Goal: Task Accomplishment & Management: Use online tool/utility

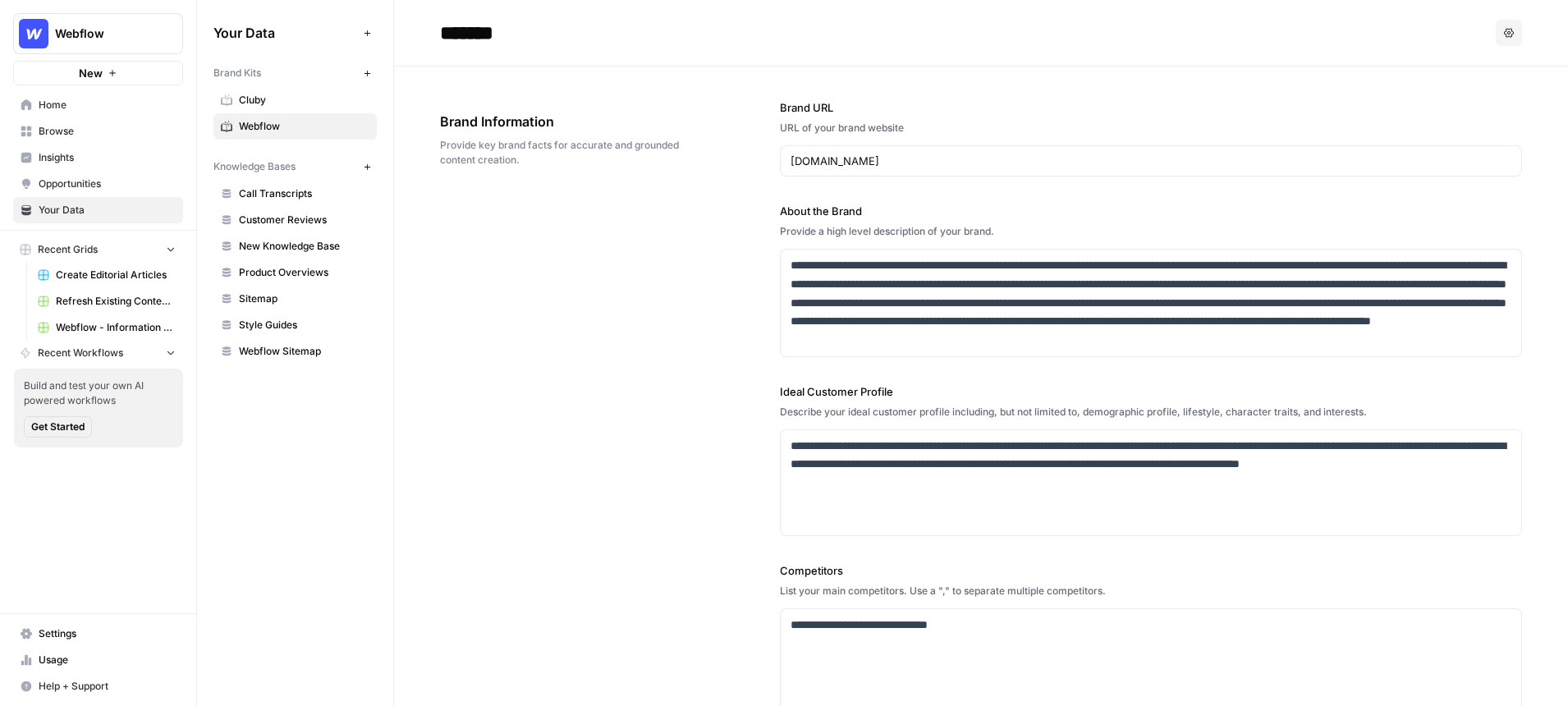
click at [161, 33] on icon "Workspace: Webflow" at bounding box center [169, 34] width 17 height 17
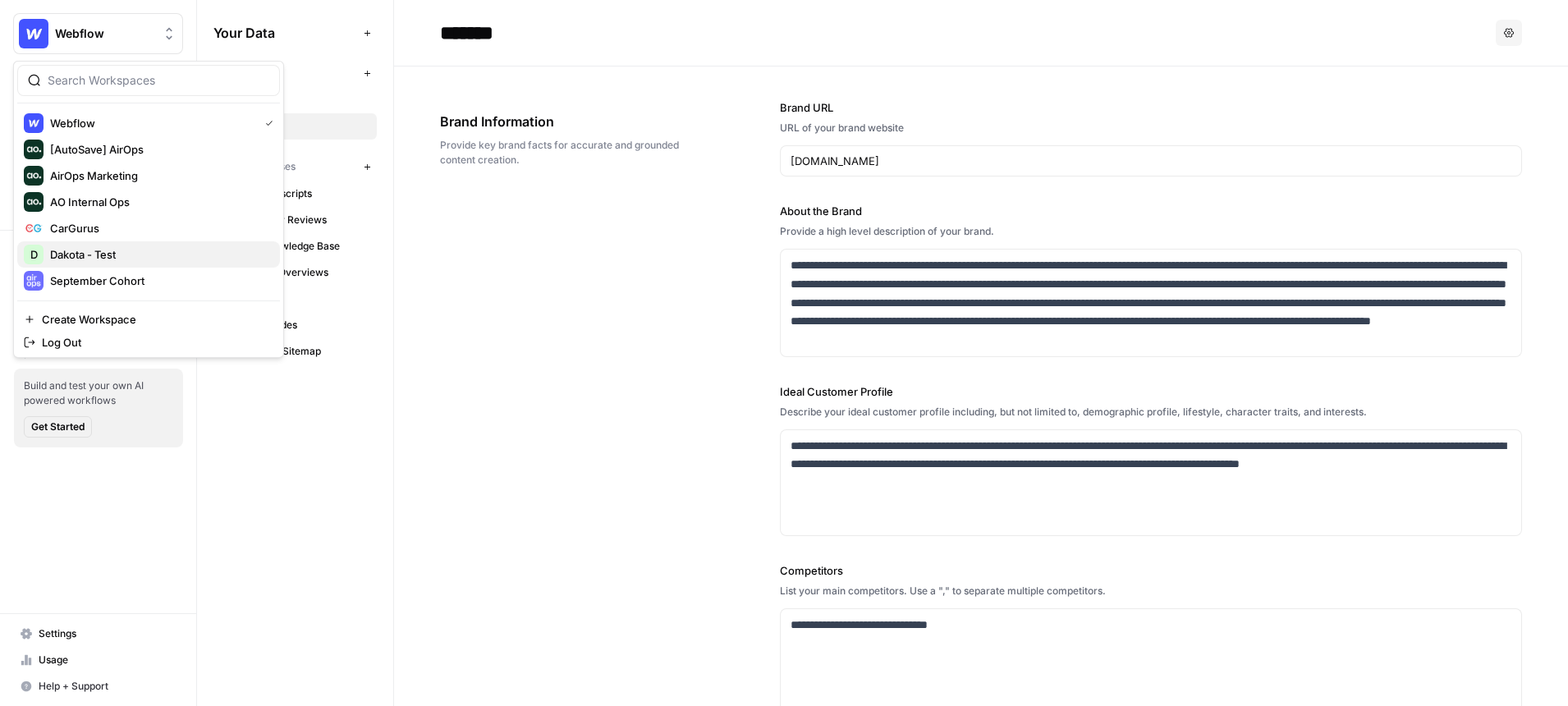
click at [133, 254] on span "Dakota - Test" at bounding box center [158, 255] width 217 height 17
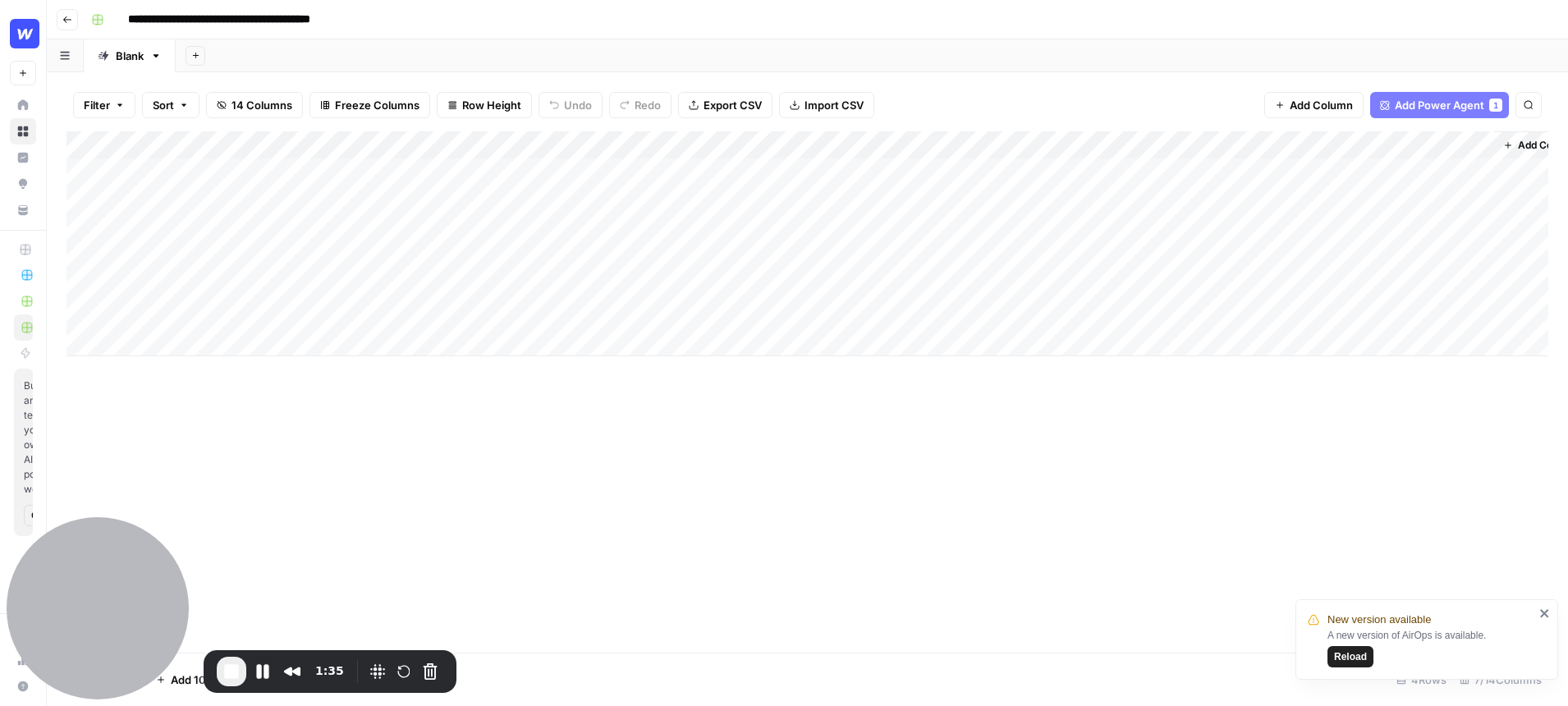
click at [224, 179] on div "Add Column" at bounding box center [807, 244] width 1481 height 225
click at [455, 143] on div "Add Column" at bounding box center [807, 244] width 1481 height 225
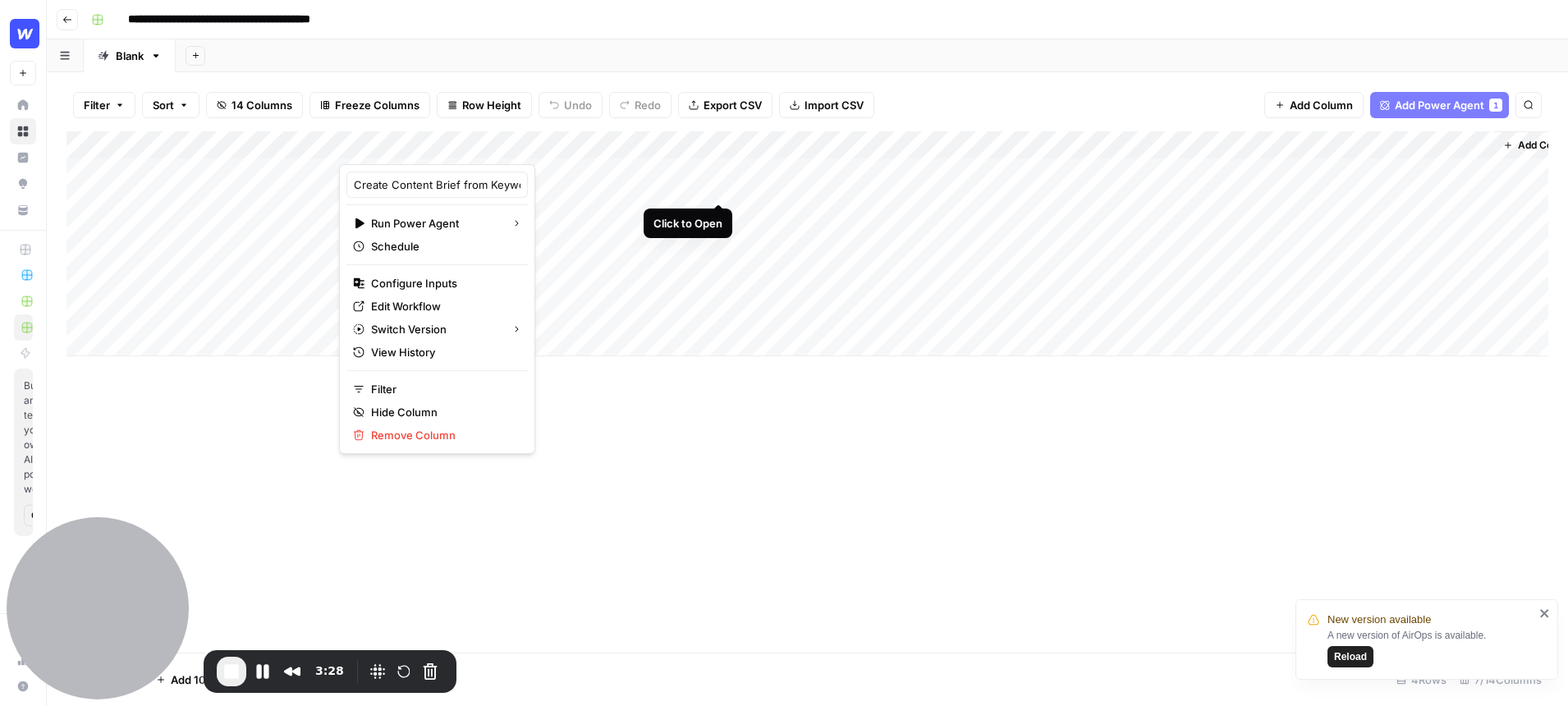
click at [716, 171] on div "Add Column" at bounding box center [807, 244] width 1481 height 225
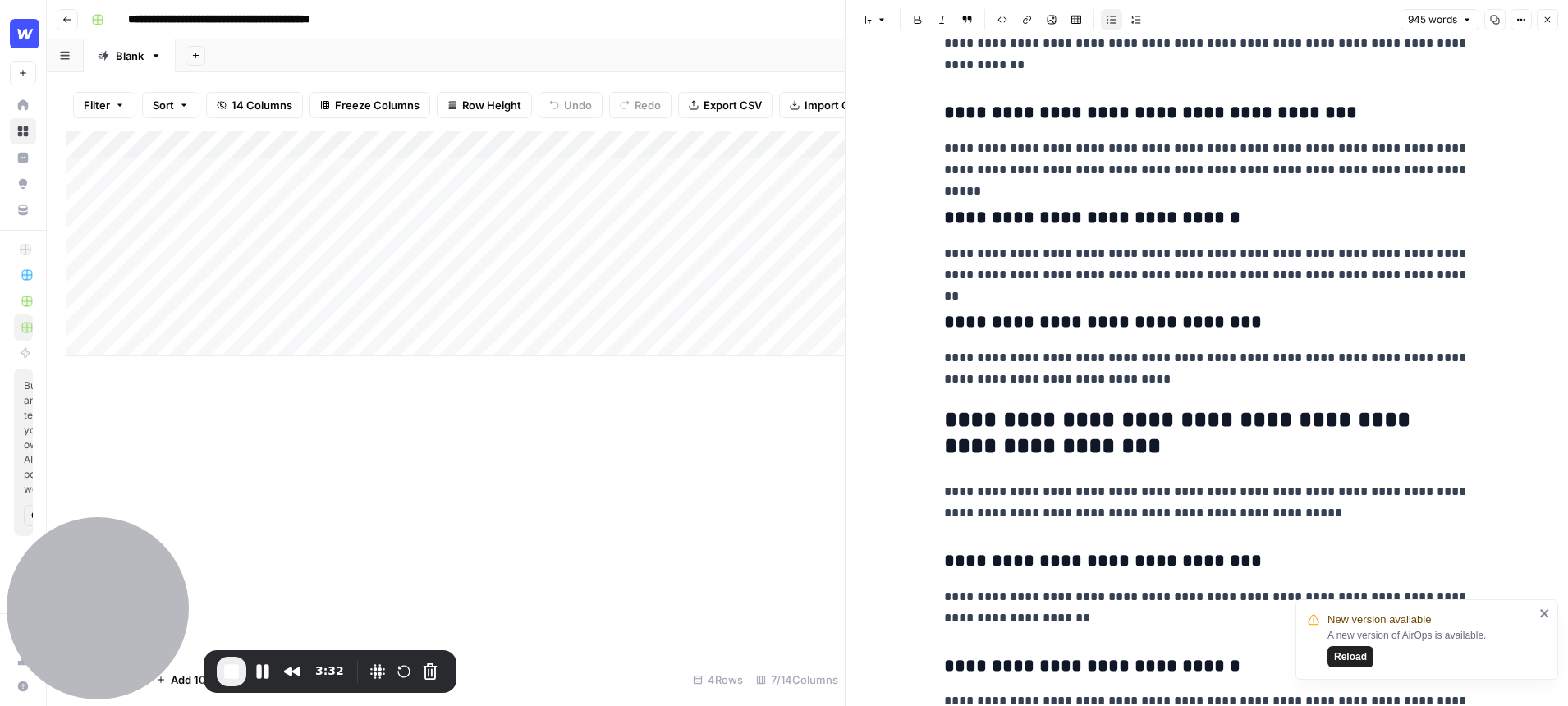
scroll to position [633, 0]
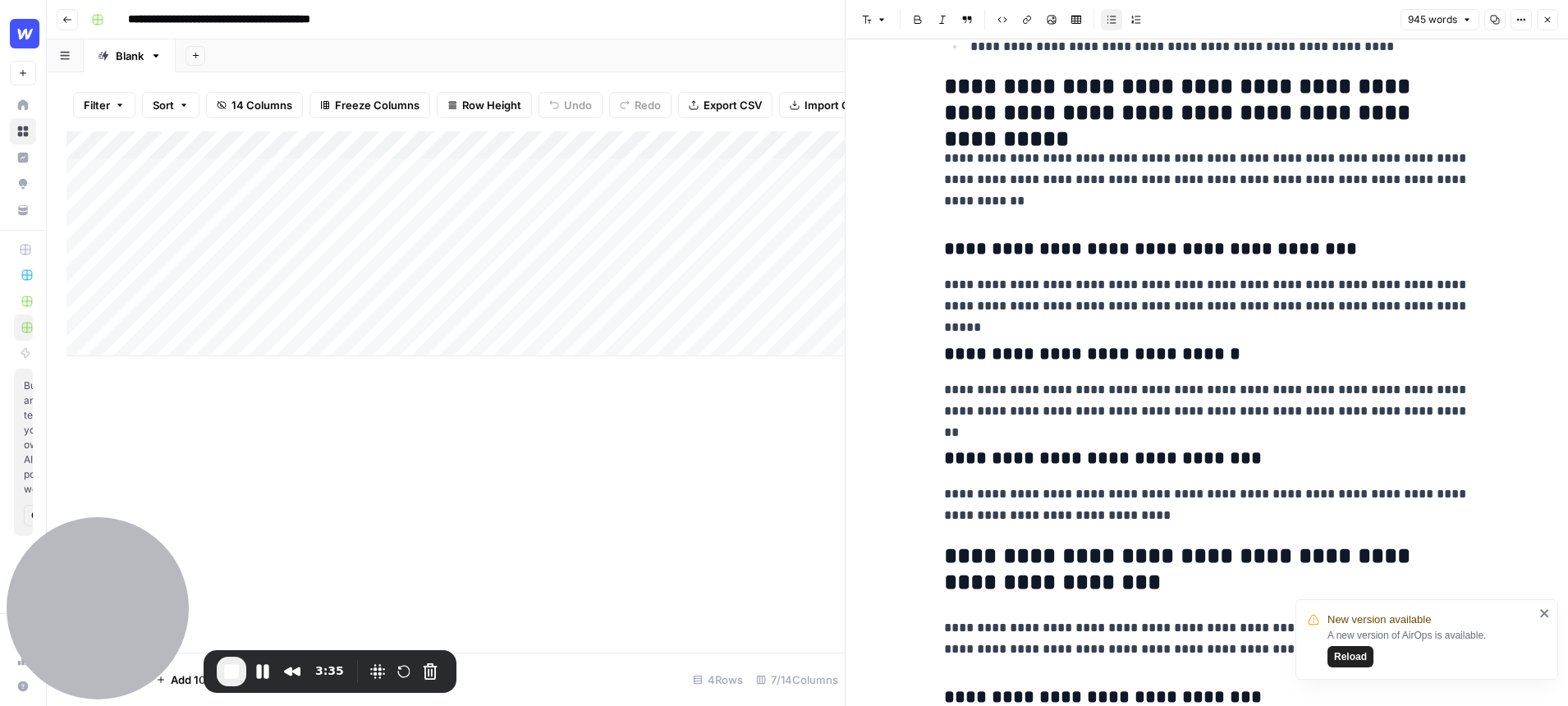
click at [646, 449] on div "Add Column" at bounding box center [456, 392] width 778 height 521
click at [1543, 23] on icon "button" at bounding box center [1548, 20] width 10 height 10
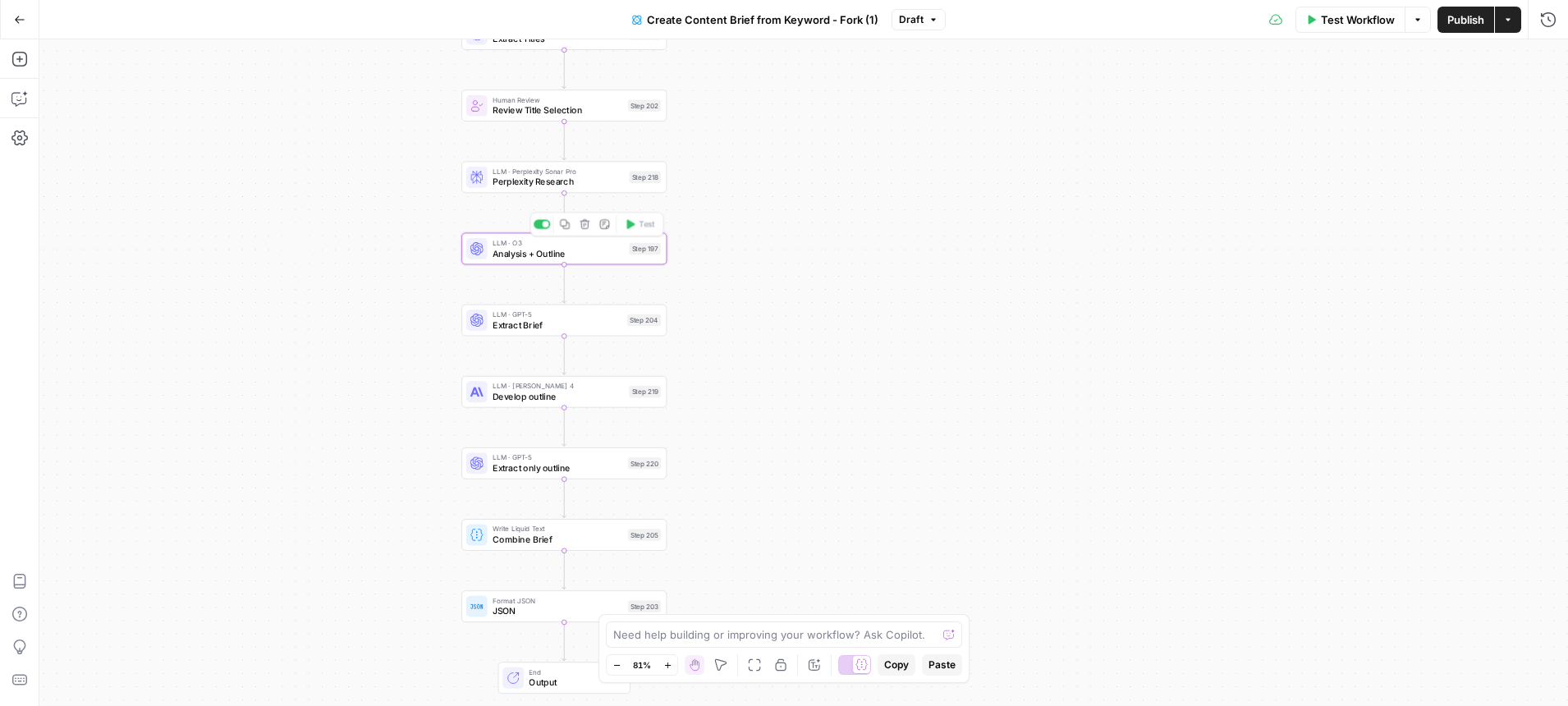
click at [581, 253] on span "Analysis + Outline" at bounding box center [558, 253] width 131 height 13
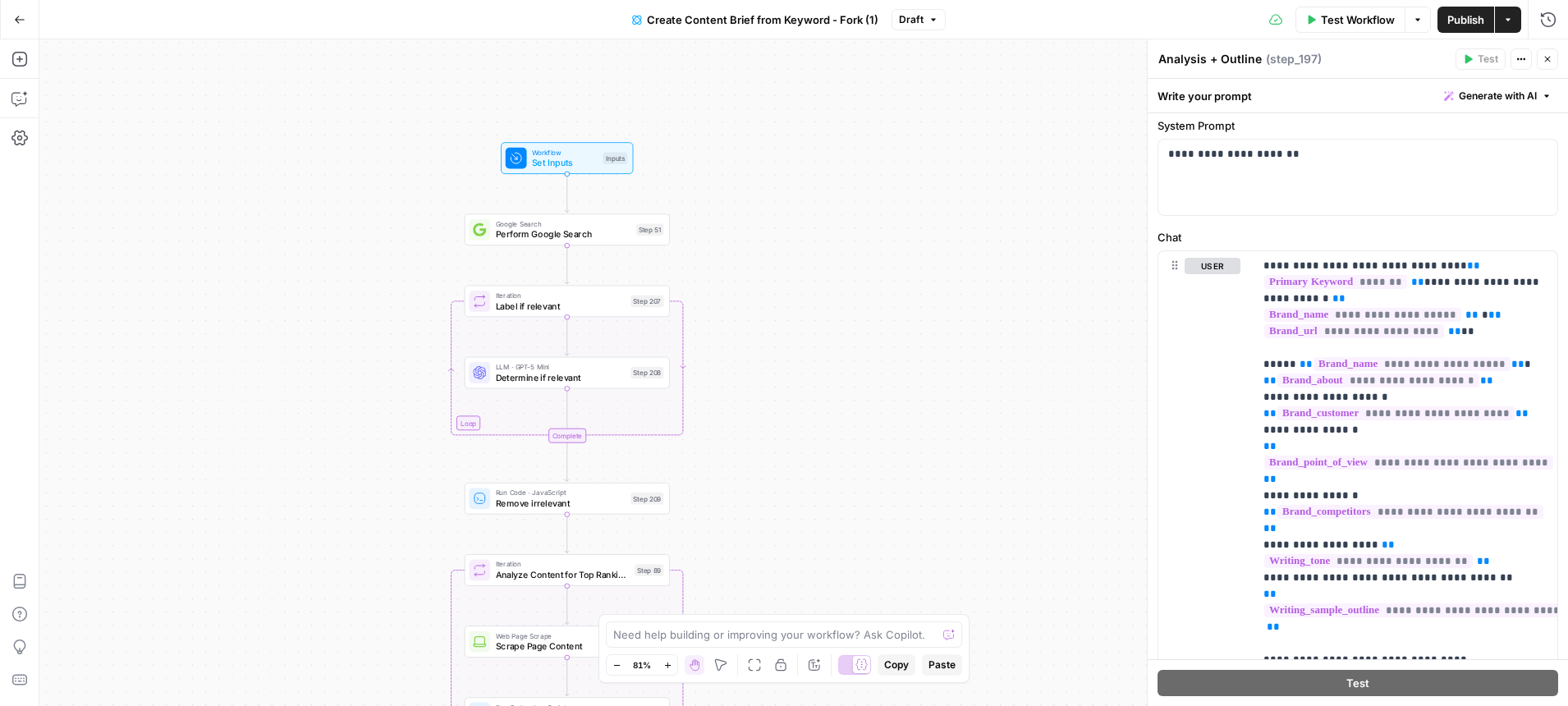
scroll to position [110, 0]
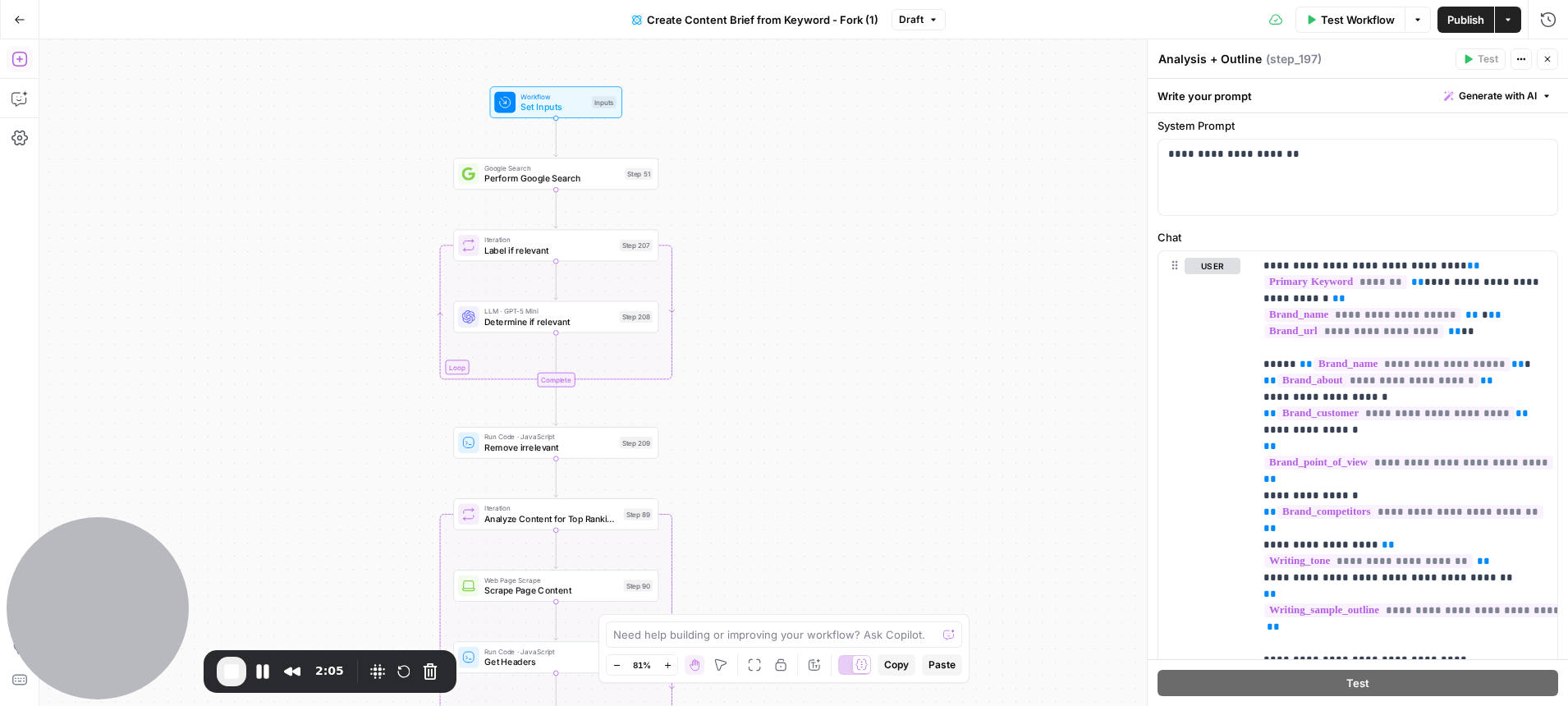
click at [25, 64] on icon "button" at bounding box center [19, 59] width 15 height 15
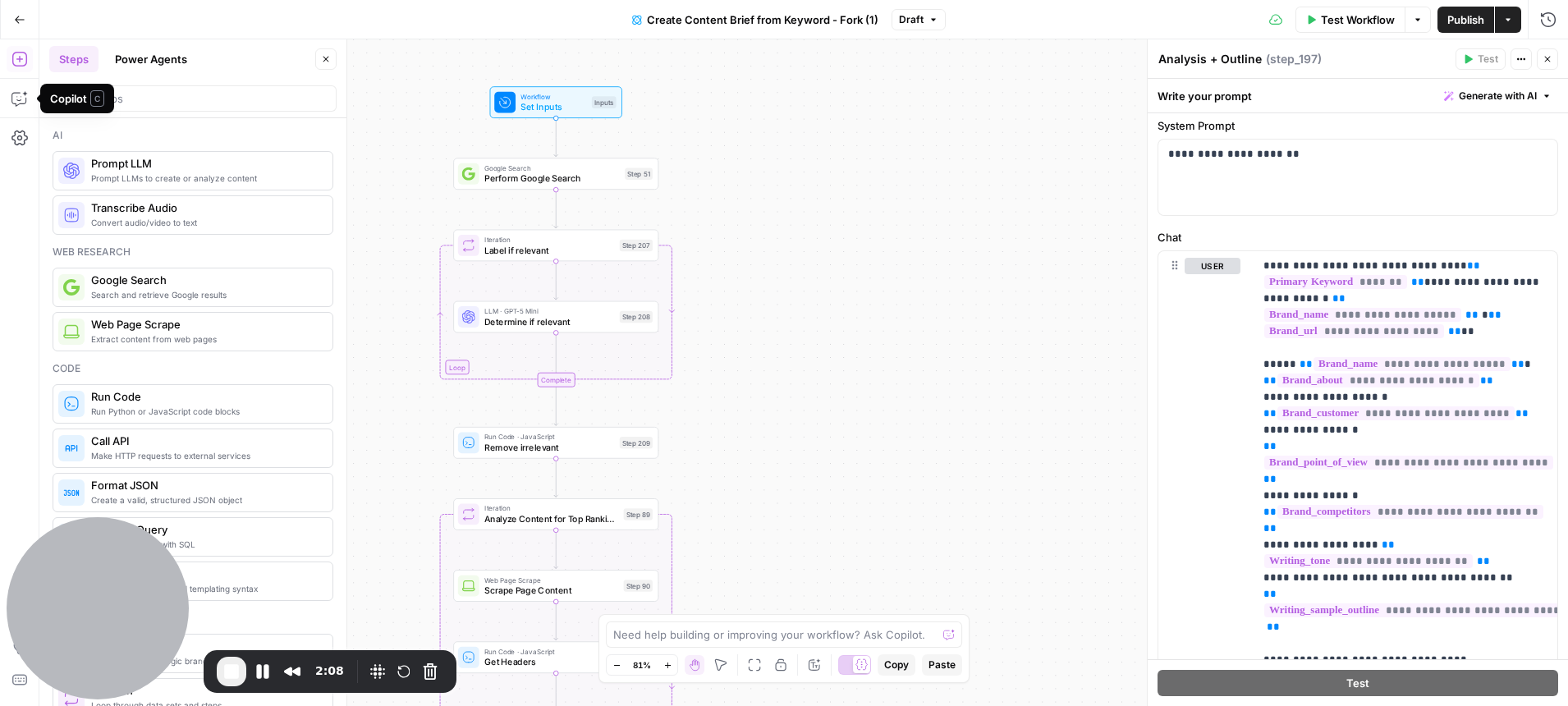
click at [162, 60] on button "Power Agents" at bounding box center [151, 59] width 92 height 26
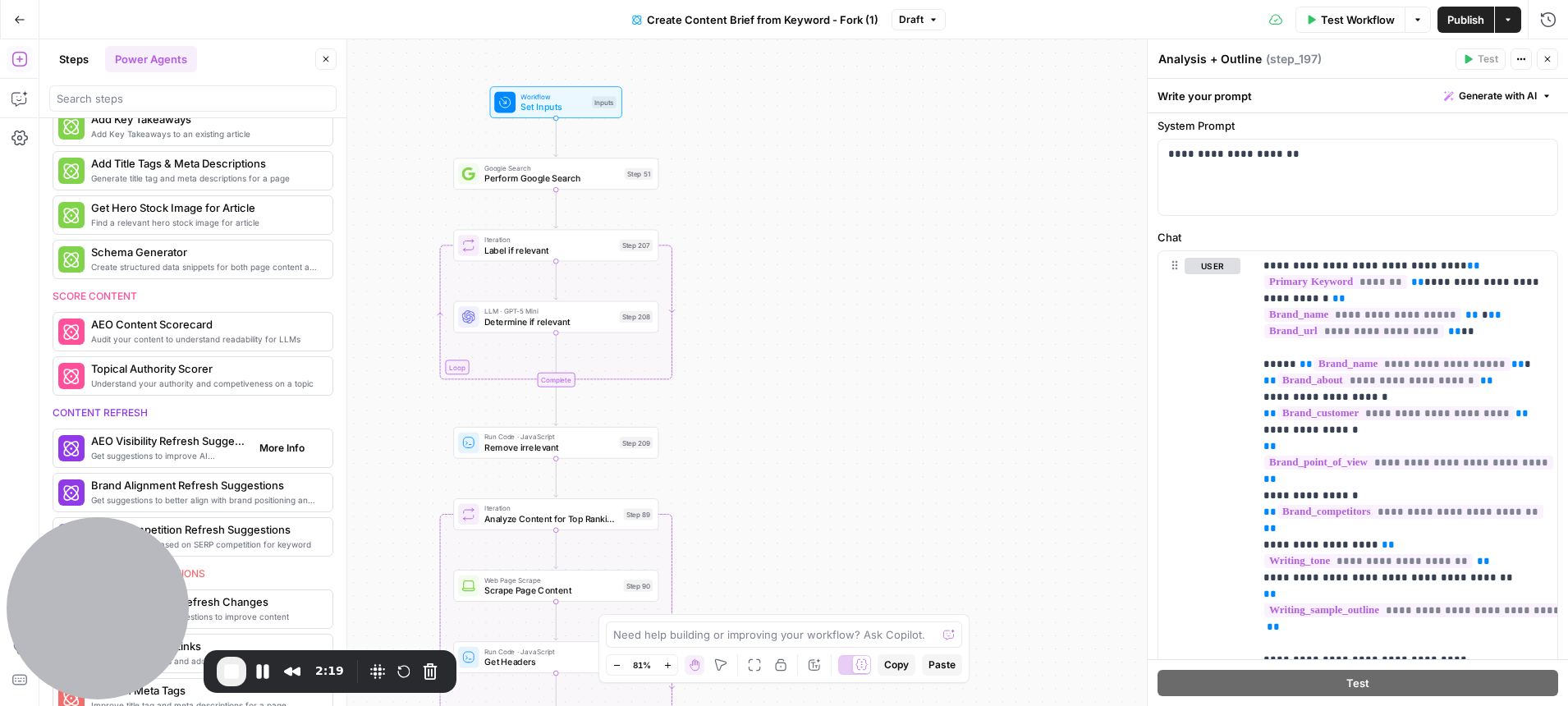
scroll to position [471, 0]
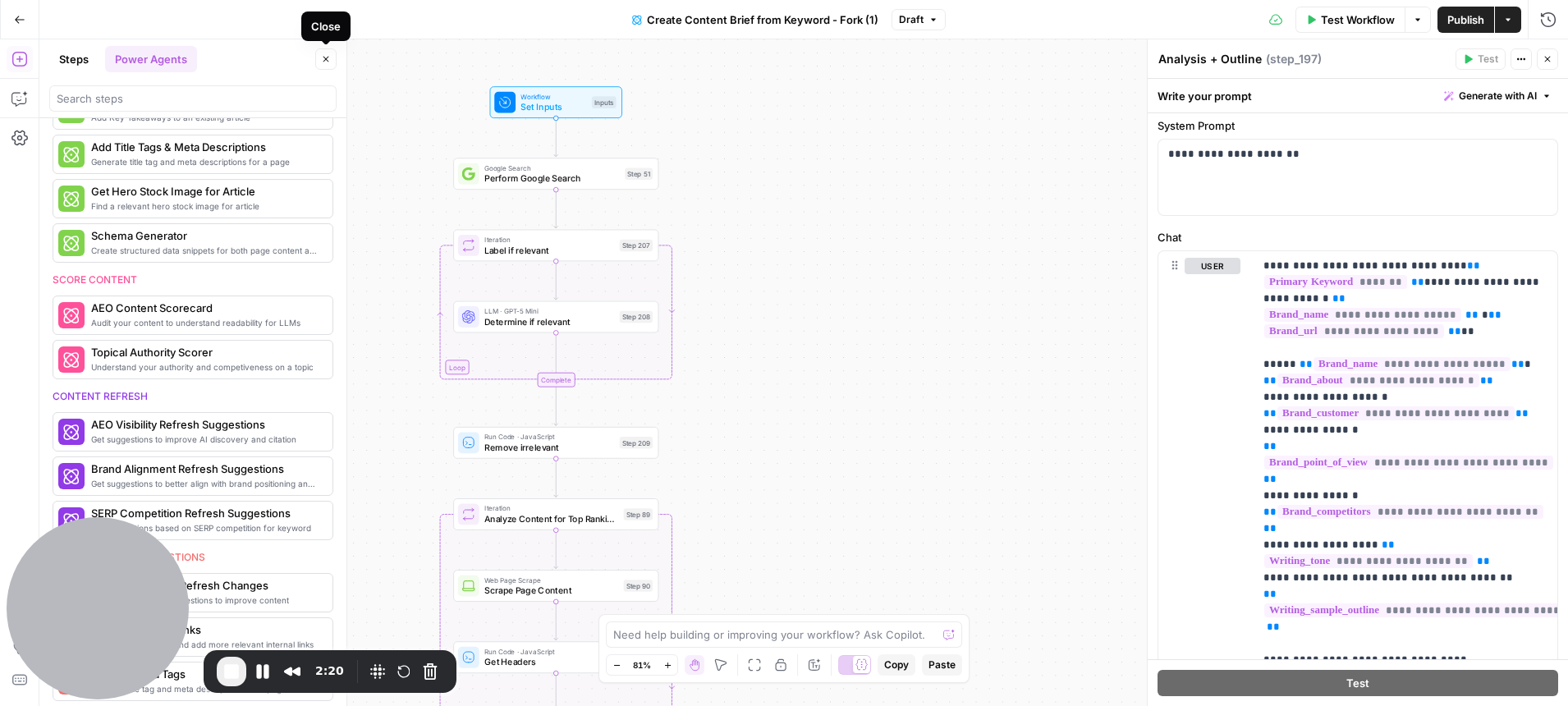
click at [327, 67] on button "Close" at bounding box center [325, 59] width 21 height 21
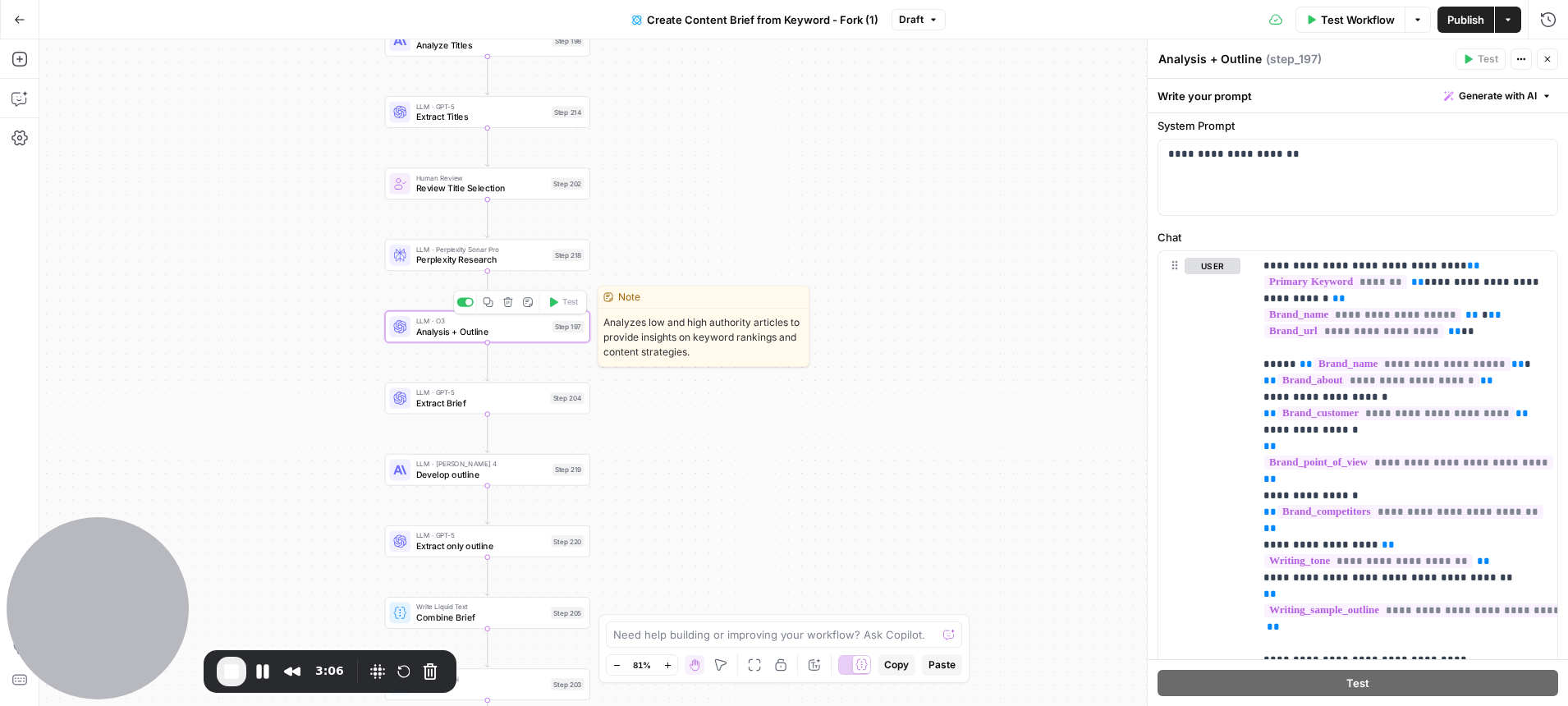
click at [459, 334] on span "Analysis + Outline" at bounding box center [482, 331] width 131 height 13
click at [572, 365] on div "Workflow Set Inputs Inputs Google Search Perform Google Search Step 51 Loop Ite…" at bounding box center [804, 373] width 1528 height 666
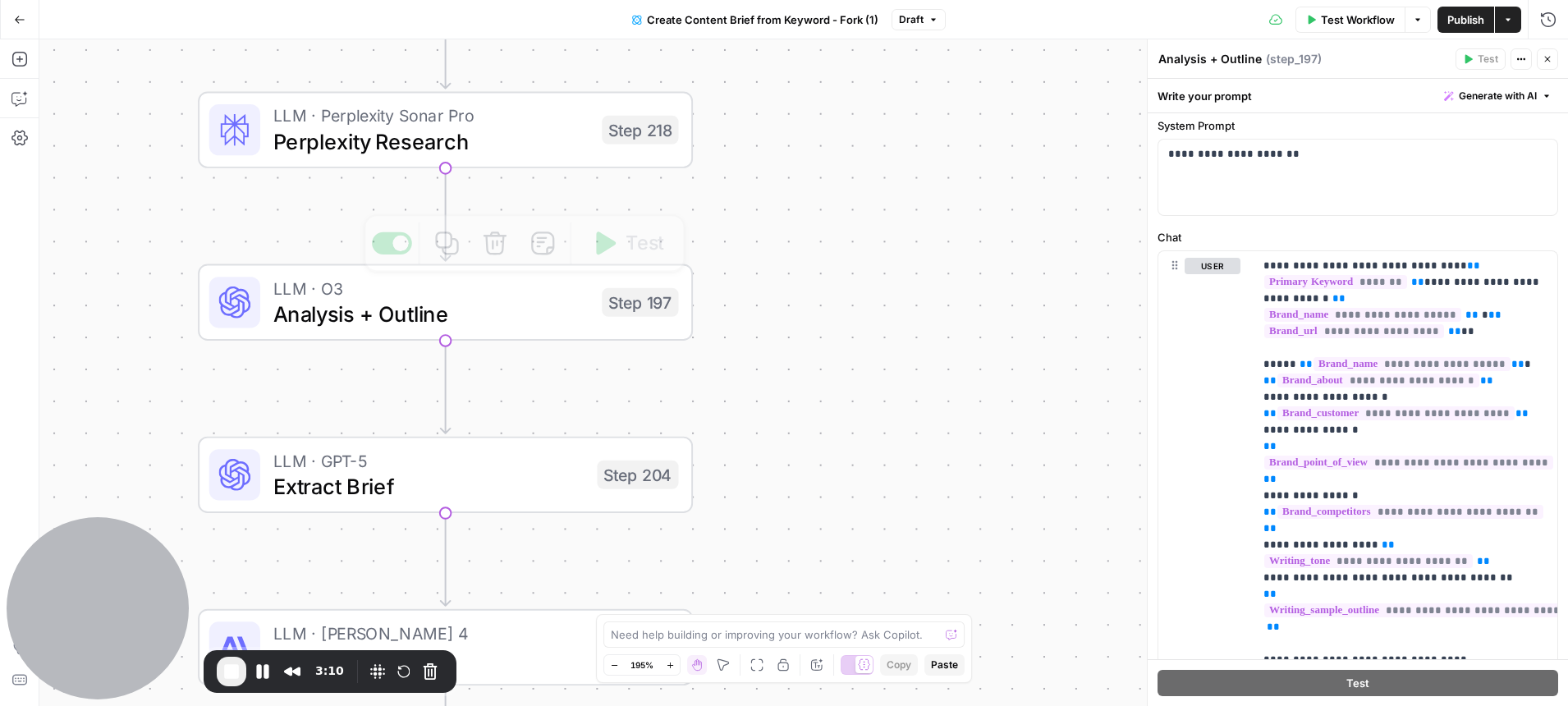
click at [465, 309] on span "Analysis + Outline" at bounding box center [432, 313] width 316 height 32
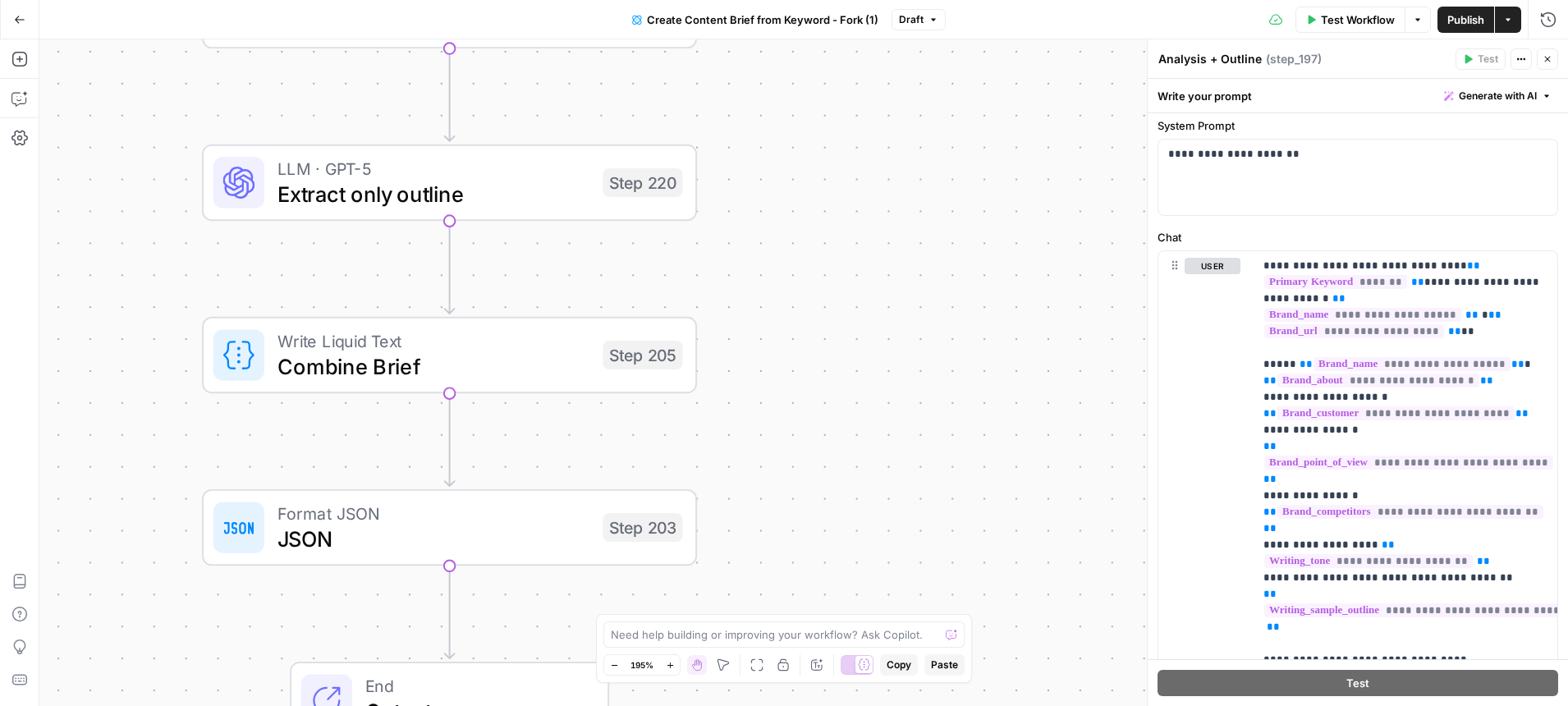
scroll to position [110, 0]
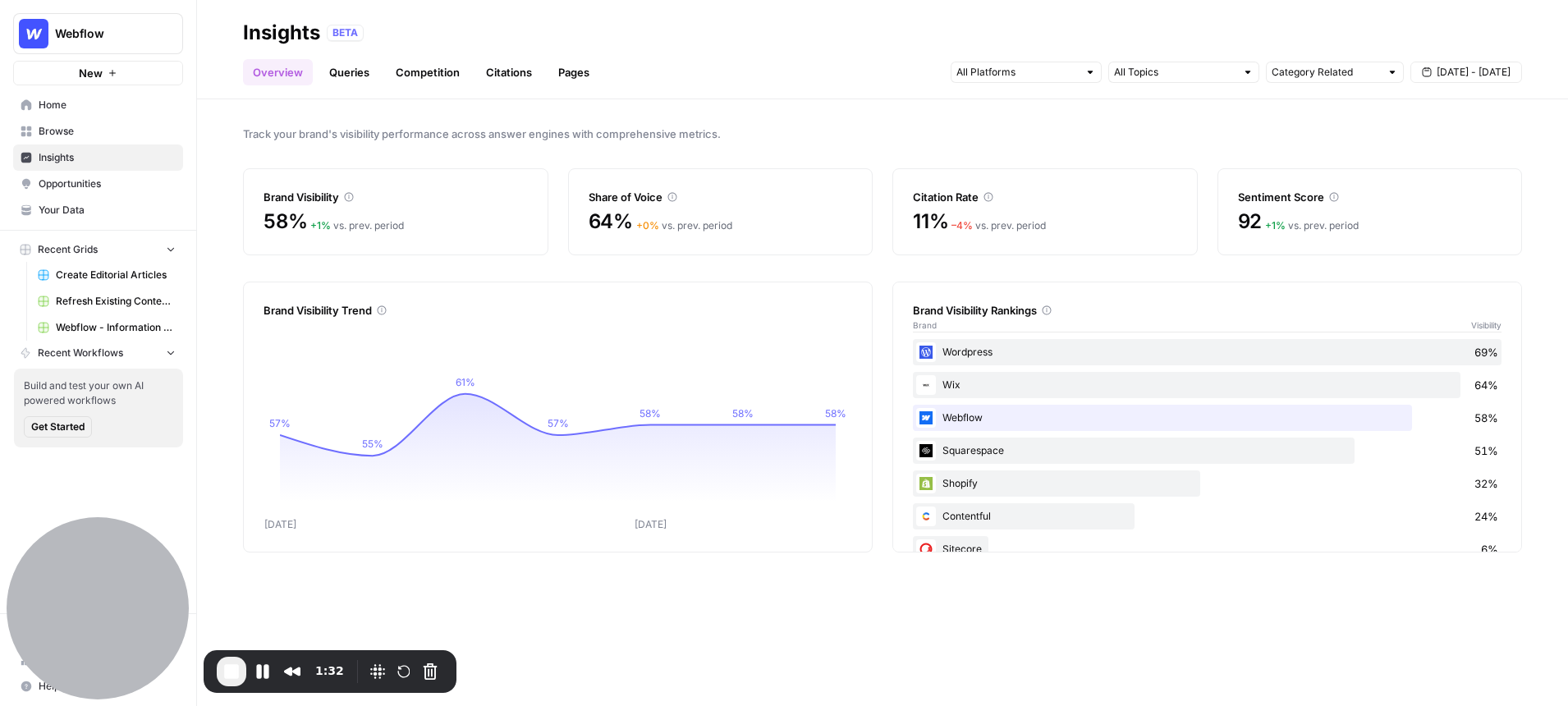
click at [1085, 73] on div at bounding box center [1090, 73] width 12 height 12
click at [1463, 71] on span "Sep 18 - Sep 24" at bounding box center [1473, 72] width 74 height 15
click at [344, 74] on link "Queries" at bounding box center [349, 72] width 60 height 26
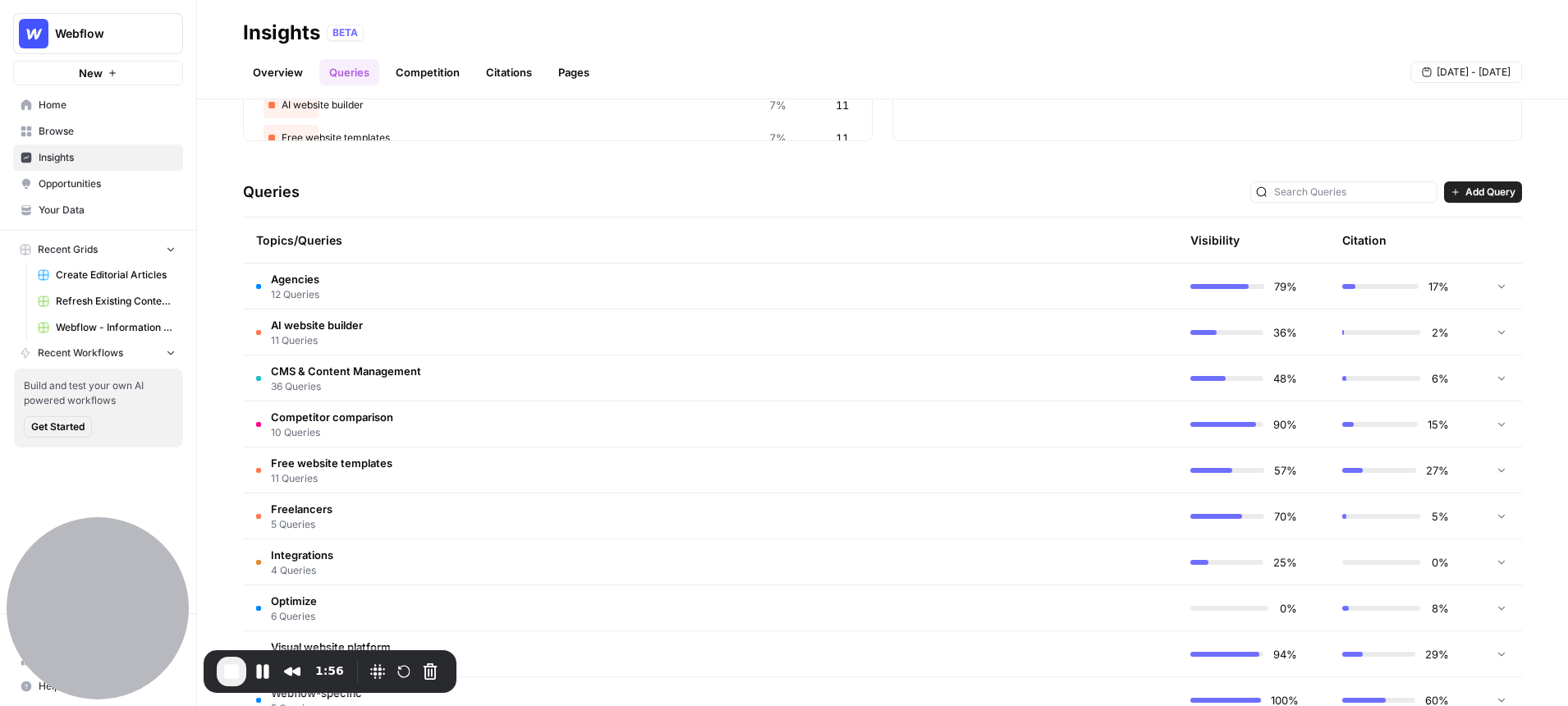
scroll to position [269, 0]
click at [345, 375] on span "36 Queries" at bounding box center [345, 382] width 150 height 15
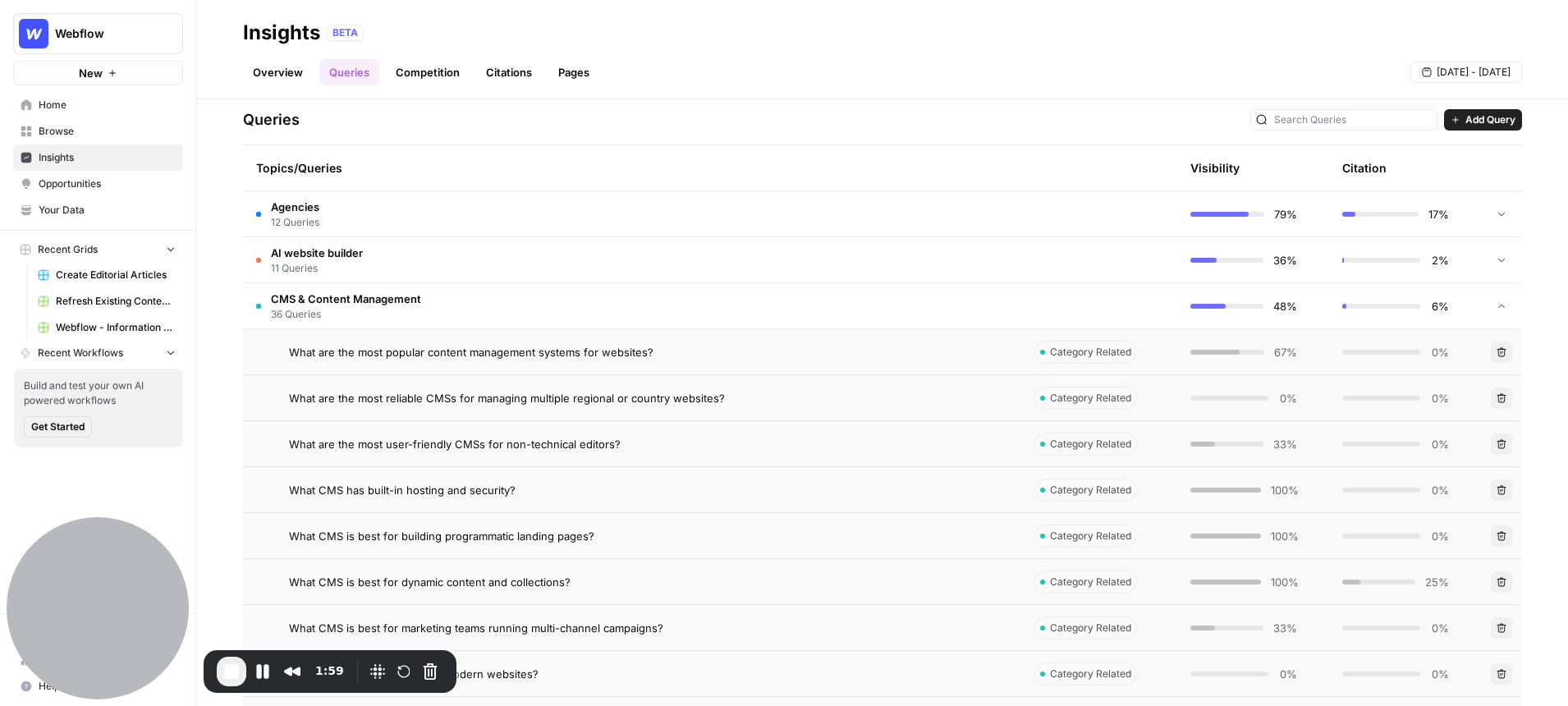
scroll to position [354, 0]
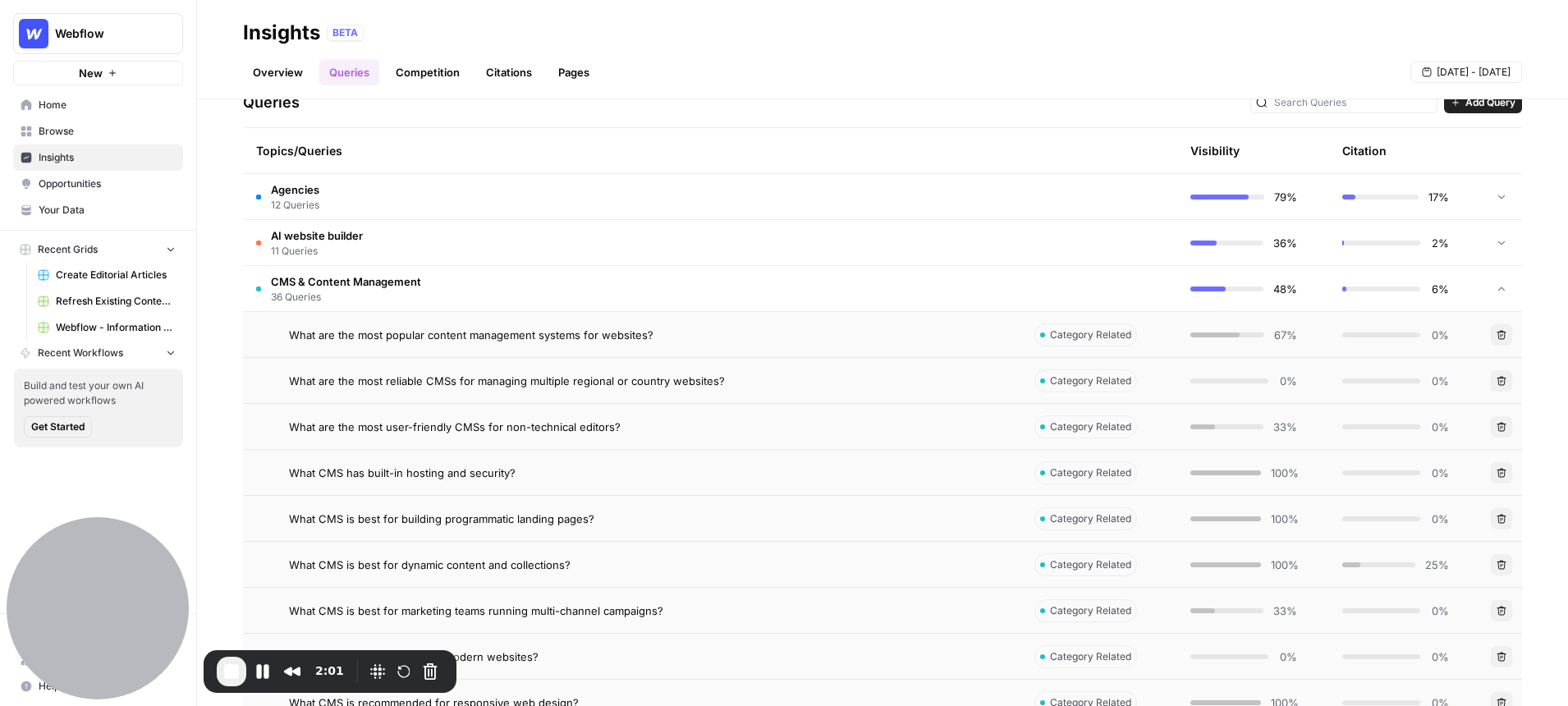
click at [448, 324] on td "What are the most popular content management systems for websites?" at bounding box center [632, 334] width 778 height 45
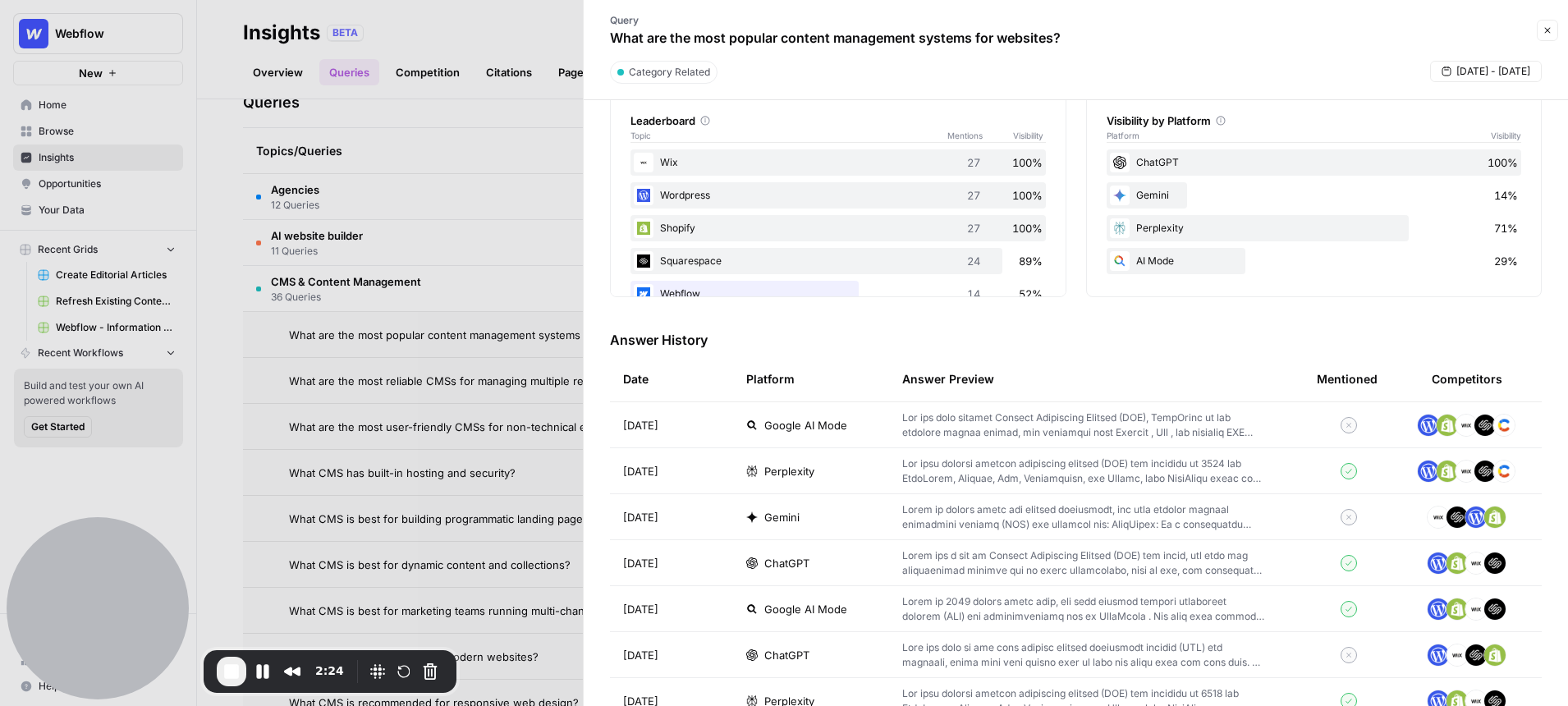
scroll to position [277, 0]
click at [1547, 29] on icon "button" at bounding box center [1548, 31] width 10 height 10
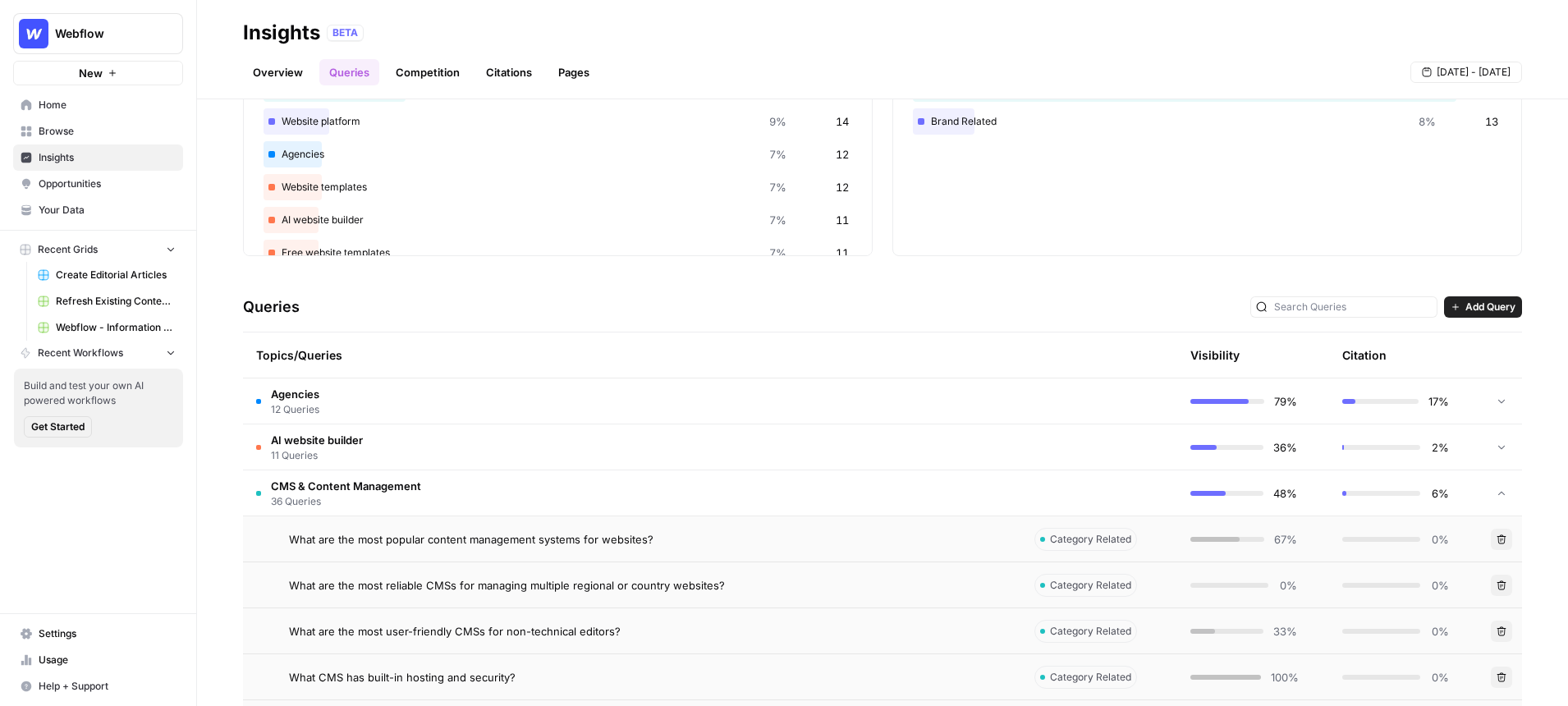
scroll to position [168, 0]
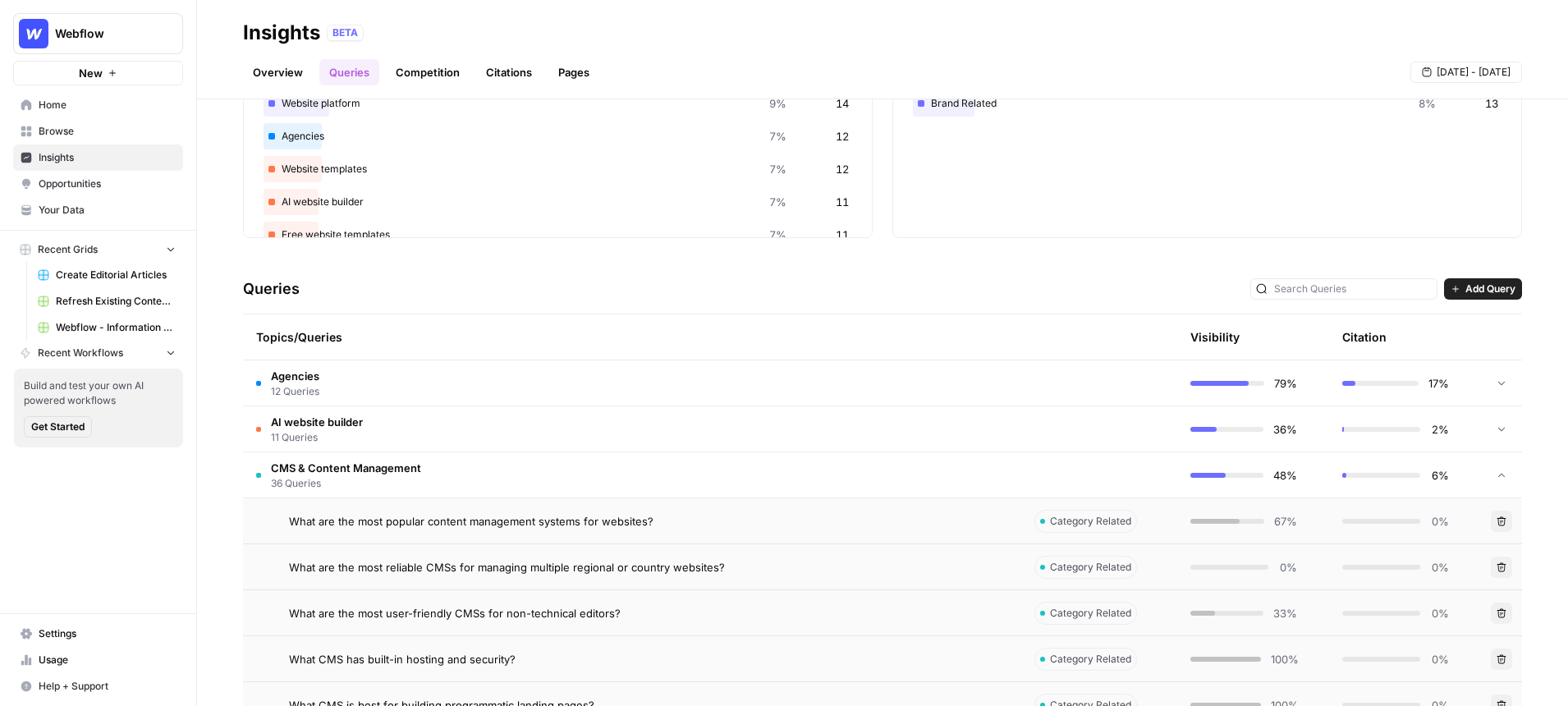
click at [332, 470] on span "CMS & Content Management" at bounding box center [345, 467] width 150 height 17
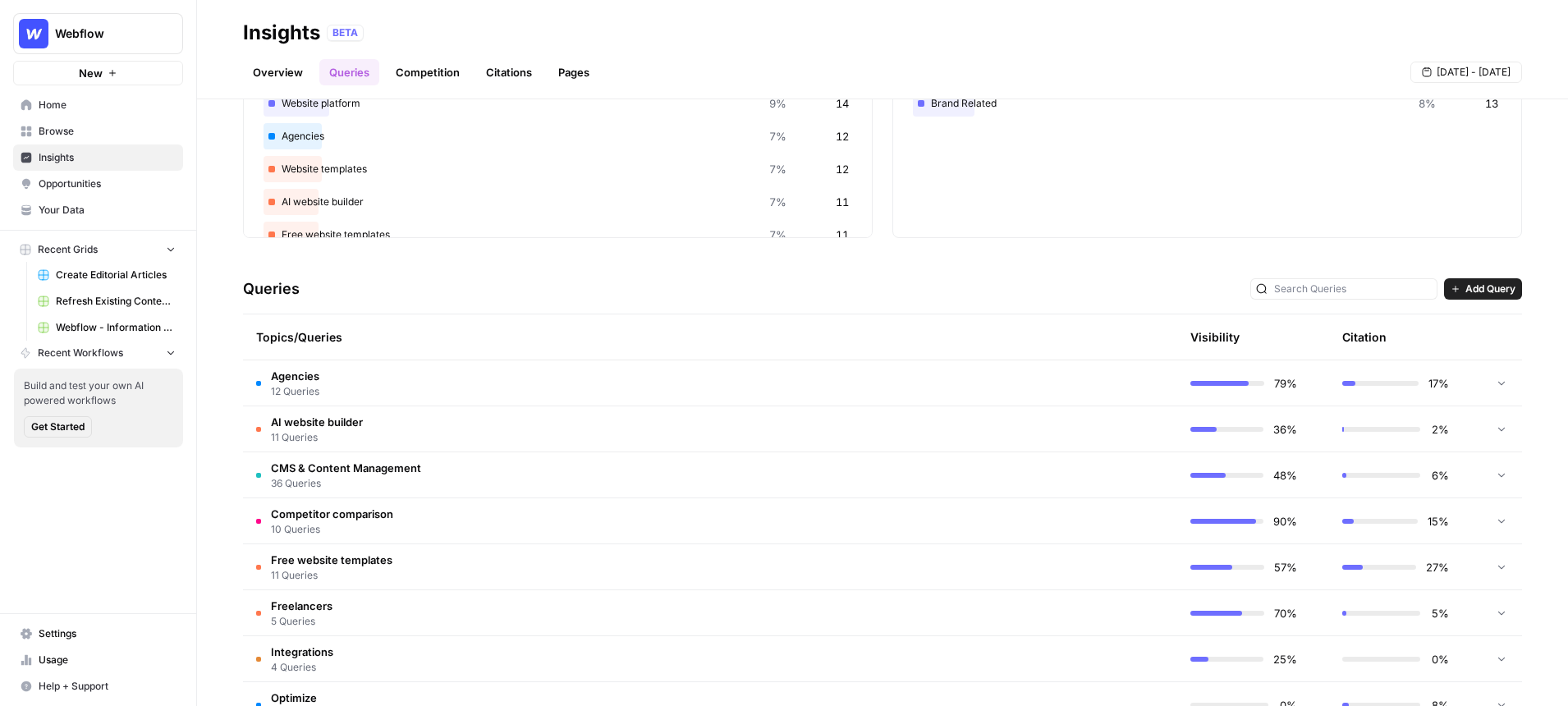
scroll to position [0, 0]
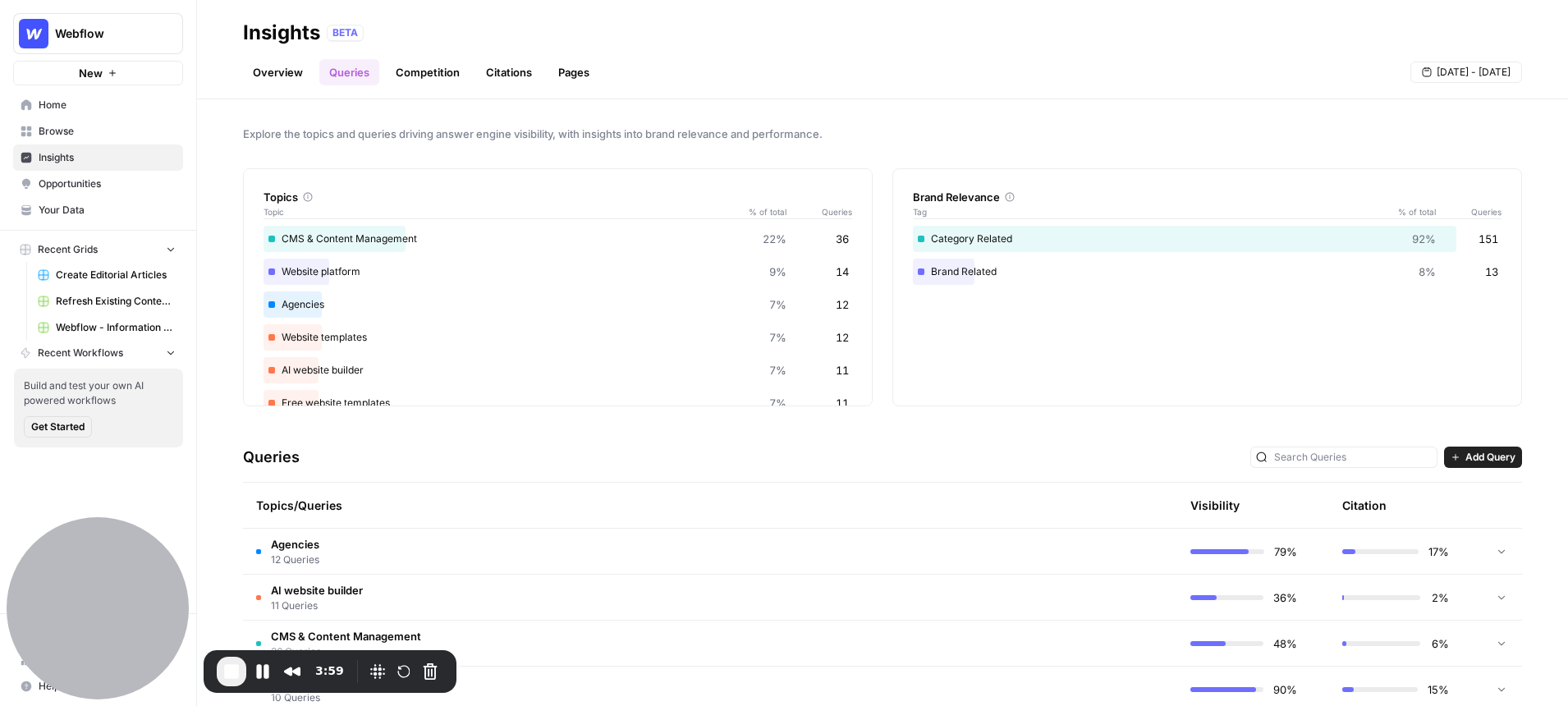
click at [287, 83] on link "Overview" at bounding box center [278, 72] width 70 height 26
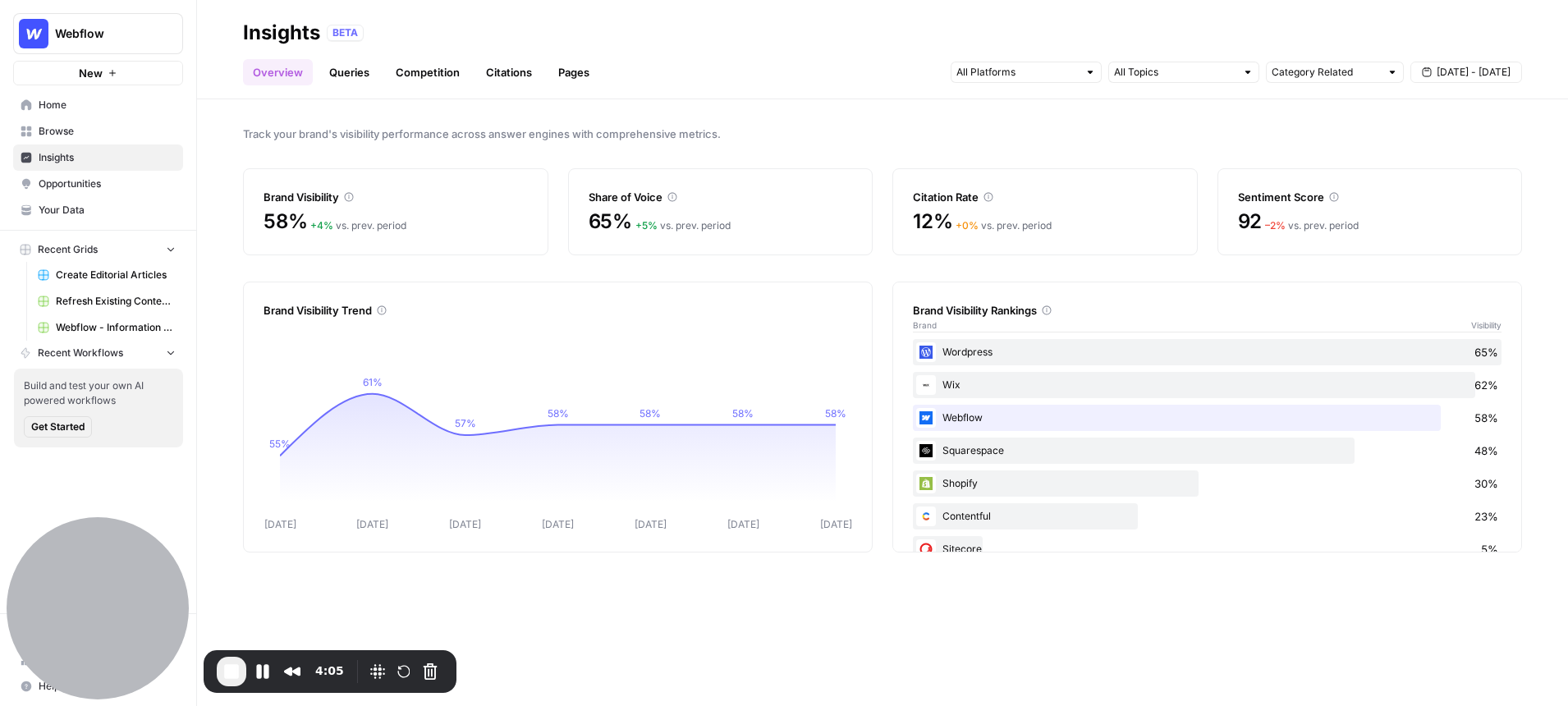
click at [352, 195] on icon at bounding box center [349, 197] width 10 height 10
click at [1050, 77] on input "text" at bounding box center [1017, 72] width 121 height 17
click at [346, 73] on link "Queries" at bounding box center [349, 72] width 60 height 26
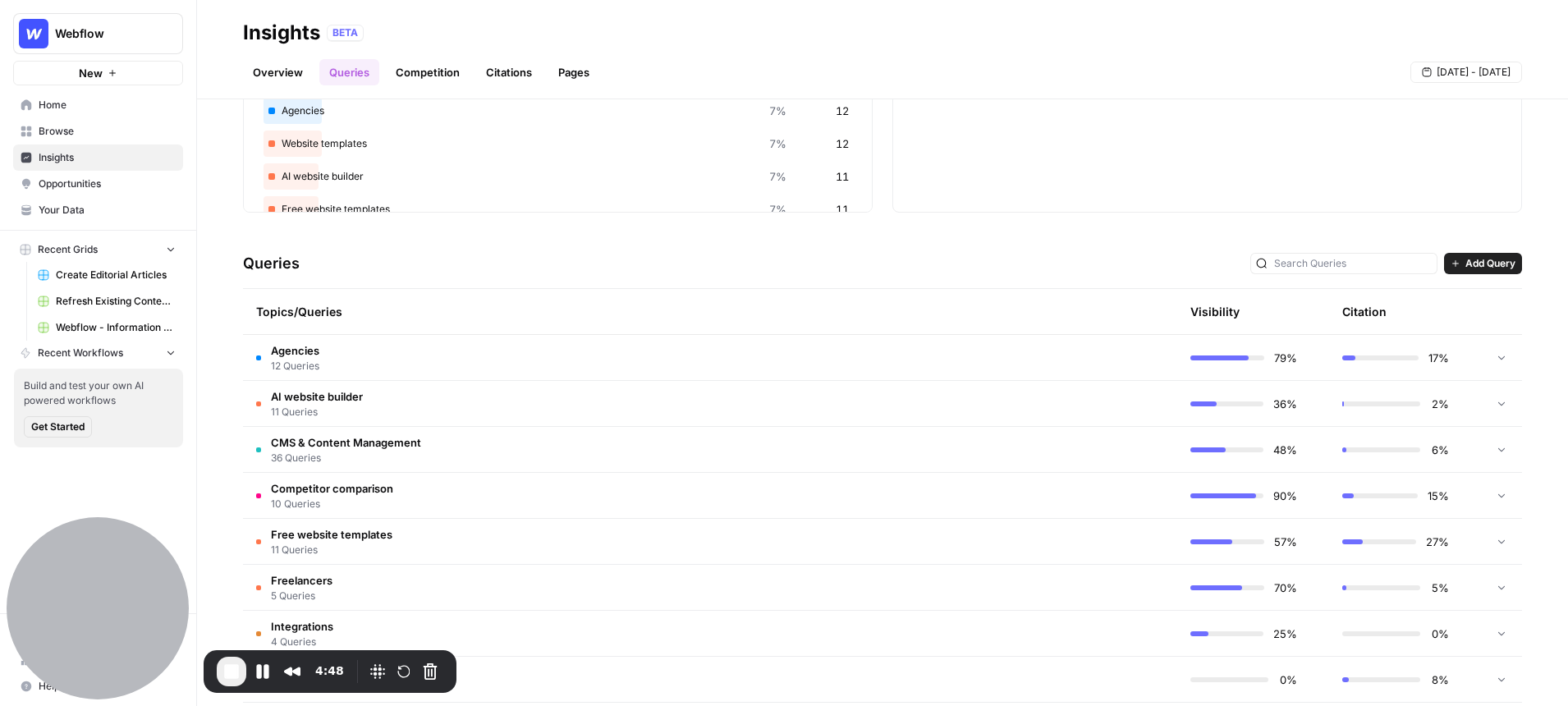
scroll to position [202, 0]
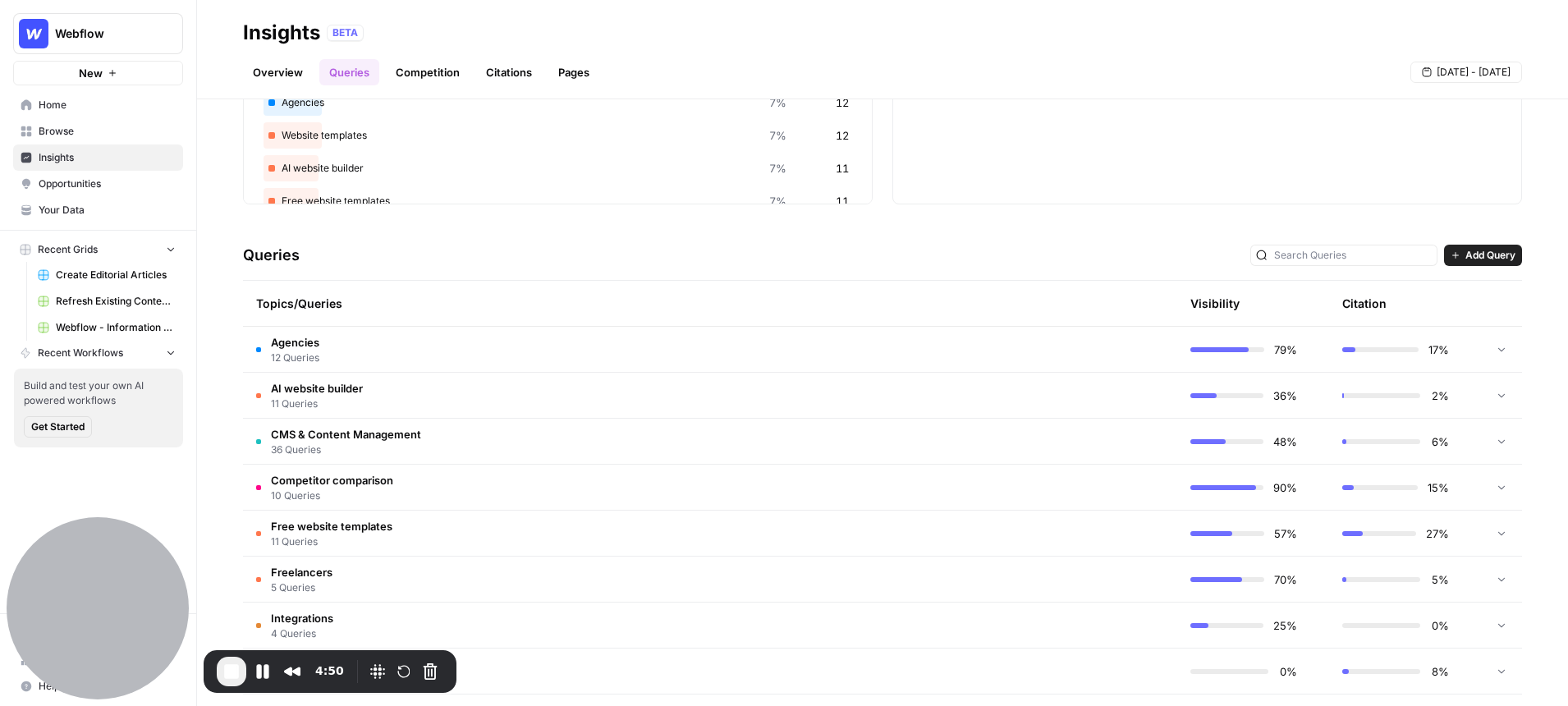
drag, startPoint x: 340, startPoint y: 303, endPoint x: 270, endPoint y: 303, distance: 70.0
click at [270, 303] on div "Topics/Queries" at bounding box center [632, 302] width 752 height 45
click at [314, 432] on span "CMS & Content Management" at bounding box center [345, 434] width 150 height 17
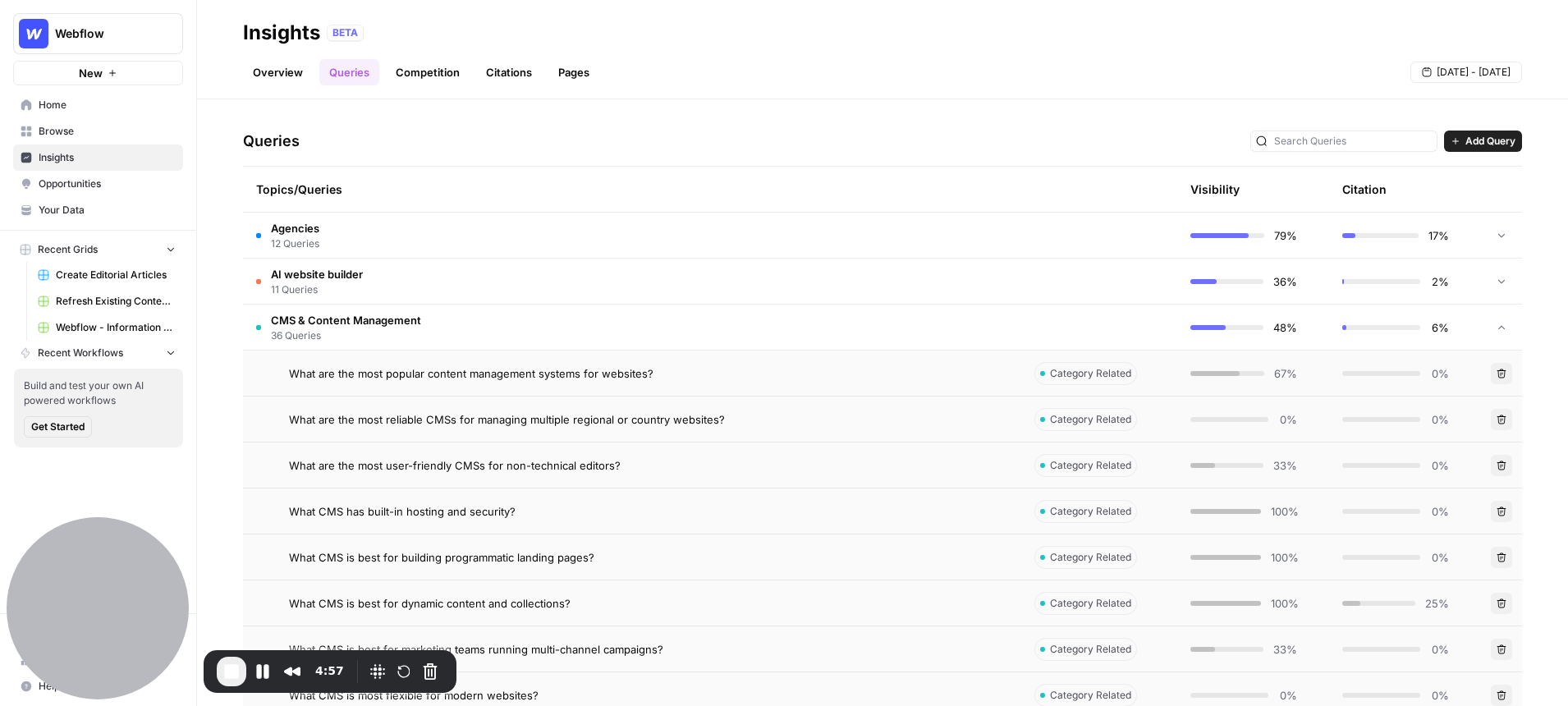
scroll to position [317, 0]
click at [486, 375] on span "What are the most popular content management systems for websites?" at bounding box center [471, 372] width 364 height 17
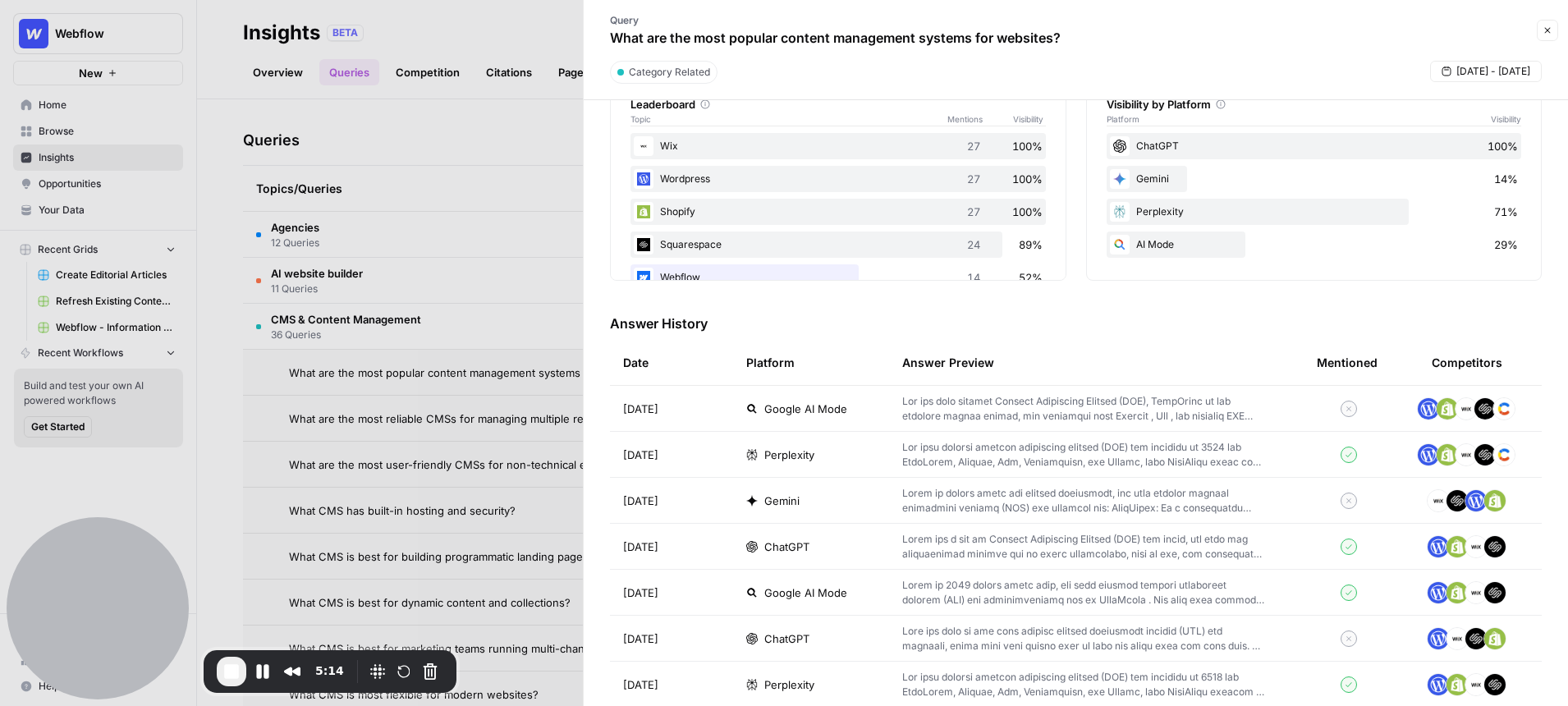
scroll to position [319, 0]
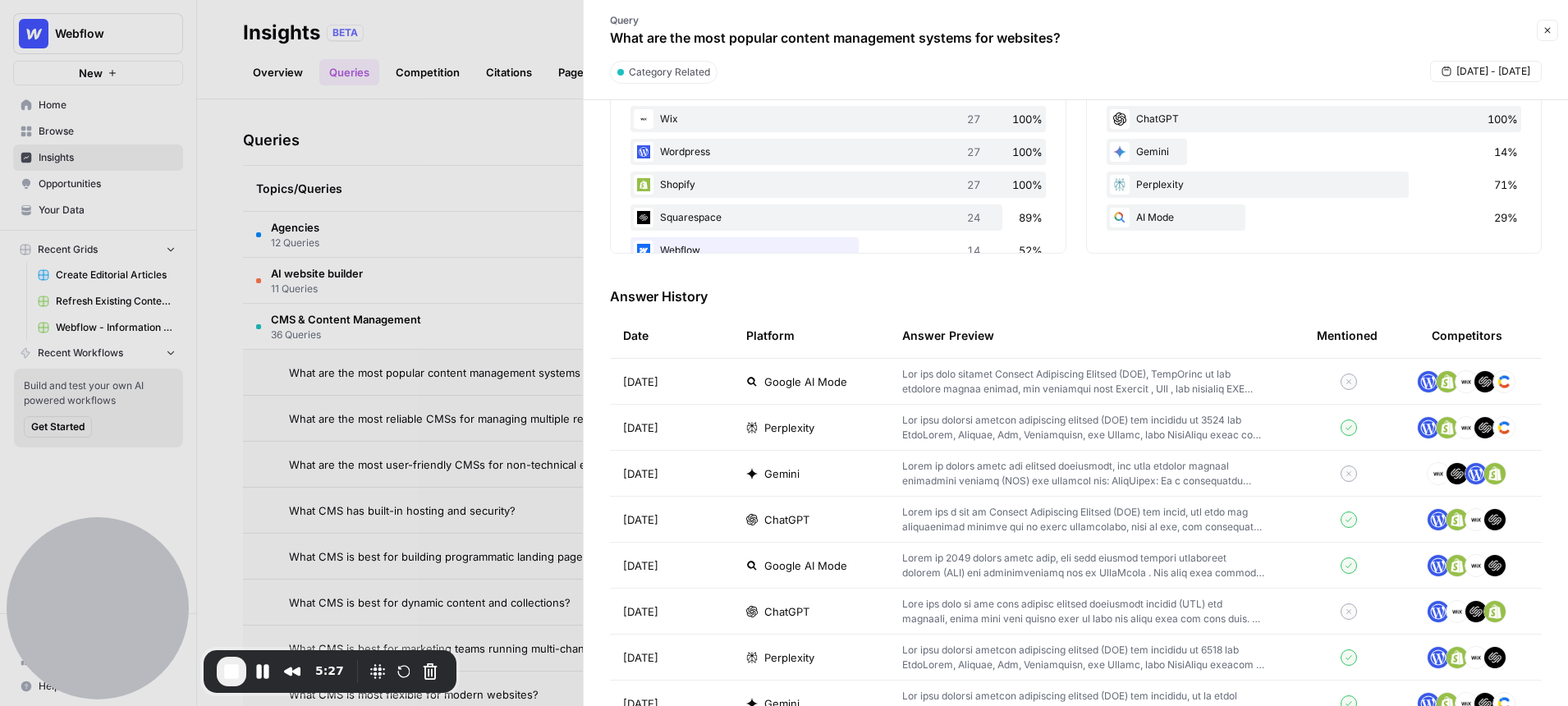
click at [1547, 32] on icon "button" at bounding box center [1548, 31] width 10 height 10
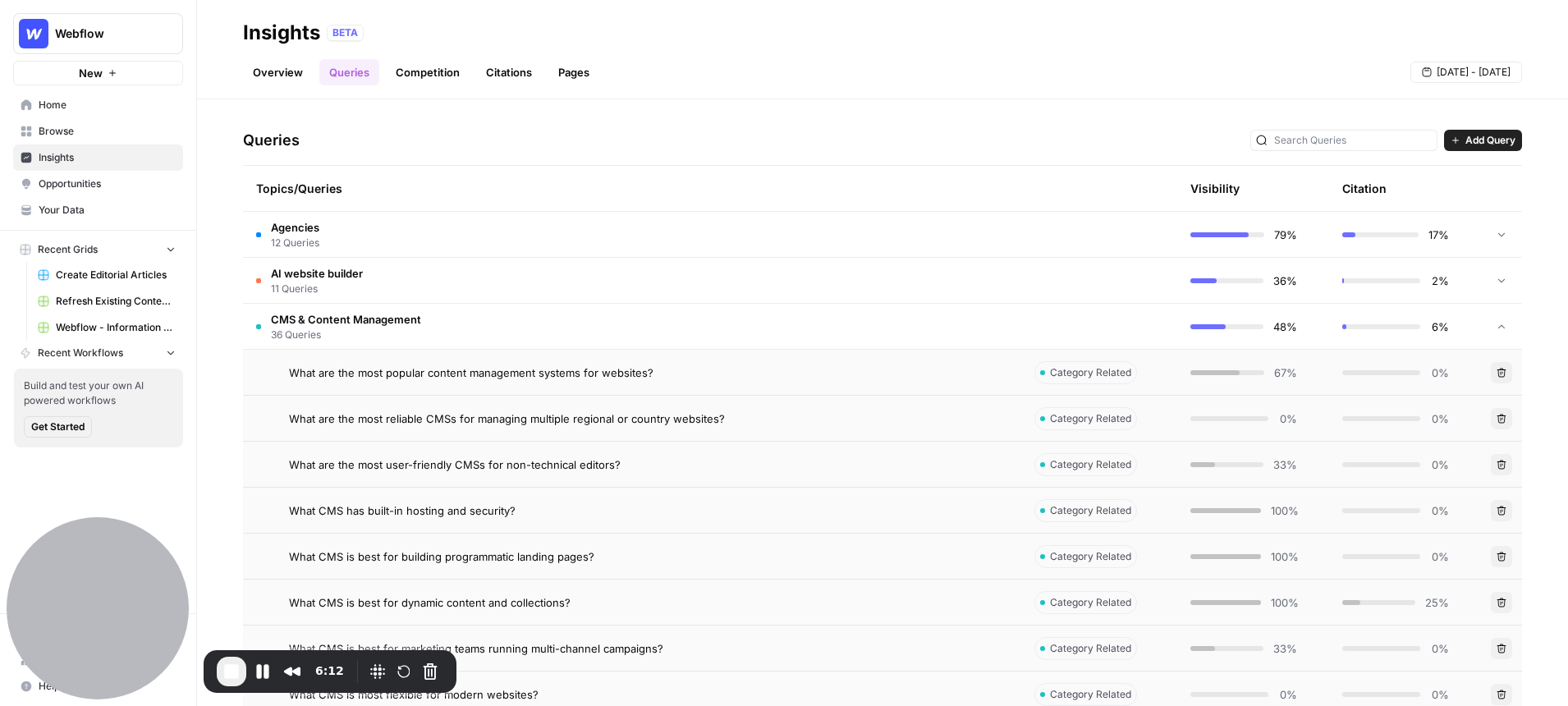
click at [291, 72] on link "Overview" at bounding box center [278, 72] width 70 height 26
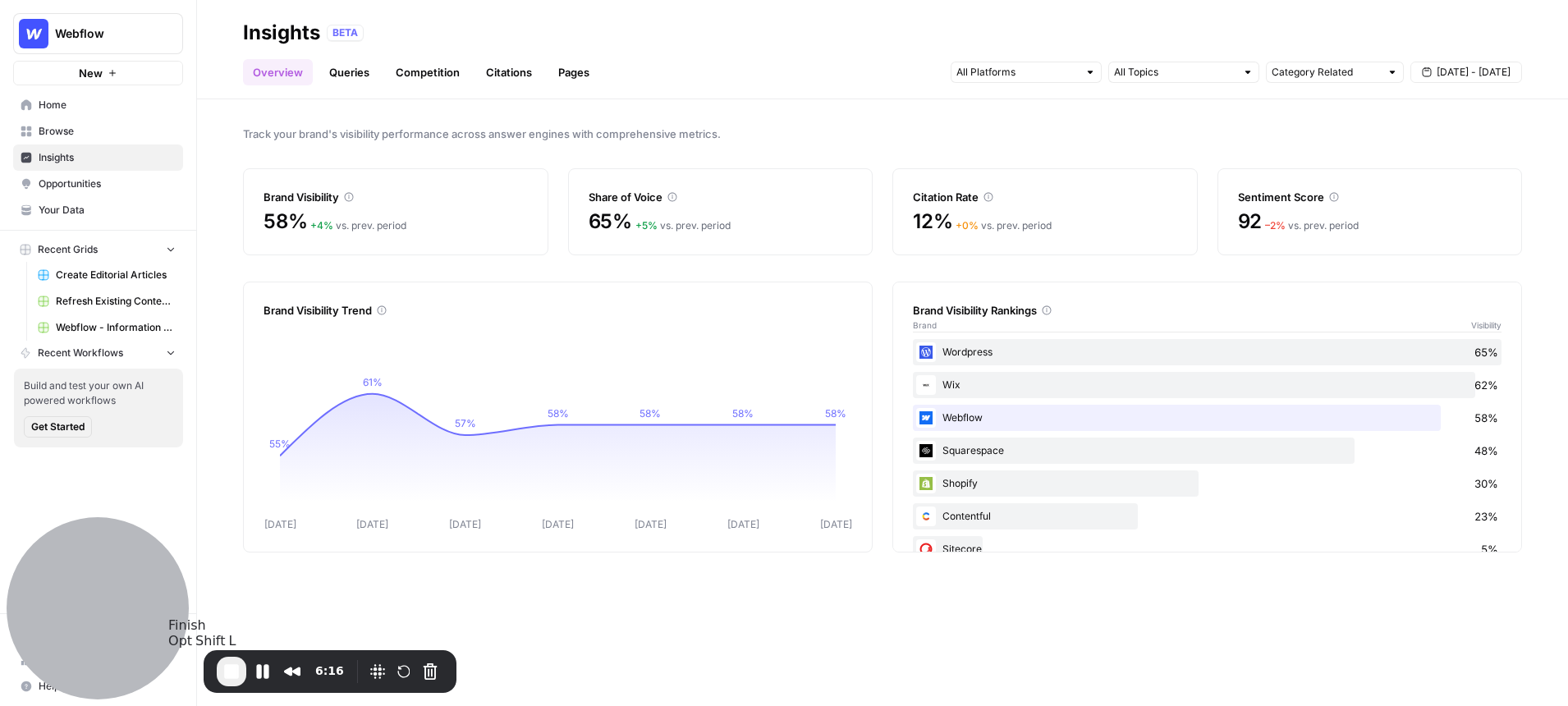
click at [228, 669] on span "End Recording" at bounding box center [232, 671] width 20 height 20
click at [364, 197] on div "Brand Visibility" at bounding box center [396, 197] width 265 height 17
click at [1085, 74] on div at bounding box center [1090, 73] width 12 height 12
click at [817, 104] on div "Track your brand's visibility performance across answer engines with comprehens…" at bounding box center [882, 403] width 1371 height 607
click at [350, 73] on link "Queries" at bounding box center [349, 72] width 60 height 26
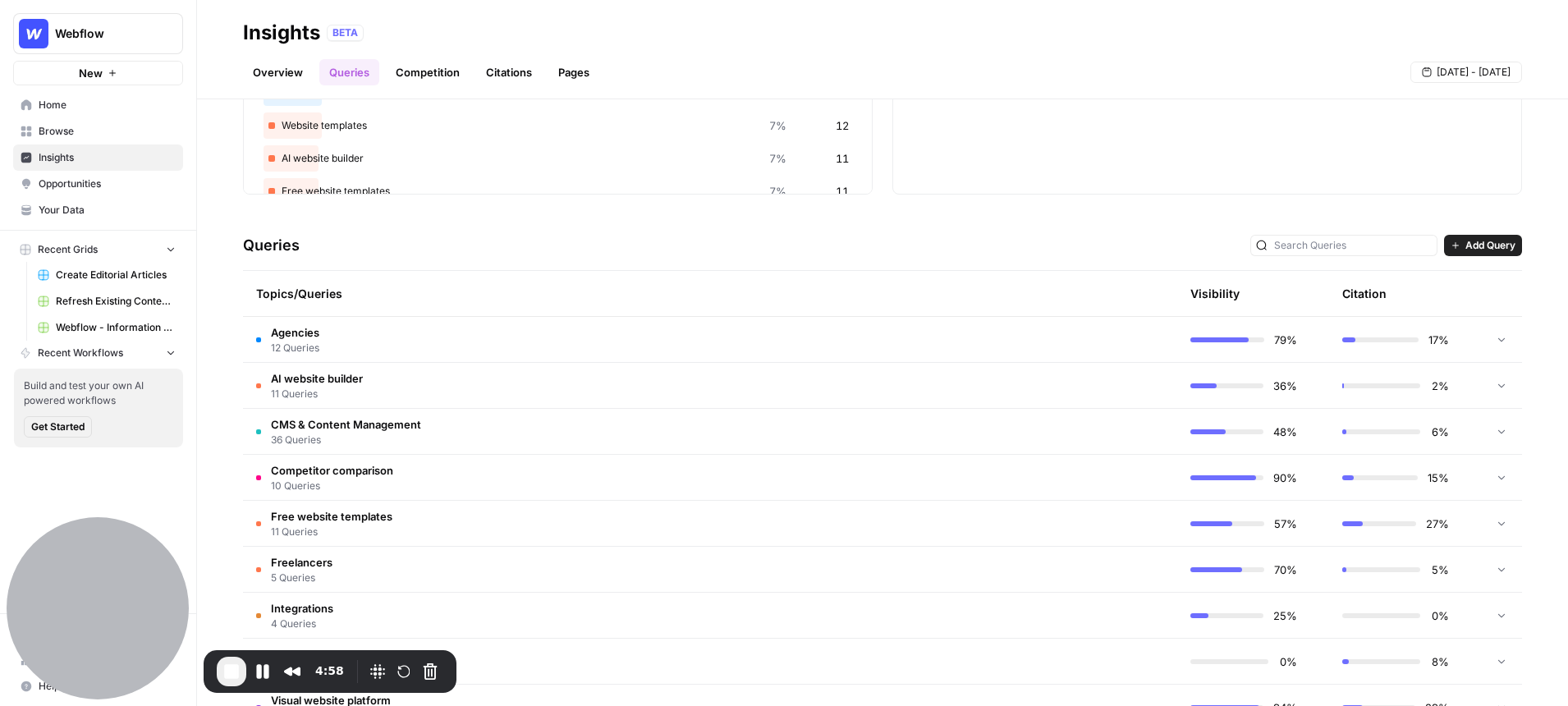
scroll to position [213, 0]
click at [310, 432] on span "36 Queries" at bounding box center [345, 439] width 150 height 15
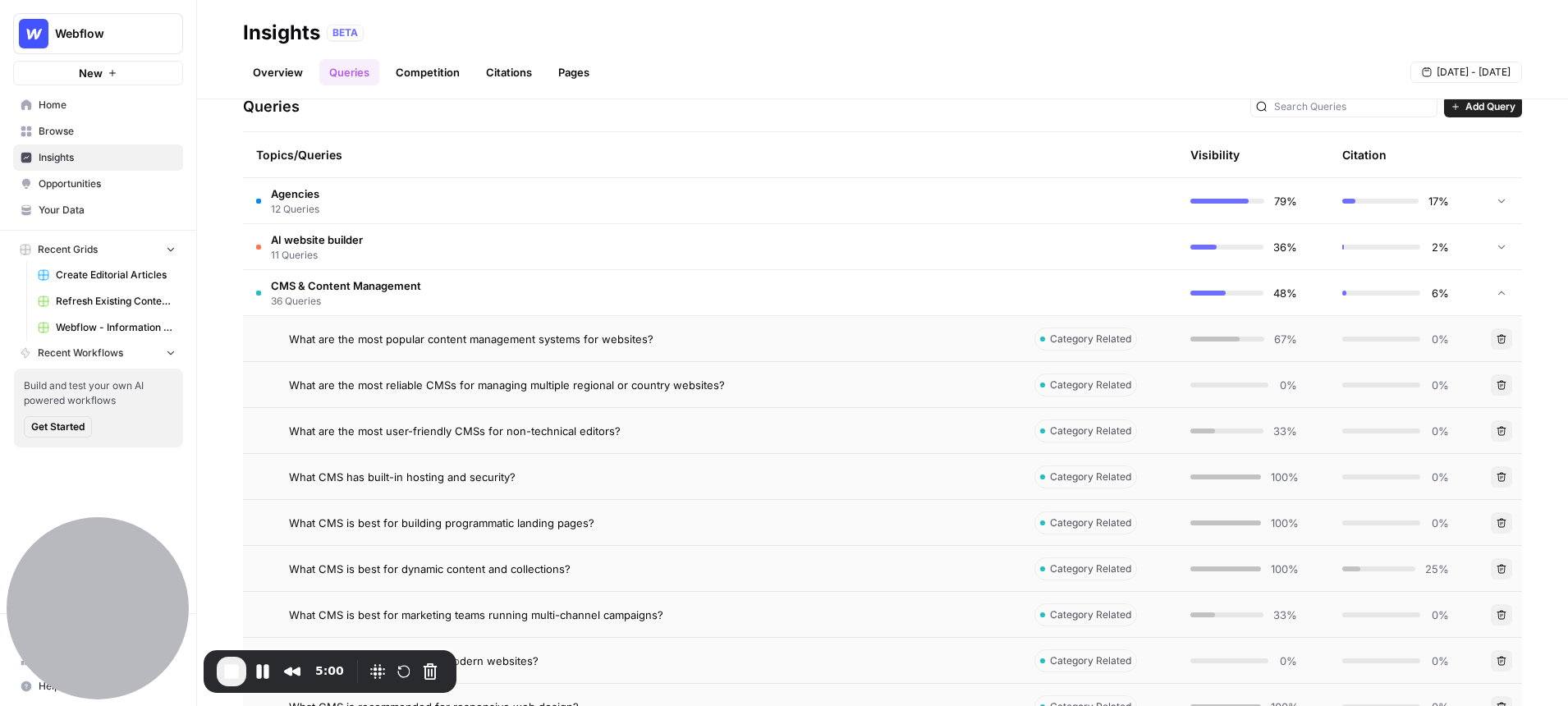
scroll to position [354, 0]
click at [410, 435] on span "What are the most user-friendly CMSs for non-technical editors?" at bounding box center [454, 428] width 331 height 17
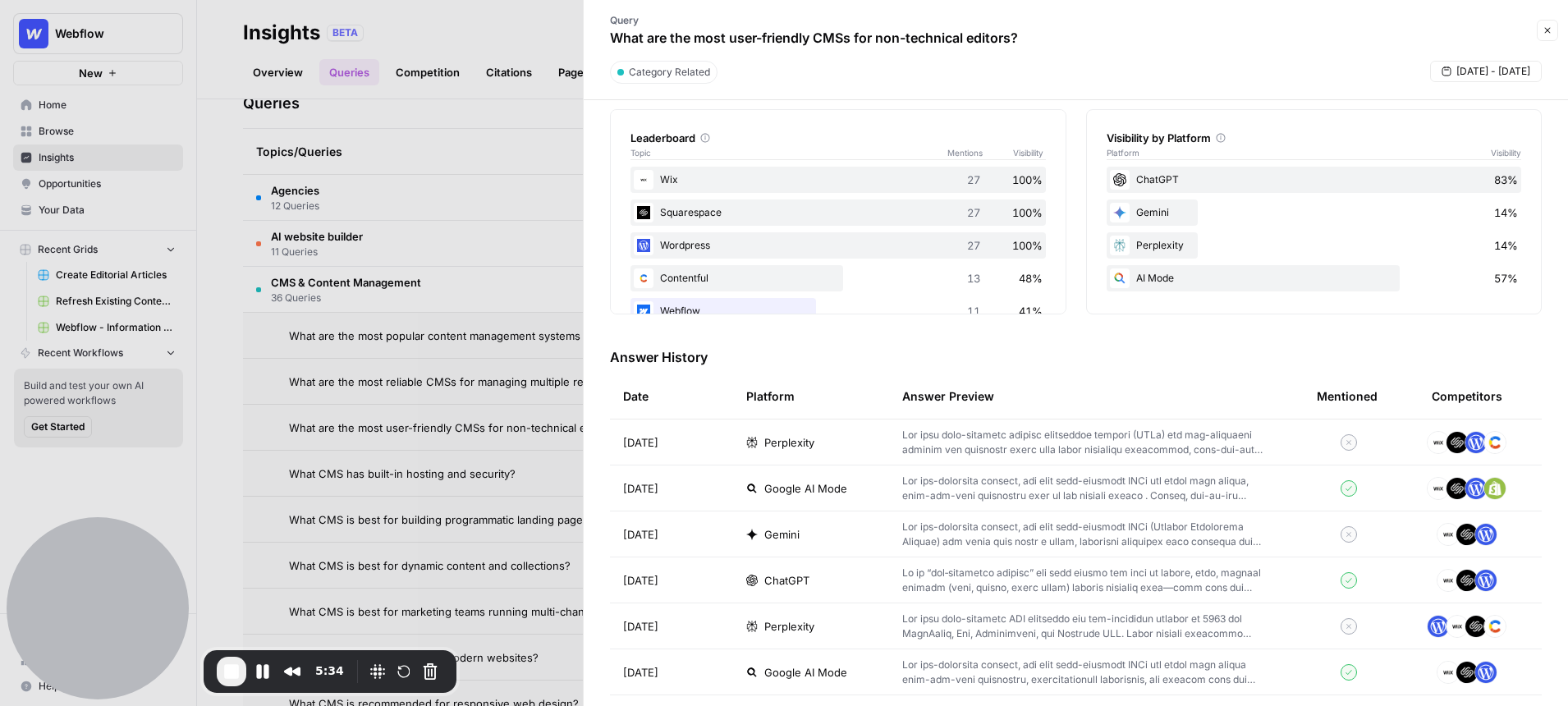
scroll to position [265, 0]
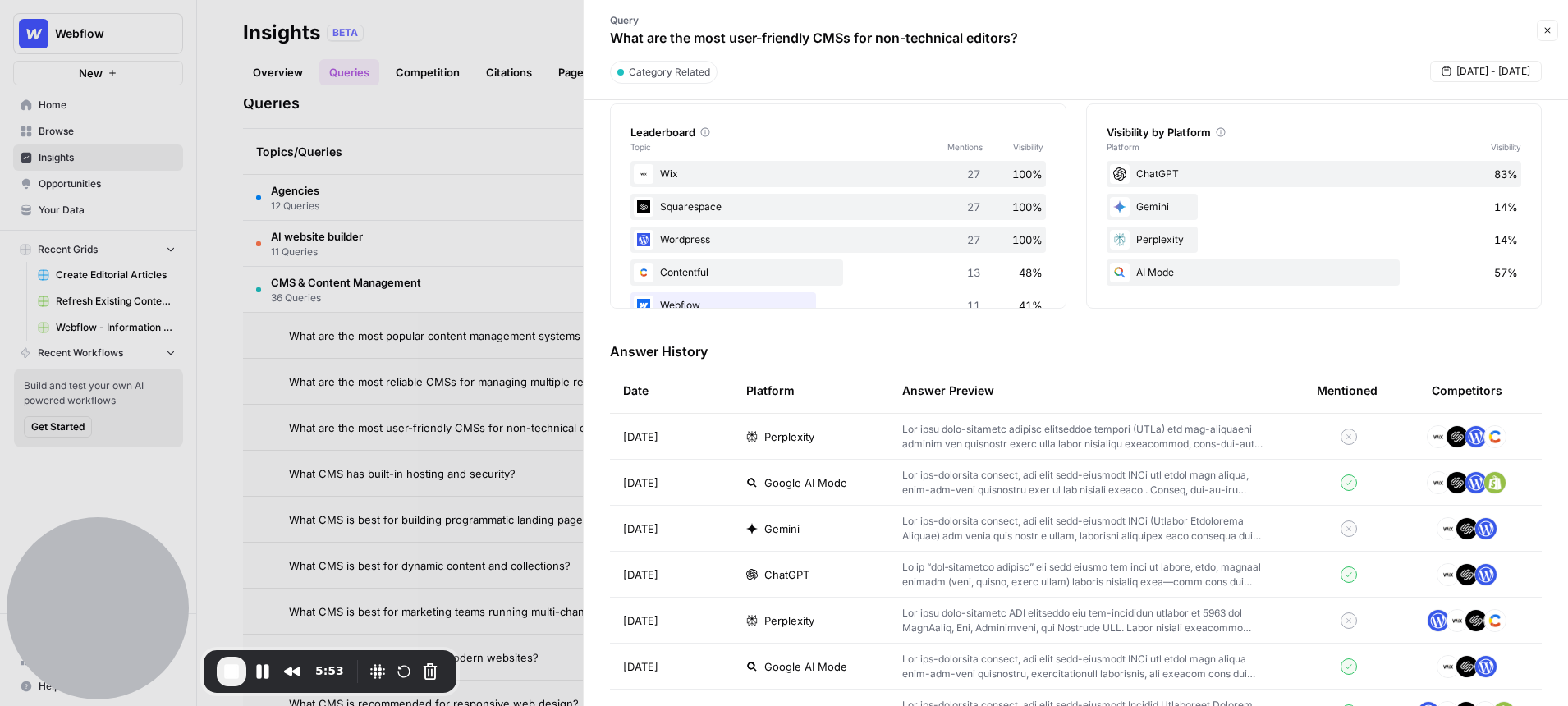
click at [1120, 431] on p at bounding box center [1083, 437] width 362 height 30
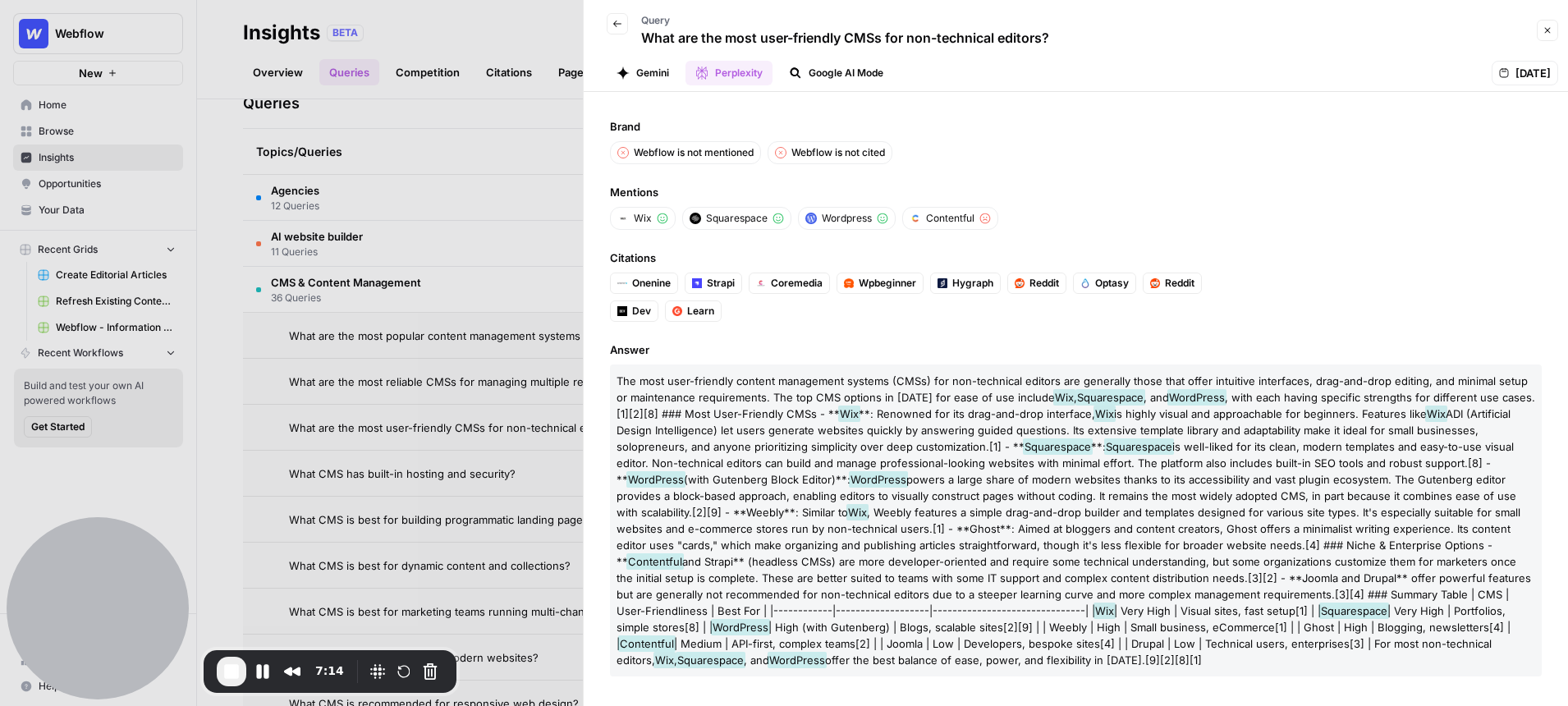
click at [365, 151] on div at bounding box center [784, 353] width 1568 height 706
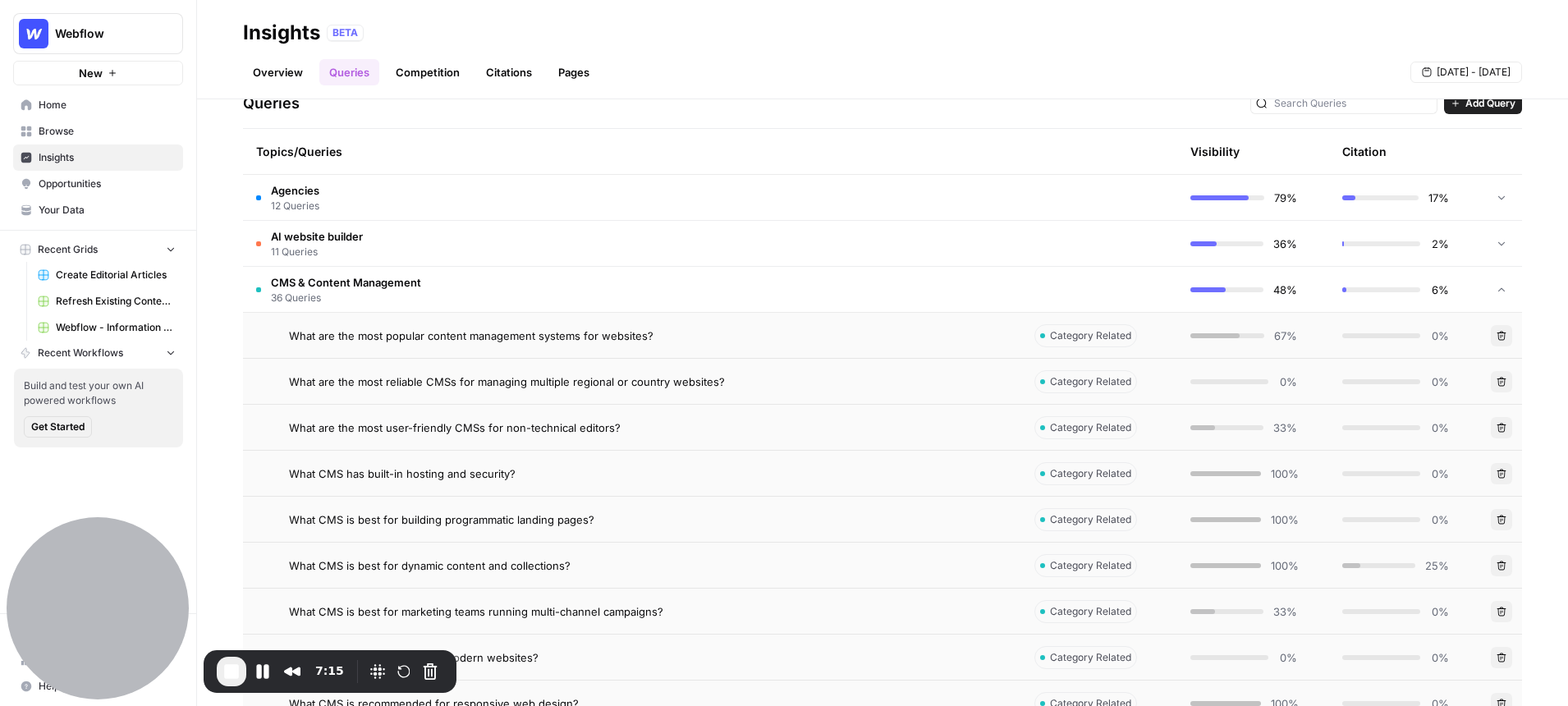
click at [280, 77] on link "Overview" at bounding box center [278, 72] width 70 height 26
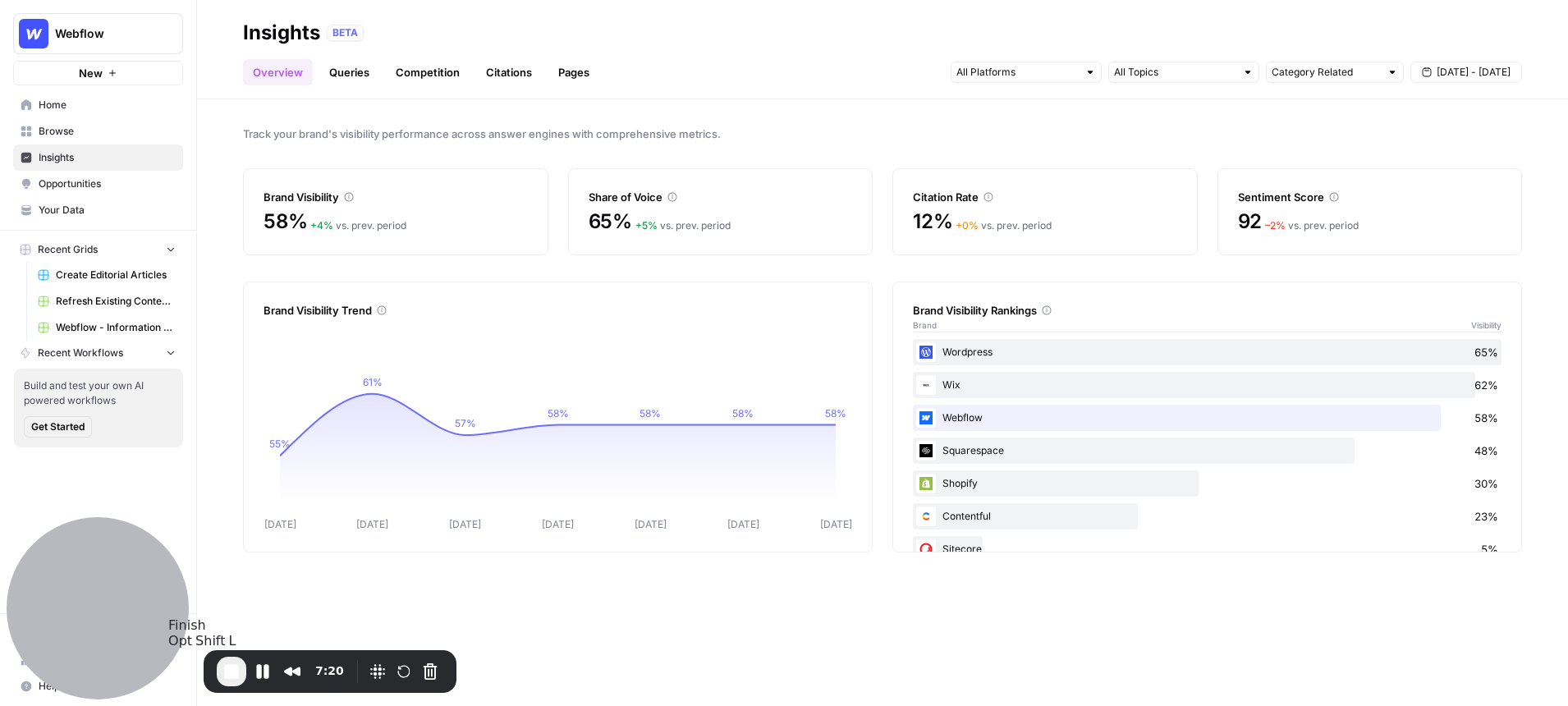
click at [237, 686] on div "7:20" at bounding box center [330, 671] width 253 height 43
click at [233, 672] on span "End Recording" at bounding box center [232, 671] width 20 height 20
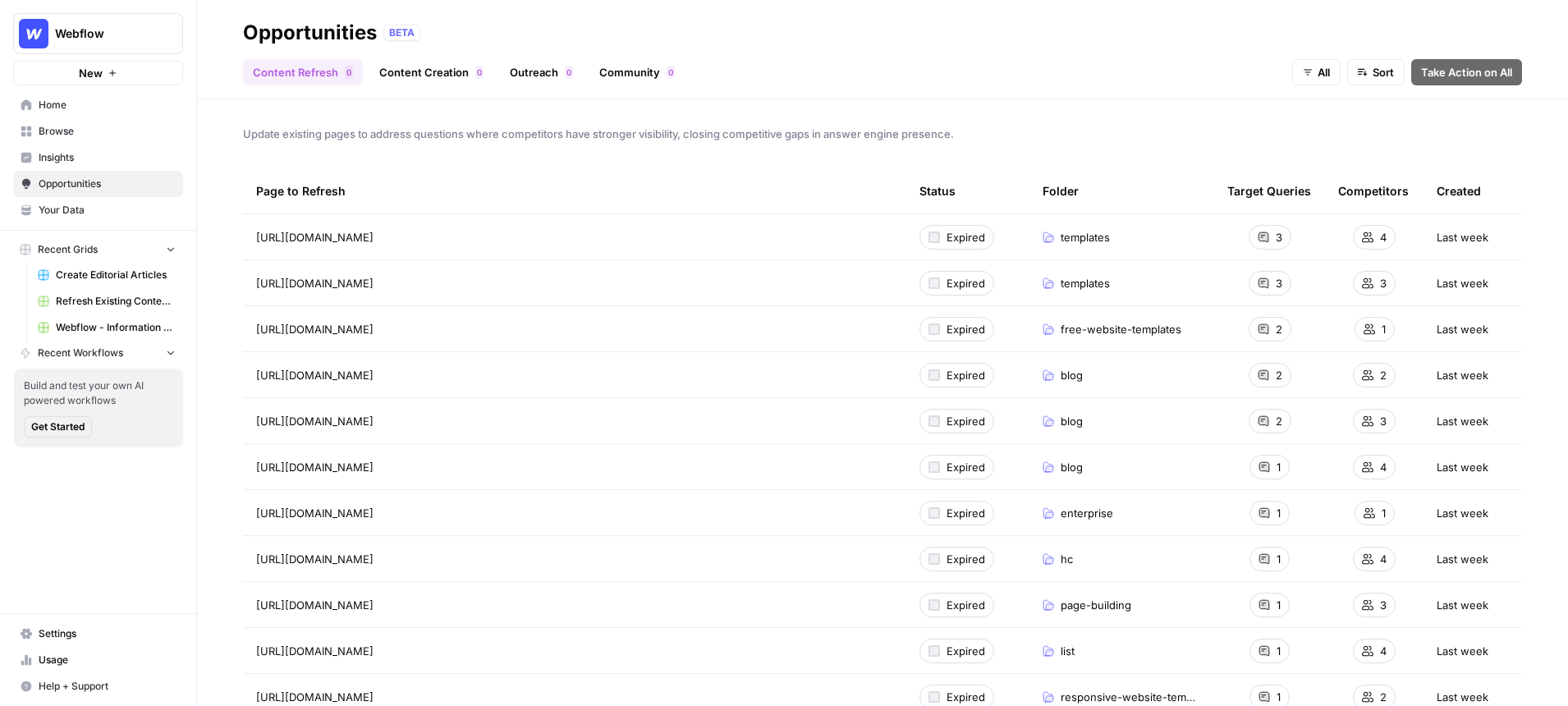
click at [425, 74] on link "Content Creation 0" at bounding box center [431, 72] width 124 height 26
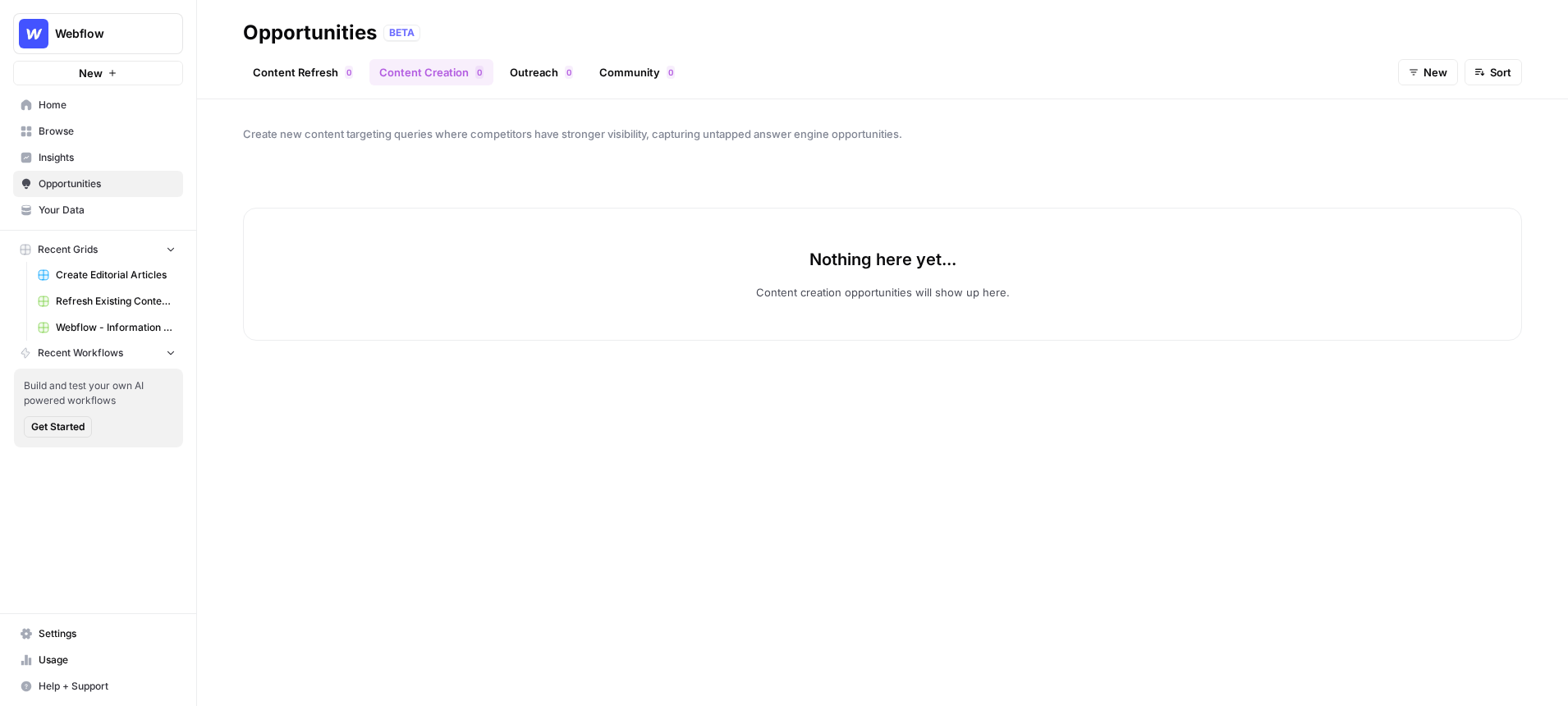
click at [1422, 68] on button "New" at bounding box center [1428, 72] width 60 height 26
click at [1440, 114] on span "All" at bounding box center [1441, 110] width 59 height 17
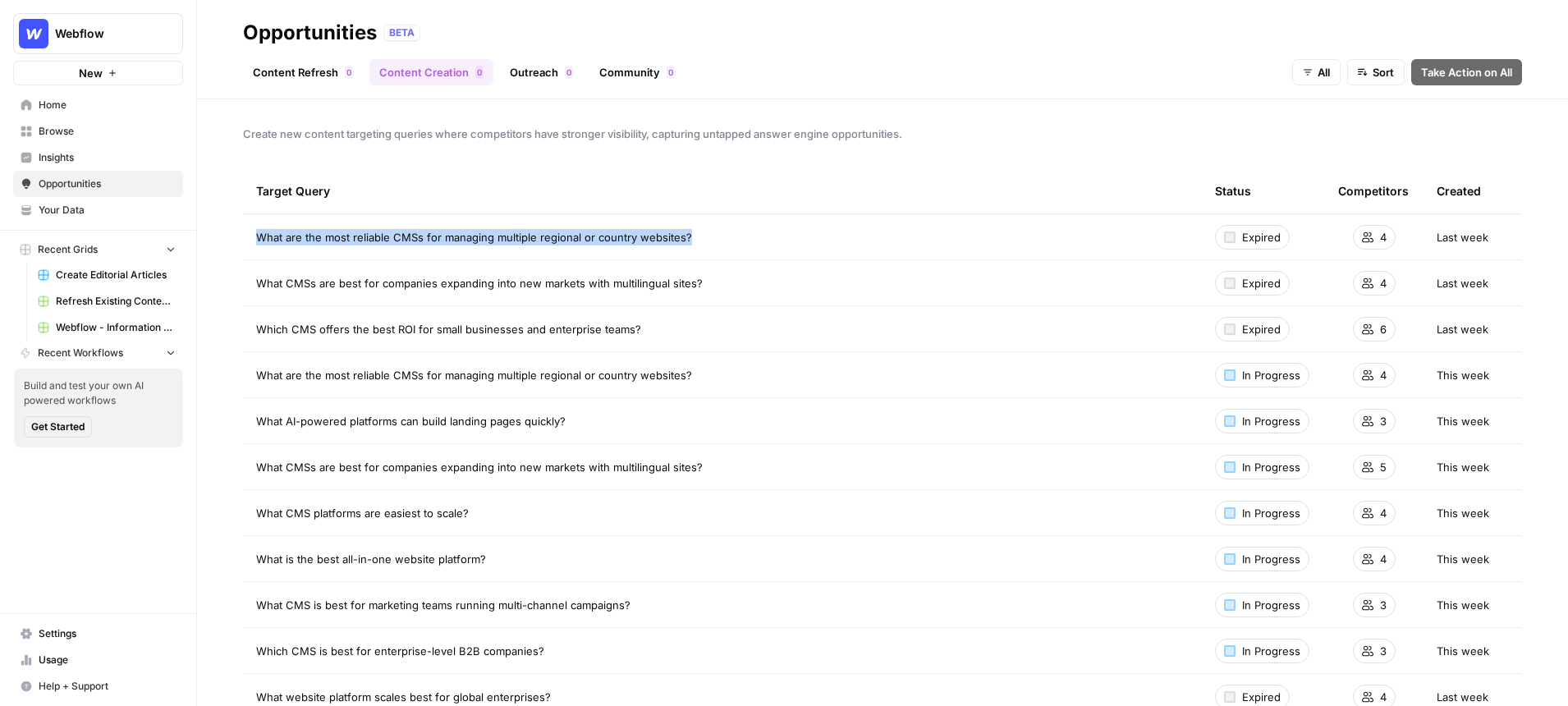
drag, startPoint x: 692, startPoint y: 233, endPoint x: 242, endPoint y: 242, distance: 450.1
click at [243, 242] on td "What are the most reliable CMSs for managing multiple regional or country websi…" at bounding box center [722, 236] width 959 height 45
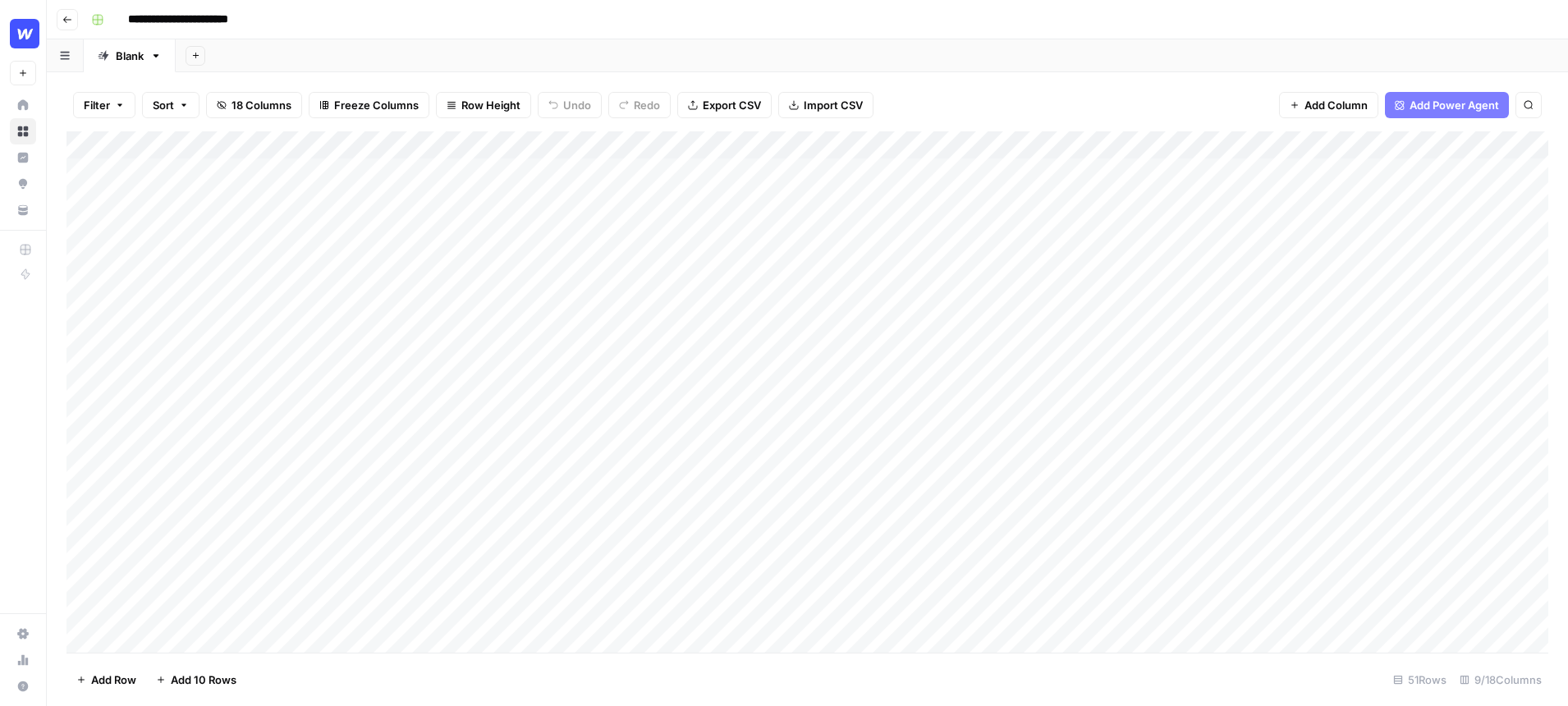
click at [788, 198] on div "Add Column" at bounding box center [807, 392] width 1481 height 521
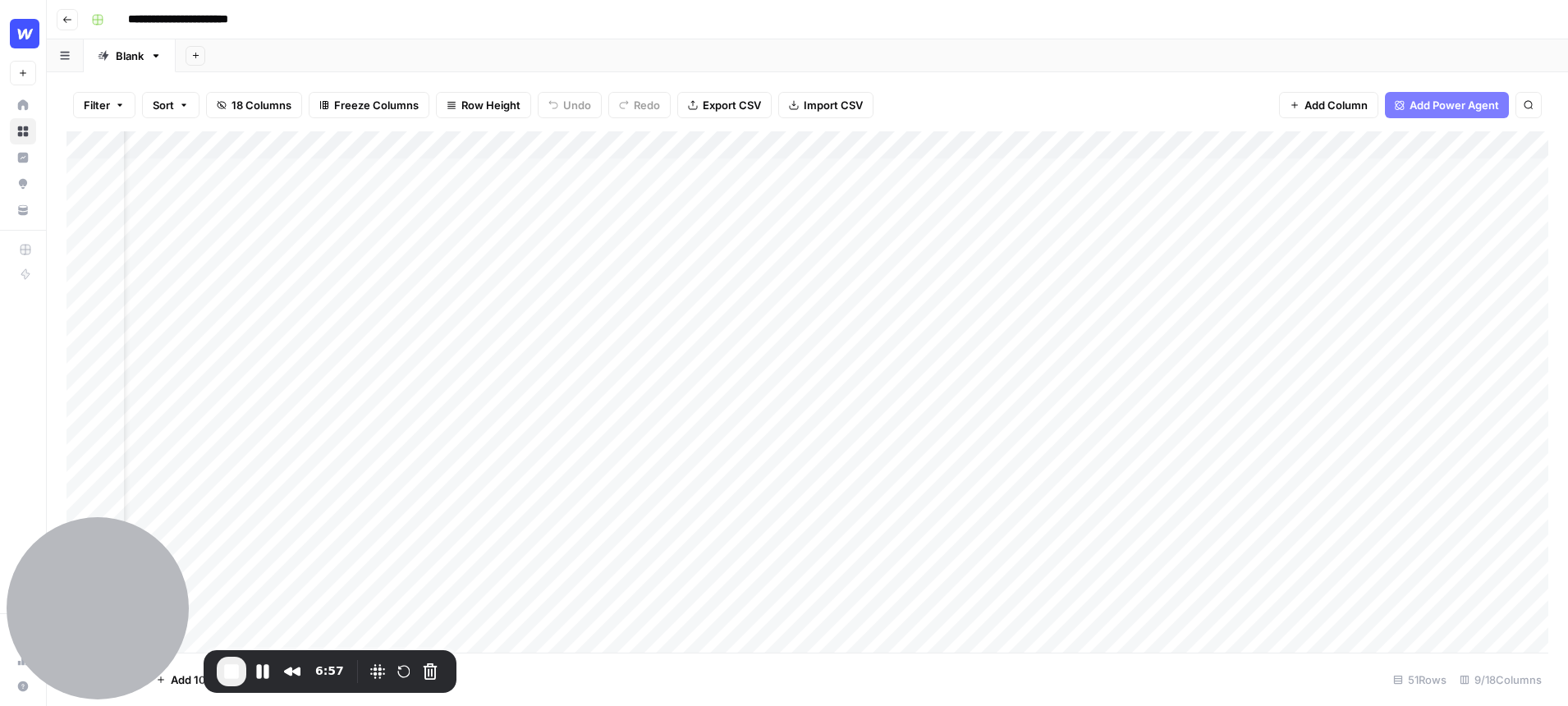
scroll to position [0, 55]
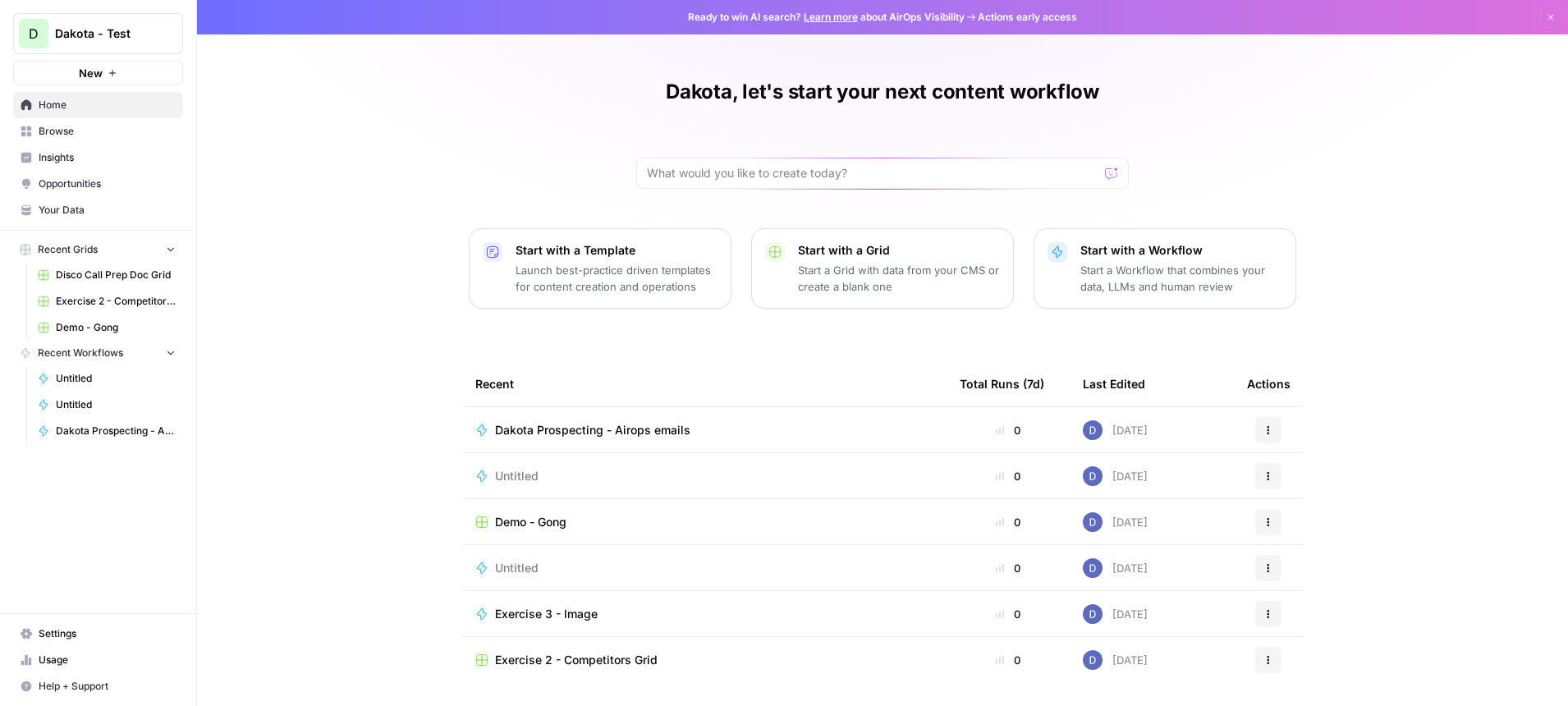
click at [77, 204] on span "Your Data" at bounding box center [107, 210] width 137 height 15
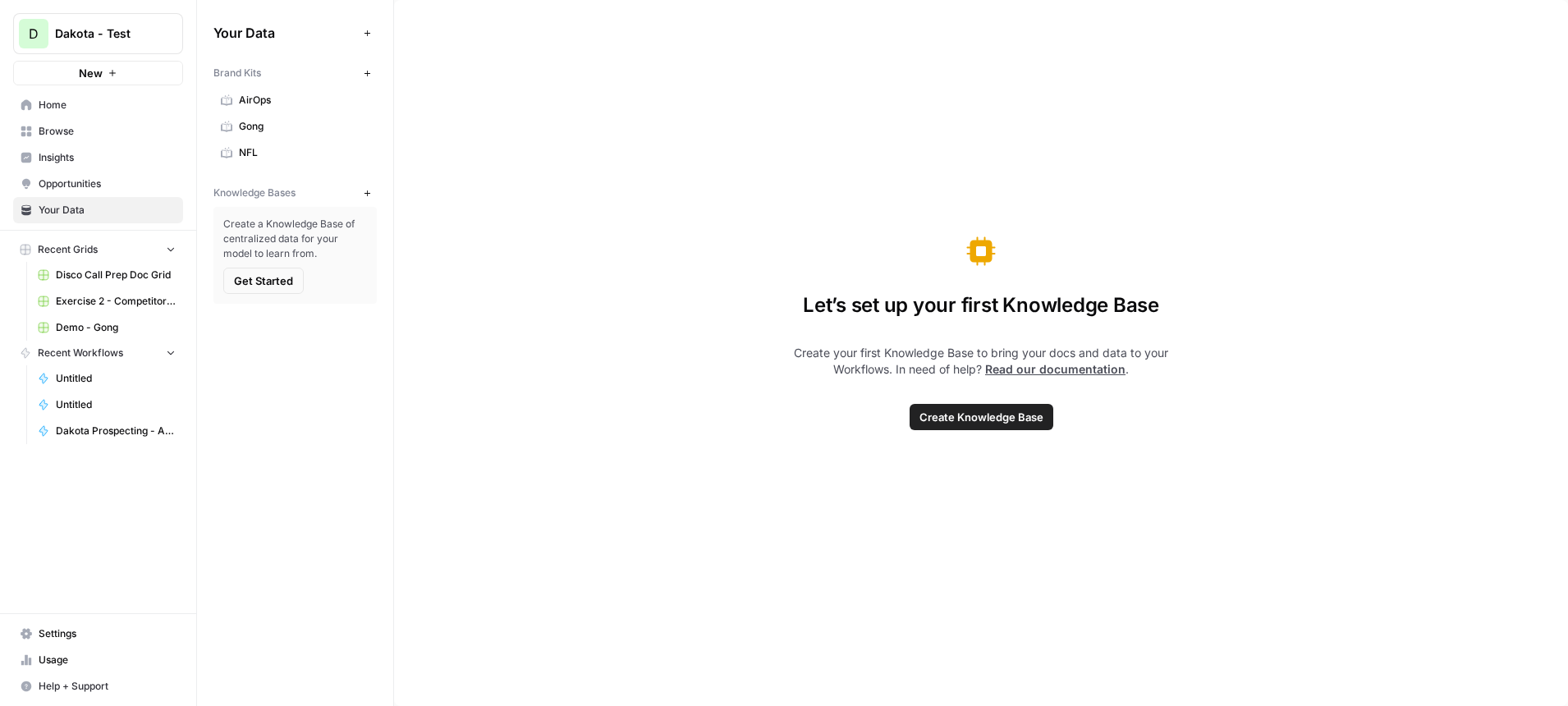
click at [369, 72] on icon "button" at bounding box center [367, 73] width 9 height 9
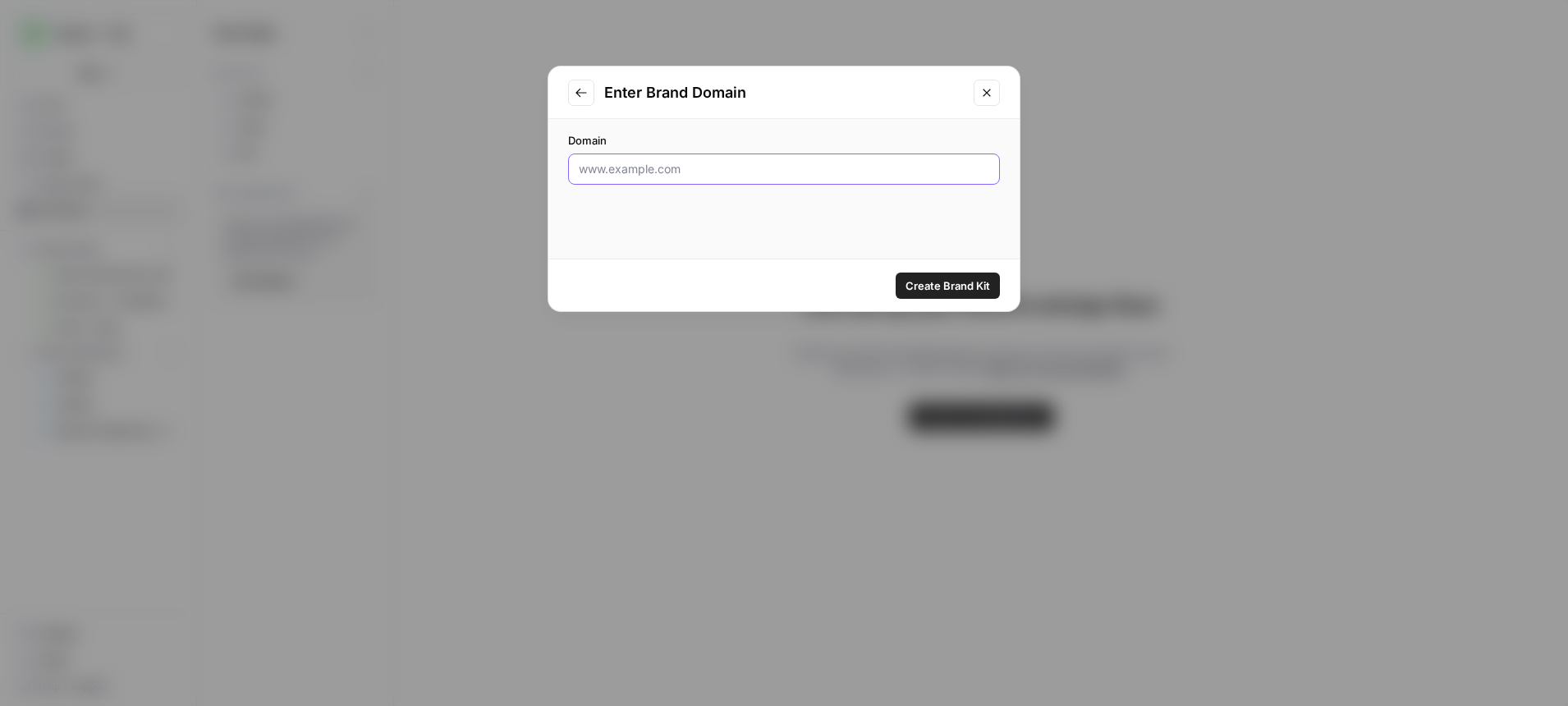
click at [697, 172] on input "Domain" at bounding box center [784, 169] width 411 height 17
click at [684, 170] on input "Domain" at bounding box center [784, 169] width 411 height 17
paste input "https://www.ace.aaa.com/"
type input "https://www.ace.aaa.com/"
click at [922, 274] on button "Create Brand Kit" at bounding box center [947, 285] width 104 height 26
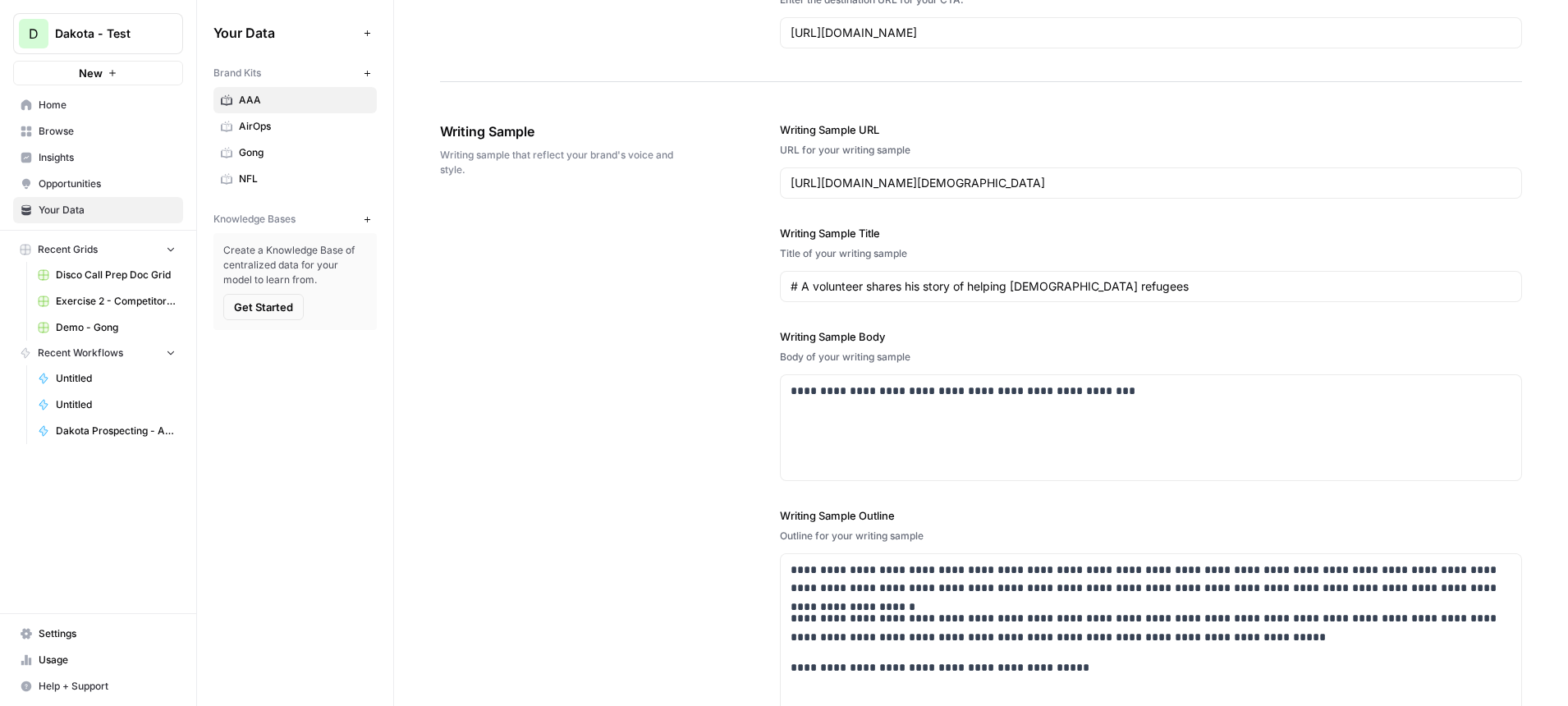
scroll to position [1243, 0]
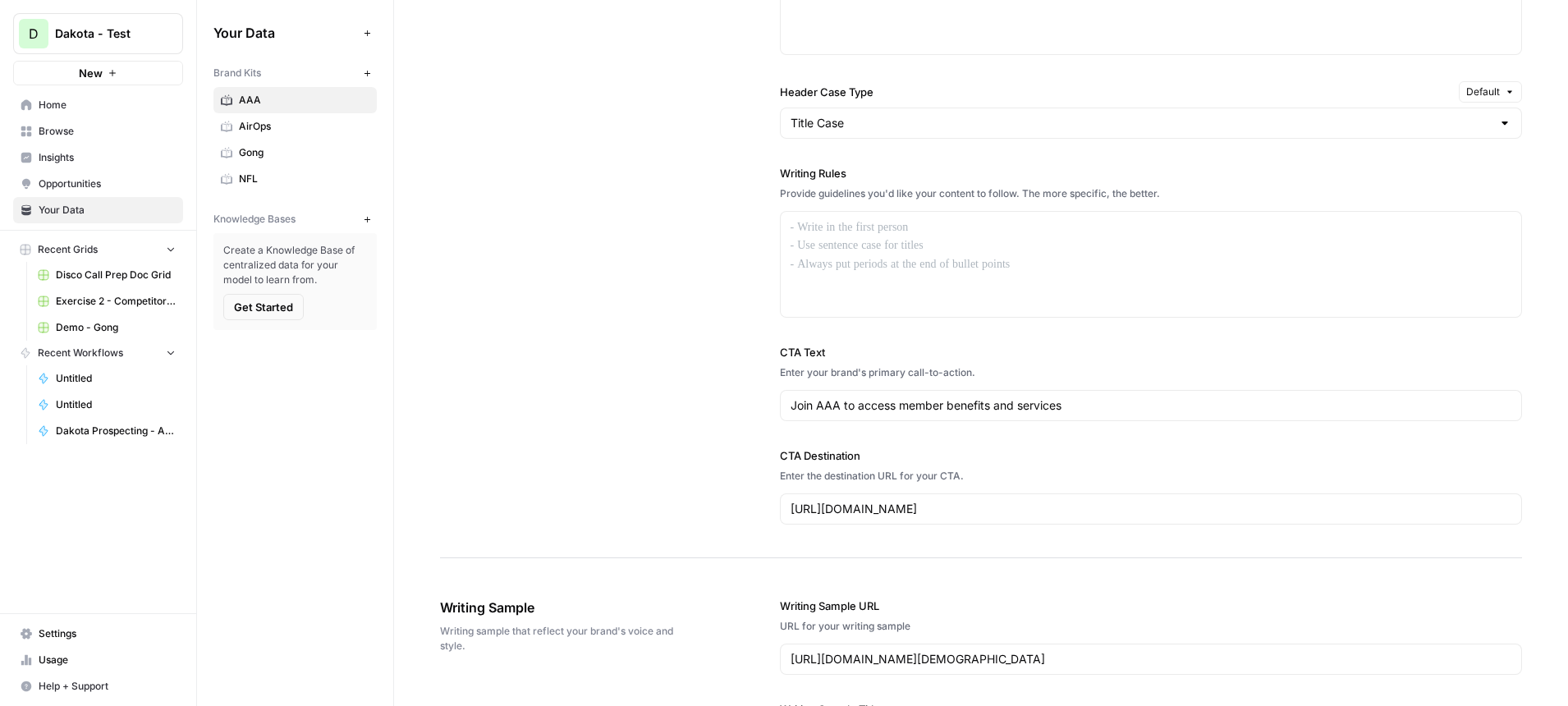
click at [367, 221] on icon "button" at bounding box center [367, 219] width 6 height 6
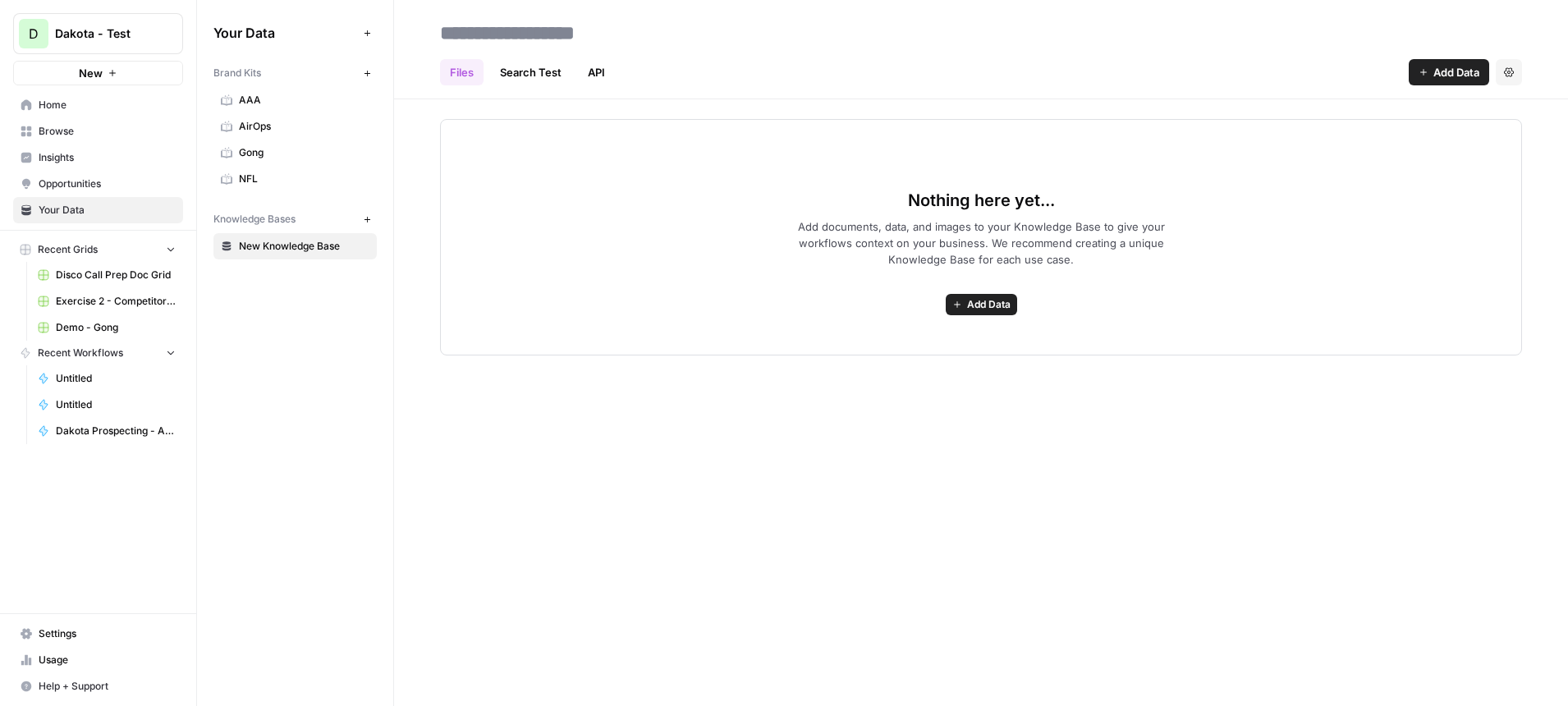
click at [291, 105] on span "AAA" at bounding box center [303, 99] width 130 height 15
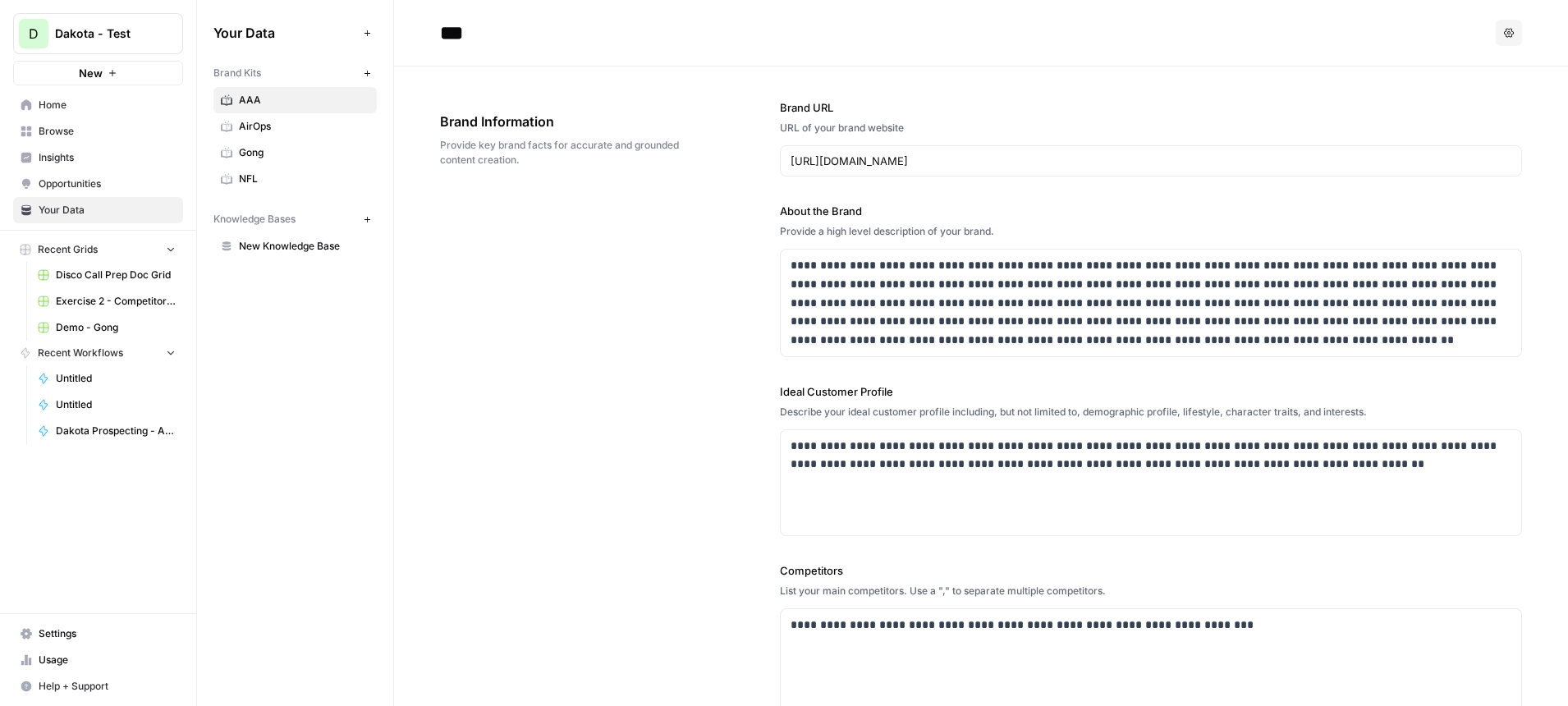
click at [343, 255] on link "New Knowledge Base" at bounding box center [295, 246] width 163 height 26
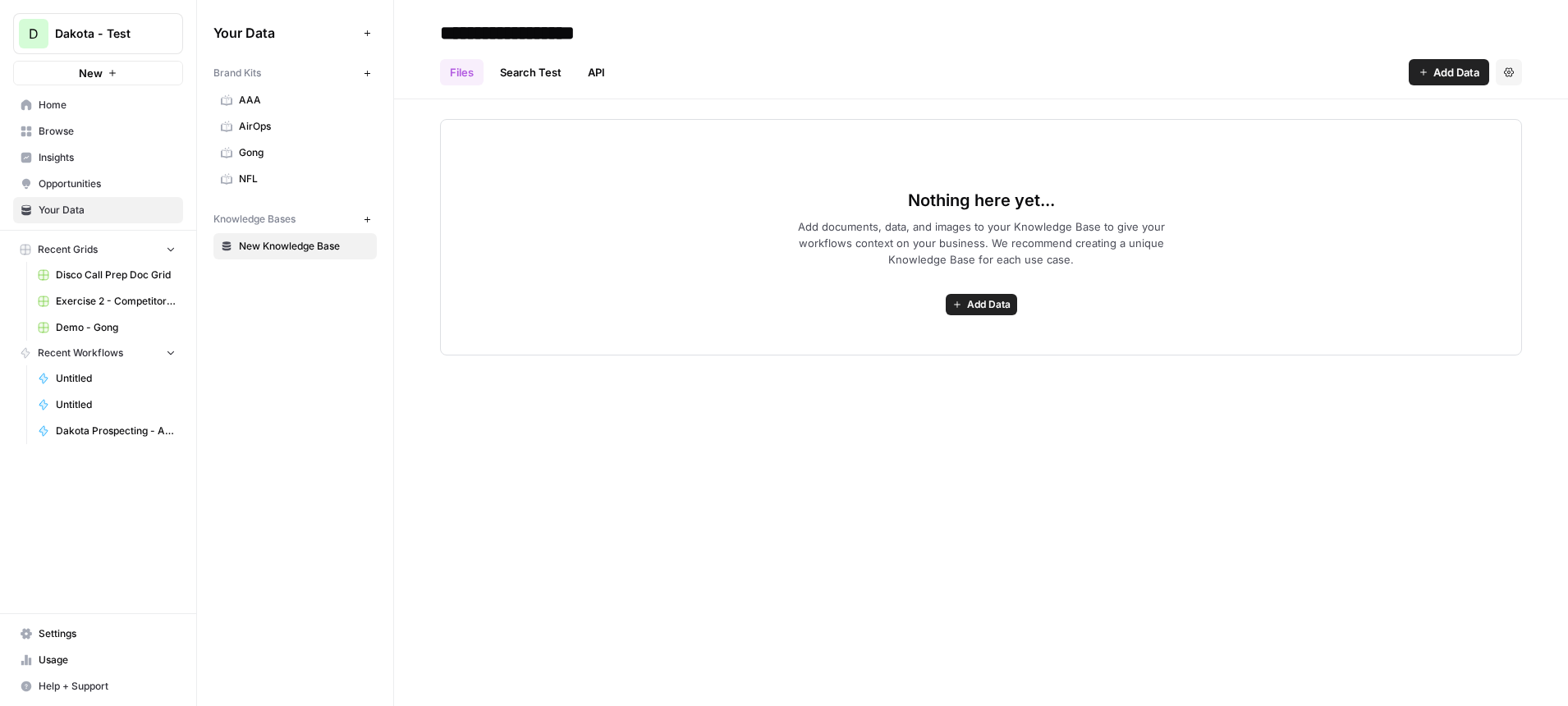
click at [1438, 60] on button "Add Data" at bounding box center [1449, 72] width 81 height 26
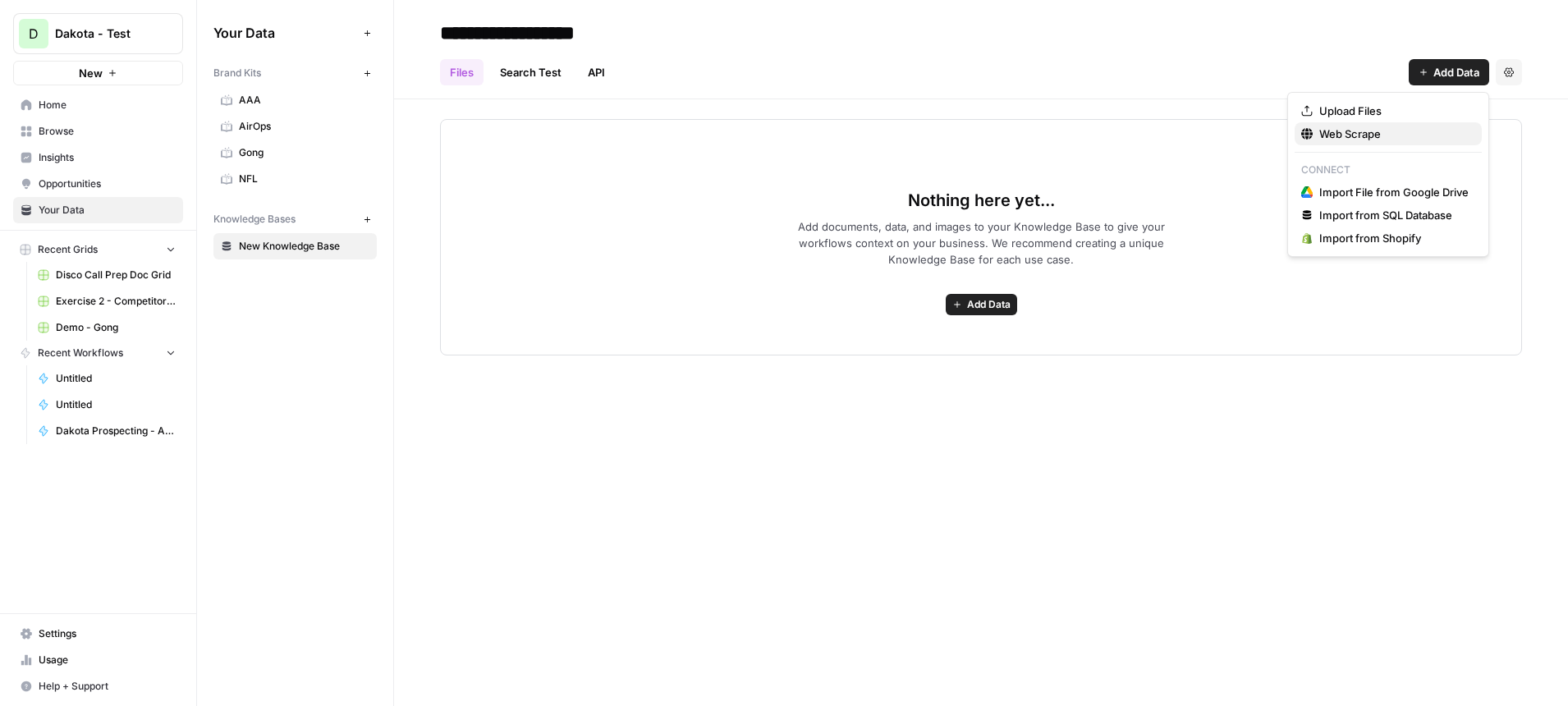
click at [1362, 138] on span "Web Scrape" at bounding box center [1394, 133] width 149 height 17
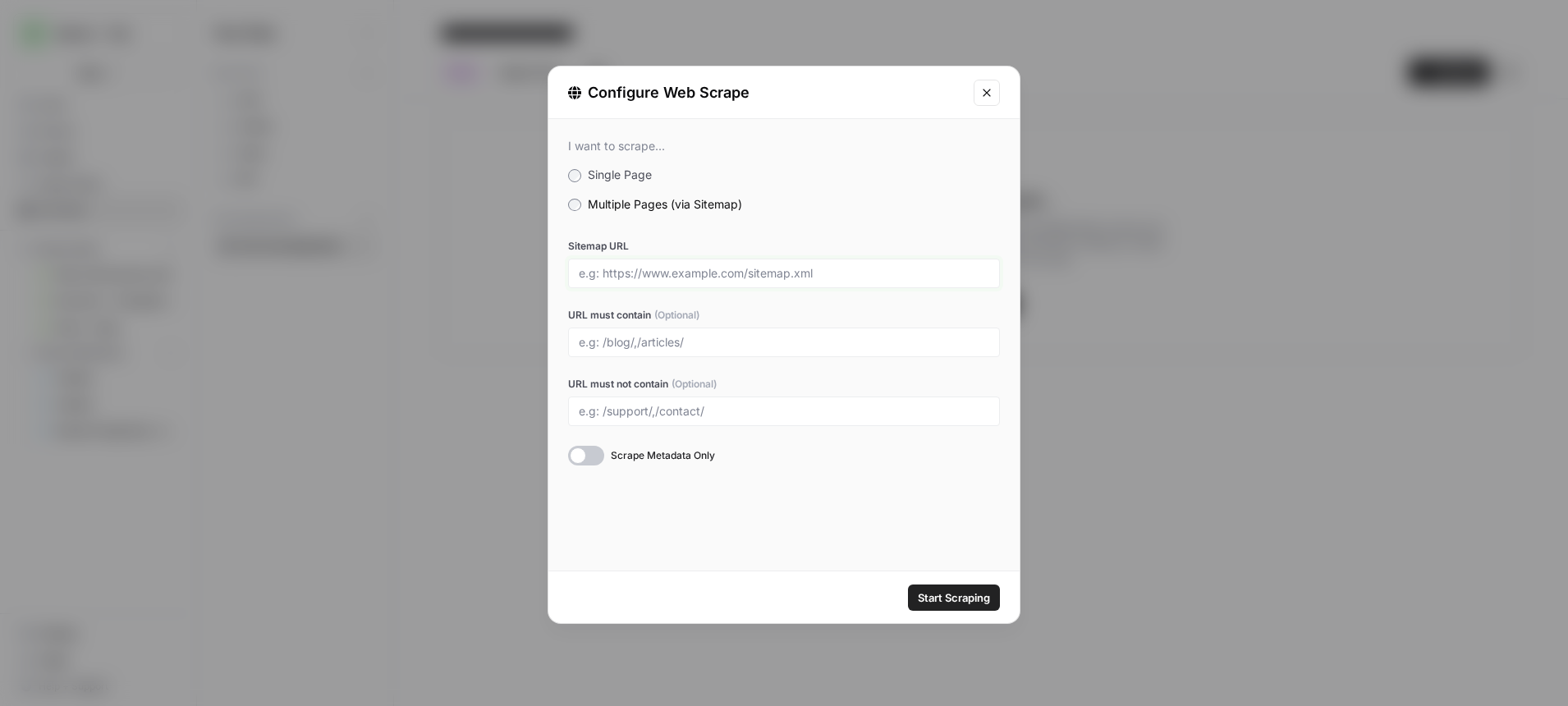
click at [676, 277] on input "Sitemap URL" at bounding box center [784, 272] width 411 height 15
paste input "https://www.ace.aaa.com/"
type input "https://www.ace.aaa.com/"
click at [948, 592] on span "Start Scraping" at bounding box center [954, 597] width 73 height 17
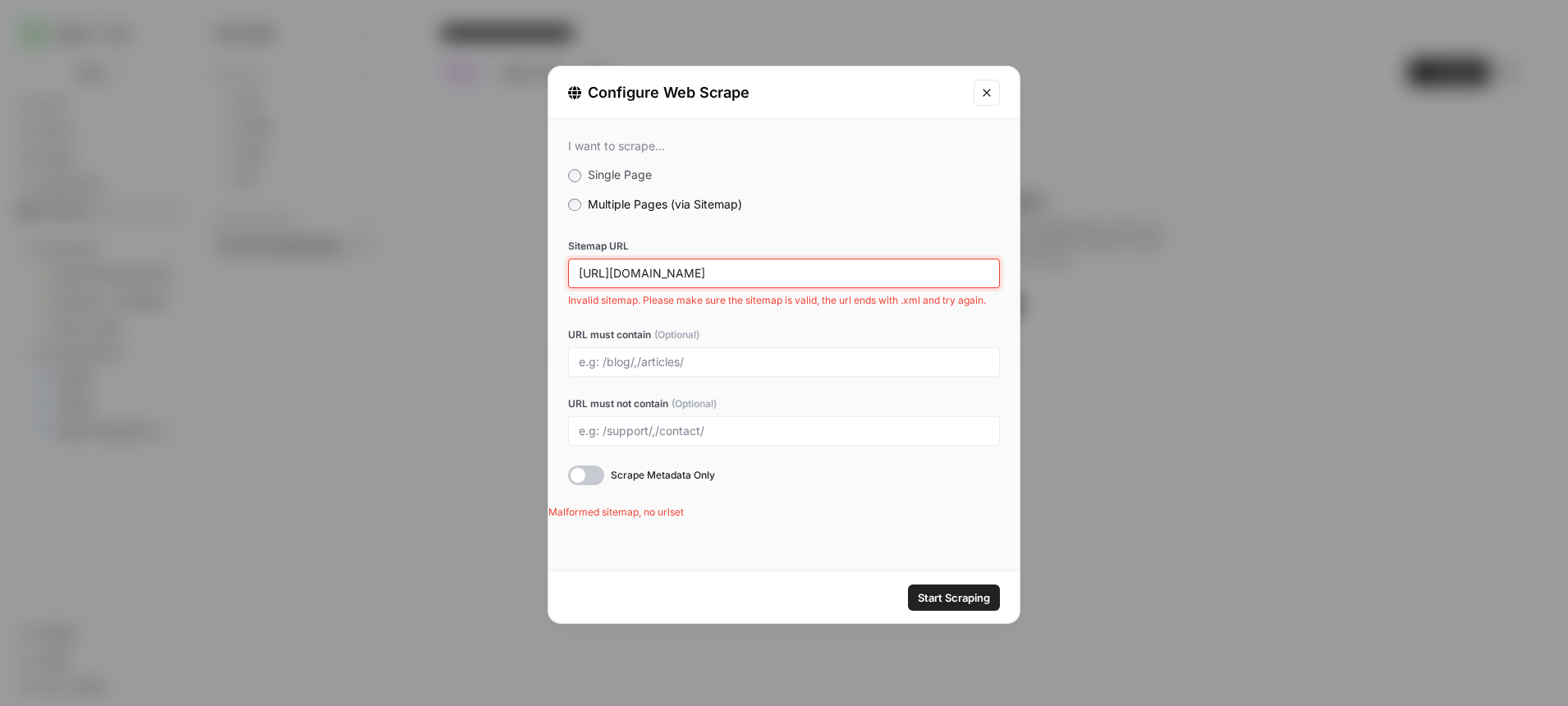
drag, startPoint x: 727, startPoint y: 279, endPoint x: 490, endPoint y: 258, distance: 237.9
click at [490, 258] on div "Configure Web Scrape I want to scrape... Single Page Multiple Pages (via Sitema…" at bounding box center [784, 353] width 1568 height 706
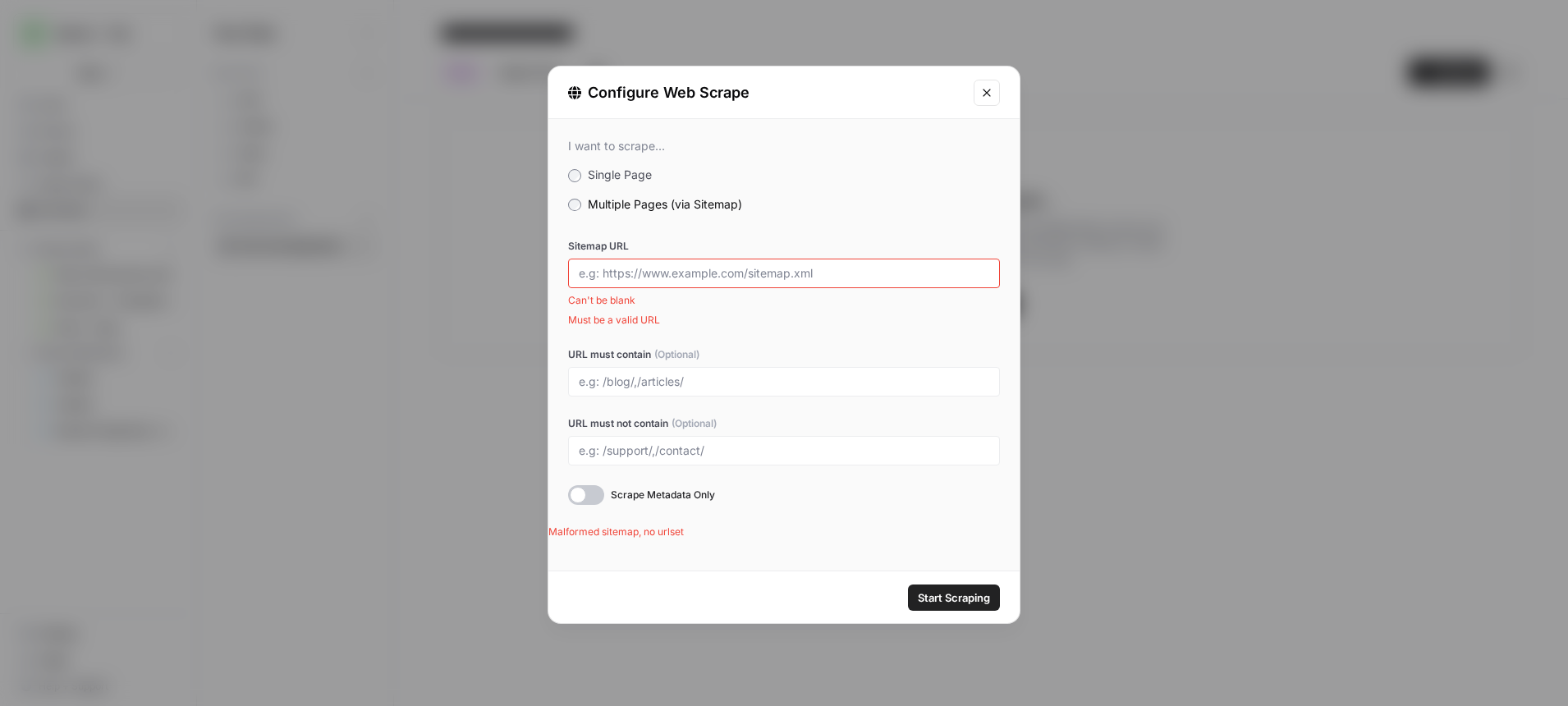
click at [705, 279] on div at bounding box center [784, 273] width 432 height 30
click at [697, 268] on input "Sitemap URL" at bounding box center [784, 272] width 411 height 15
paste input "https://www.ace.aaa.com/sitemap.xml"
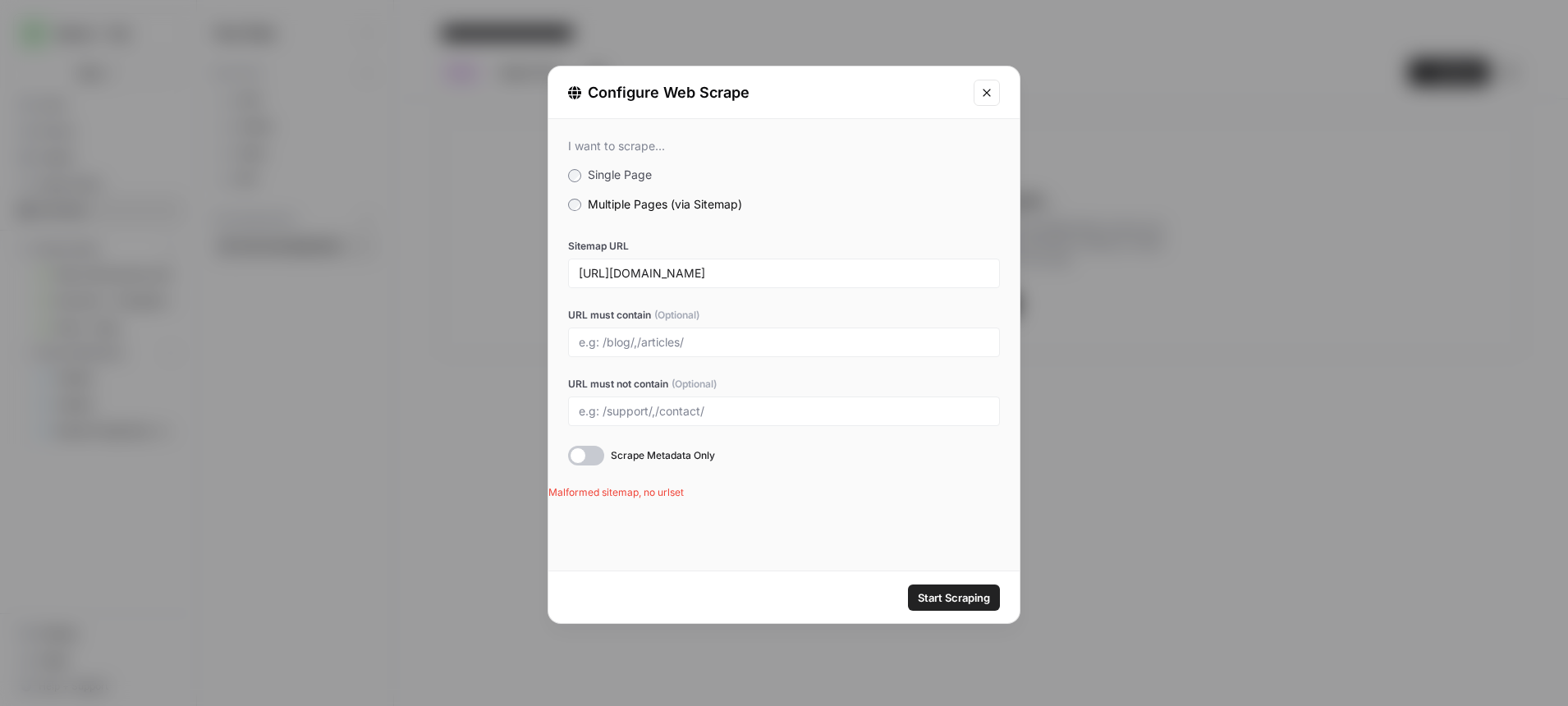
click at [941, 594] on span "Start Scraping" at bounding box center [954, 597] width 73 height 17
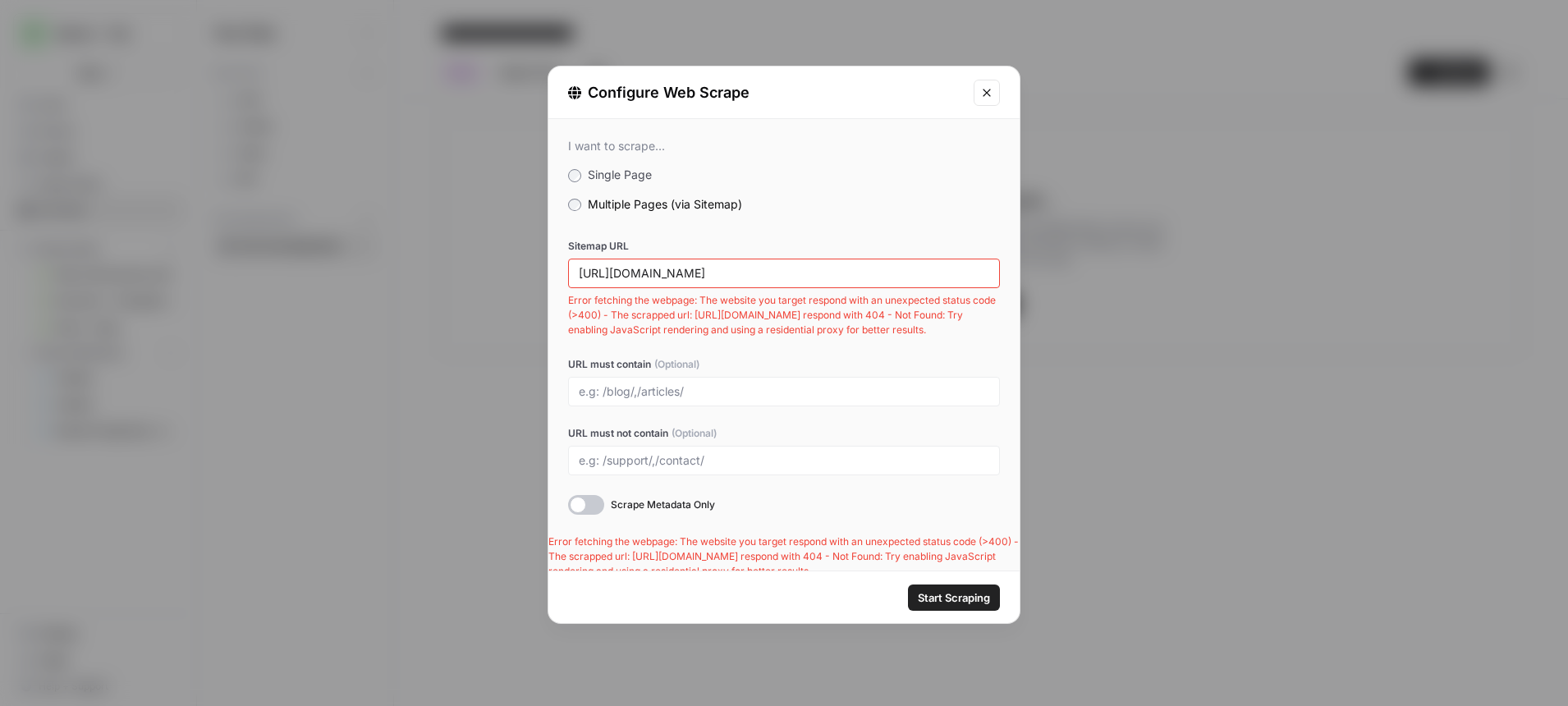
scroll to position [8, 0]
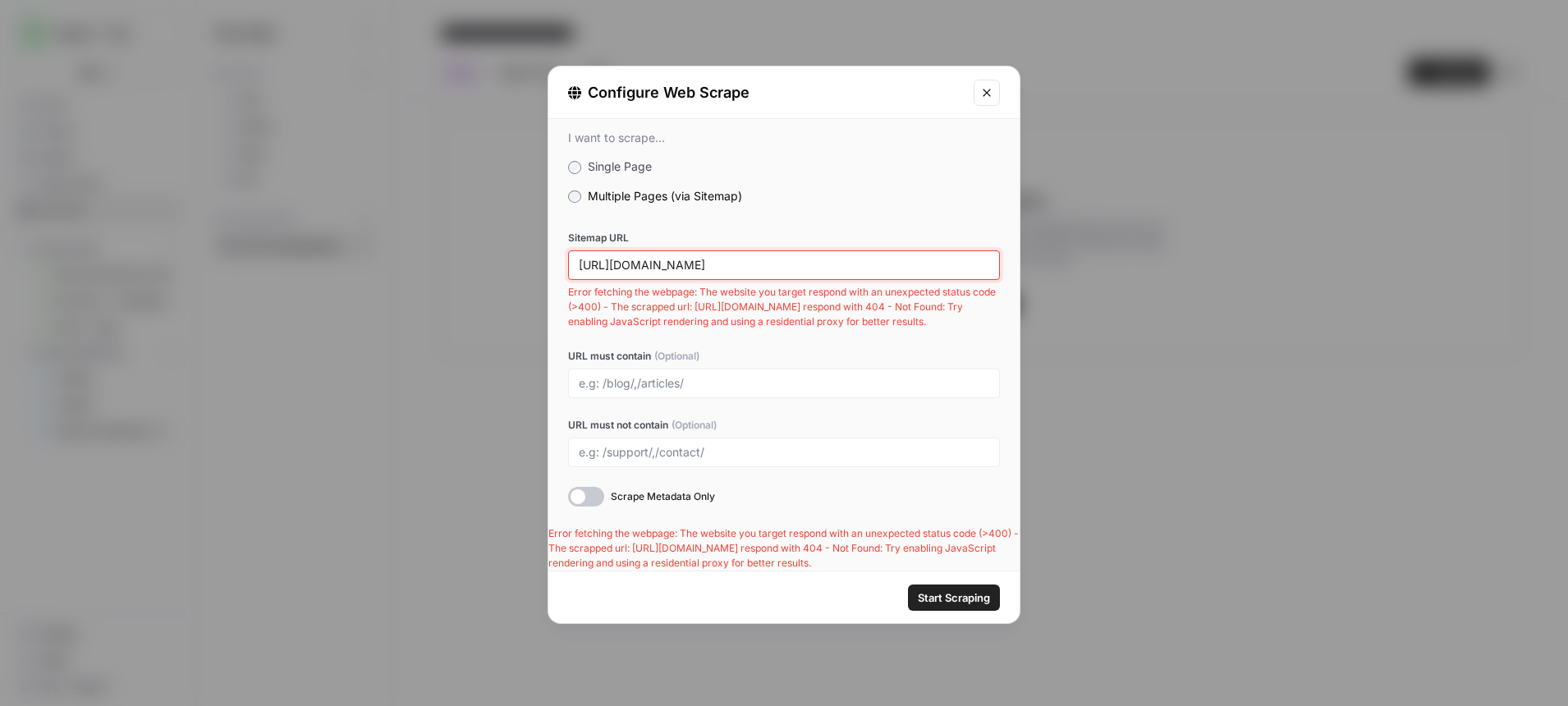
click at [813, 260] on input "https://www.ace.aaa.com/sitemap.xml" at bounding box center [784, 265] width 411 height 15
drag, startPoint x: 644, startPoint y: 266, endPoint x: 512, endPoint y: 266, distance: 132.0
click at [515, 266] on div "Configure Web Scrape I want to scrape... Single Page Multiple Pages (via Sitema…" at bounding box center [784, 353] width 1568 height 706
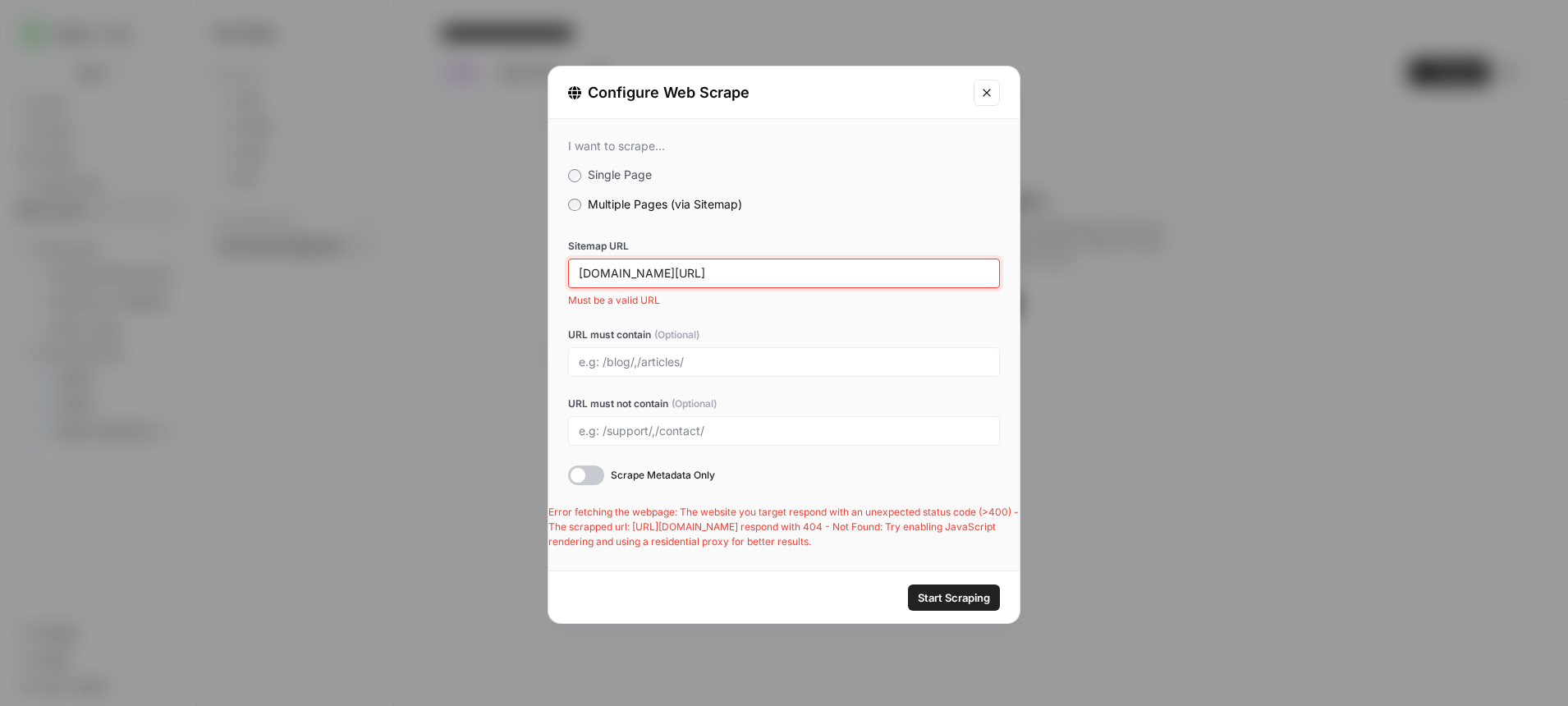
type input "ace.aaa.com/sitemap.xml"
click at [974, 602] on span "Start Scraping" at bounding box center [954, 597] width 73 height 17
click at [947, 608] on button "Start Scraping" at bounding box center [954, 598] width 92 height 26
drag, startPoint x: 735, startPoint y: 273, endPoint x: 487, endPoint y: 273, distance: 248.0
click at [488, 273] on div "Configure Web Scrape I want to scrape... Single Page Multiple Pages (via Sitema…" at bounding box center [784, 353] width 1568 height 706
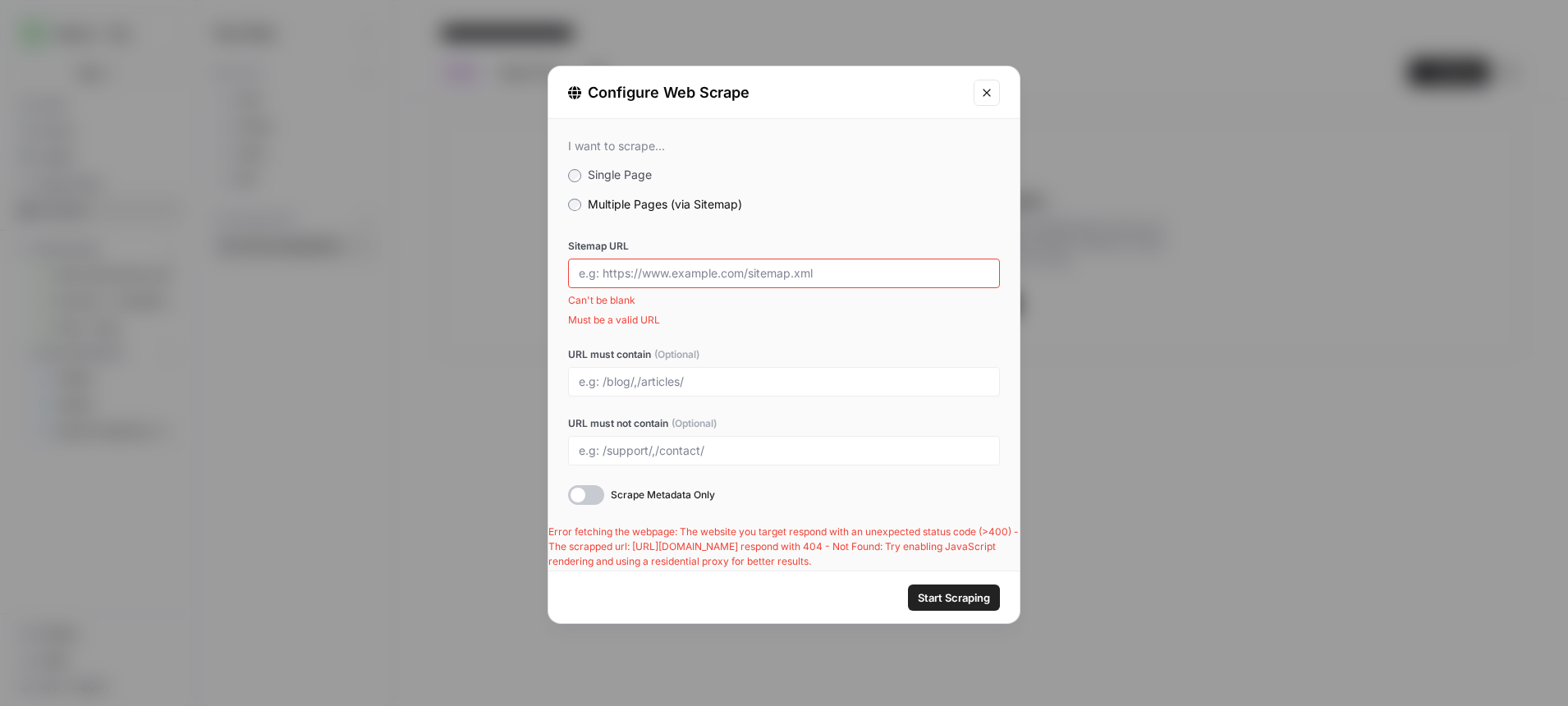
click at [651, 280] on div at bounding box center [784, 273] width 432 height 30
click at [690, 275] on input "Sitemap URL" at bounding box center [784, 272] width 411 height 15
paste input "https://www.ace.aaa.com/sitemap_index.xml"
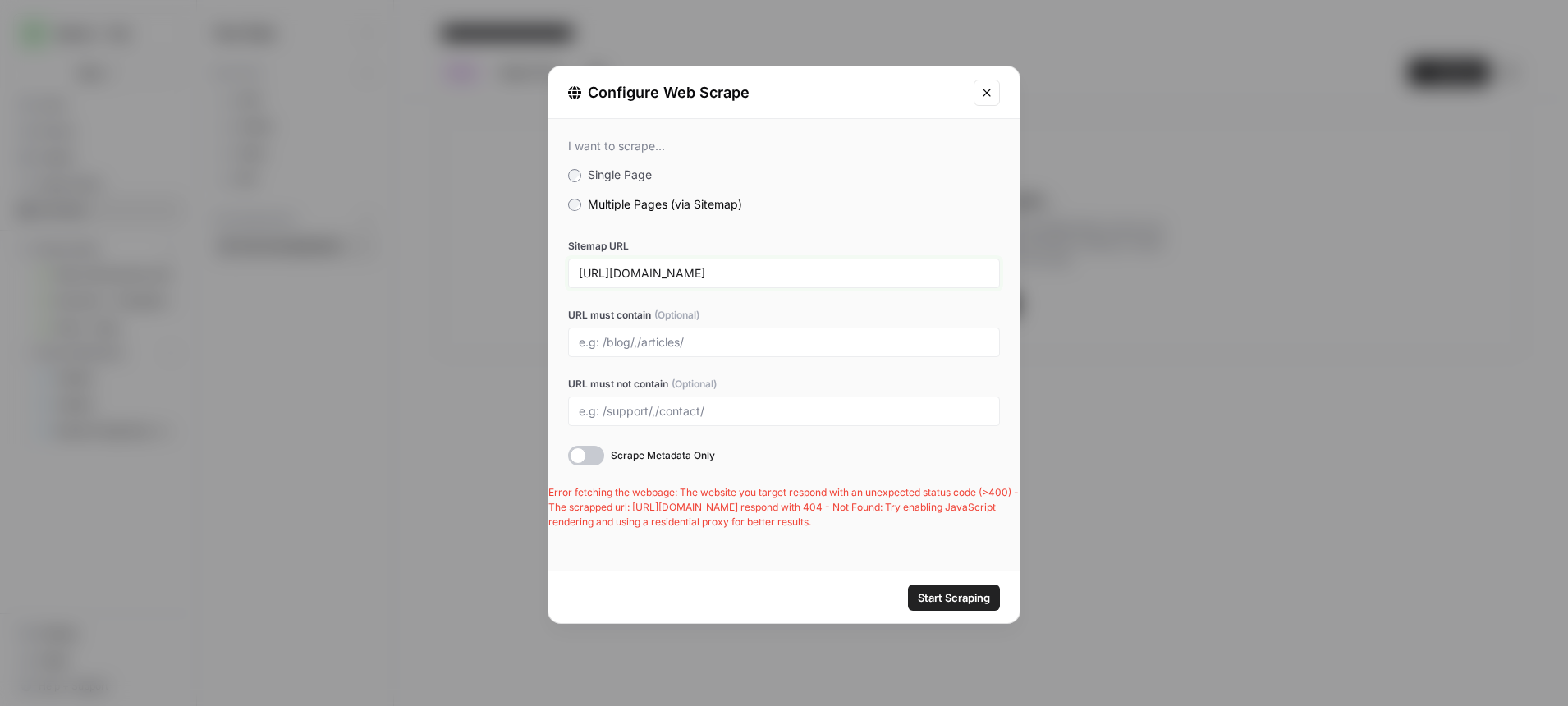
type input "https://www.ace.aaa.com/sitemap_index.xml"
click at [956, 596] on span "Start Scraping" at bounding box center [954, 597] width 73 height 17
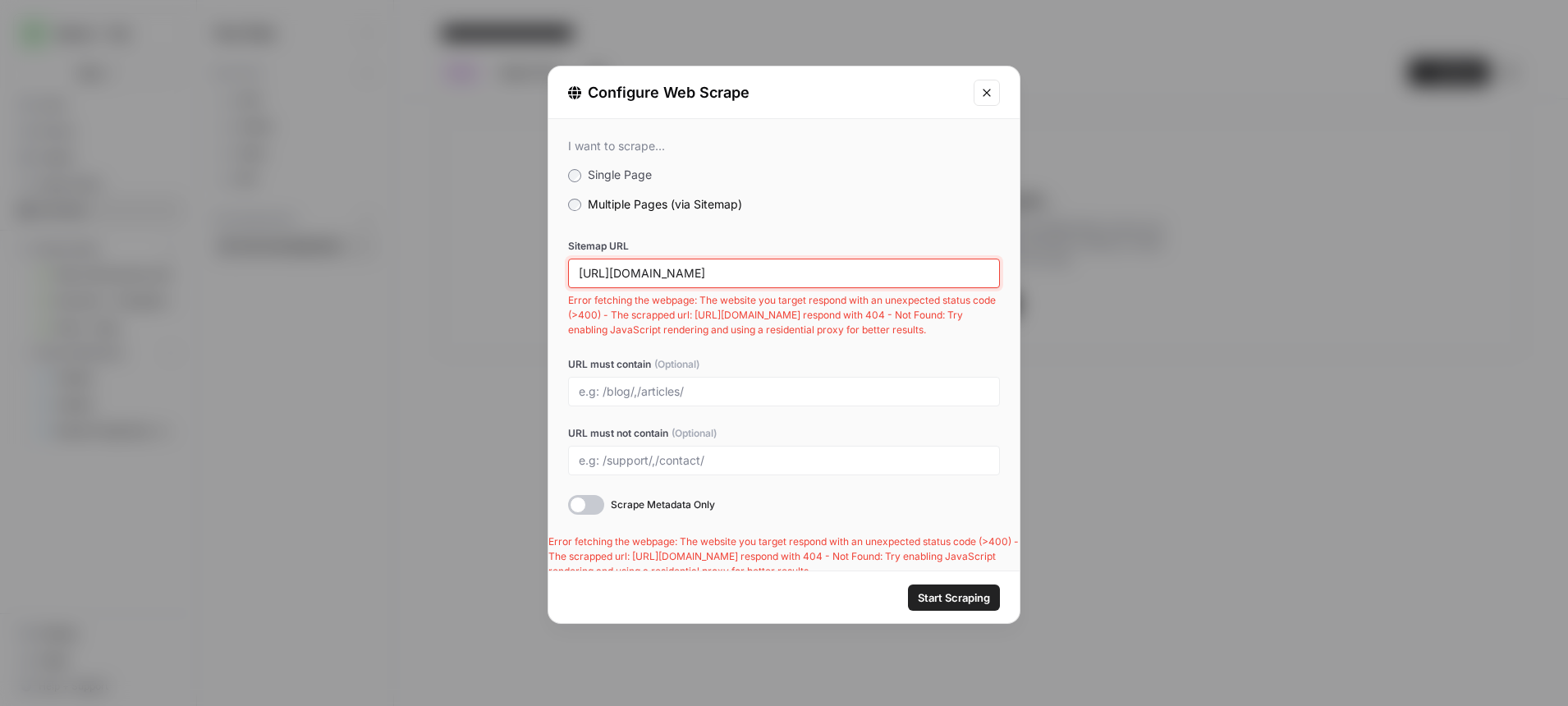
click at [835, 271] on input "https://www.ace.aaa.com/sitemap_index.xml" at bounding box center [784, 272] width 411 height 15
drag, startPoint x: 832, startPoint y: 272, endPoint x: 537, endPoint y: 272, distance: 295.0
click at [537, 272] on div "Configure Web Scrape I want to scrape... Single Page Multiple Pages (via Sitema…" at bounding box center [784, 353] width 1568 height 706
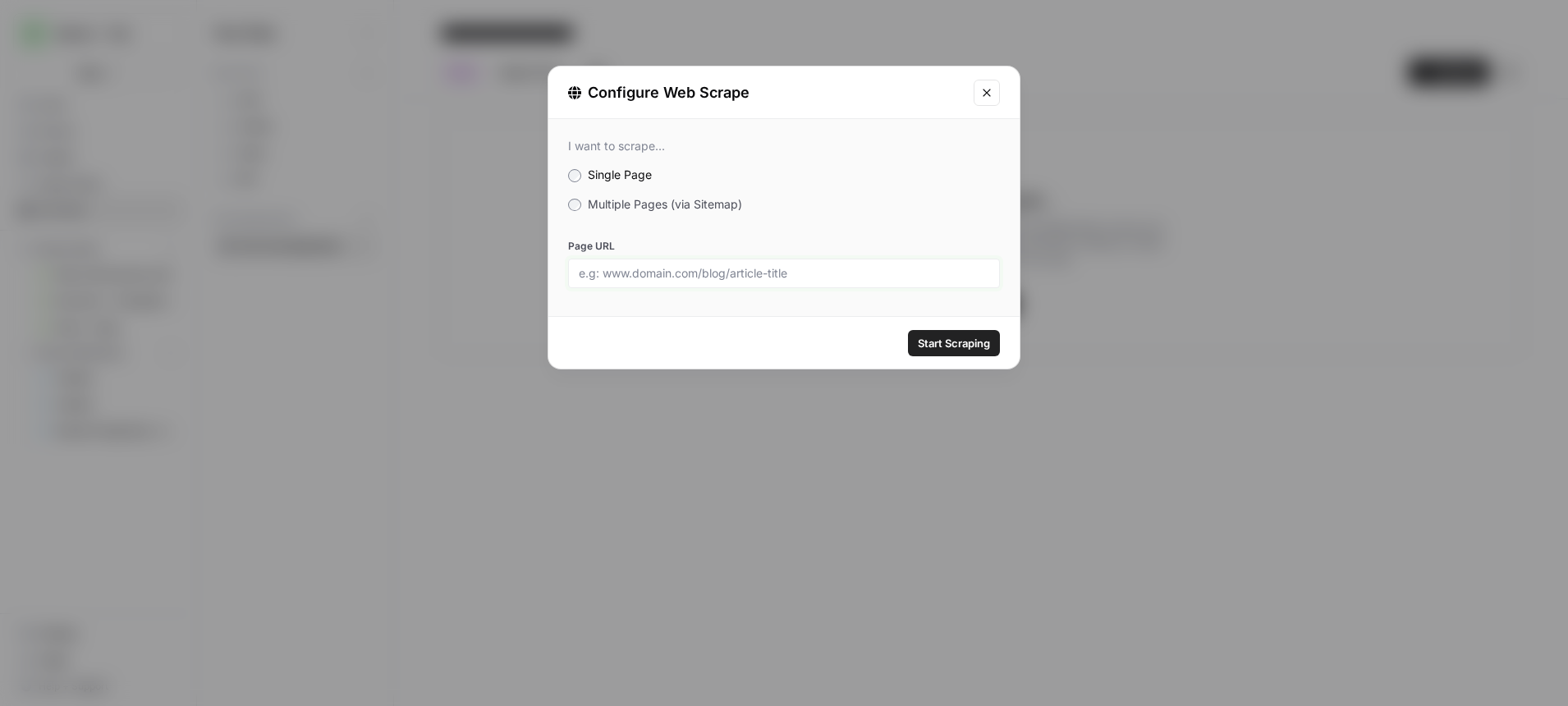
click at [687, 274] on input "Page URL" at bounding box center [784, 272] width 411 height 15
paste input "https://www.ace.aaa.com/automotive/advocacy/aggressive-driving.html"
type input "https://www.ace.aaa.com/automotive/advocacy/aggressive-driving.html"
click at [941, 340] on span "Start Scraping" at bounding box center [954, 343] width 73 height 17
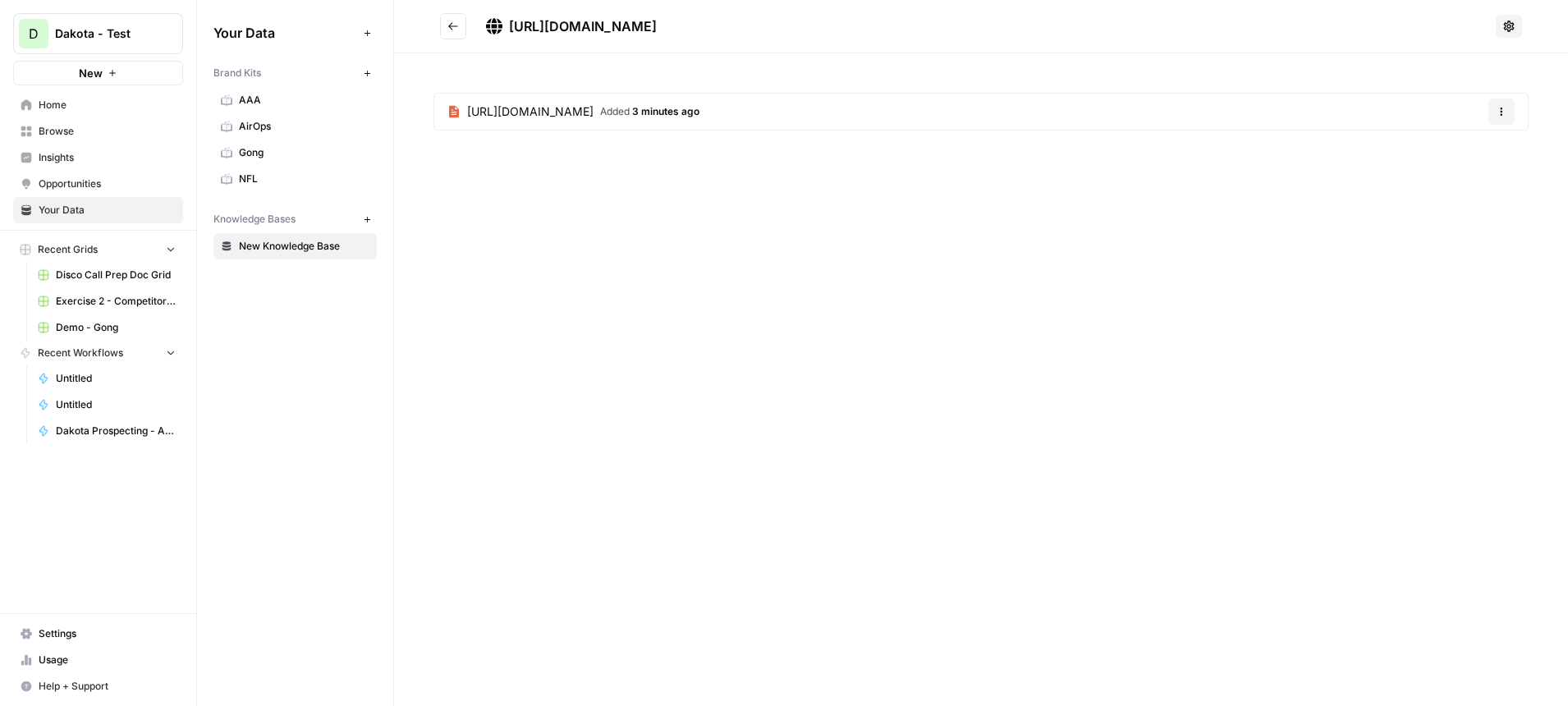
click at [313, 247] on span "New Knowledge Base" at bounding box center [303, 246] width 130 height 15
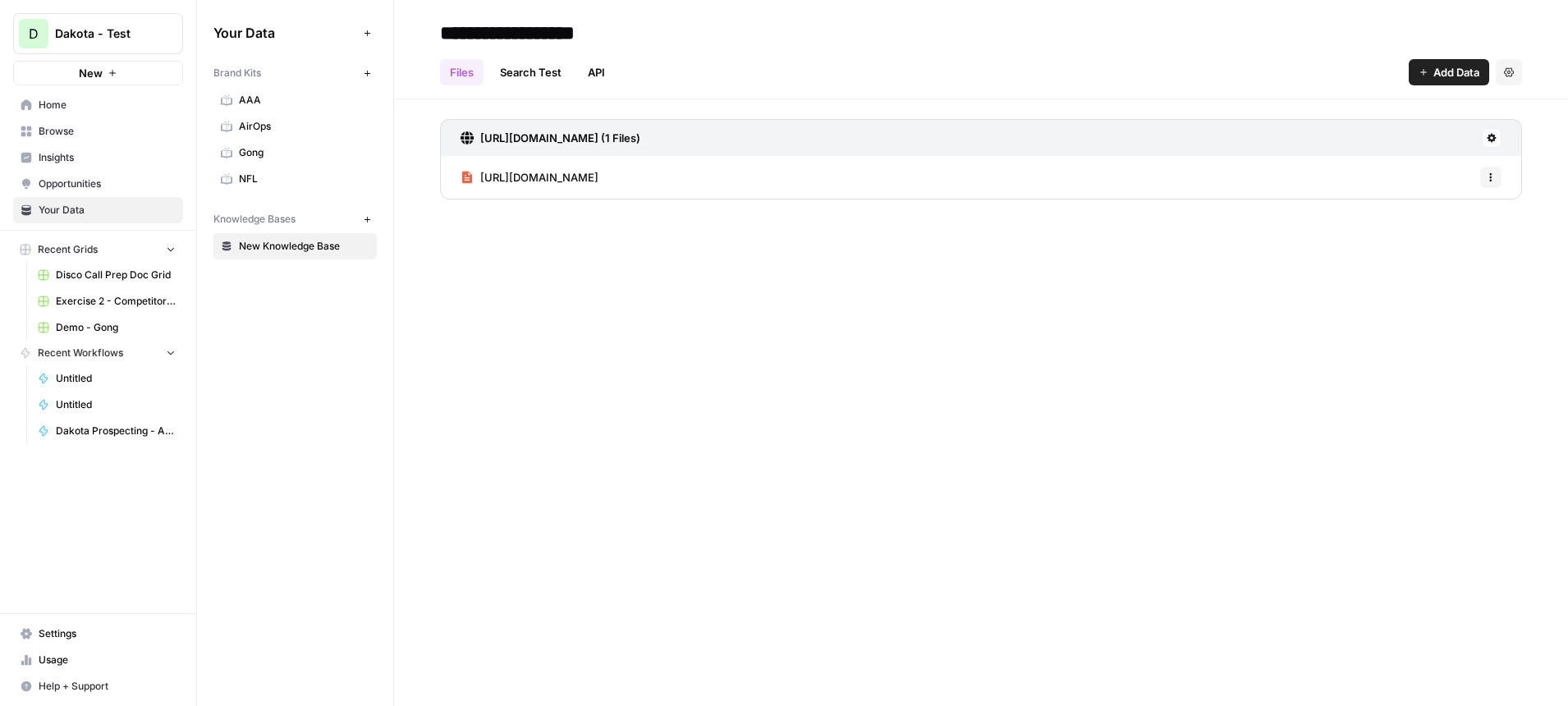
click at [635, 35] on input "**********" at bounding box center [565, 33] width 263 height 33
drag, startPoint x: 646, startPoint y: 35, endPoint x: 438, endPoint y: 31, distance: 208.0
click at [444, 32] on input "**********" at bounding box center [565, 33] width 263 height 33
type input "*"
type input "**********"
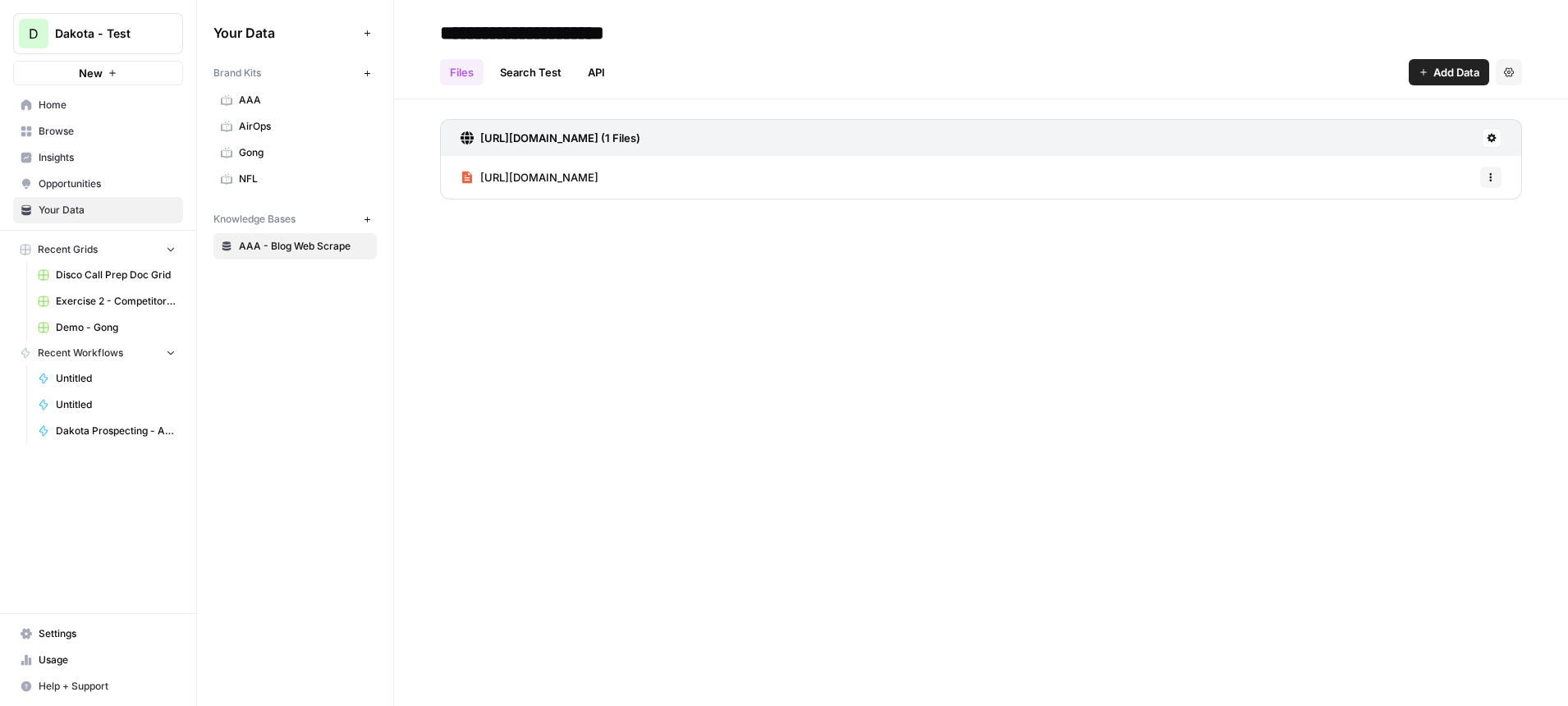
click at [712, 45] on div "**********" at bounding box center [981, 33] width 1082 height 26
click at [796, 56] on div "Files Search Test API Add Data Settings" at bounding box center [981, 66] width 1082 height 40
click at [285, 103] on span "AAA" at bounding box center [303, 99] width 130 height 15
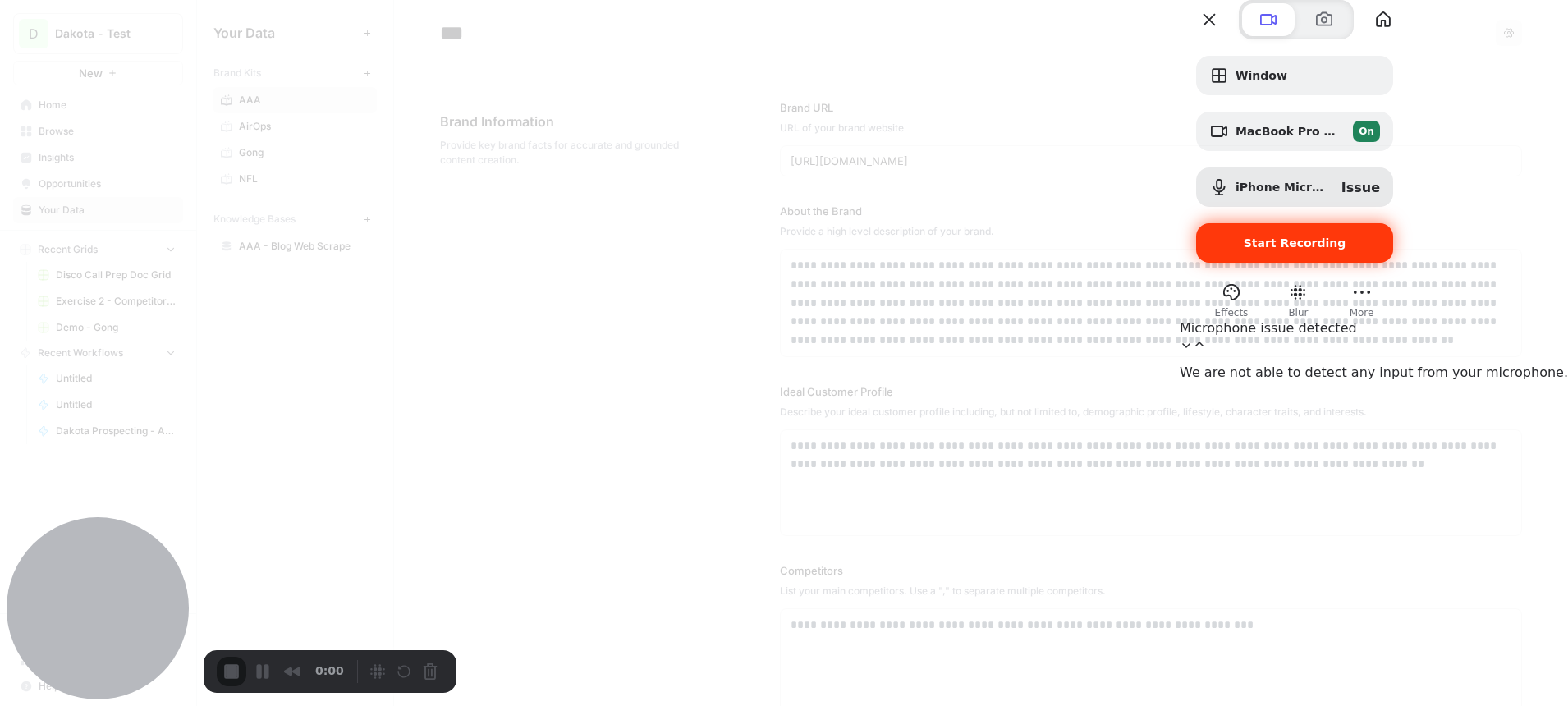
click at [1346, 250] on span "Start Recording" at bounding box center [1294, 243] width 102 height 13
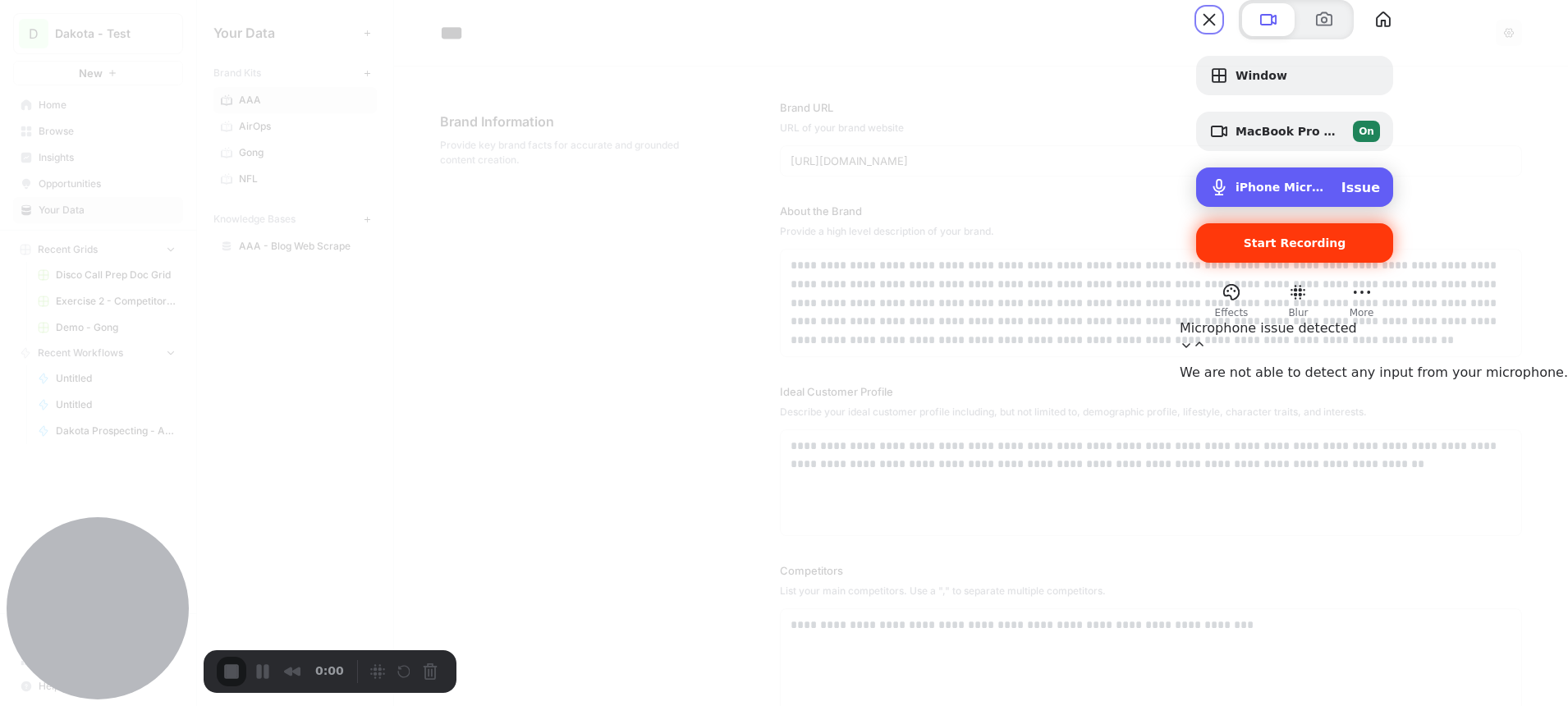
click at [1380, 195] on div "Issue" at bounding box center [1360, 188] width 39 height 16
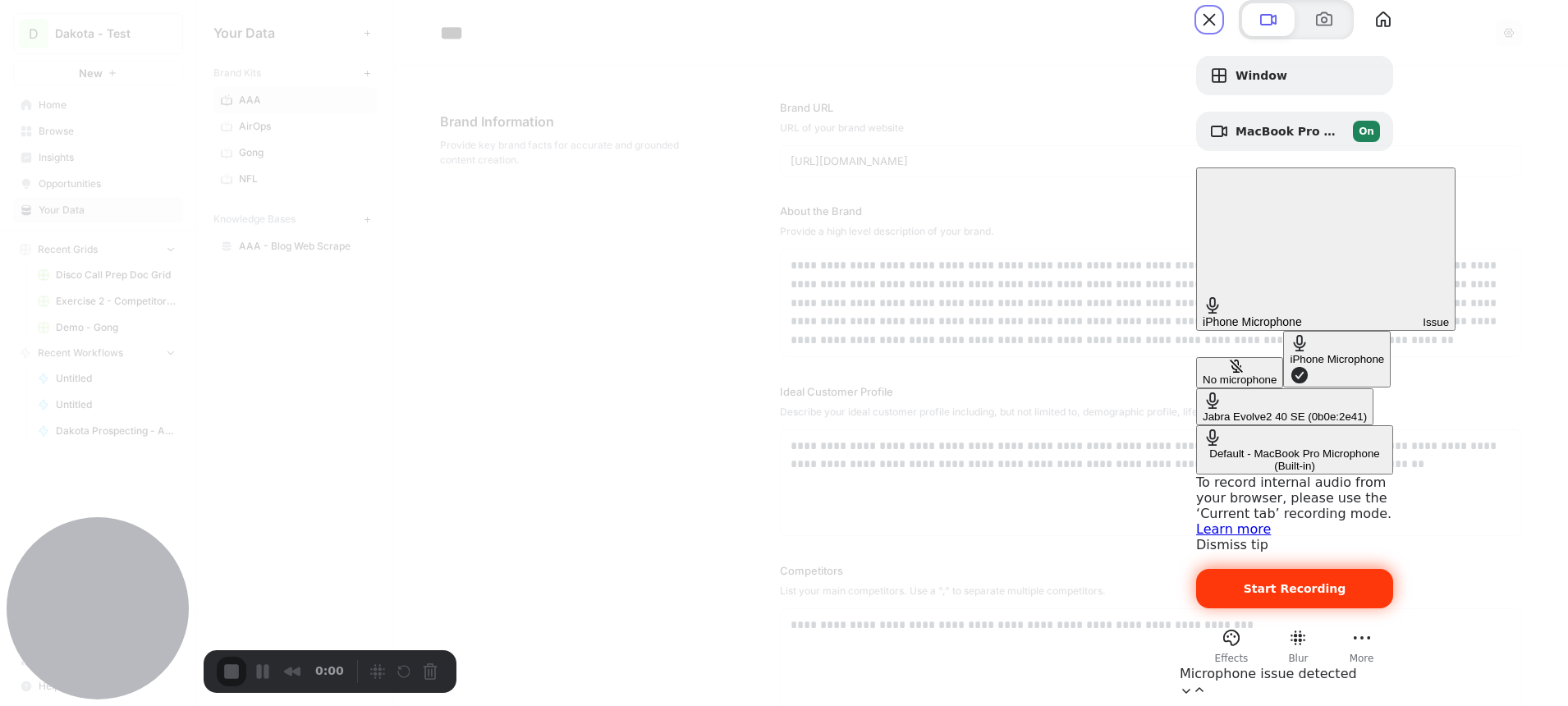
click at [1210, 411] on div "Jabra Evolve2 40 SE (0b0e:2e41)" at bounding box center [1284, 417] width 164 height 12
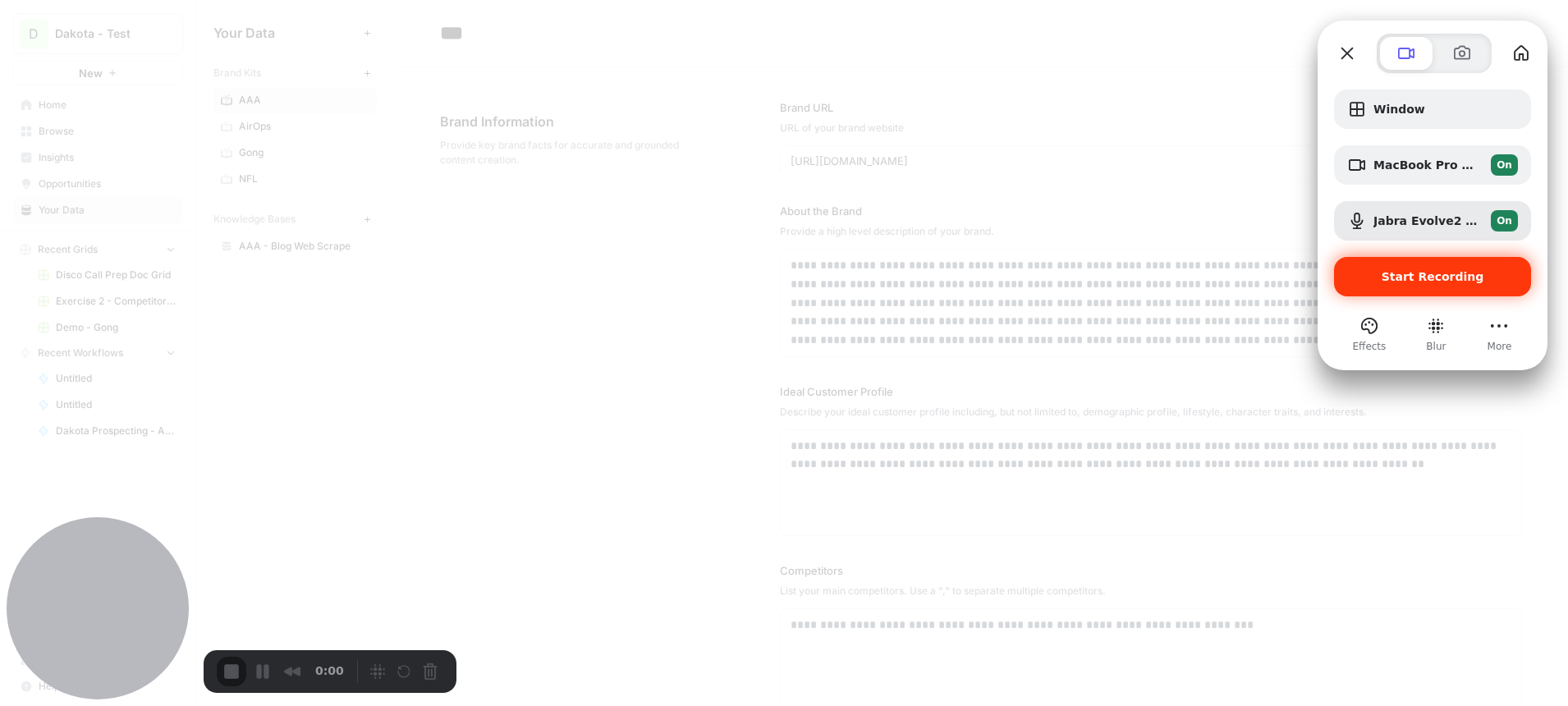
click at [1443, 279] on span "Start Recording" at bounding box center [1433, 275] width 102 height 13
click at [1499, 326] on button "More (1 unread)" at bounding box center [1499, 325] width 26 height 26
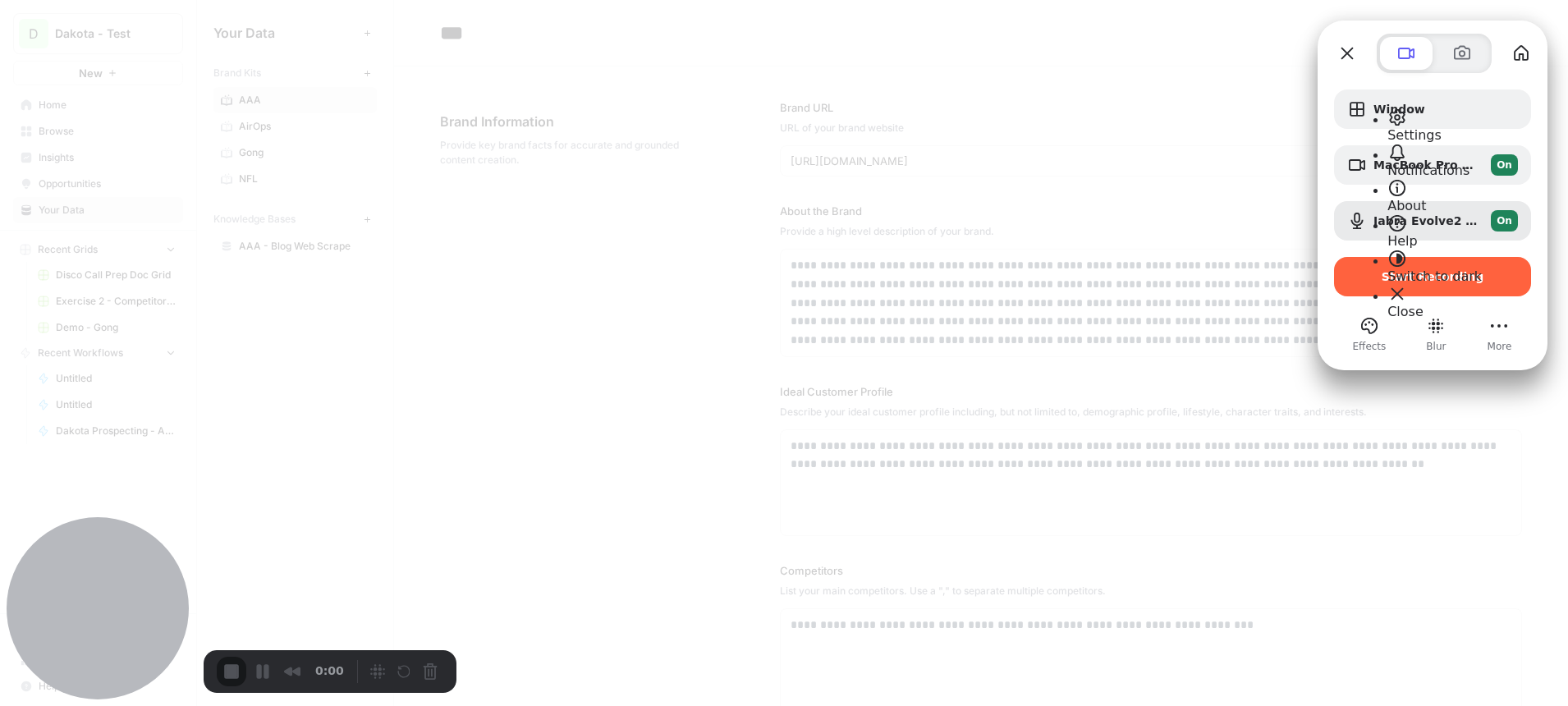
click at [1409, 162] on span "Notifications" at bounding box center [1429, 170] width 83 height 16
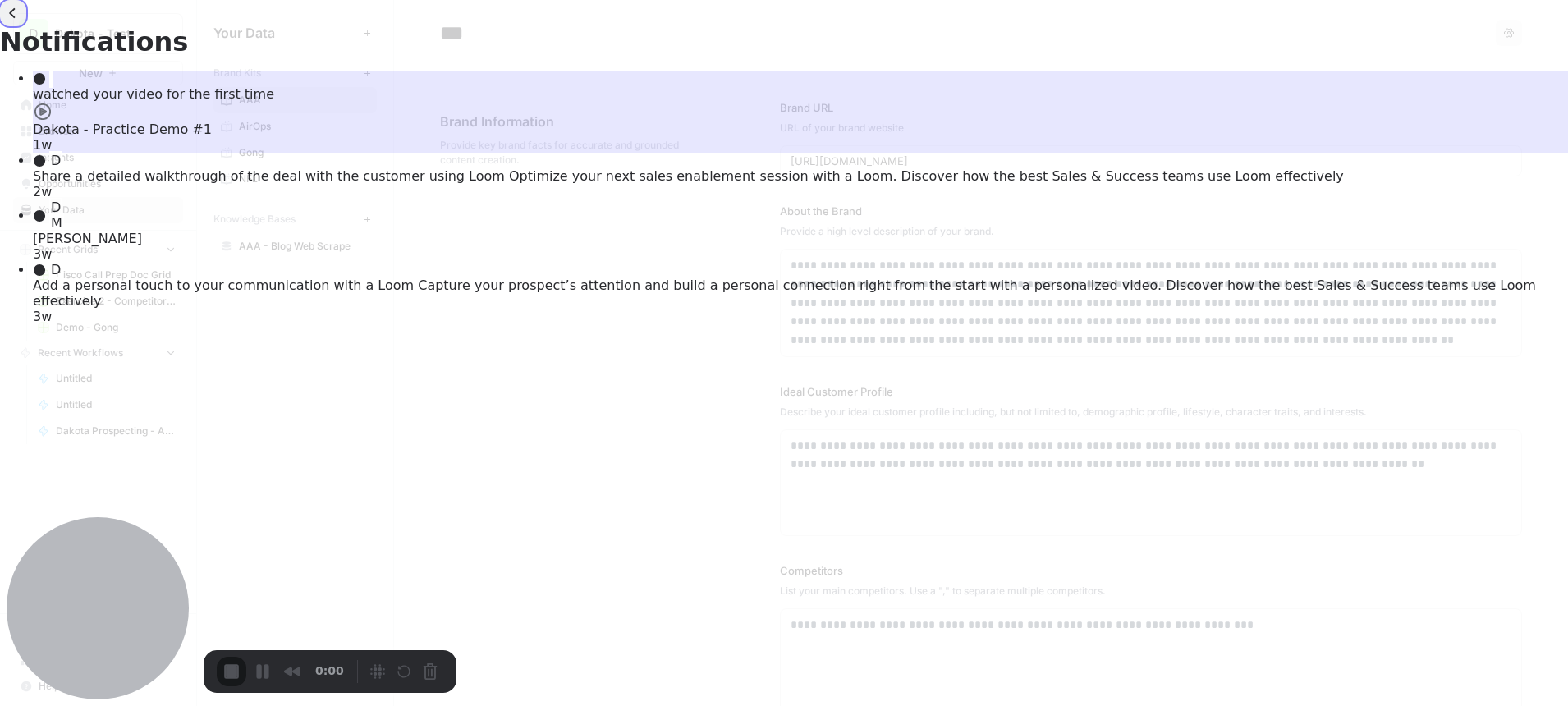
click at [26, 26] on button "back" at bounding box center [13, 13] width 26 height 26
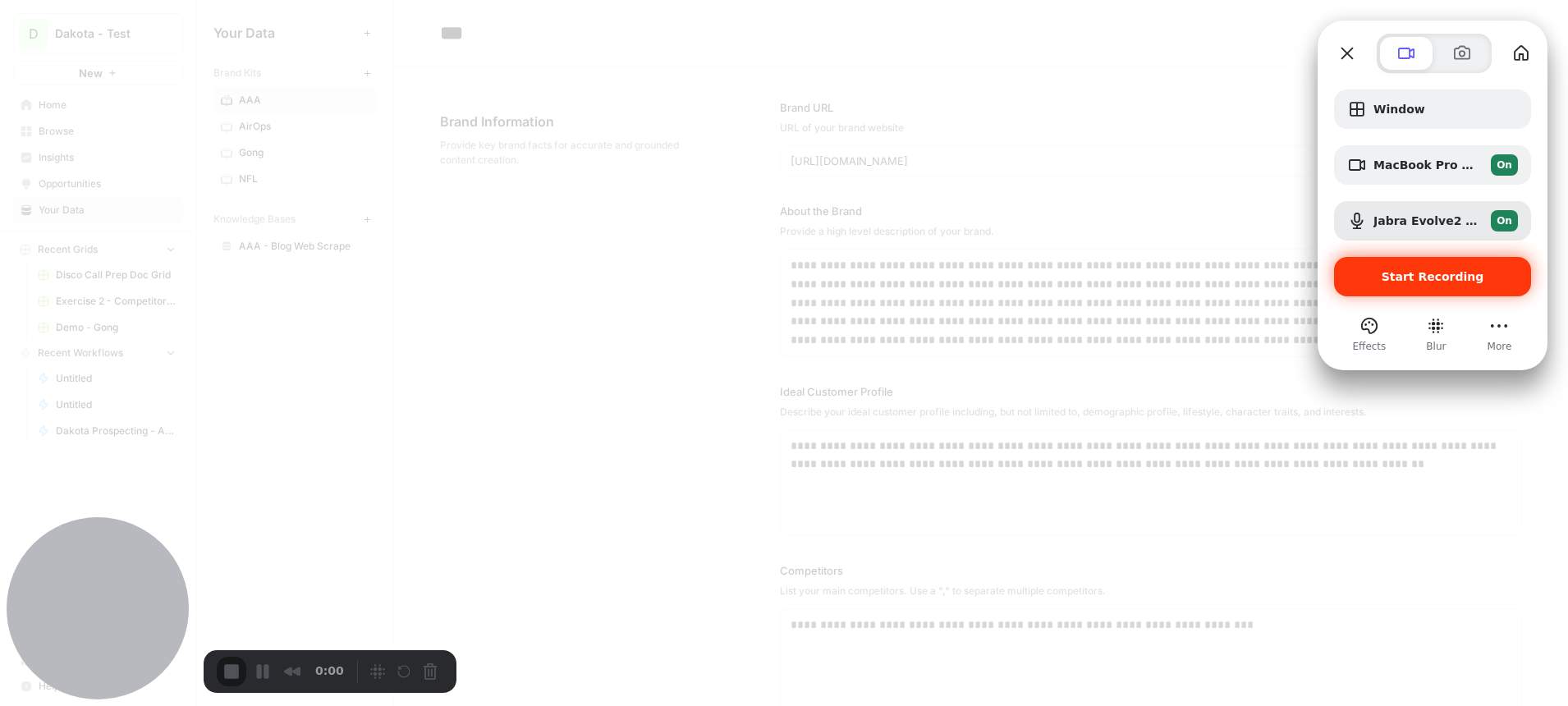
click at [1412, 285] on div "Start Recording" at bounding box center [1433, 276] width 197 height 40
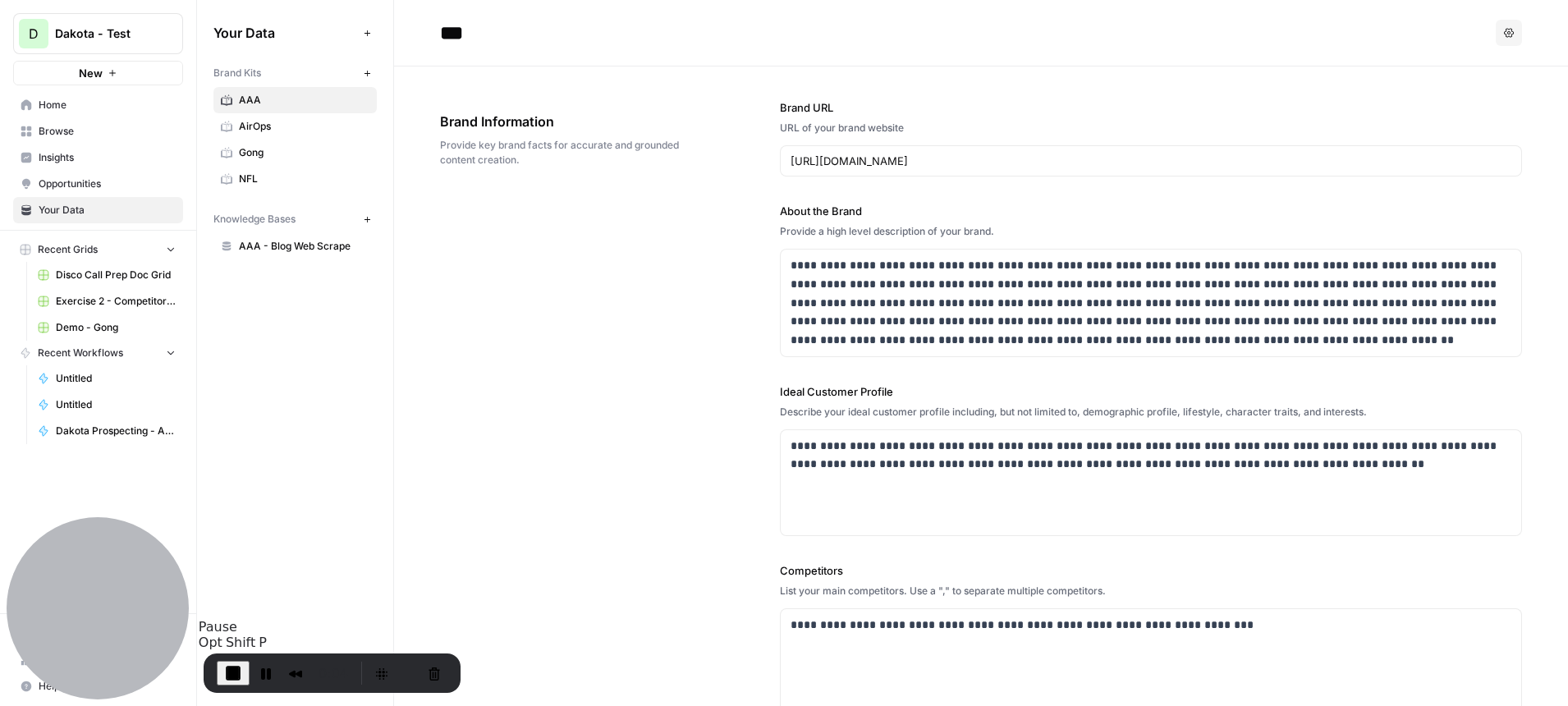
click at [238, 671] on span "End Recording" at bounding box center [233, 673] width 20 height 20
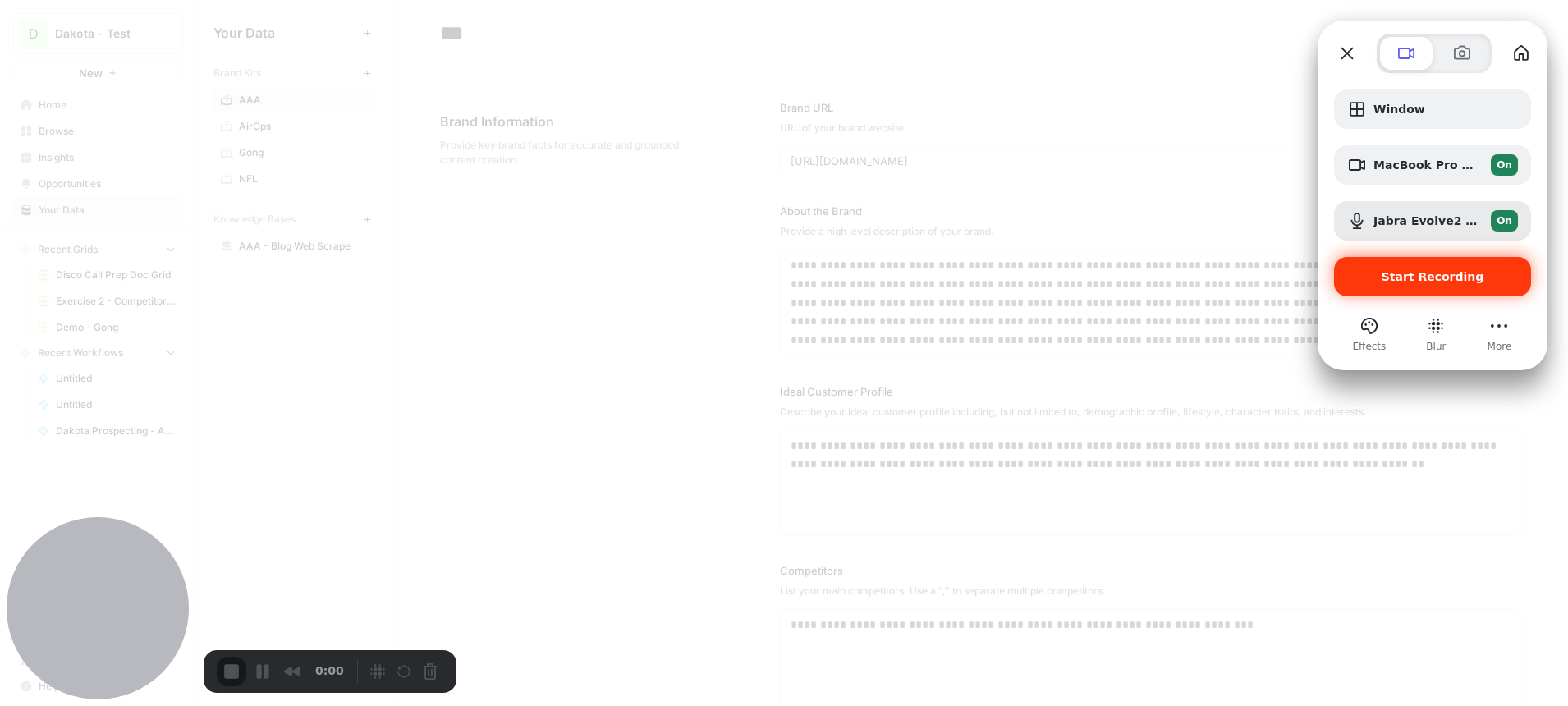
click at [1402, 278] on span "Start Recording" at bounding box center [1433, 275] width 102 height 13
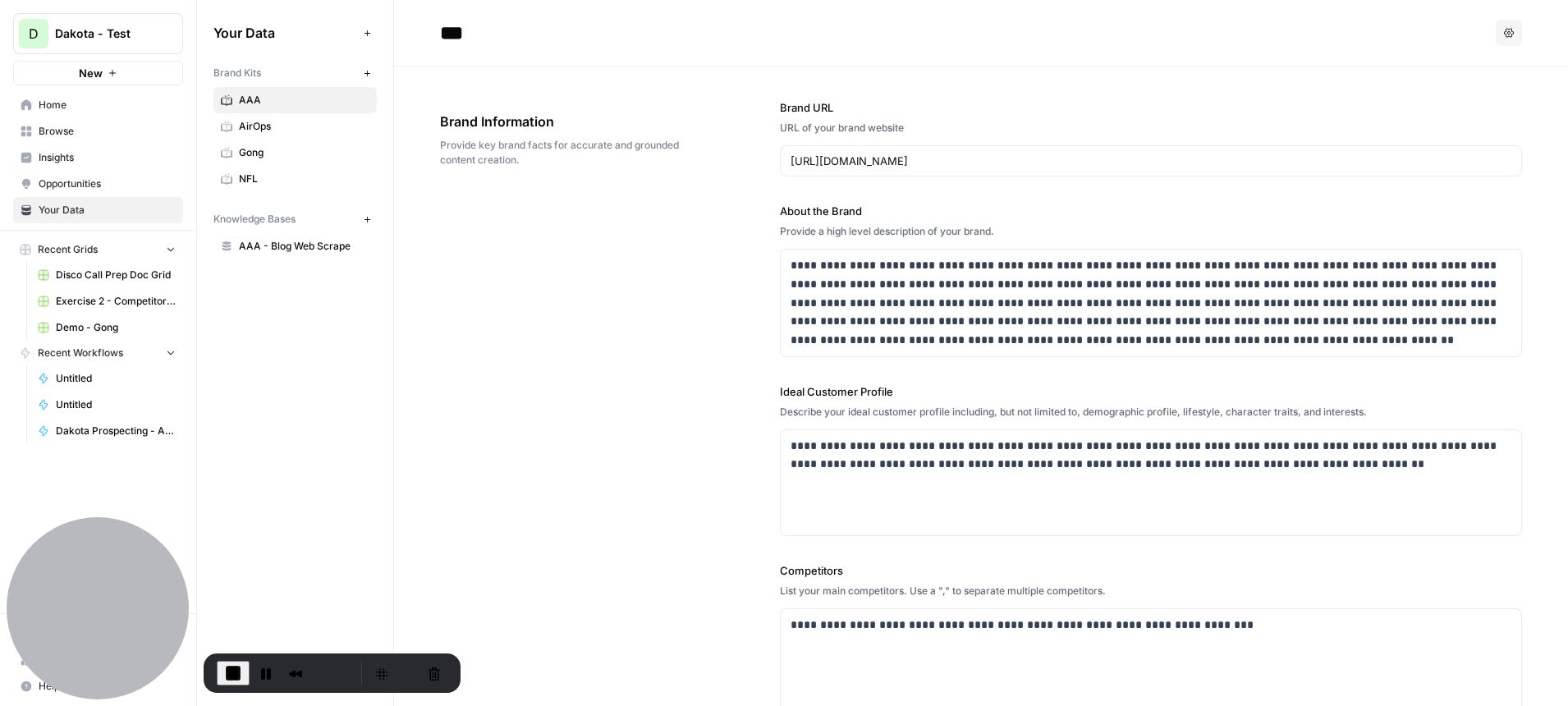
click at [322, 246] on span "AAA - Blog Web Scrape" at bounding box center [303, 246] width 130 height 15
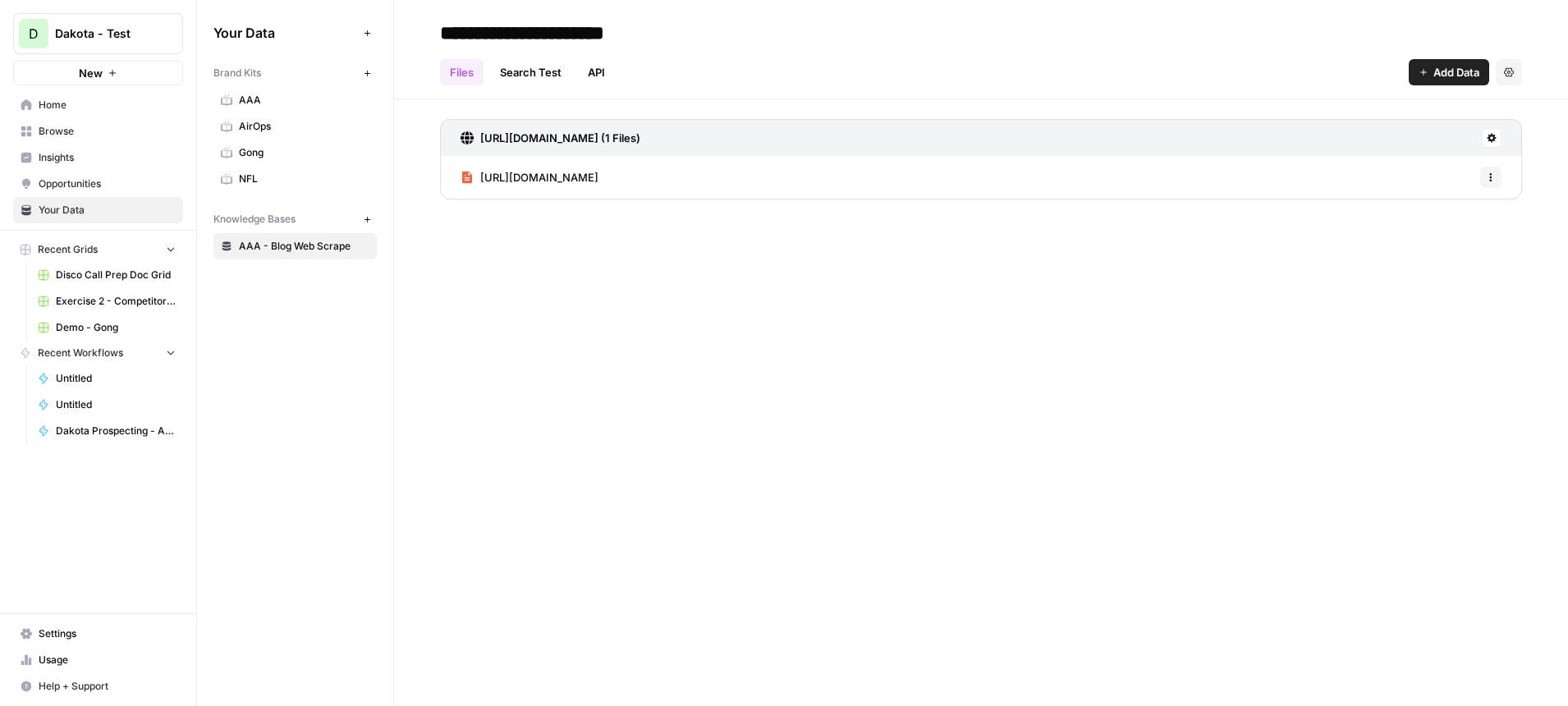
click at [243, 98] on span "AAA" at bounding box center [303, 99] width 130 height 15
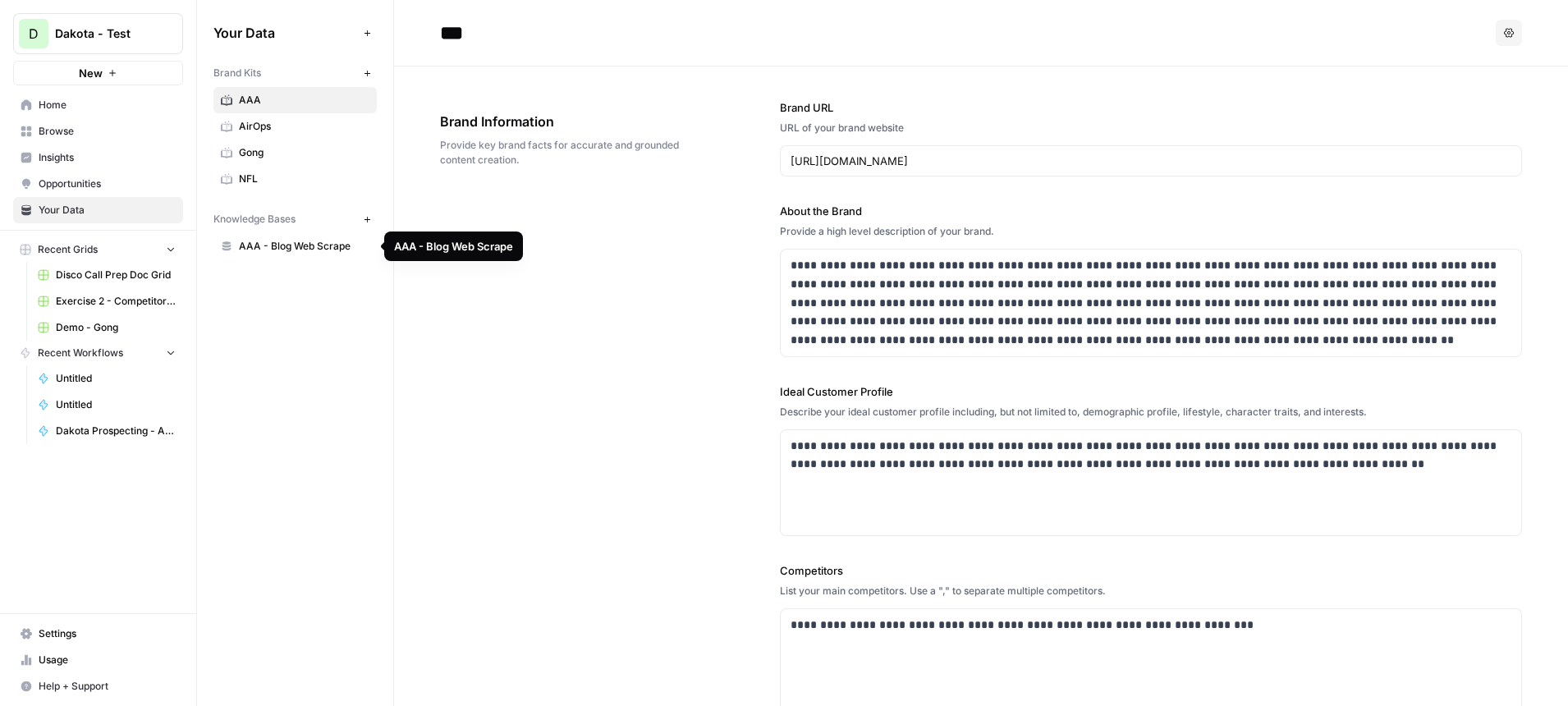
click at [301, 241] on span "AAA - Blog Web Scrape" at bounding box center [303, 246] width 130 height 15
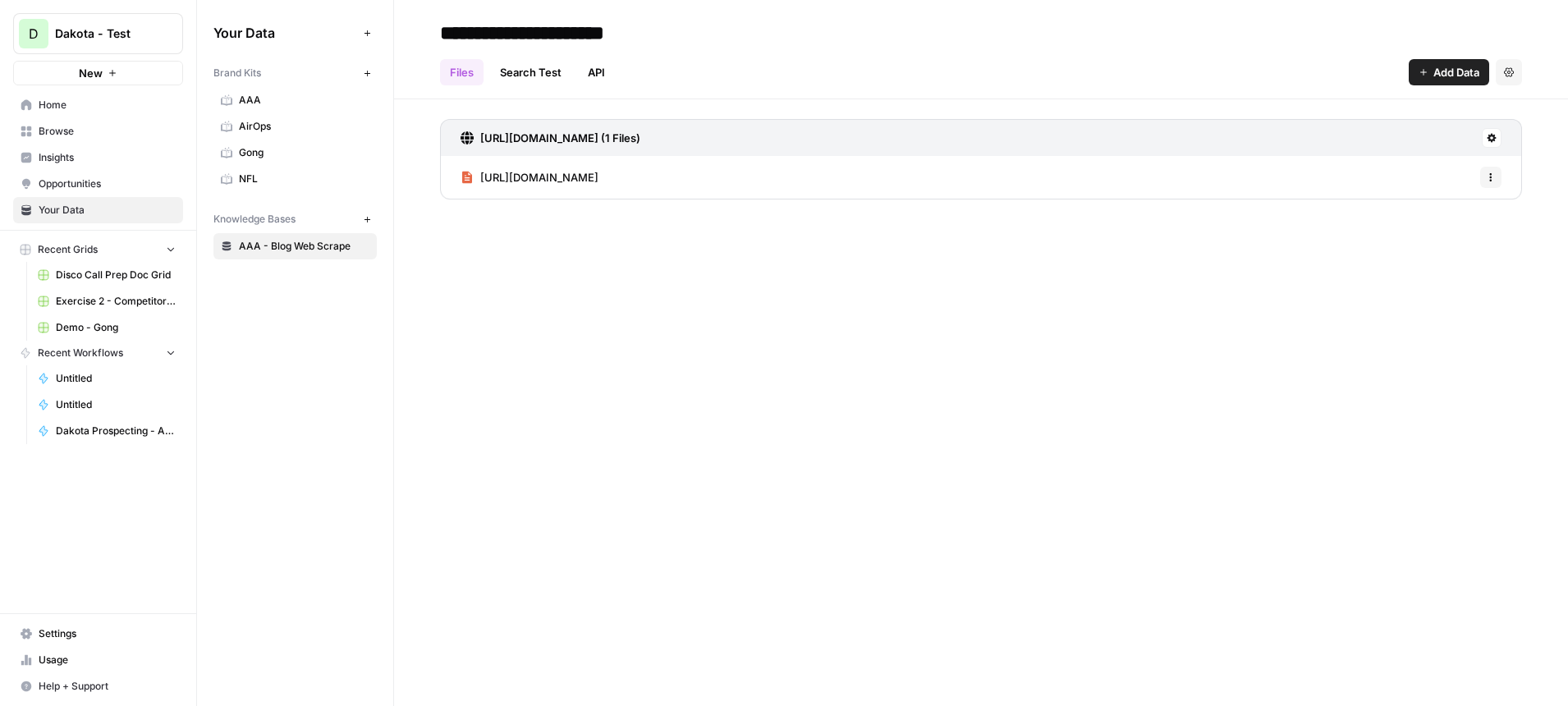
click at [1434, 64] on span "Add Data" at bounding box center [1457, 72] width 46 height 17
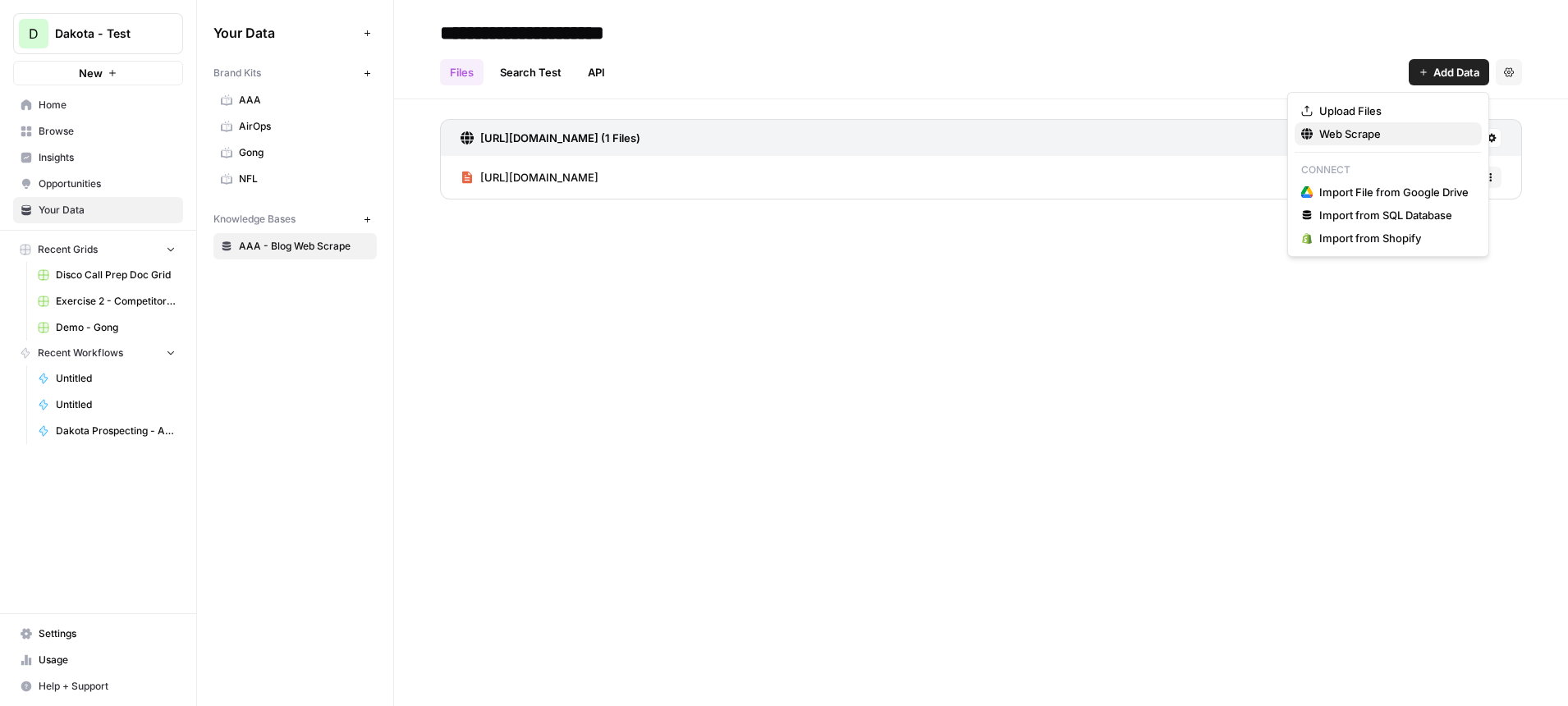
click at [1369, 132] on span "Web Scrape" at bounding box center [1394, 133] width 149 height 17
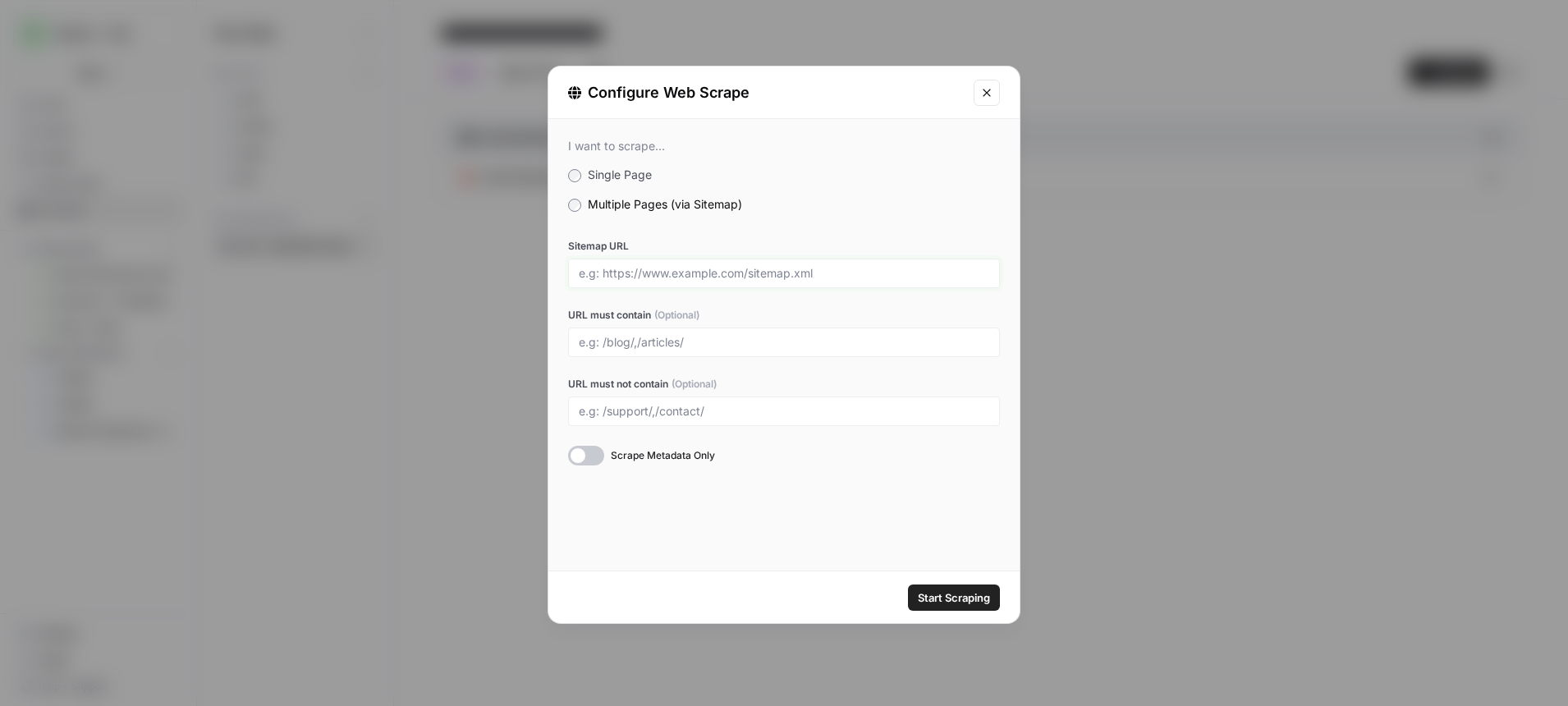
click at [704, 266] on input "Sitemap URL" at bounding box center [784, 272] width 411 height 15
paste input "https://www.ace.aaa.com/sitemap.xml"
click at [648, 273] on input "Sitemap URL" at bounding box center [784, 272] width 411 height 15
drag, startPoint x: 807, startPoint y: 272, endPoint x: 461, endPoint y: 273, distance: 346.0
click at [461, 273] on div "Configure Web Scrape I want to scrape... Single Page Multiple Pages (via Sitema…" at bounding box center [784, 353] width 1568 height 706
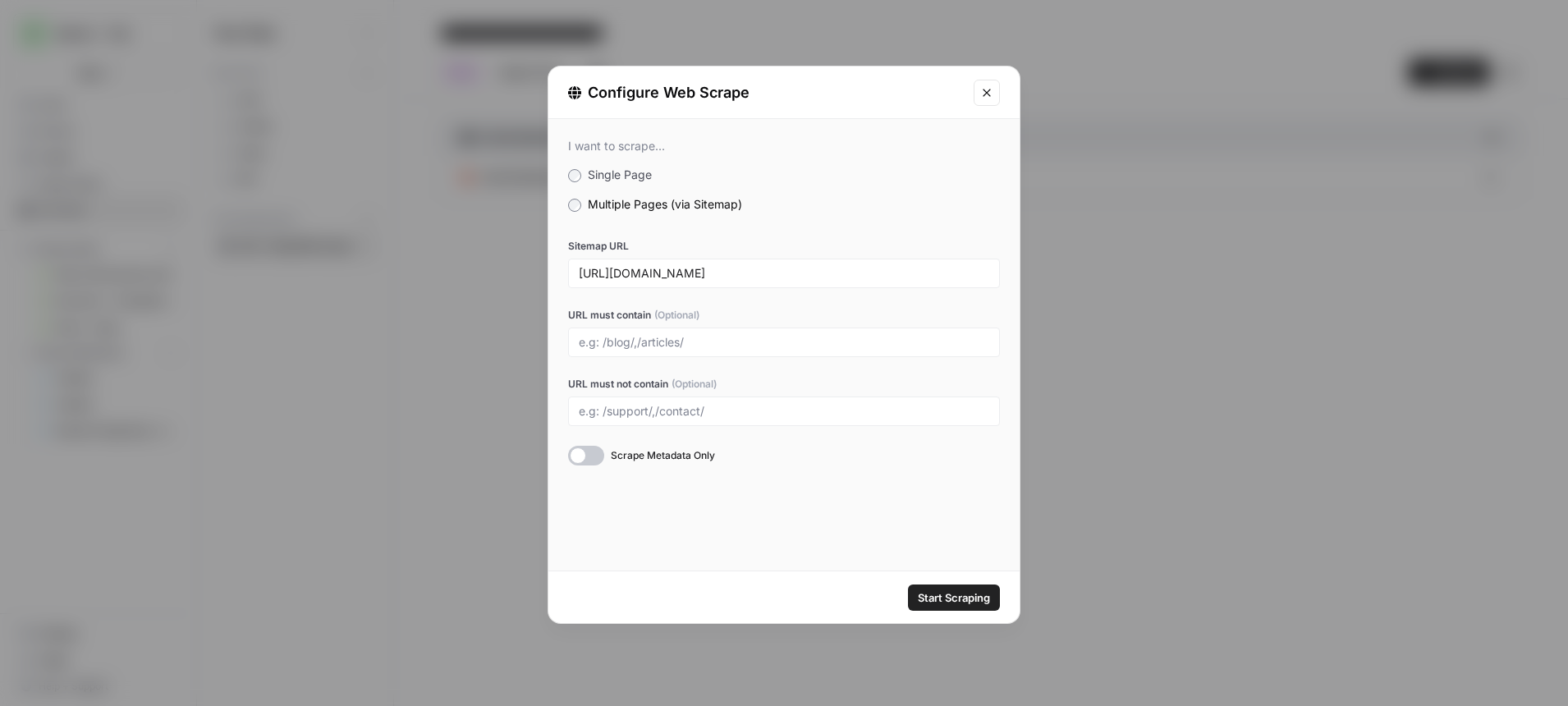
click at [956, 595] on span "Start Scraping" at bounding box center [954, 597] width 73 height 17
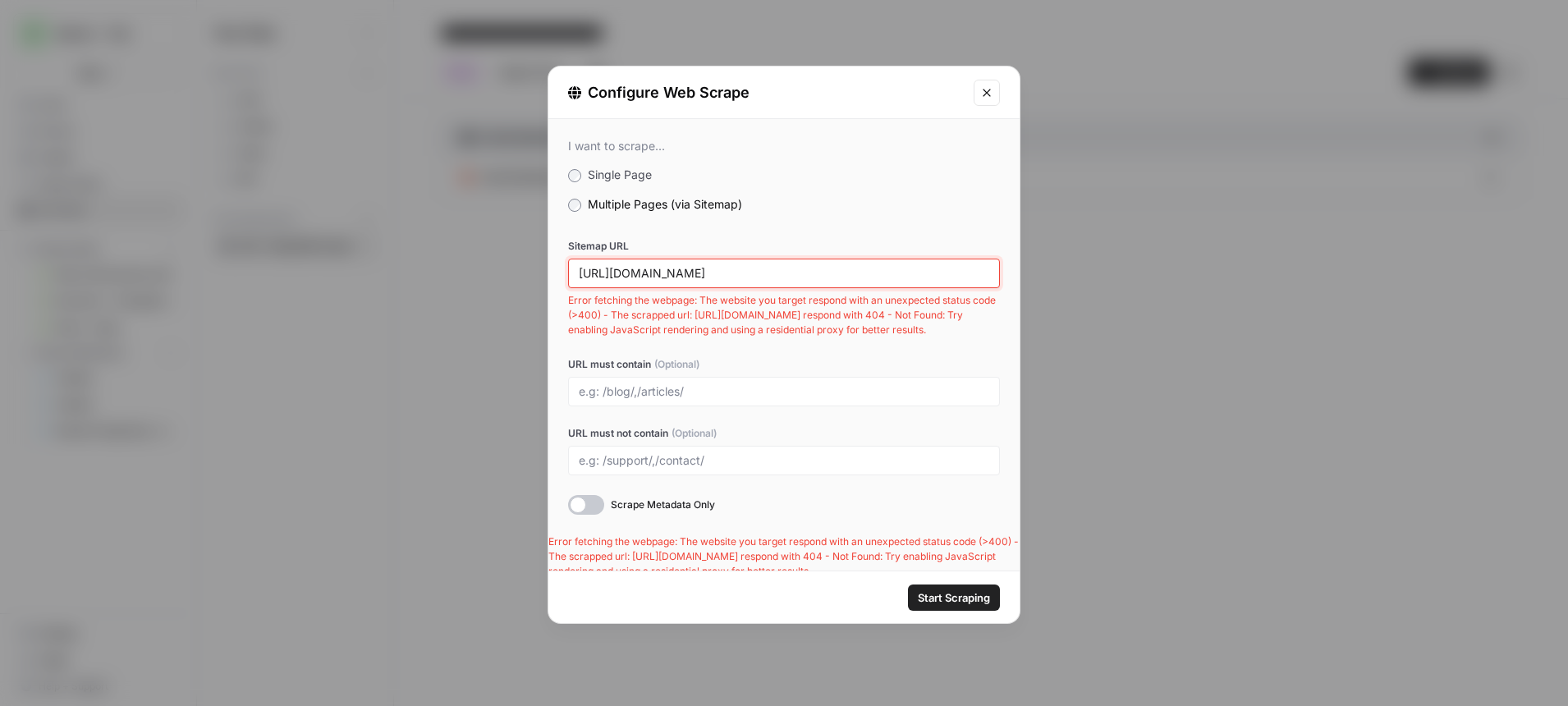
drag, startPoint x: 805, startPoint y: 278, endPoint x: 503, endPoint y: 256, distance: 302.8
click at [503, 256] on div "Configure Web Scrape I want to scrape... Single Page Multiple Pages (via Sitema…" at bounding box center [784, 353] width 1568 height 706
paste input "membership"
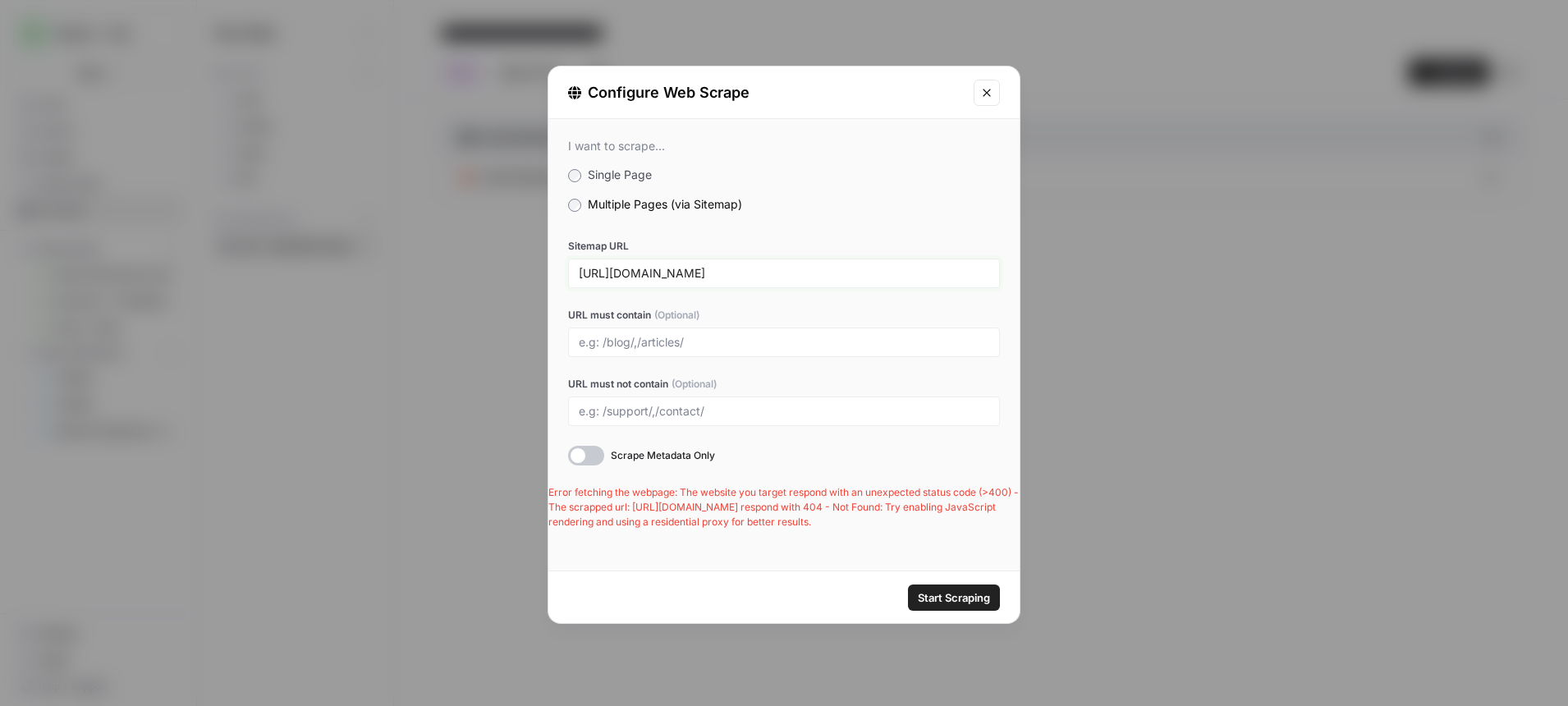
type input "https://membership.aaa.com/sitemap.xml"
click at [947, 590] on span "Start Scraping" at bounding box center [954, 597] width 73 height 17
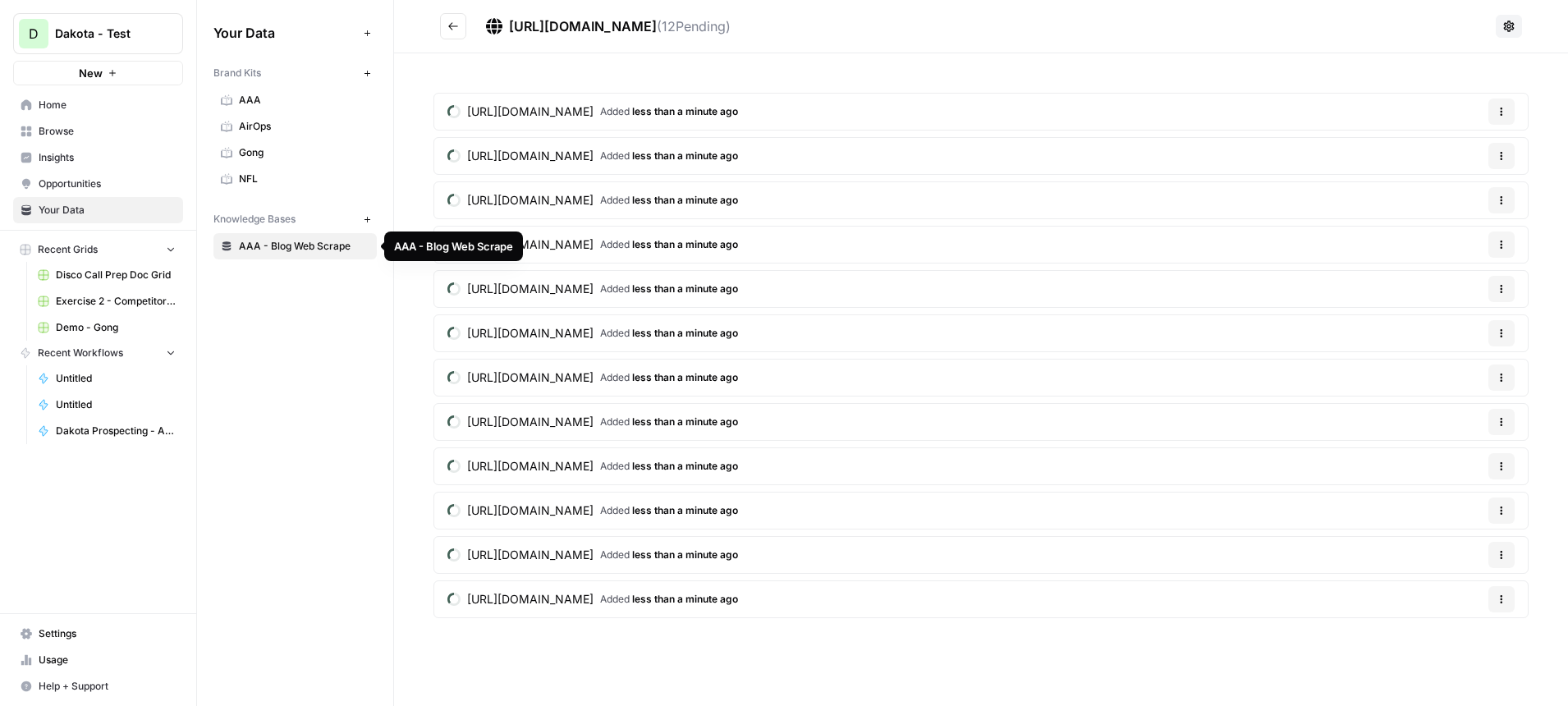
click at [286, 246] on span "AAA - Blog Web Scrape" at bounding box center [303, 246] width 130 height 15
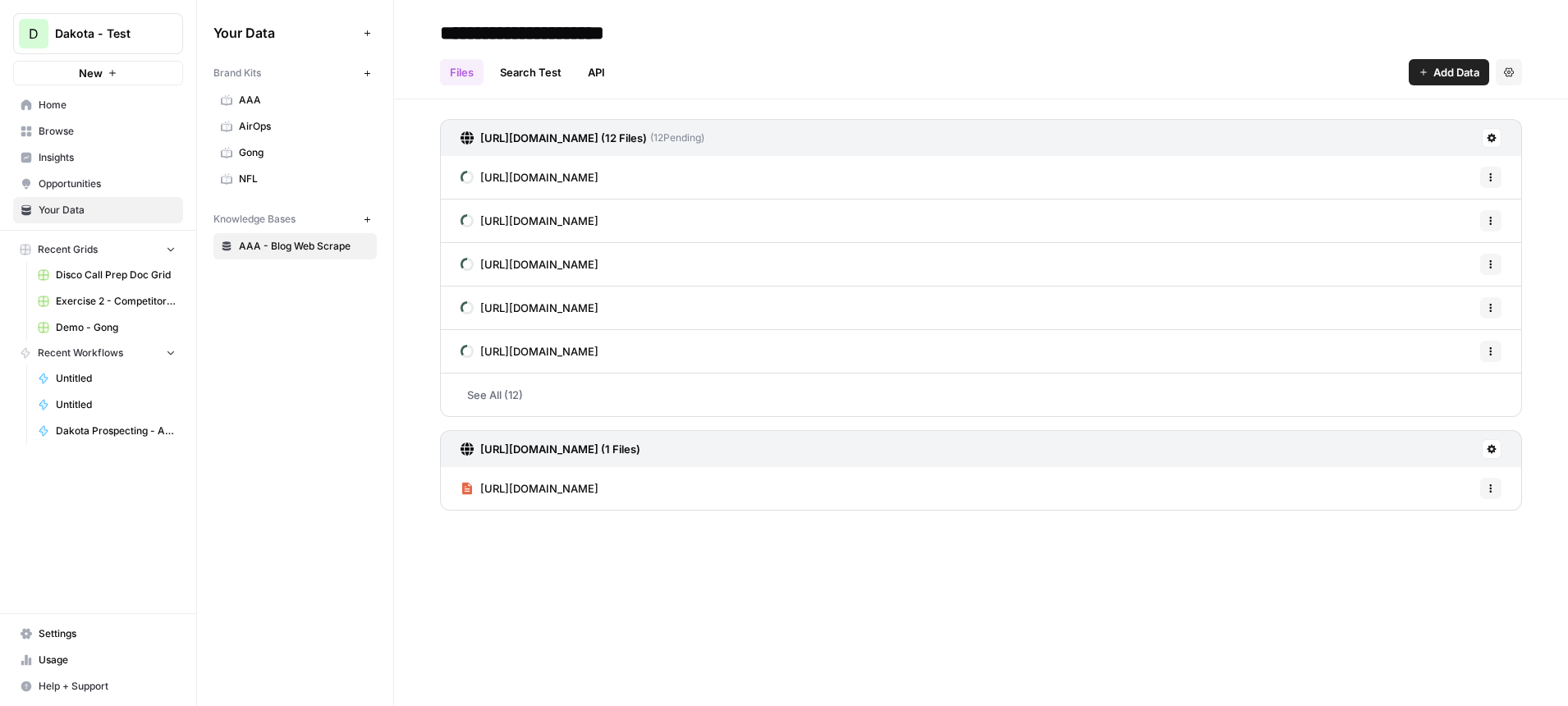
click at [529, 32] on input "**********" at bounding box center [565, 33] width 263 height 33
click at [858, 64] on div "Files Search Test API Add Data Settings" at bounding box center [981, 66] width 1082 height 40
click at [419, 318] on div "https://membership.aaa.com/sitemap.xml (12 Files) ( 12 Pending) https://members…" at bounding box center [981, 311] width 1174 height 425
click at [627, 31] on input "**********" at bounding box center [565, 33] width 263 height 33
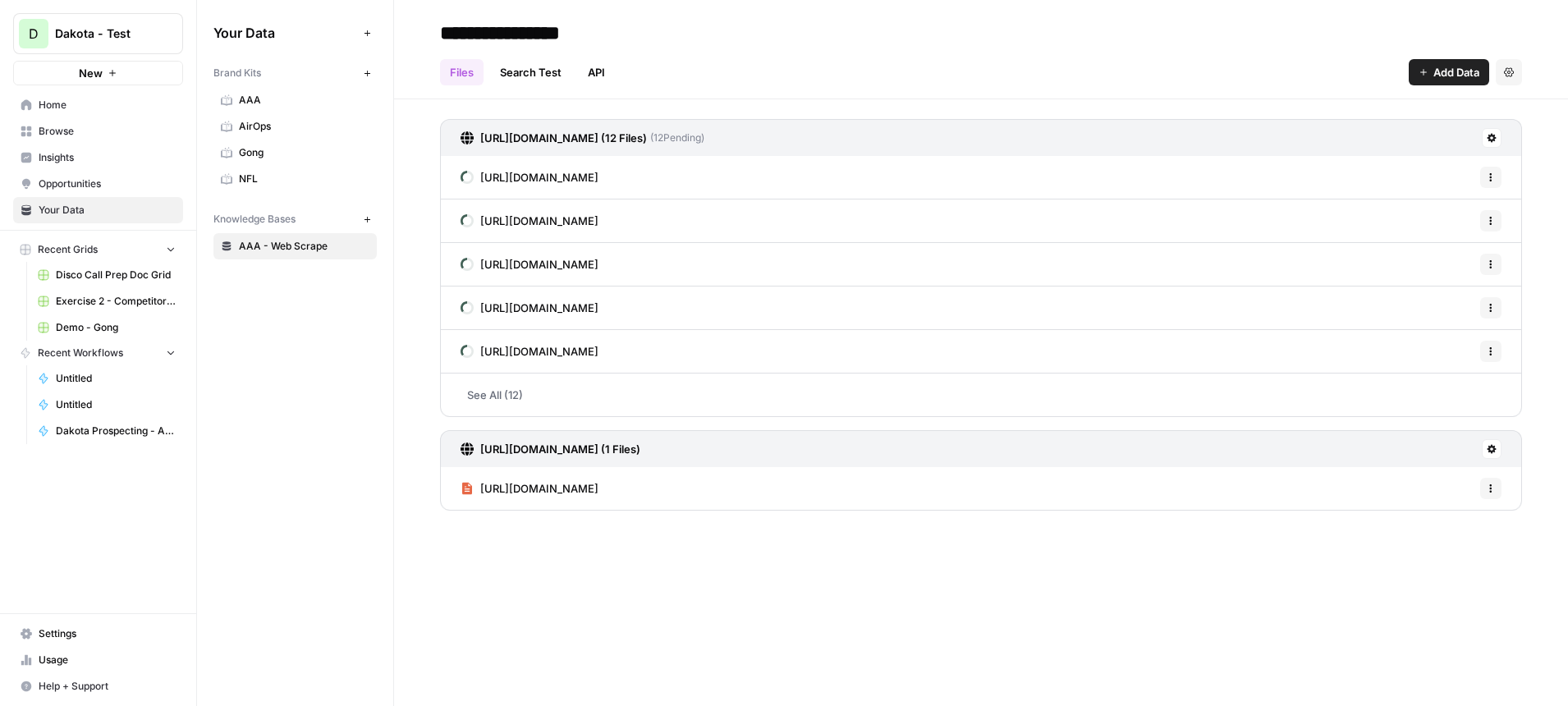
drag, startPoint x: 626, startPoint y: 32, endPoint x: 526, endPoint y: 32, distance: 100.0
click at [529, 32] on input "**********" at bounding box center [565, 33] width 263 height 33
type input "**********"
click at [879, 20] on div "**********" at bounding box center [981, 33] width 1082 height 26
click at [92, 100] on span "Home" at bounding box center [107, 104] width 137 height 15
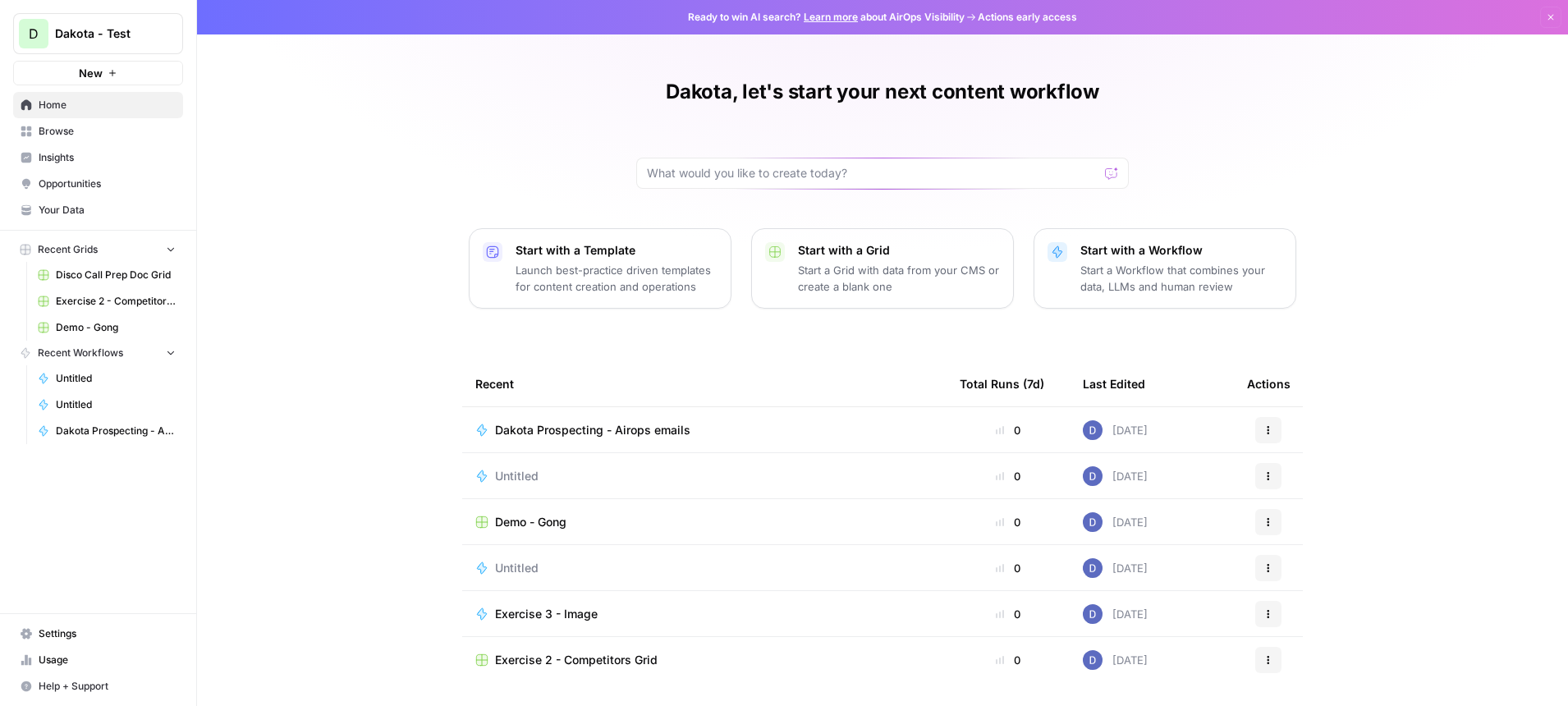
click at [678, 266] on p "Launch best-practice driven templates for content creation and operations" at bounding box center [616, 277] width 202 height 33
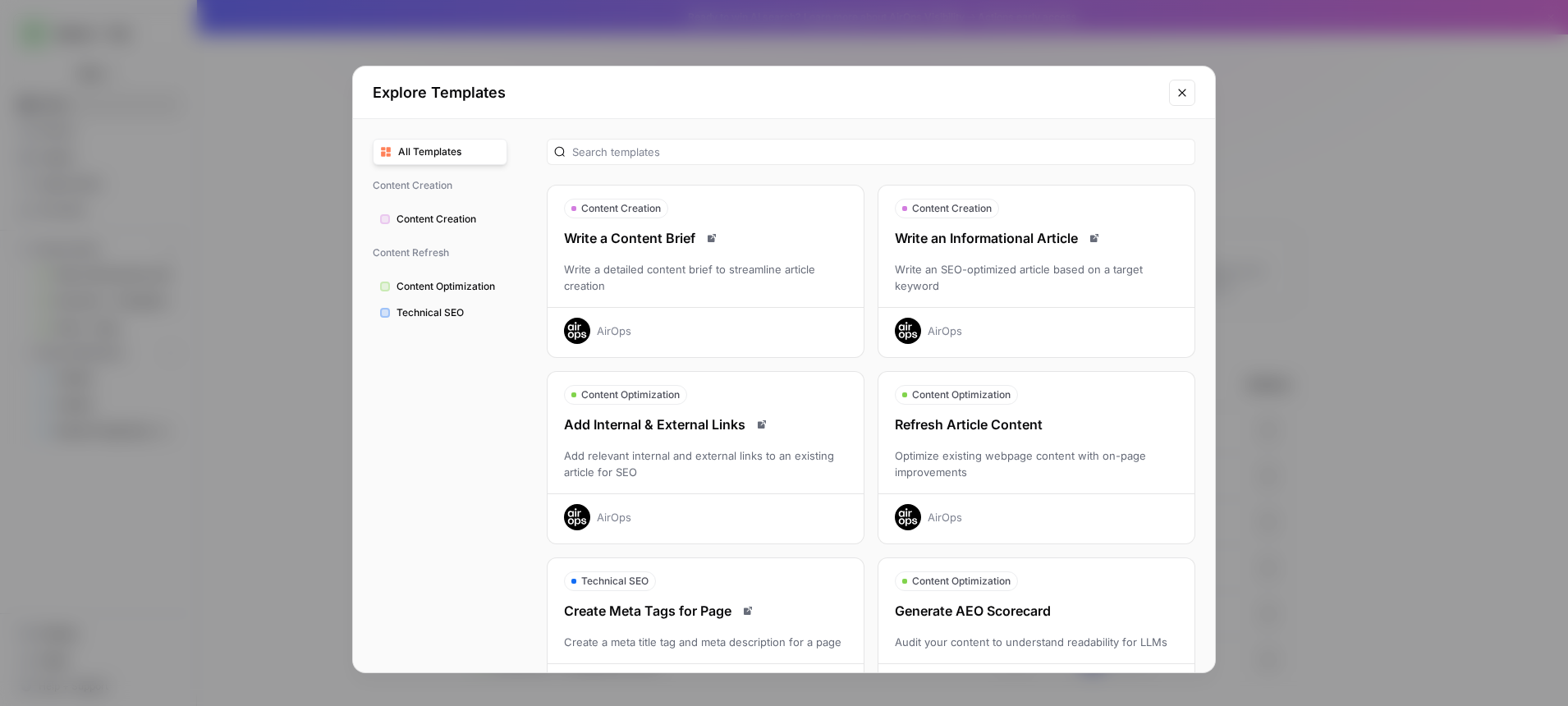
click at [954, 334] on div "AirOps" at bounding box center [944, 330] width 35 height 17
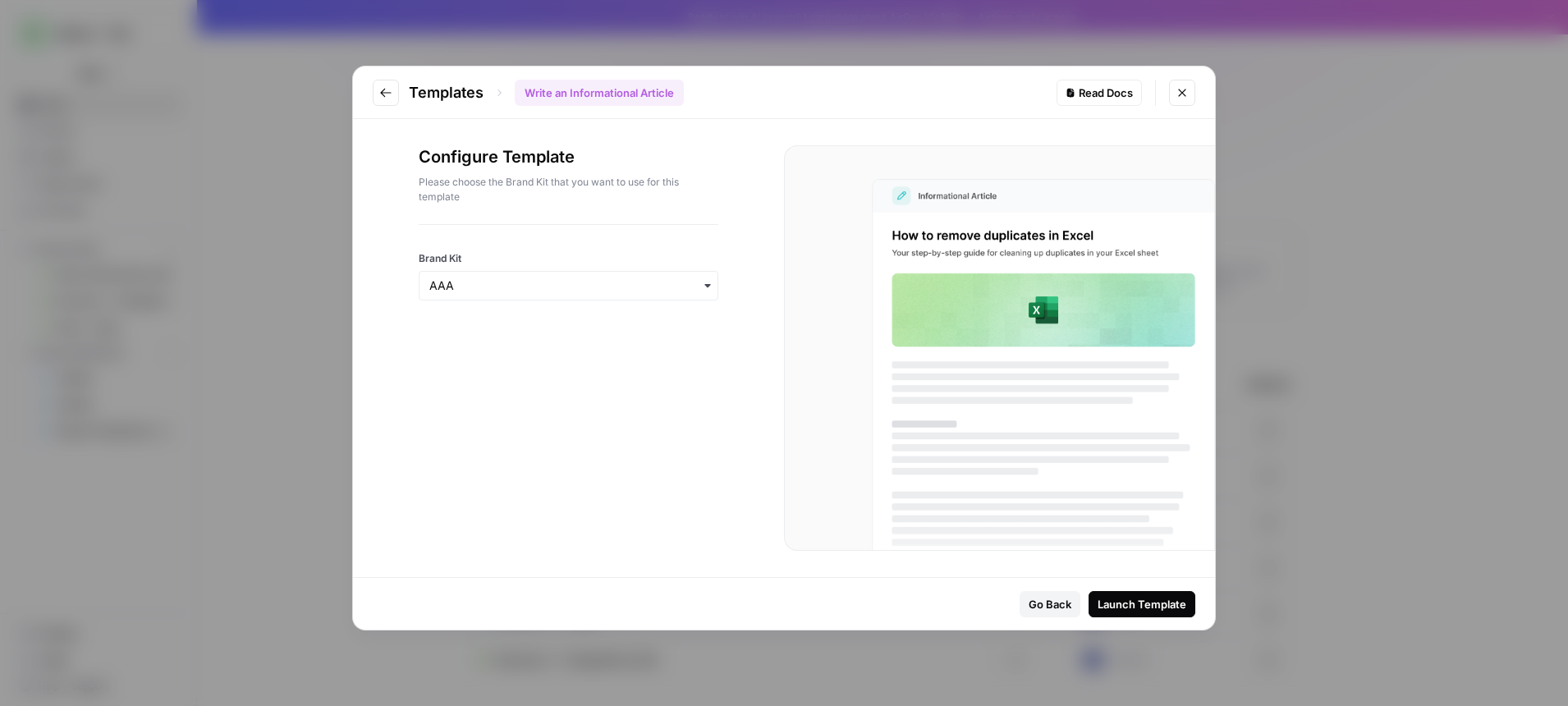
click at [609, 274] on div "button" at bounding box center [568, 285] width 299 height 30
click at [565, 328] on div "AAA" at bounding box center [569, 329] width 298 height 31
click at [1120, 601] on div "Launch Template" at bounding box center [1141, 604] width 89 height 17
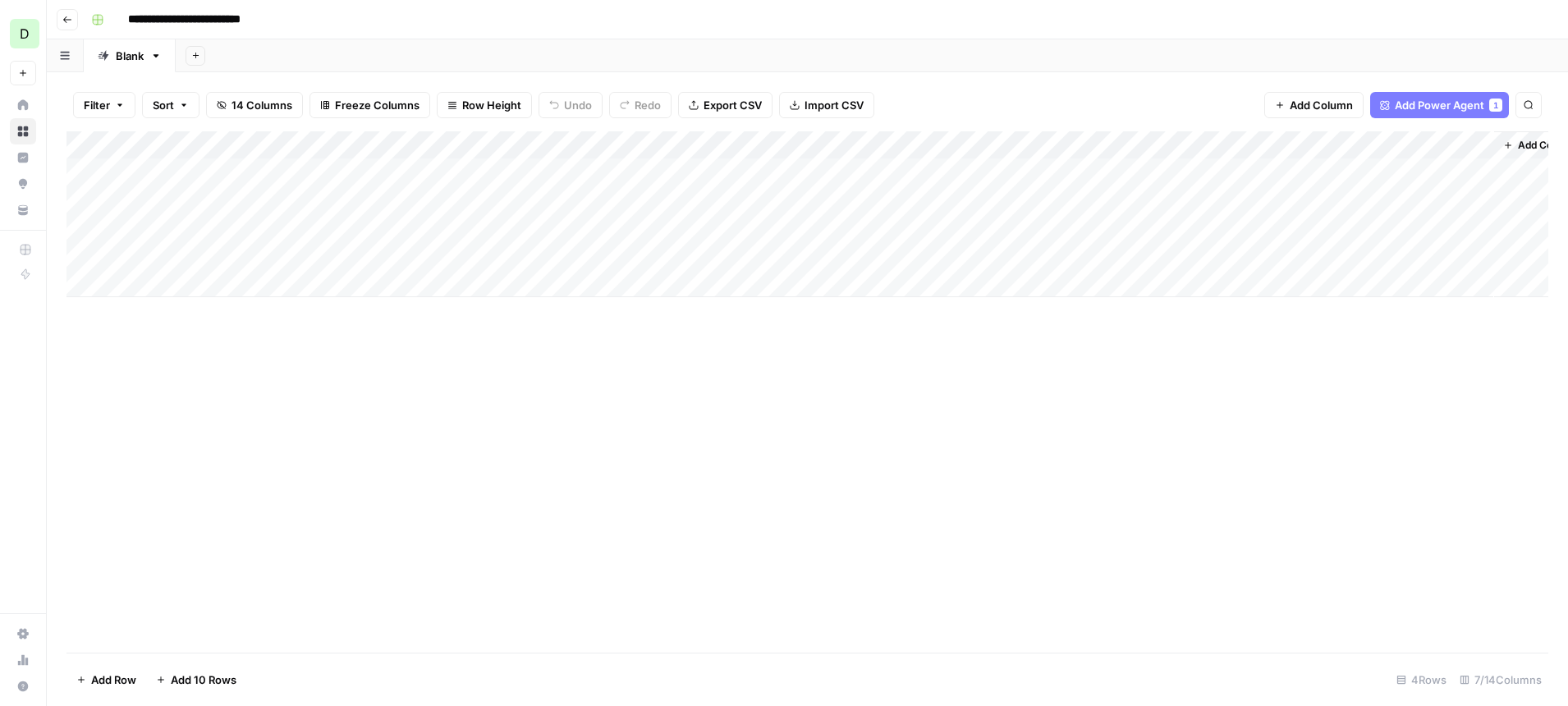
click at [194, 275] on div "Add Column" at bounding box center [807, 214] width 1481 height 166
click at [247, 170] on div "Add Column" at bounding box center [807, 228] width 1481 height 194
click at [472, 103] on span "Row Height" at bounding box center [491, 104] width 59 height 17
click at [491, 180] on span "Medium" at bounding box center [526, 184] width 118 height 17
drag, startPoint x: 295, startPoint y: 186, endPoint x: 134, endPoint y: 176, distance: 161.3
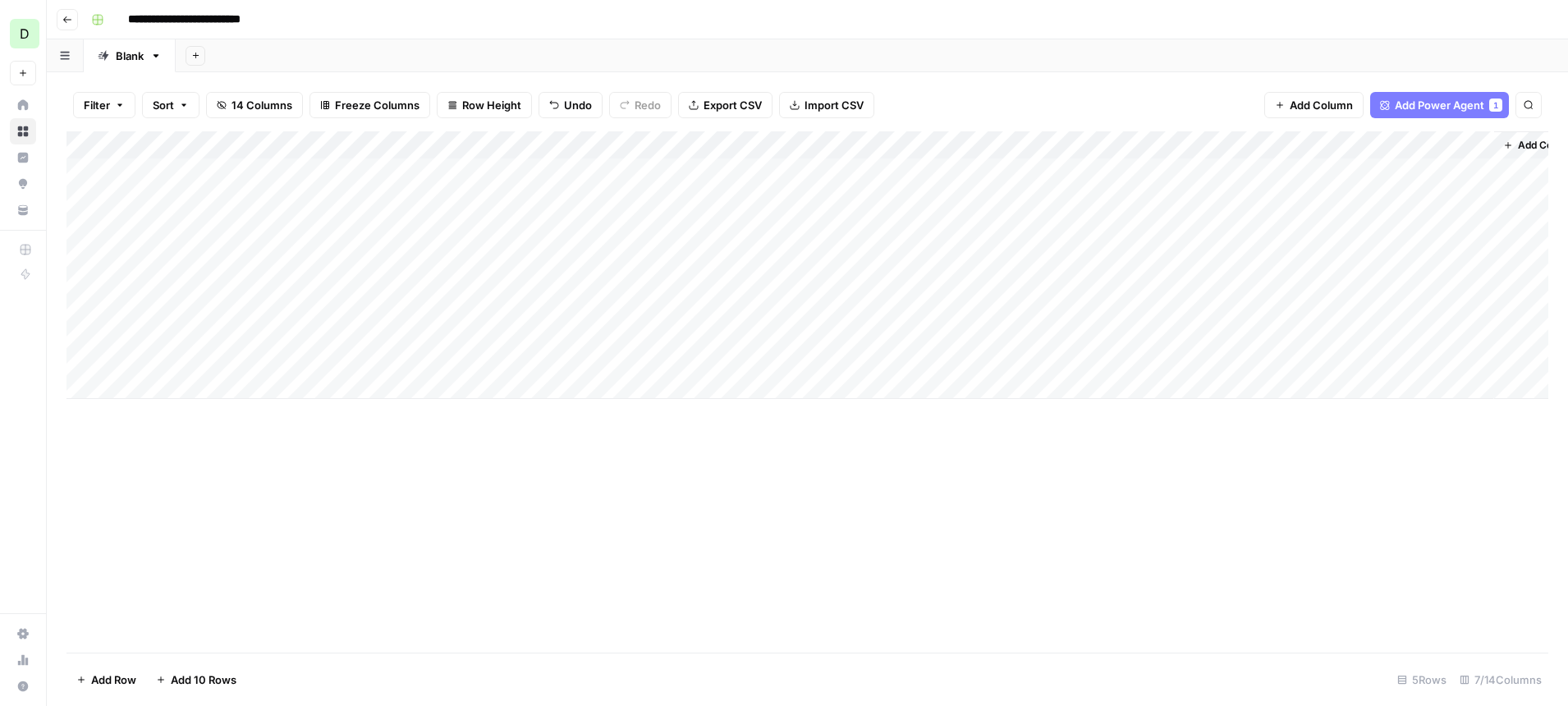
click at [134, 176] on div "Add Column" at bounding box center [807, 265] width 1481 height 267
click at [298, 443] on div "Add Column" at bounding box center [807, 392] width 1481 height 521
click at [1474, 146] on icon "button" at bounding box center [1472, 145] width 10 height 10
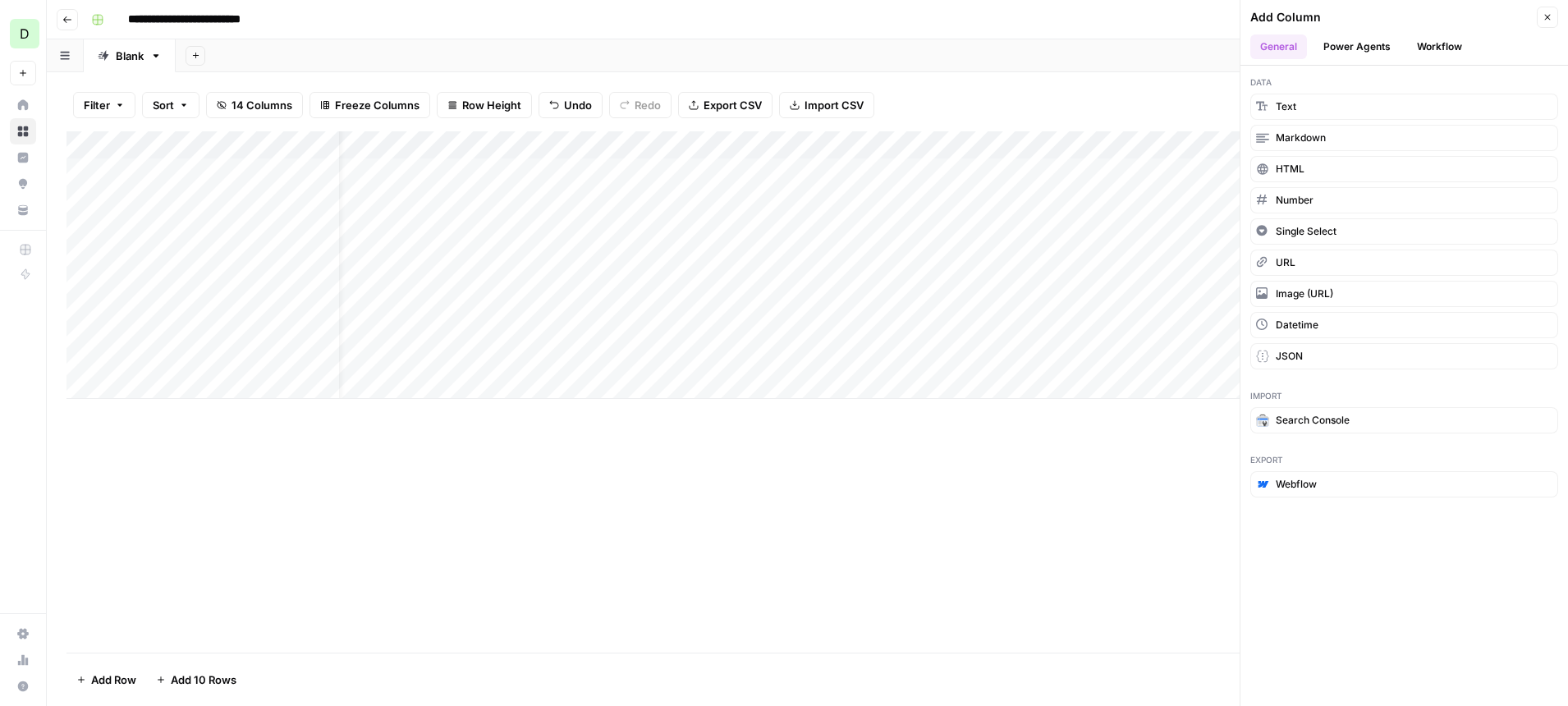
click at [1357, 50] on button "Power Agents" at bounding box center [1356, 47] width 87 height 25
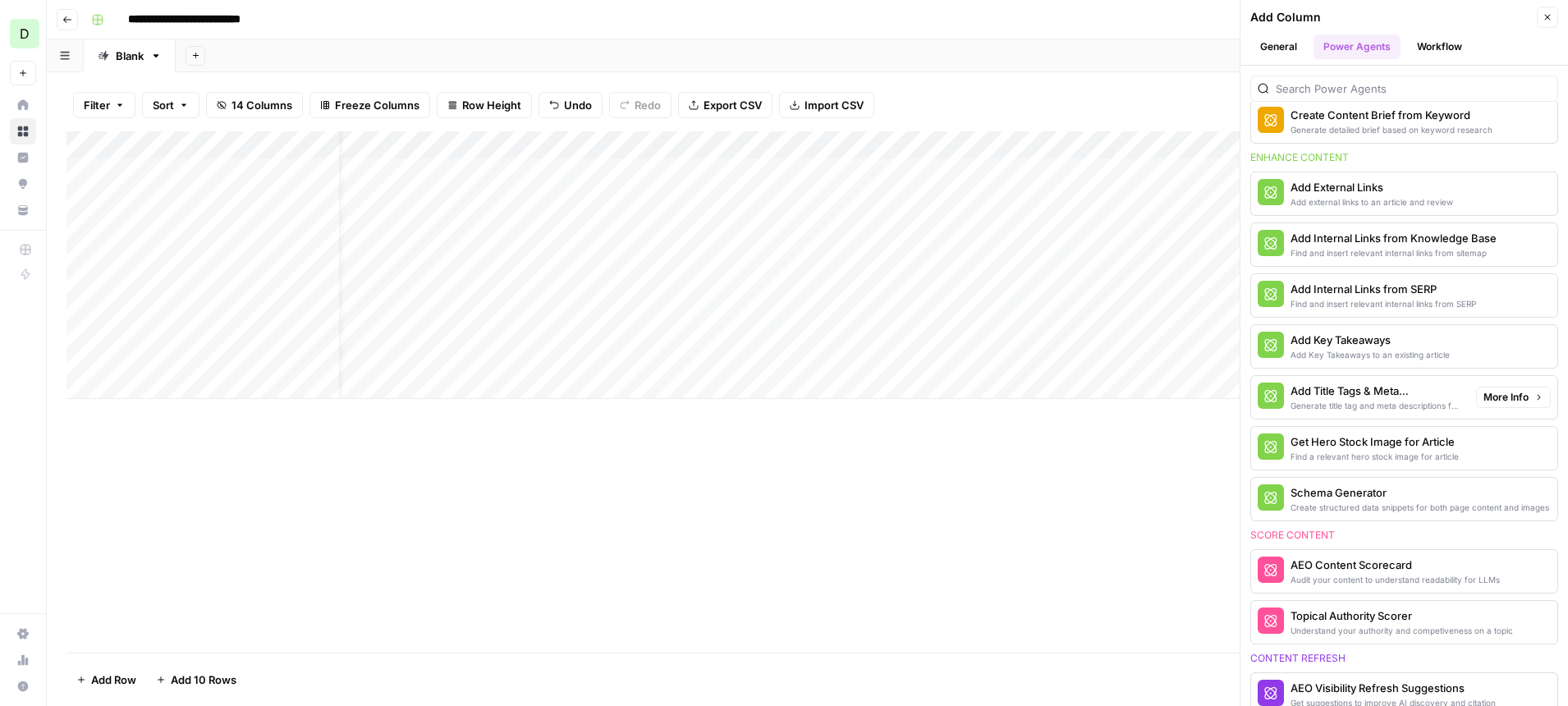
scroll to position [445, 0]
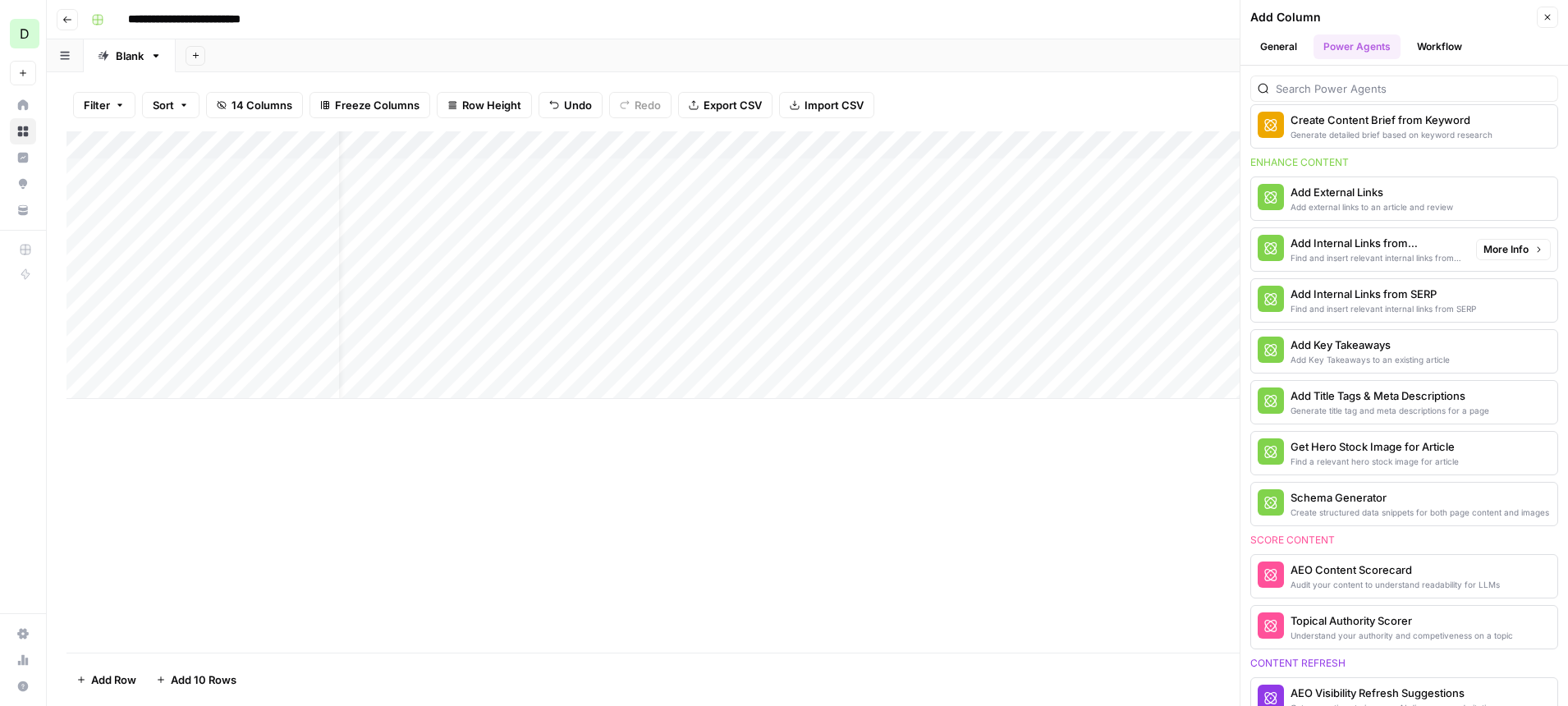
click at [1358, 244] on div "Add Internal Links from Knowledge Base" at bounding box center [1376, 243] width 172 height 17
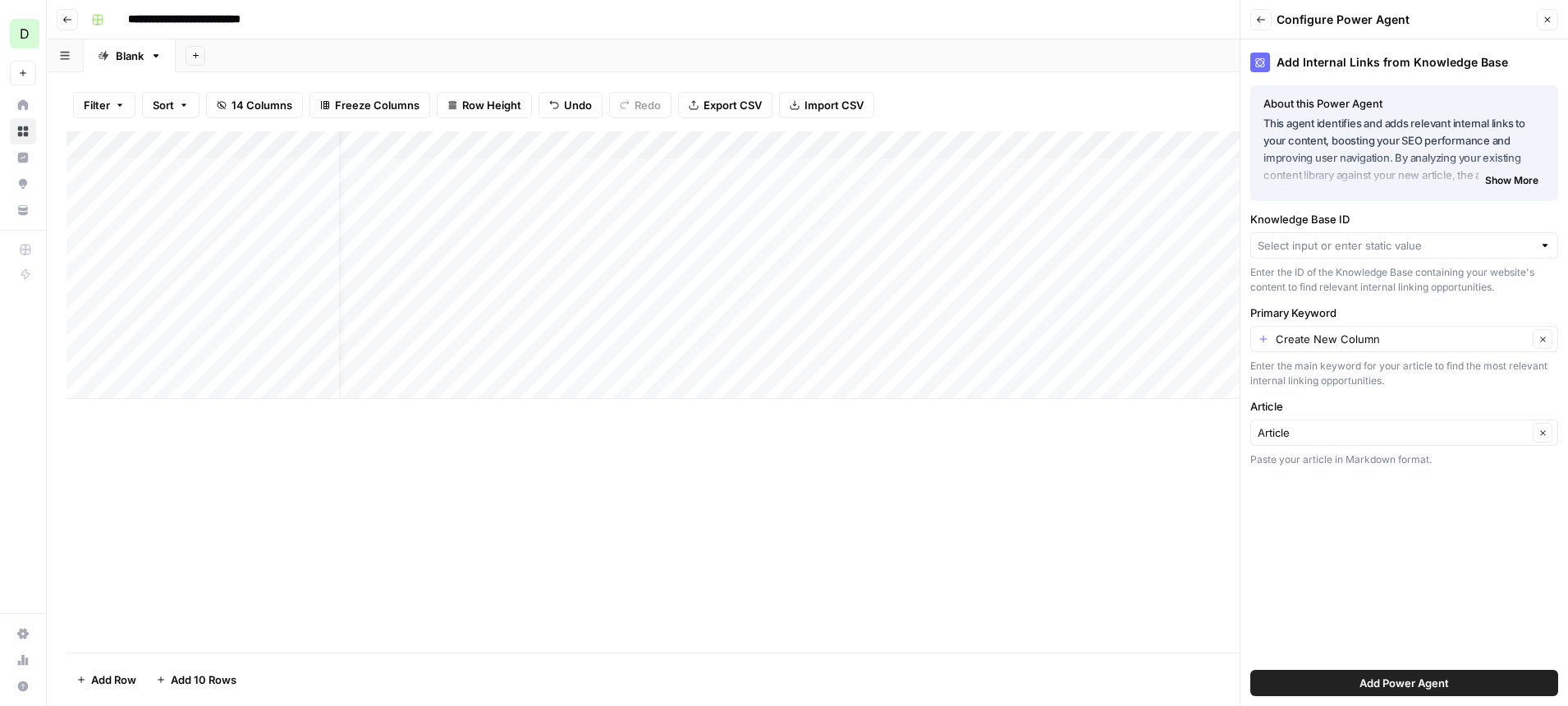
click at [1403, 255] on div at bounding box center [1404, 246] width 307 height 26
click at [1341, 285] on span "AAA - Sitemap" at bounding box center [1401, 283] width 274 height 17
type input "AAA - Sitemap"
click at [1338, 350] on div "Create New Column Clear" at bounding box center [1404, 339] width 307 height 26
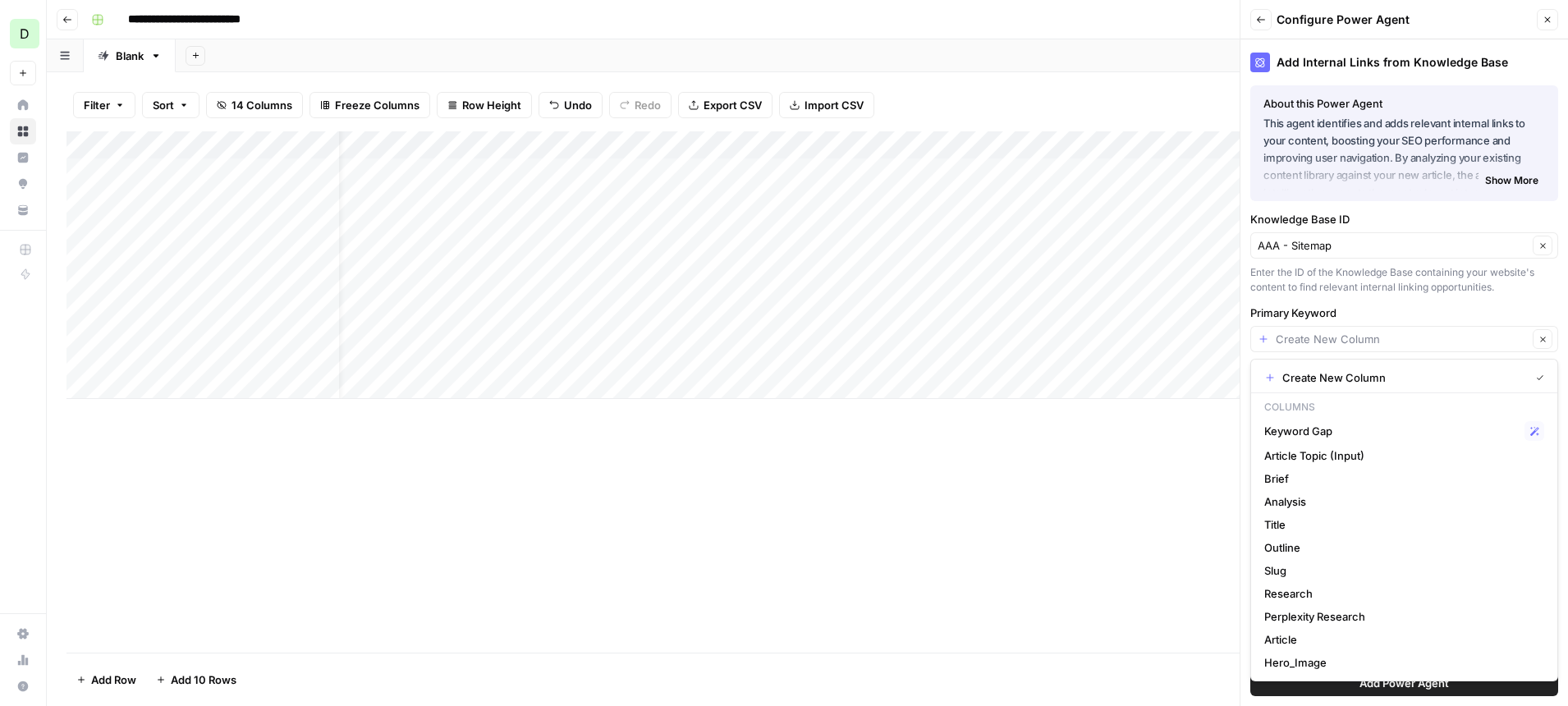
type input "Create New Column"
click at [1397, 306] on label "Primary Keyword" at bounding box center [1404, 312] width 307 height 17
click at [1397, 331] on input "Create New Column" at bounding box center [1401, 339] width 252 height 17
click at [1544, 341] on icon "button" at bounding box center [1542, 339] width 9 height 9
click at [1382, 288] on div "Enter the ID of the Knowledge Base containing your website's content to find re…" at bounding box center [1404, 280] width 307 height 30
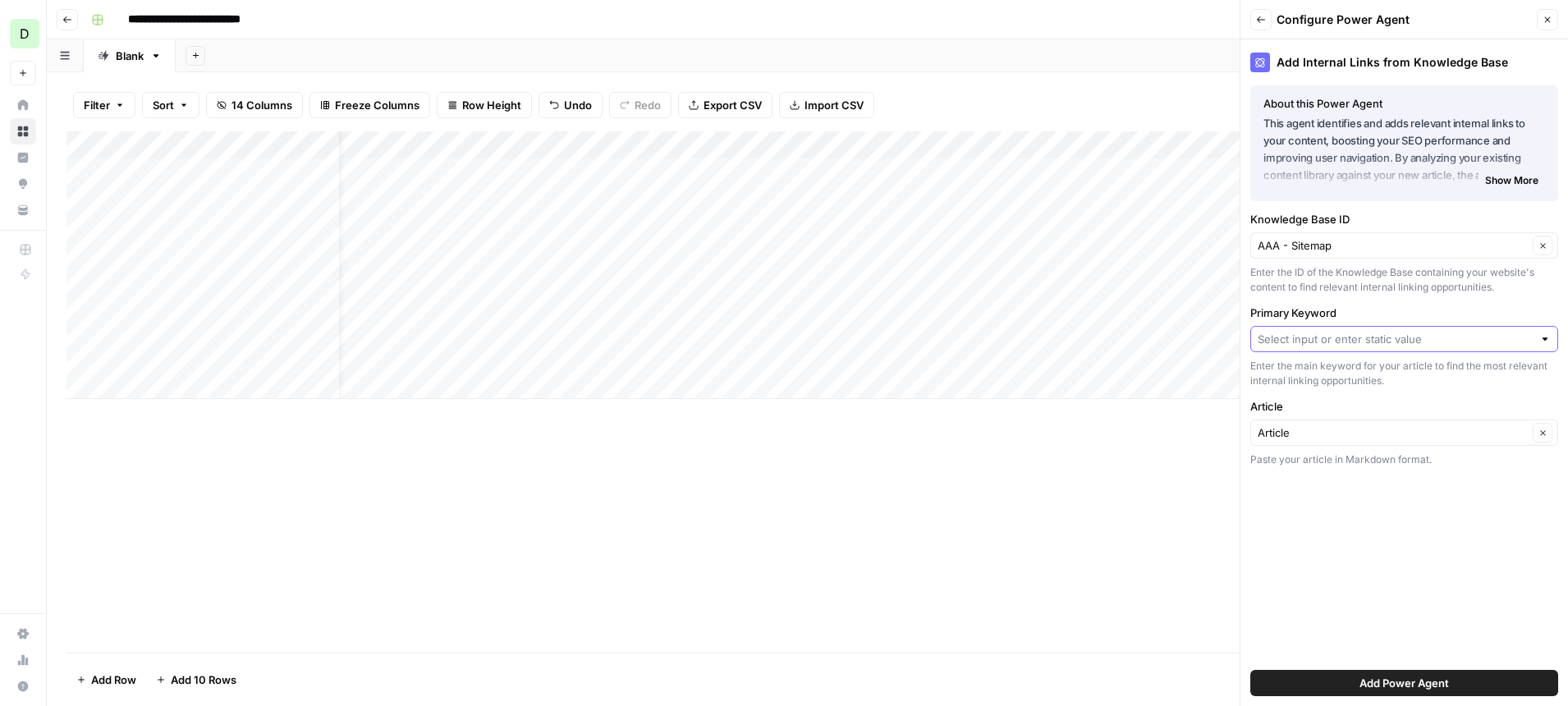
click at [1427, 340] on input "Primary Keyword" at bounding box center [1395, 339] width 275 height 17
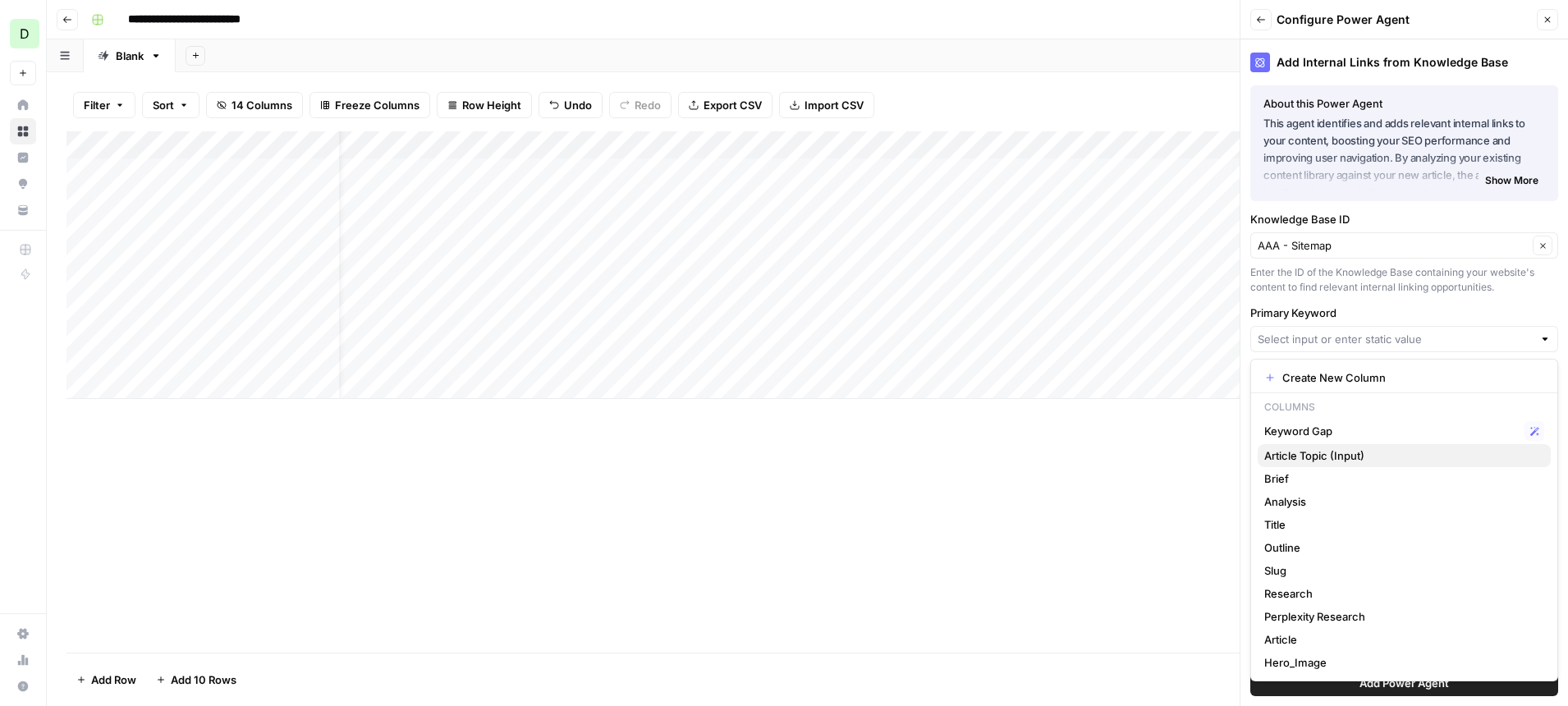
click at [1330, 454] on span "Article Topic (Input)" at bounding box center [1401, 455] width 274 height 17
type input "Article Topic (Input)"
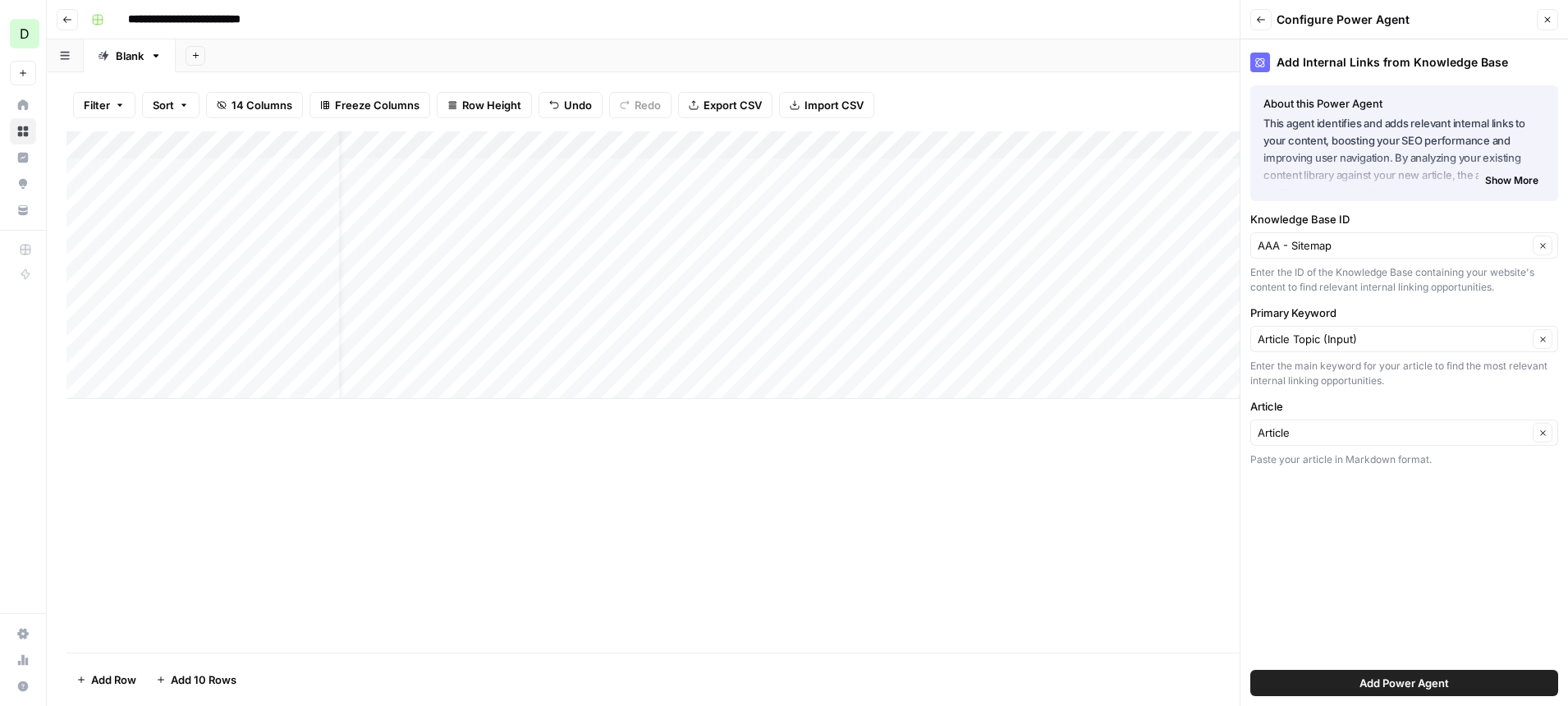
click at [1407, 676] on span "Add Power Agent" at bounding box center [1404, 682] width 90 height 17
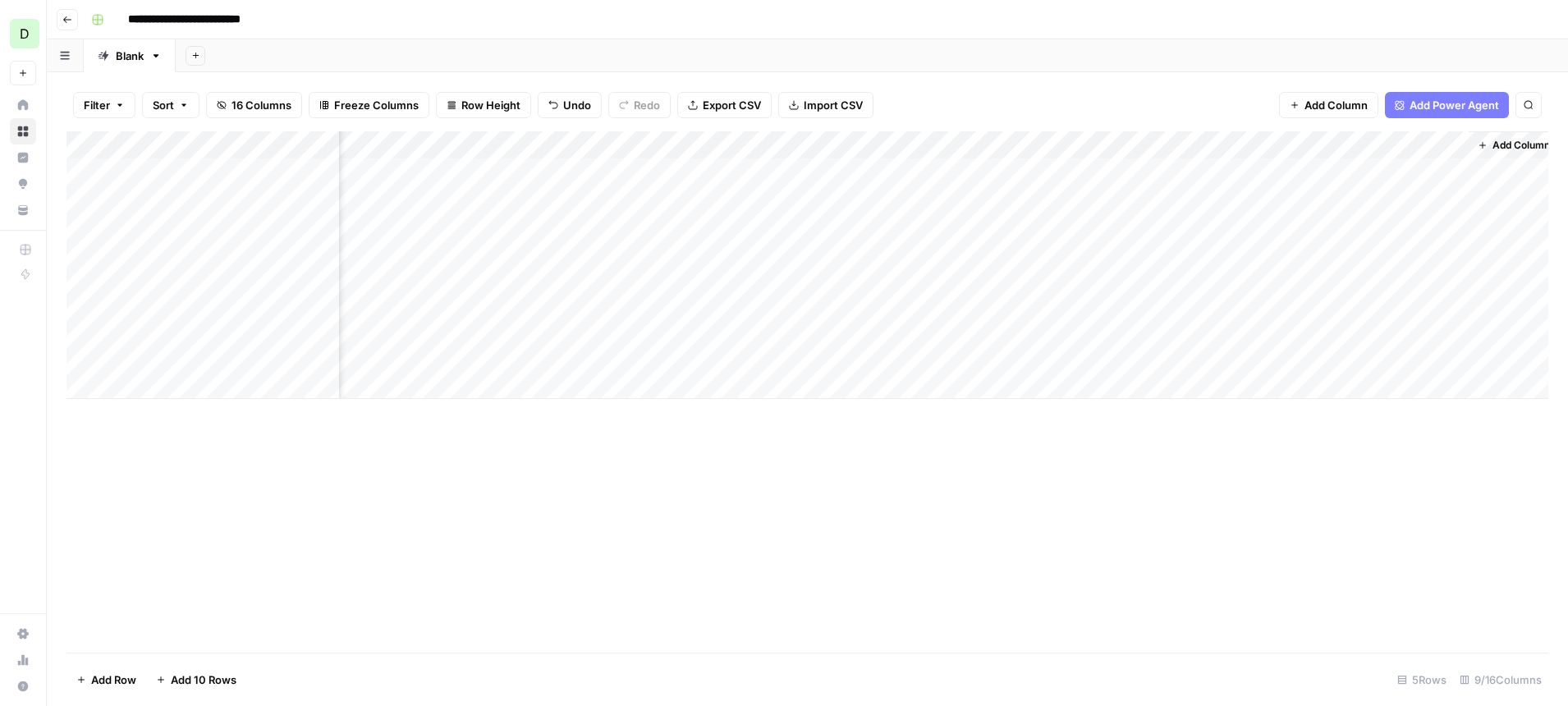
scroll to position [0, 456]
drag, startPoint x: 1154, startPoint y: 139, endPoint x: 815, endPoint y: 147, distance: 339.1
click at [815, 147] on div "Add Column" at bounding box center [807, 265] width 1481 height 267
drag, startPoint x: 1404, startPoint y: 140, endPoint x: 1093, endPoint y: 158, distance: 311.5
click at [1093, 158] on div "Add Column" at bounding box center [807, 265] width 1481 height 267
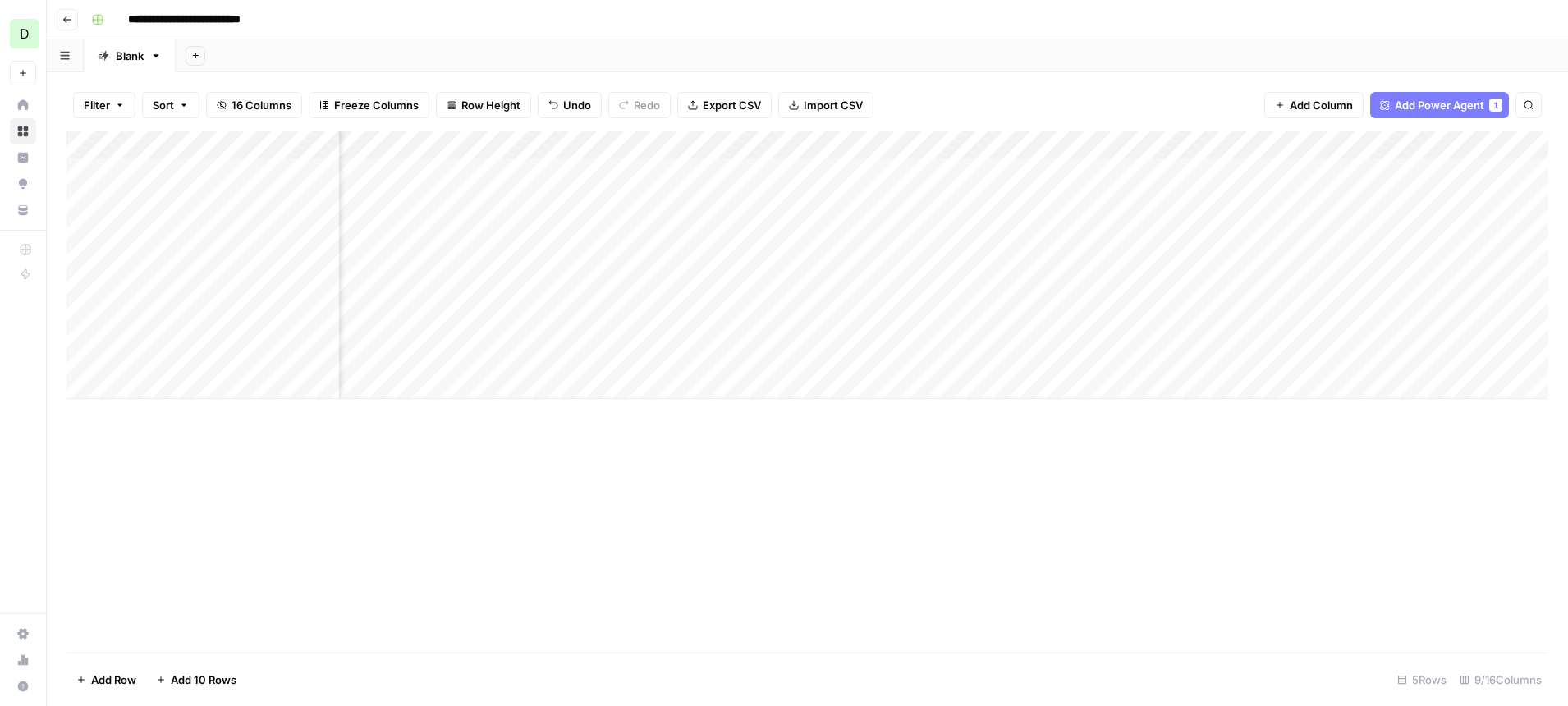
scroll to position [0, 0]
click at [110, 171] on div "Add Column" at bounding box center [807, 265] width 1481 height 267
click at [104, 212] on div "Add Column" at bounding box center [807, 265] width 1481 height 267
click at [576, 171] on div "Add Column" at bounding box center [807, 265] width 1481 height 267
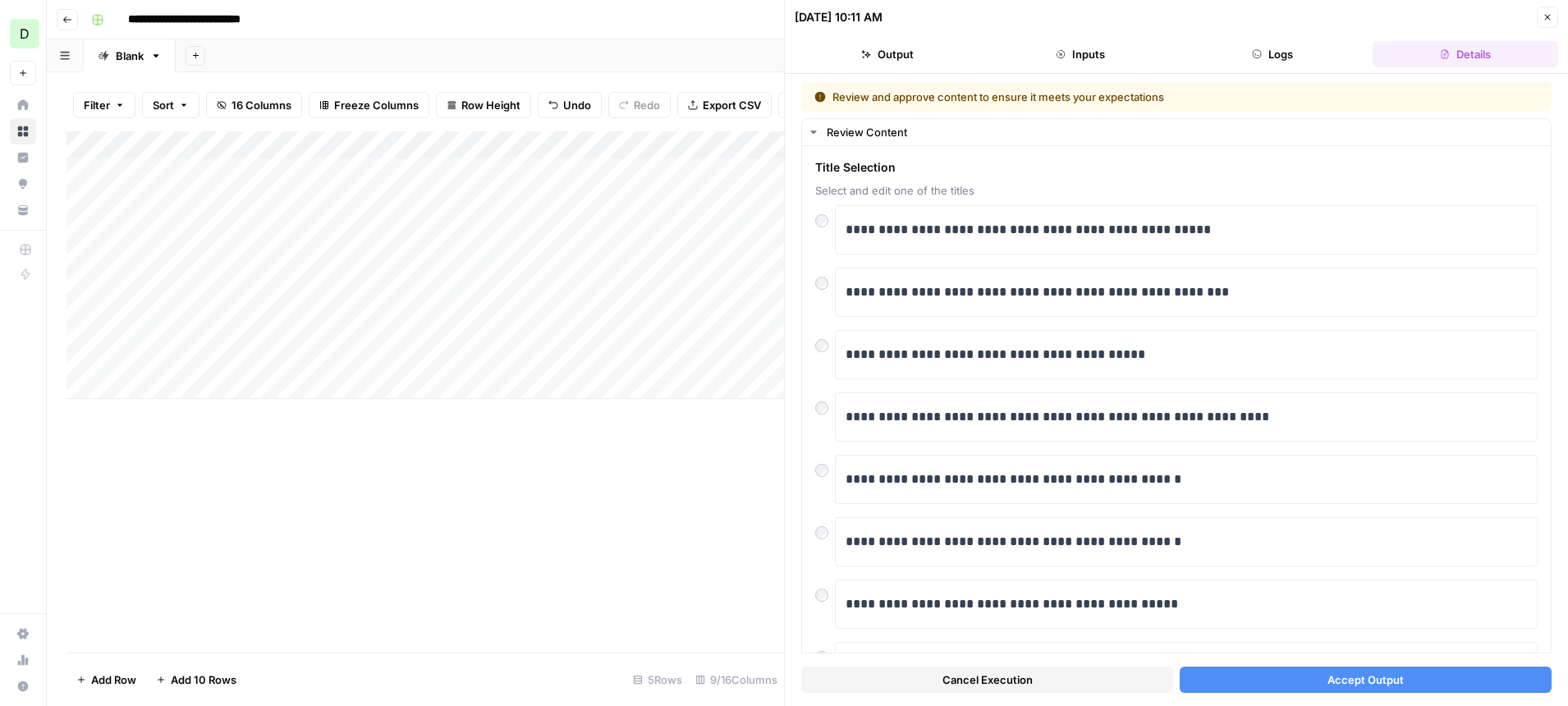
click at [1330, 683] on span "Accept Output" at bounding box center [1365, 679] width 77 height 17
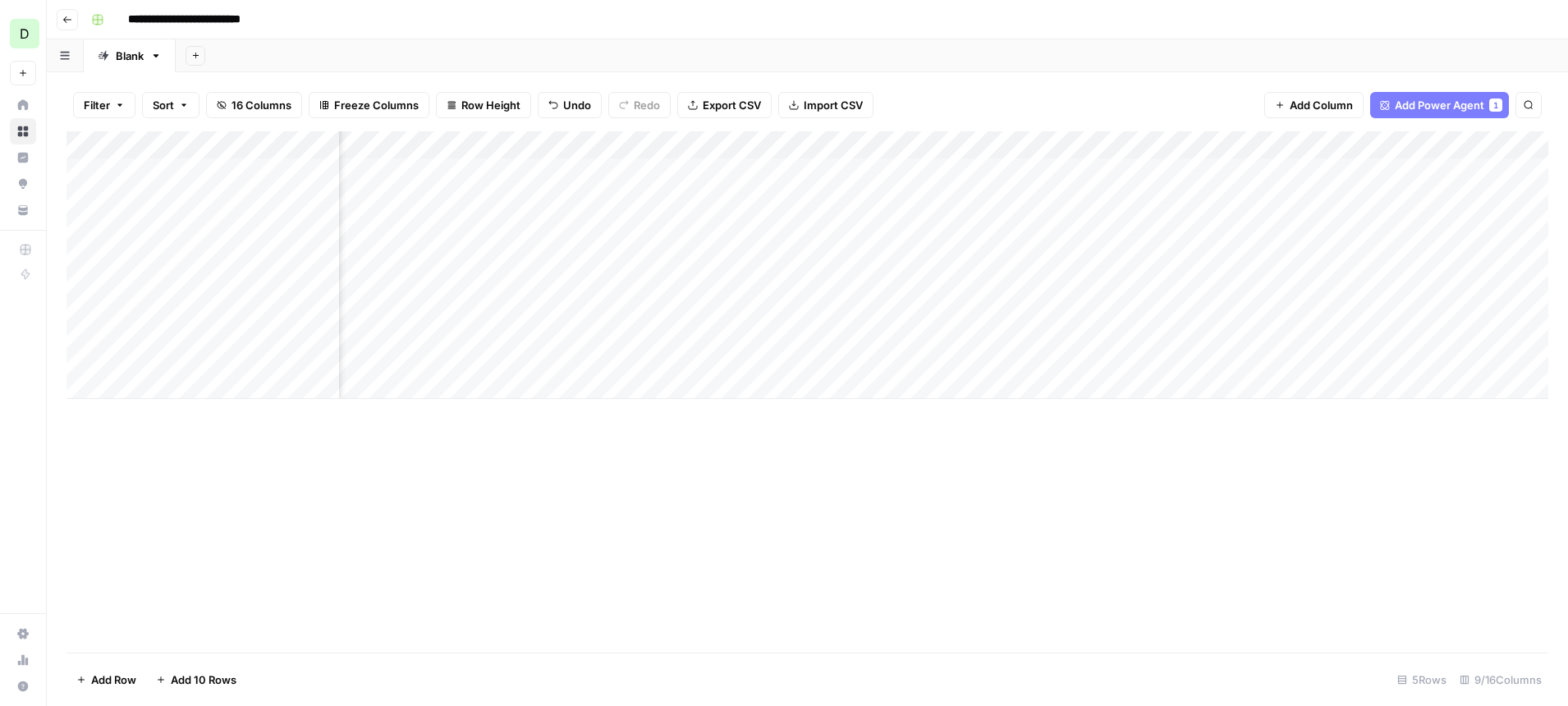
scroll to position [0, 469]
click at [1498, 147] on span "Add Column" at bounding box center [1510, 145] width 58 height 15
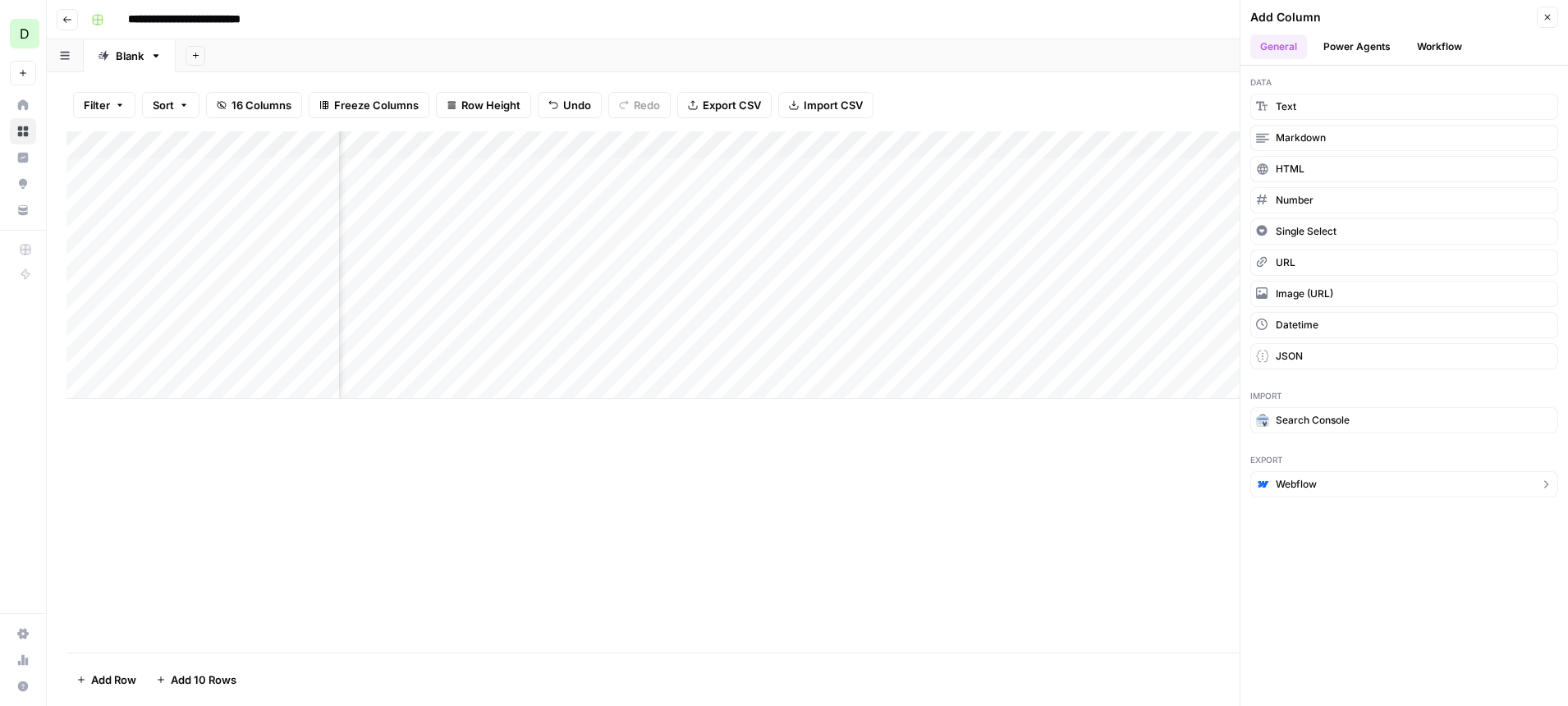
click at [1312, 486] on span "Webflow" at bounding box center [1295, 483] width 41 height 15
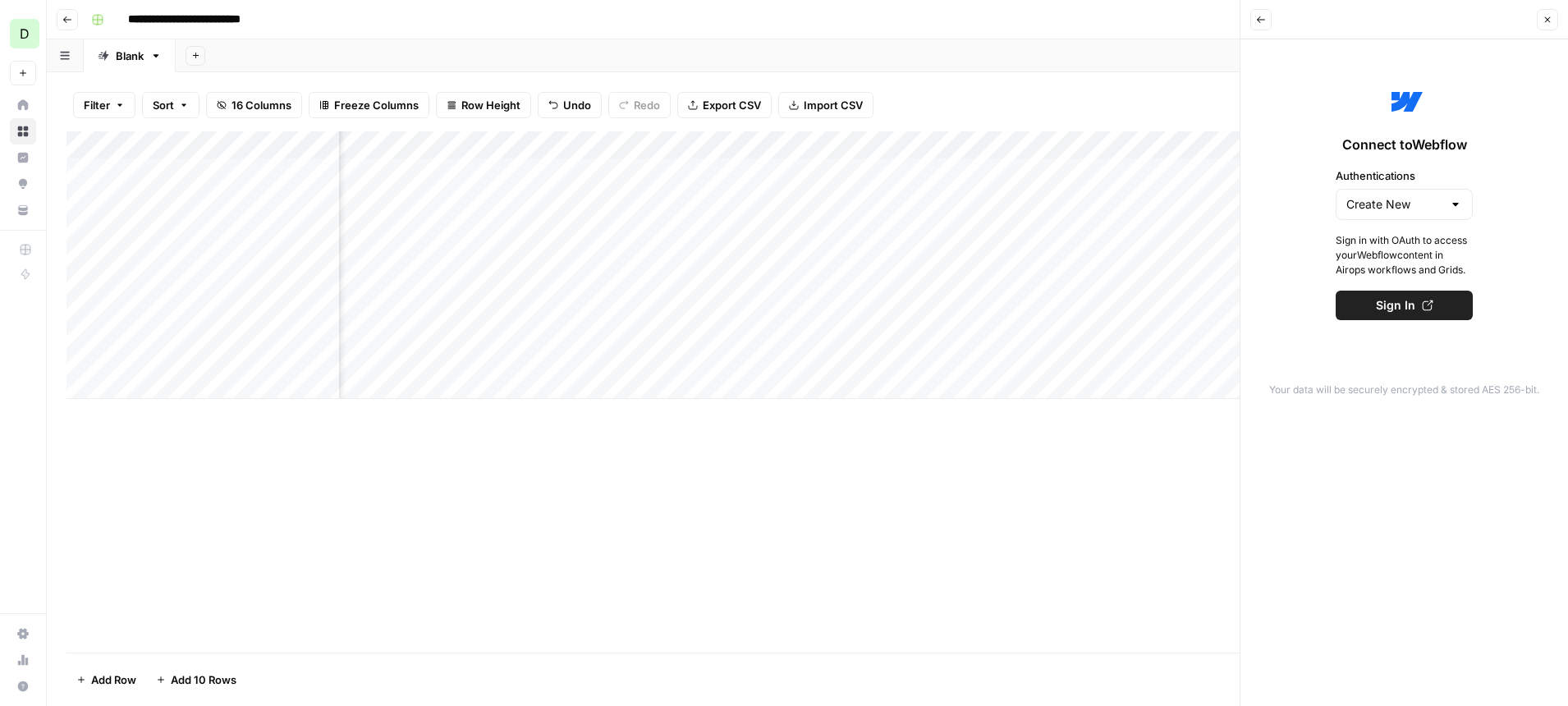
click at [1455, 207] on div at bounding box center [1455, 204] width 13 height 17
click at [1421, 247] on span "Create New" at bounding box center [1403, 245] width 70 height 17
type input "Create New"
click at [1554, 18] on button "Close" at bounding box center [1547, 19] width 21 height 21
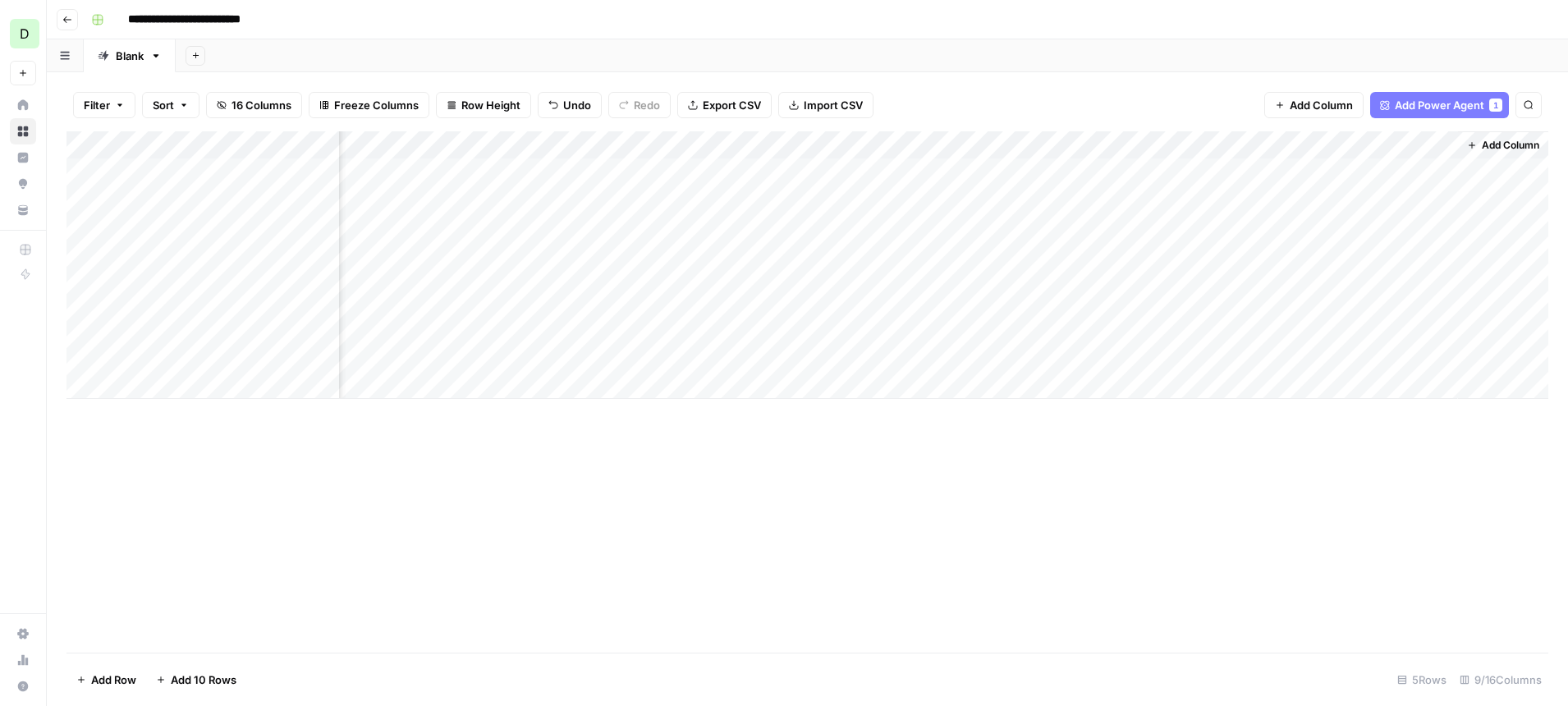
click at [1492, 143] on span "Add Column" at bounding box center [1510, 145] width 58 height 15
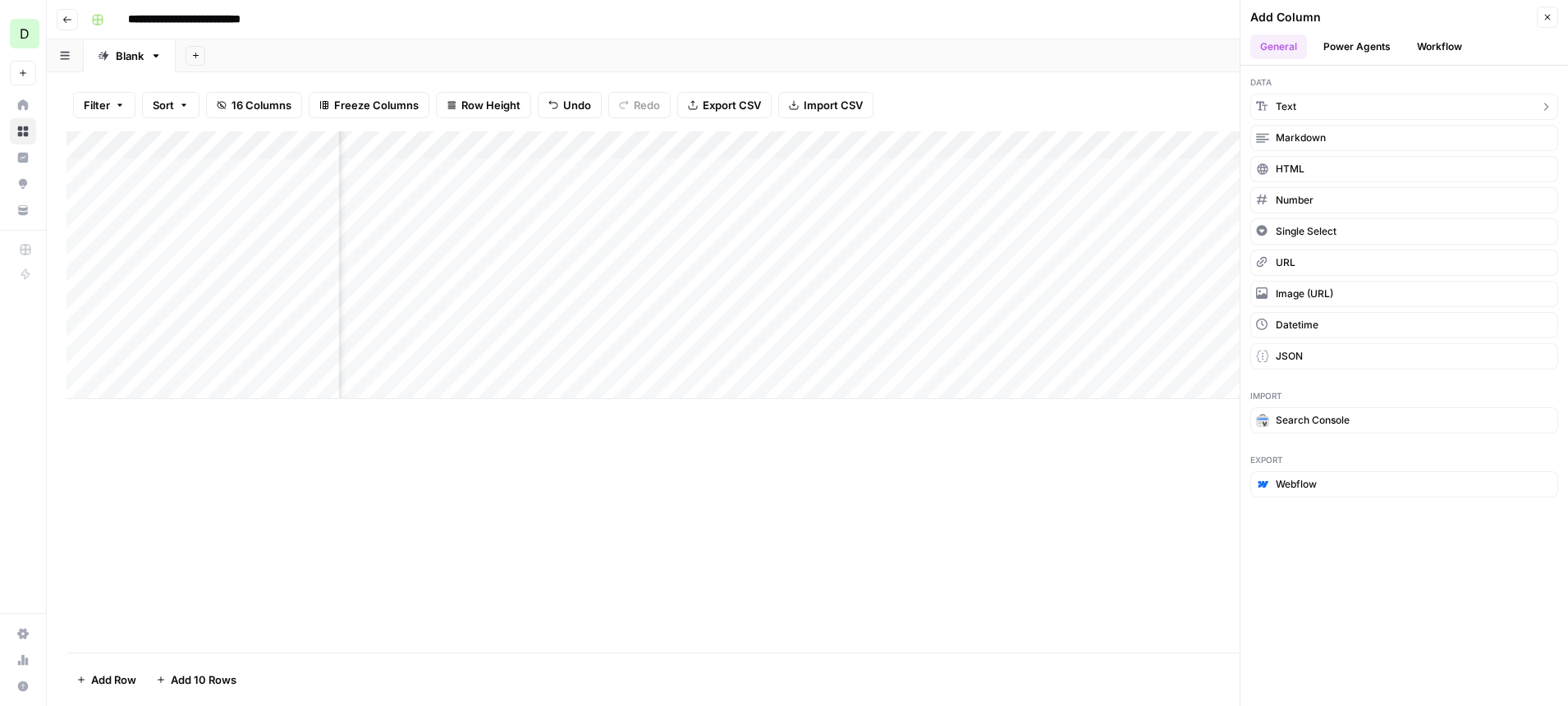
click at [1326, 108] on button "Text" at bounding box center [1404, 106] width 307 height 26
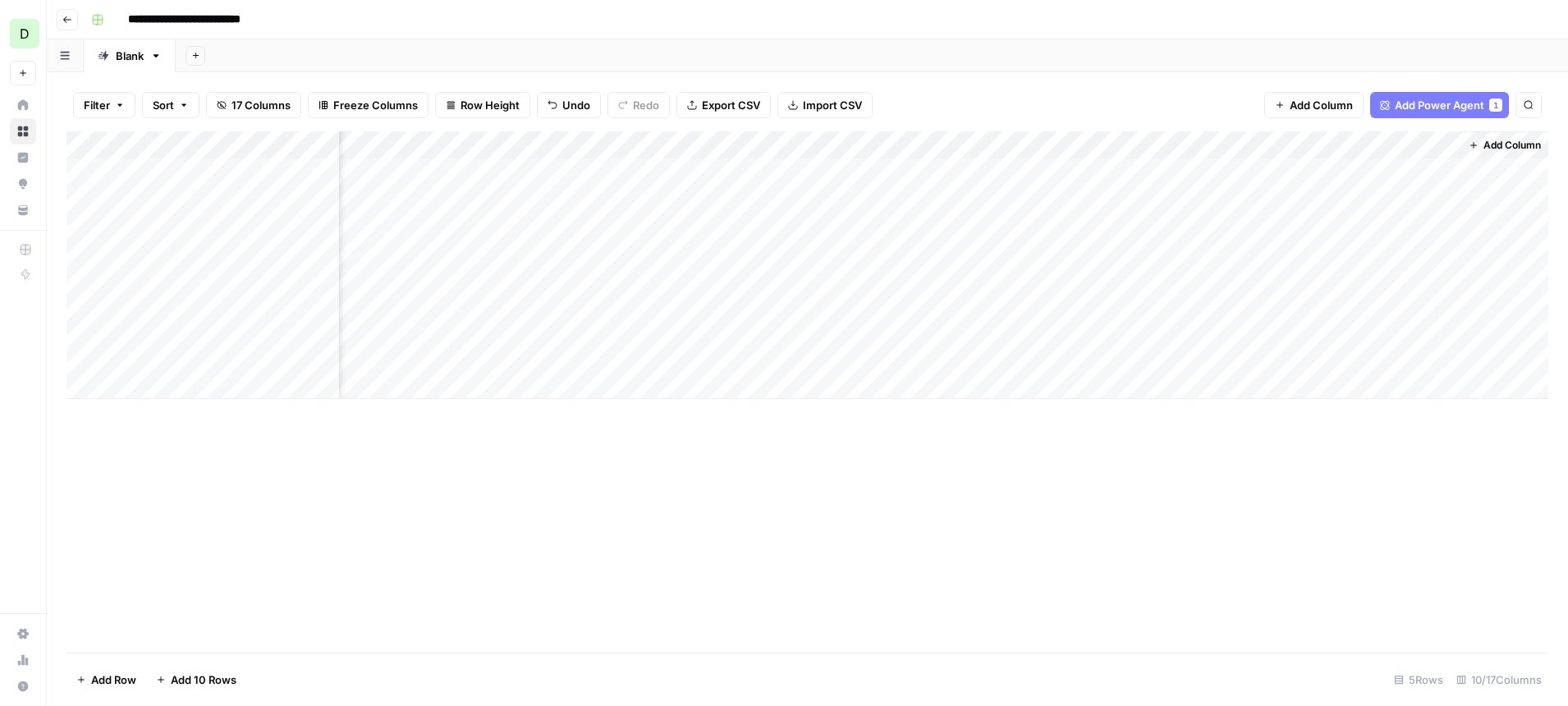
scroll to position [0, 705]
click at [1317, 143] on div "Add Column" at bounding box center [807, 265] width 1481 height 267
click at [1321, 145] on div at bounding box center [1338, 147] width 237 height 33
click at [1293, 148] on div at bounding box center [1338, 147] width 237 height 33
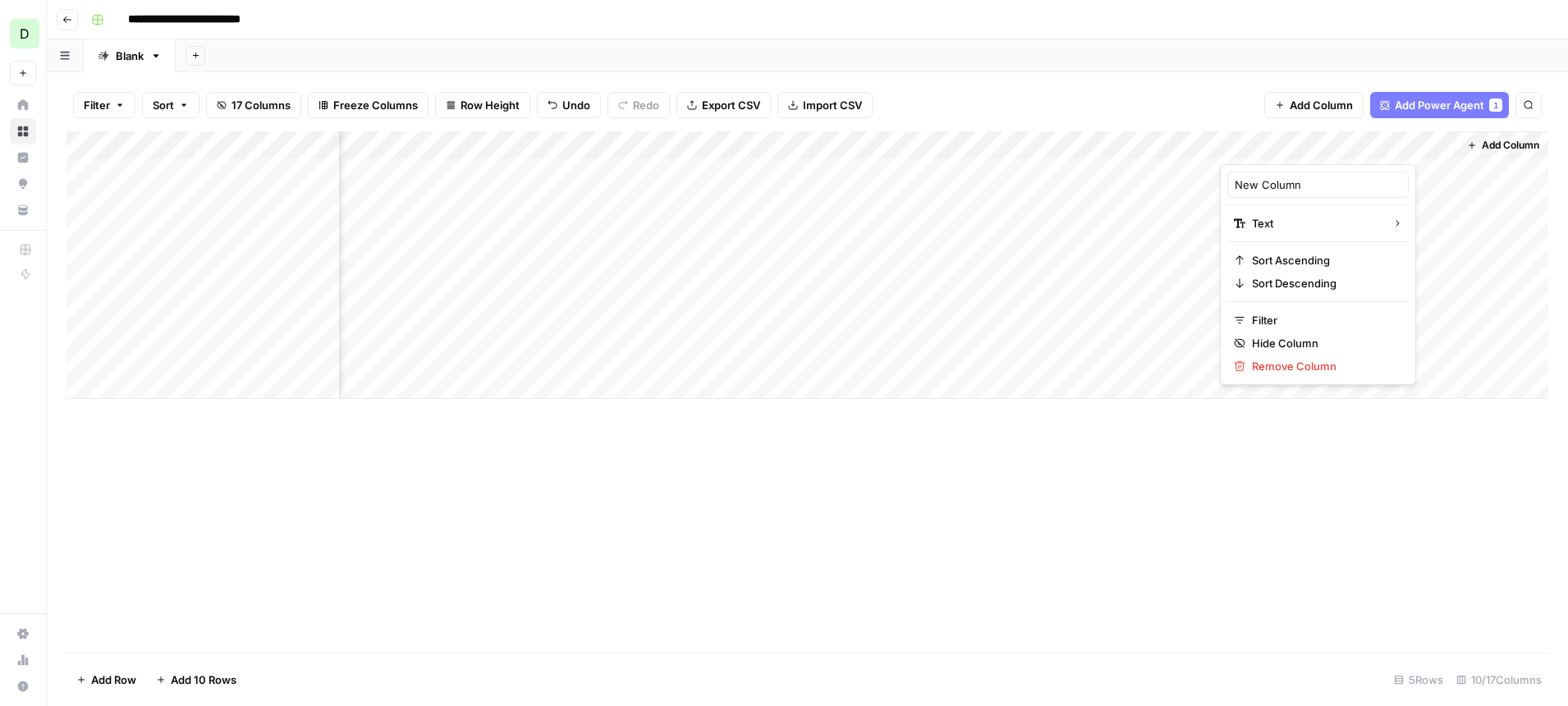
click at [1293, 148] on div at bounding box center [1338, 147] width 237 height 33
click at [1414, 228] on span "Text" at bounding box center [1428, 227] width 64 height 17
click at [1296, 144] on div "Add Column" at bounding box center [807, 265] width 1481 height 267
drag, startPoint x: 1307, startPoint y: 185, endPoint x: 1192, endPoint y: 184, distance: 115.0
click at [1195, 184] on body "**********" at bounding box center [784, 353] width 1568 height 706
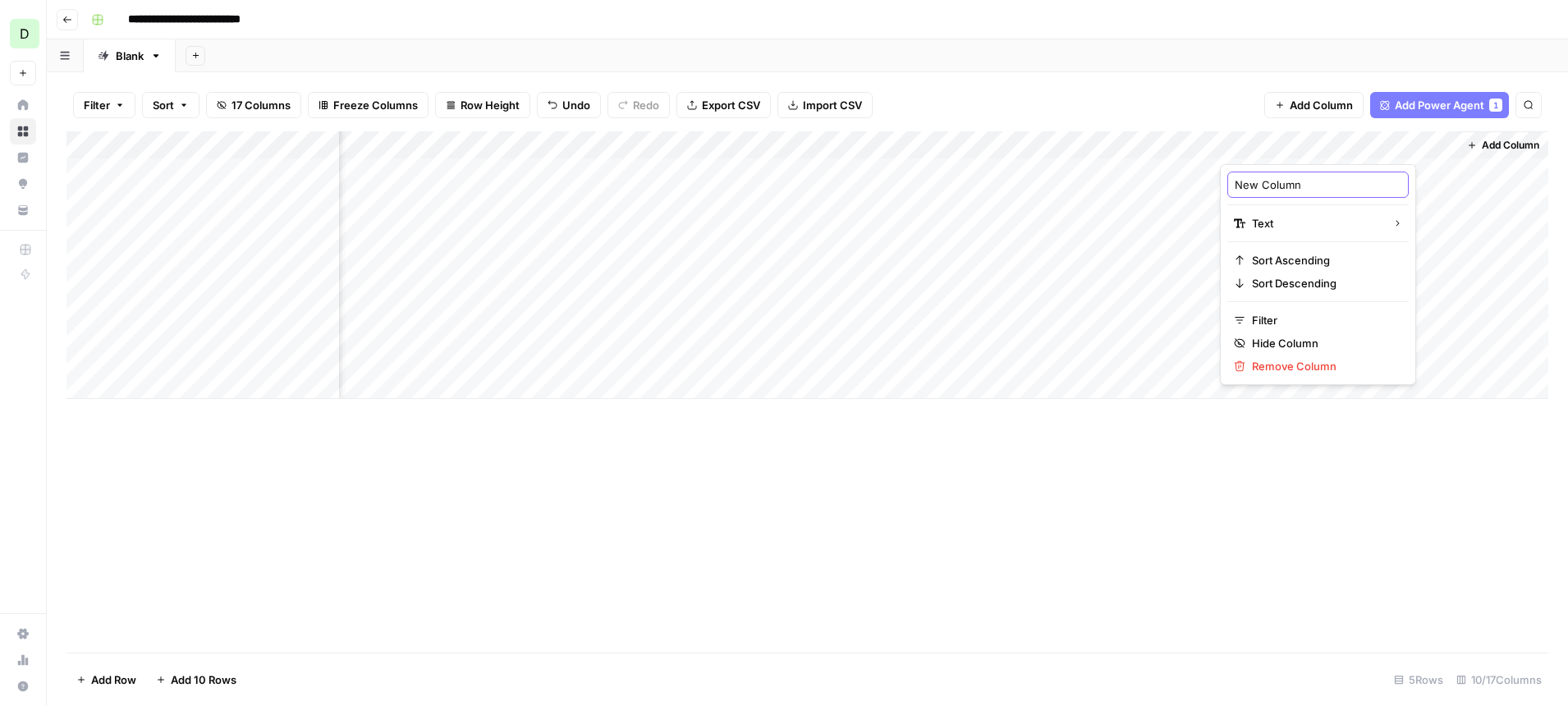
drag, startPoint x: 1310, startPoint y: 185, endPoint x: 1226, endPoint y: 189, distance: 84.1
click at [1228, 189] on div "New Column" at bounding box center [1318, 184] width 181 height 26
type input "Export to CMS"
click at [1106, 464] on div "Add Column" at bounding box center [807, 392] width 1481 height 521
click at [1293, 152] on div "Add Column" at bounding box center [807, 265] width 1481 height 267
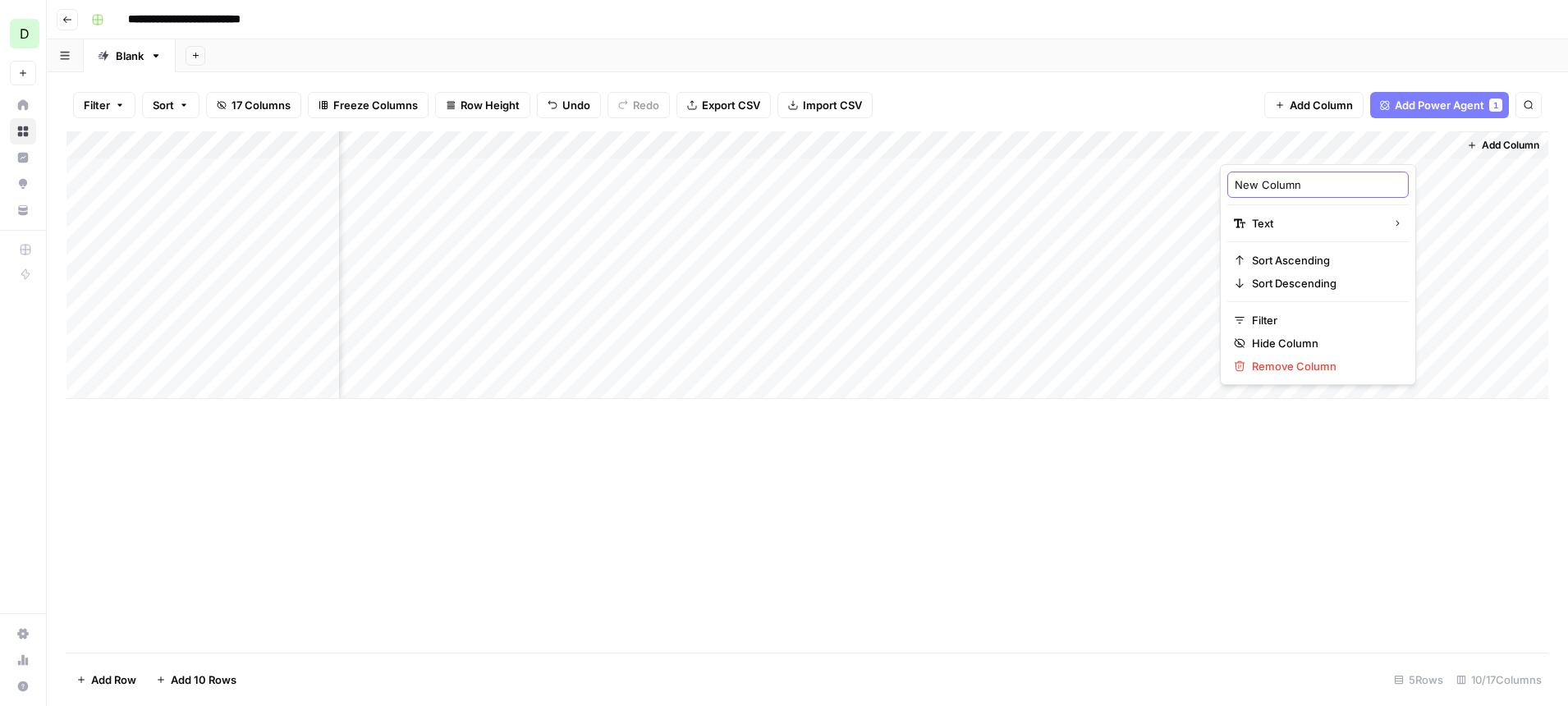
click at [1290, 180] on input "New Column" at bounding box center [1318, 184] width 167 height 17
drag, startPoint x: 1302, startPoint y: 185, endPoint x: 1216, endPoint y: 184, distance: 86.0
click at [1219, 185] on body "**********" at bounding box center [784, 353] width 1568 height 706
drag, startPoint x: 1299, startPoint y: 185, endPoint x: 1196, endPoint y: 185, distance: 103.0
click at [1197, 185] on body "**********" at bounding box center [784, 353] width 1568 height 706
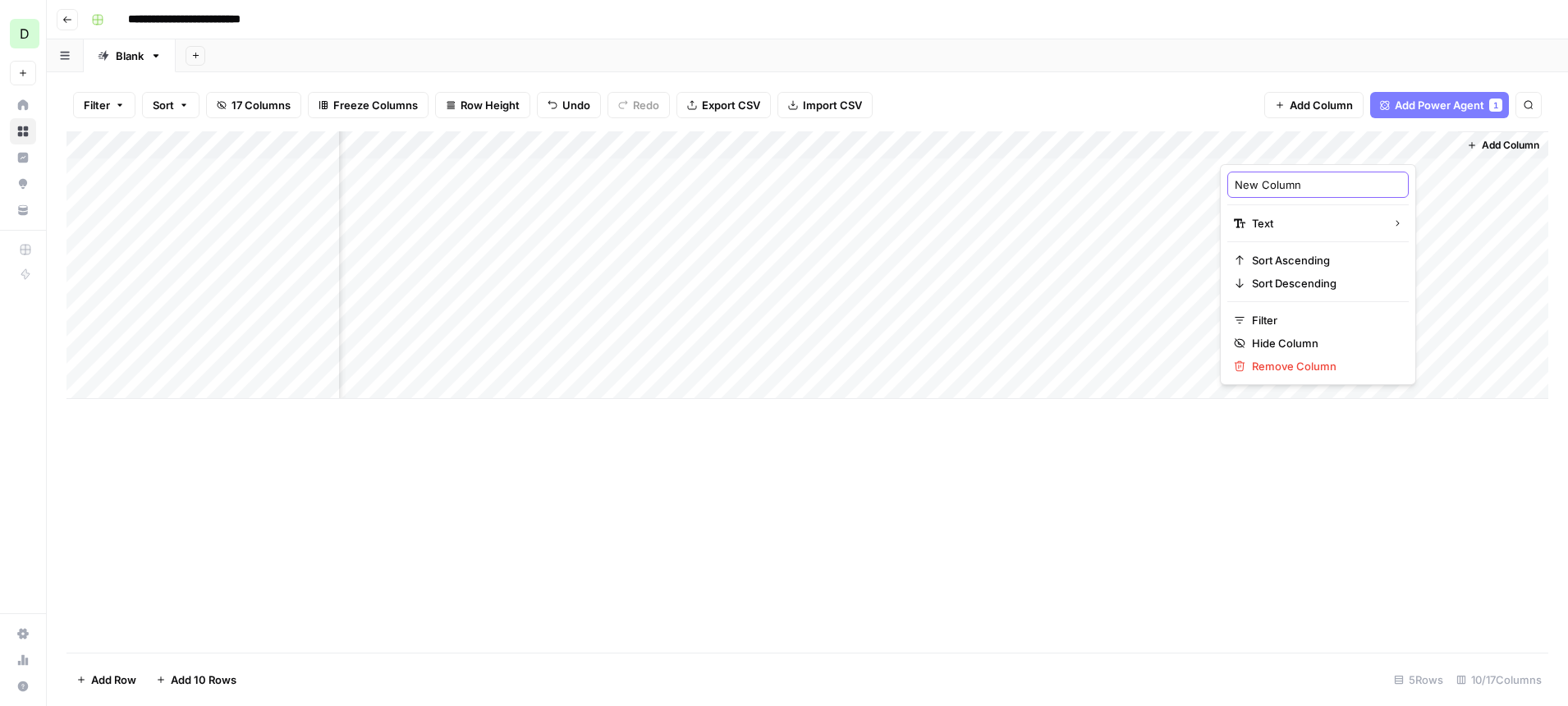
drag, startPoint x: 1312, startPoint y: 189, endPoint x: 1216, endPoint y: 184, distance: 96.1
click at [1216, 184] on body "**********" at bounding box center [784, 353] width 1568 height 706
type input "N"
type input "Export to CMS"
click at [1204, 489] on div "Add Column" at bounding box center [807, 392] width 1481 height 521
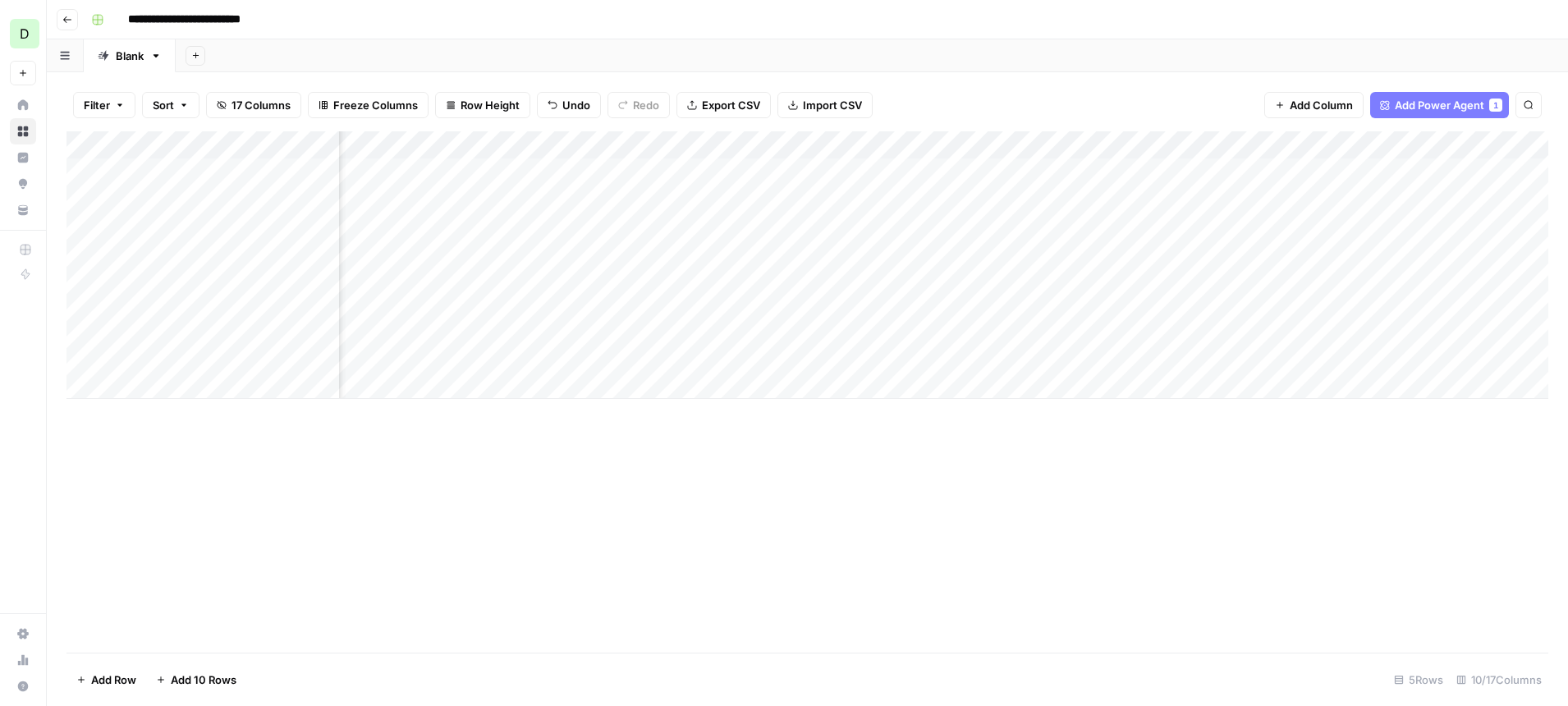
scroll to position [0, 0]
click at [208, 346] on div "Add Column" at bounding box center [807, 265] width 1481 height 267
click at [148, 385] on div "Add Column" at bounding box center [807, 265] width 1481 height 267
paste textarea "**********"
type textarea "**********"
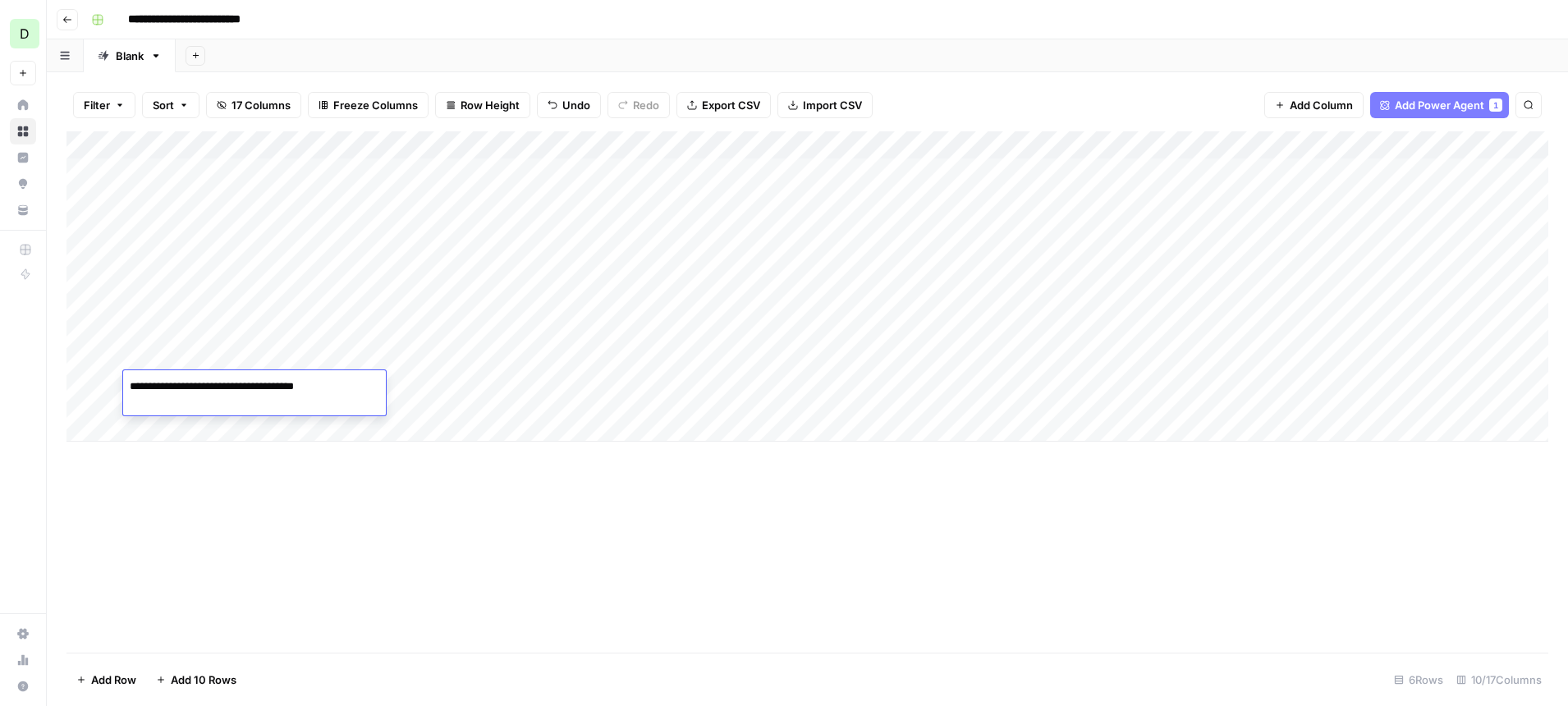
click at [171, 432] on div "Add Column" at bounding box center [807, 286] width 1481 height 310
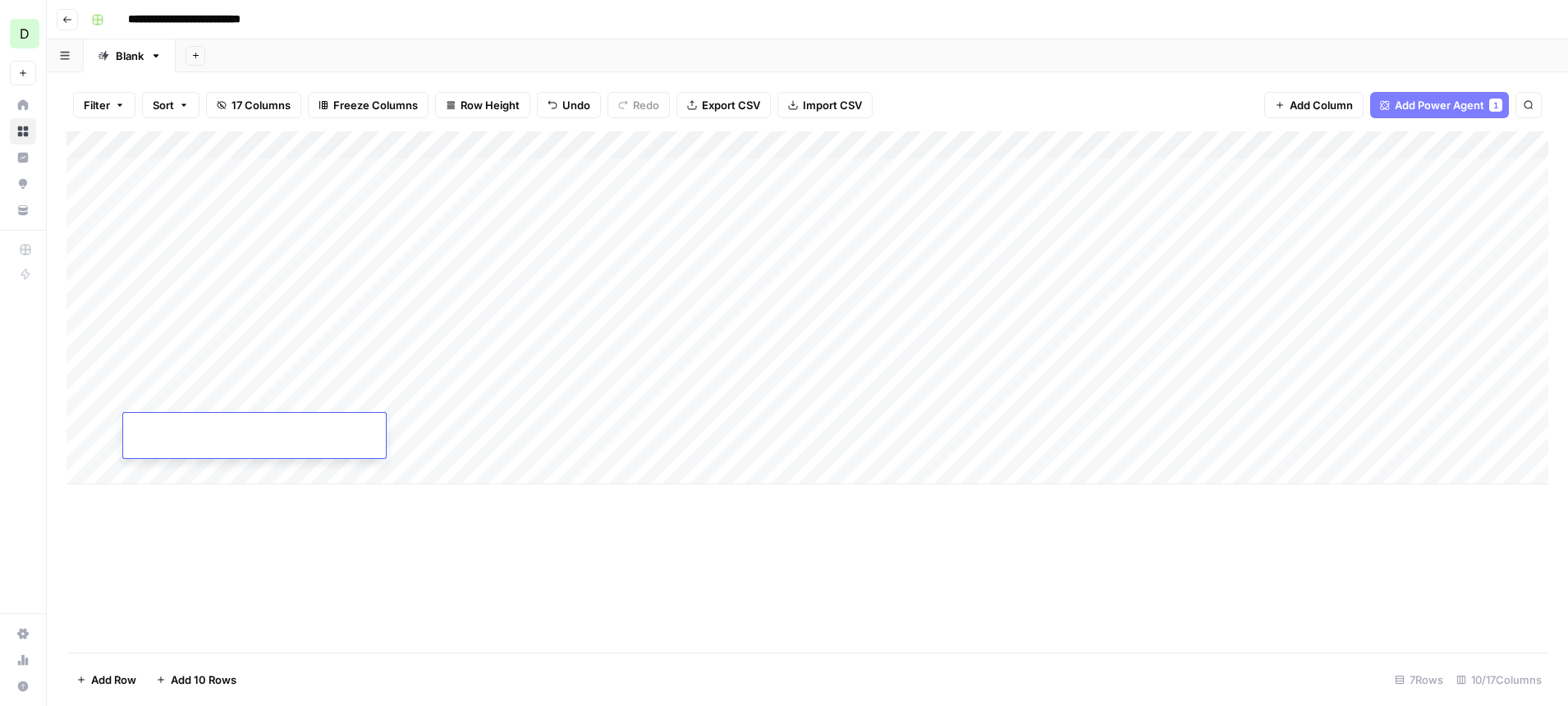
paste textarea "**********"
type textarea "**********"
click at [176, 529] on div "Add Column" at bounding box center [807, 392] width 1481 height 521
click at [189, 474] on div "Add Column" at bounding box center [807, 307] width 1481 height 353
paste textarea "**********"
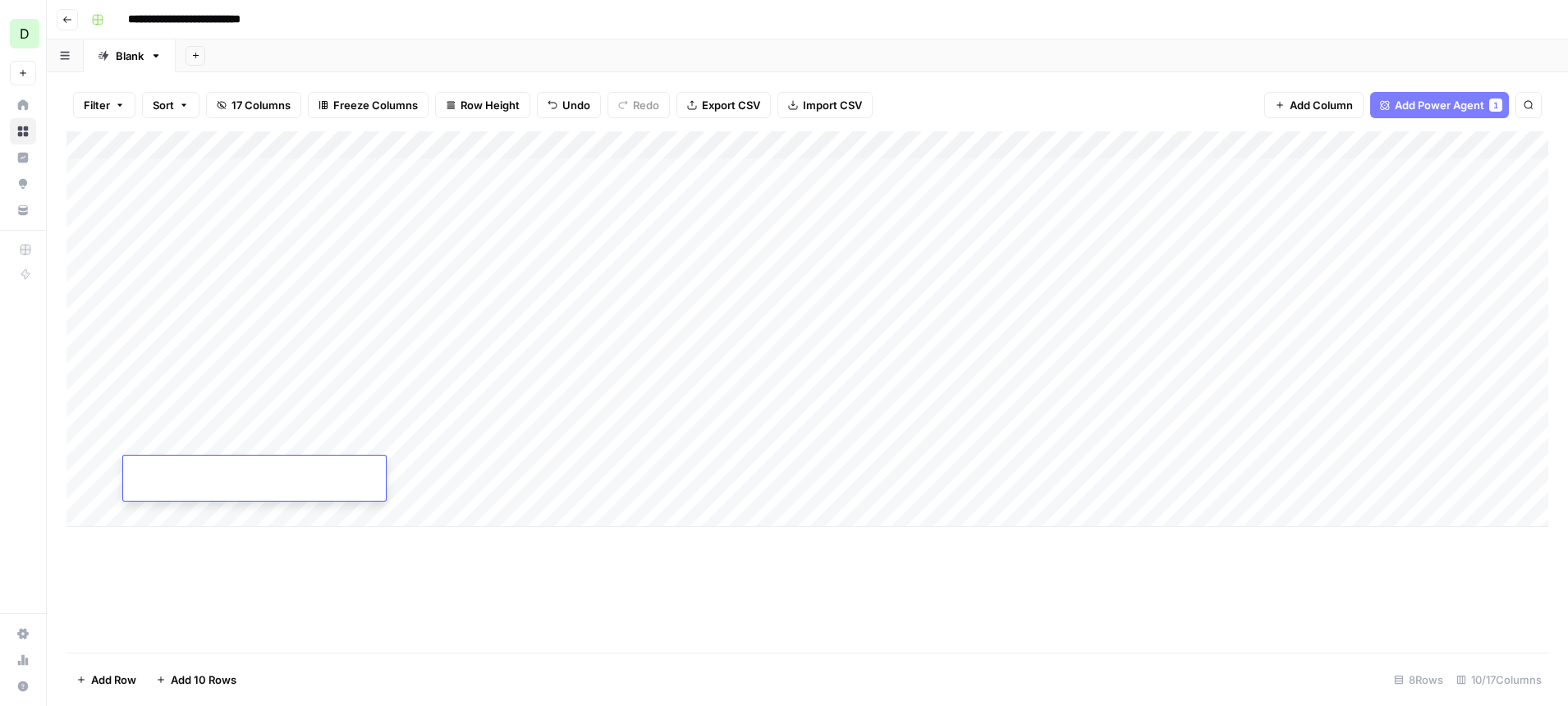
type textarea "**********"
click at [261, 573] on div "Add Column" at bounding box center [807, 392] width 1481 height 521
click at [570, 211] on div "Add Column" at bounding box center [807, 329] width 1481 height 396
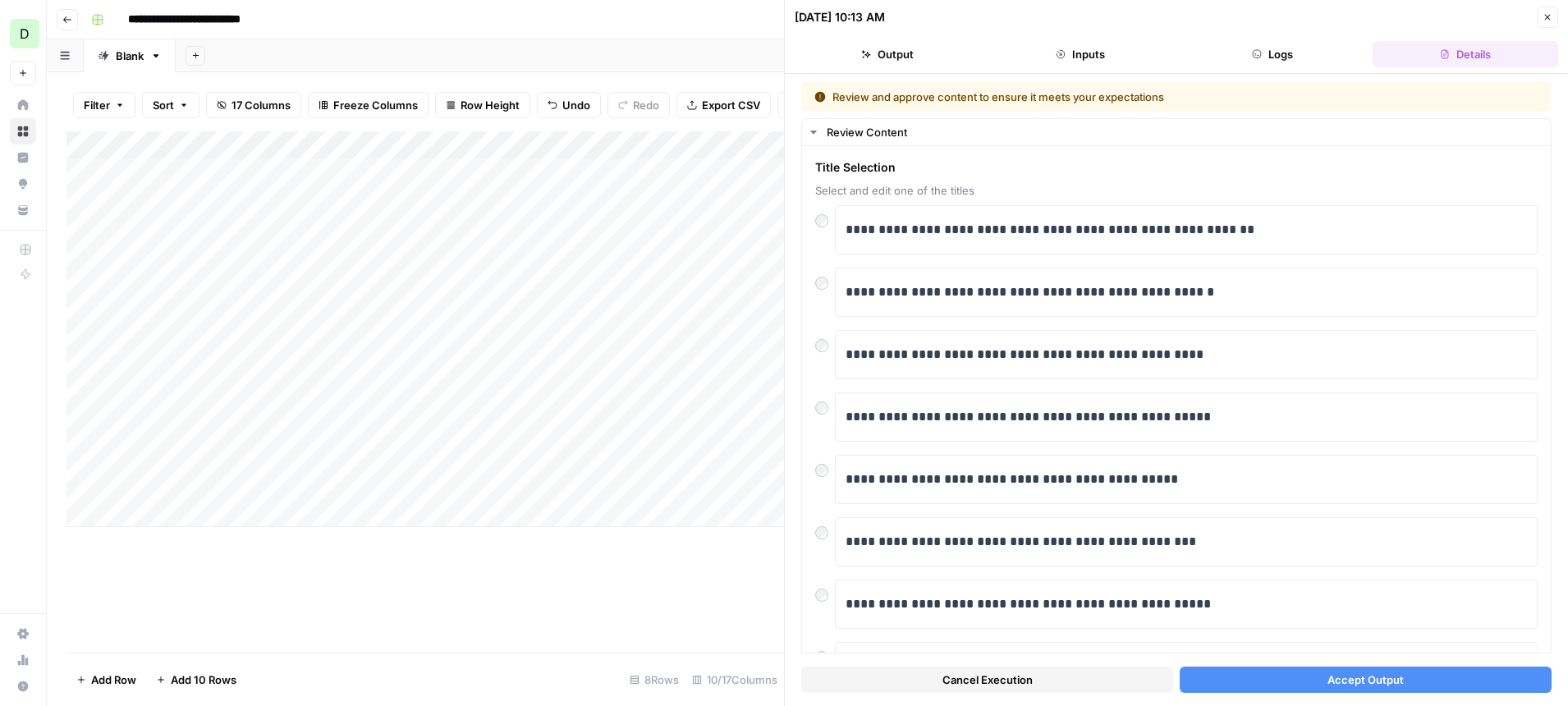
click at [1274, 677] on button "Accept Output" at bounding box center [1366, 679] width 372 height 26
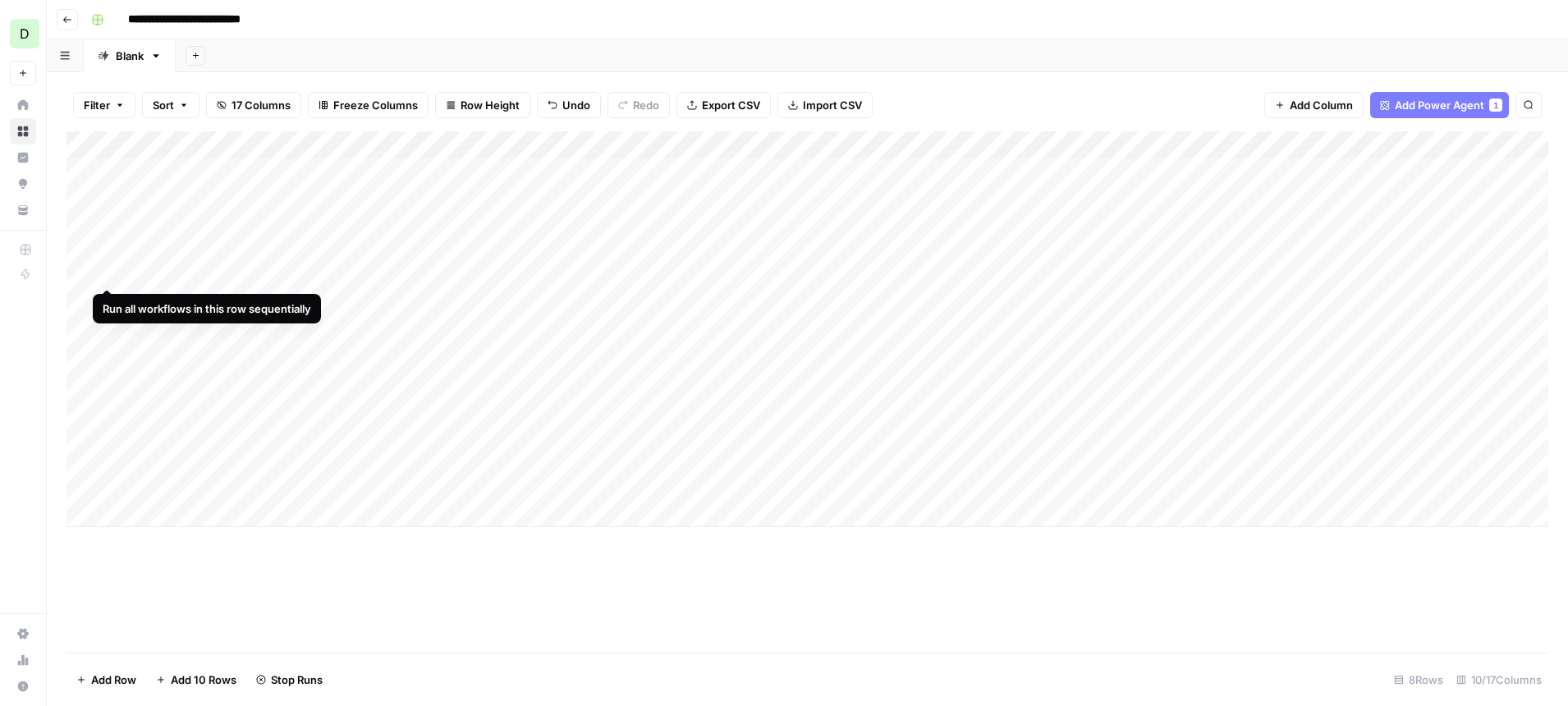
click at [110, 257] on div "Add Column" at bounding box center [807, 329] width 1481 height 396
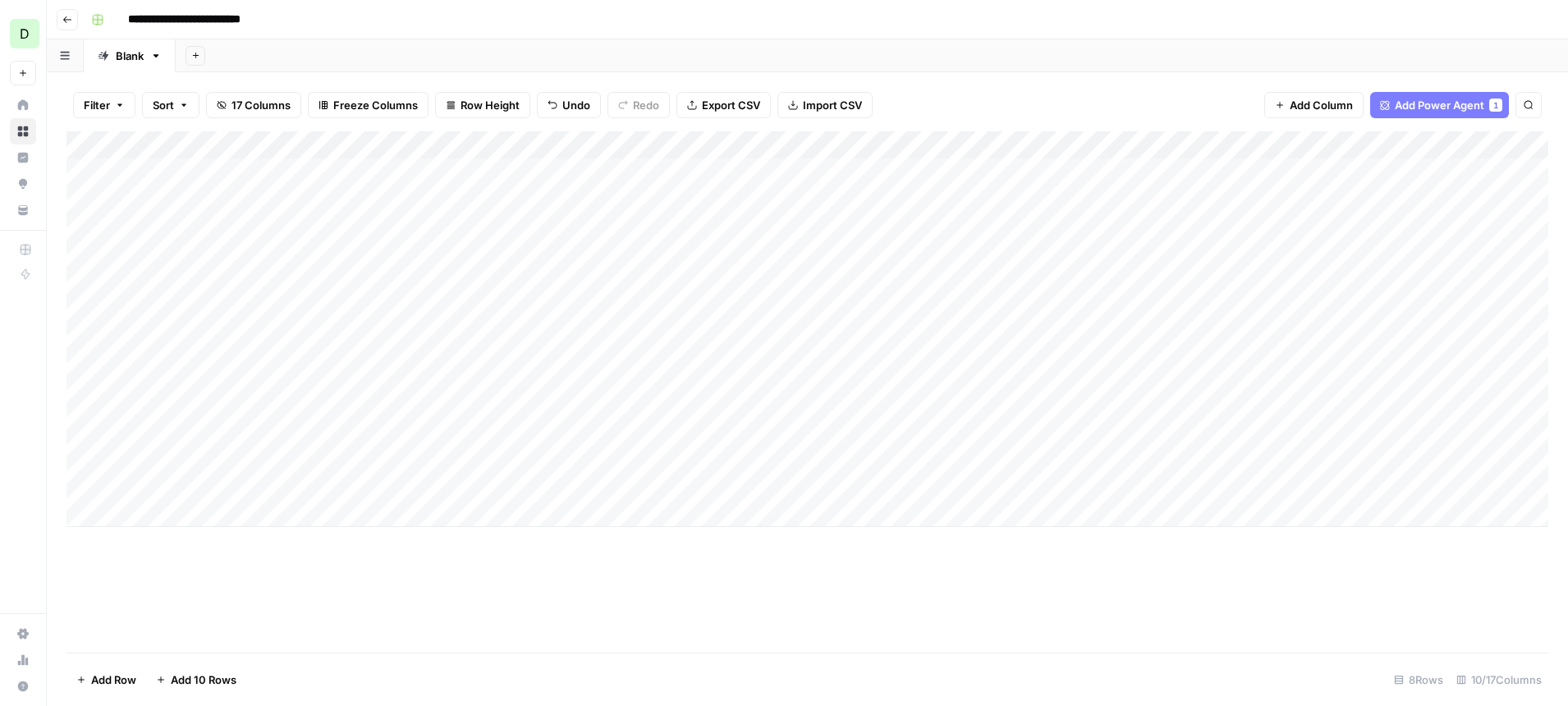
click at [553, 146] on div "Add Column" at bounding box center [807, 329] width 1481 height 396
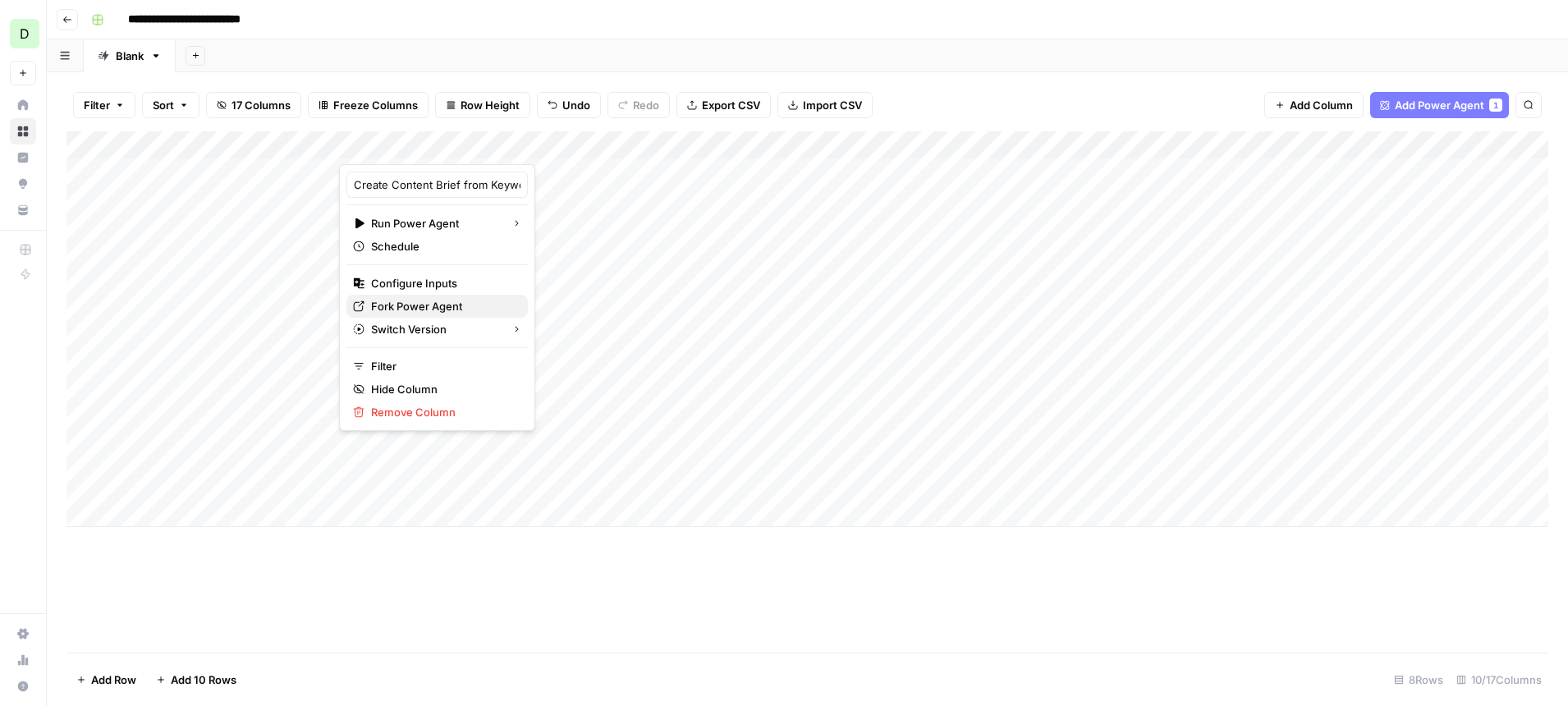
click at [429, 302] on span "Fork Power Agent" at bounding box center [443, 306] width 143 height 17
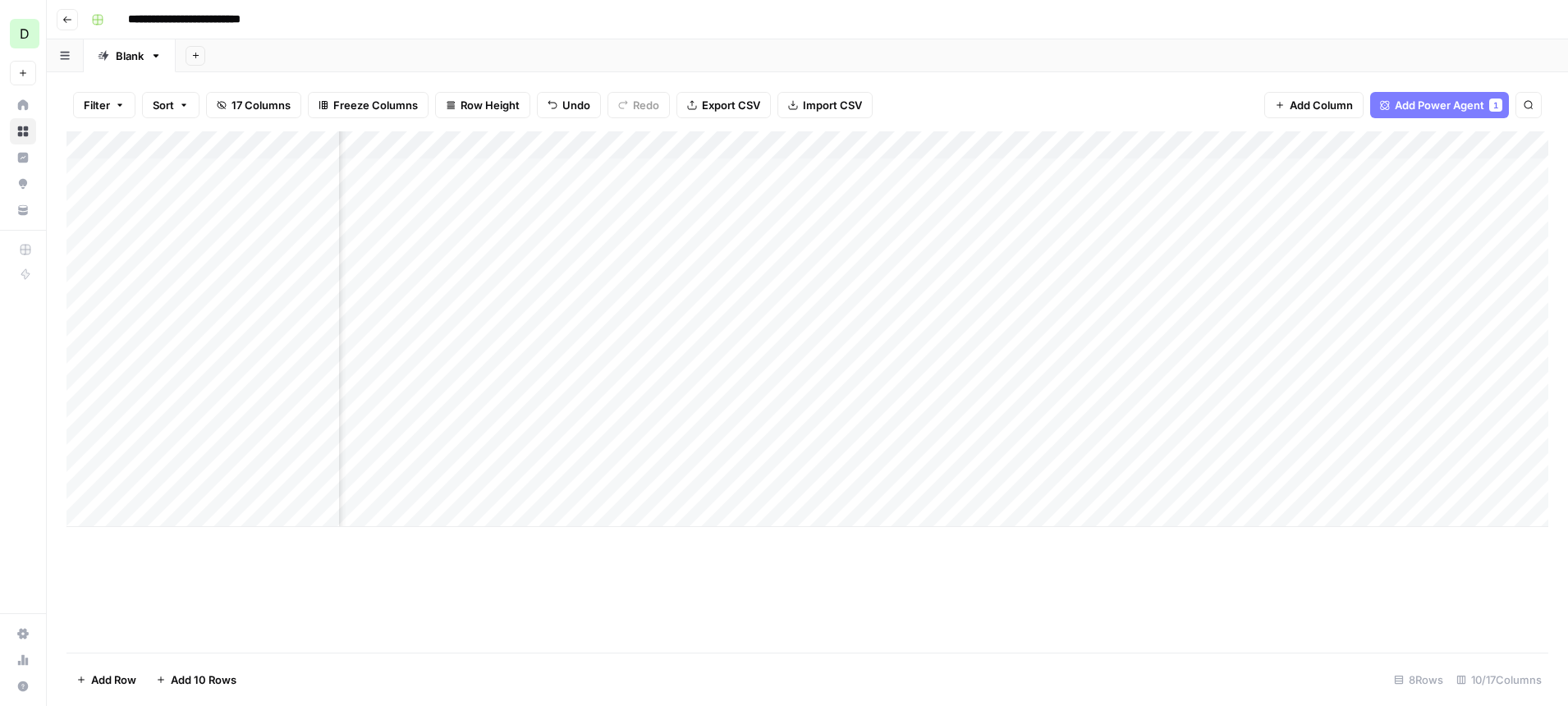
scroll to position [0, 328]
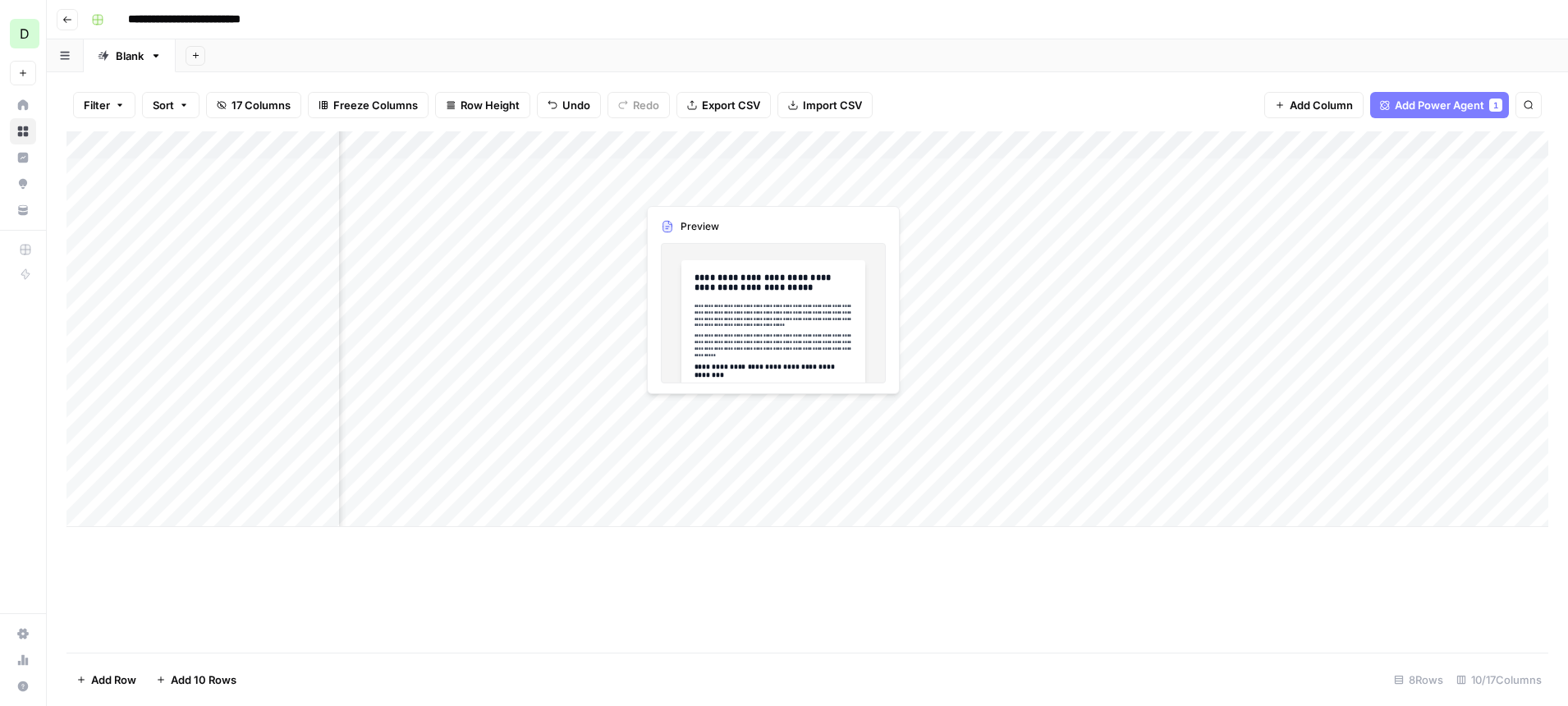
click at [771, 171] on div "Add Column" at bounding box center [807, 329] width 1481 height 396
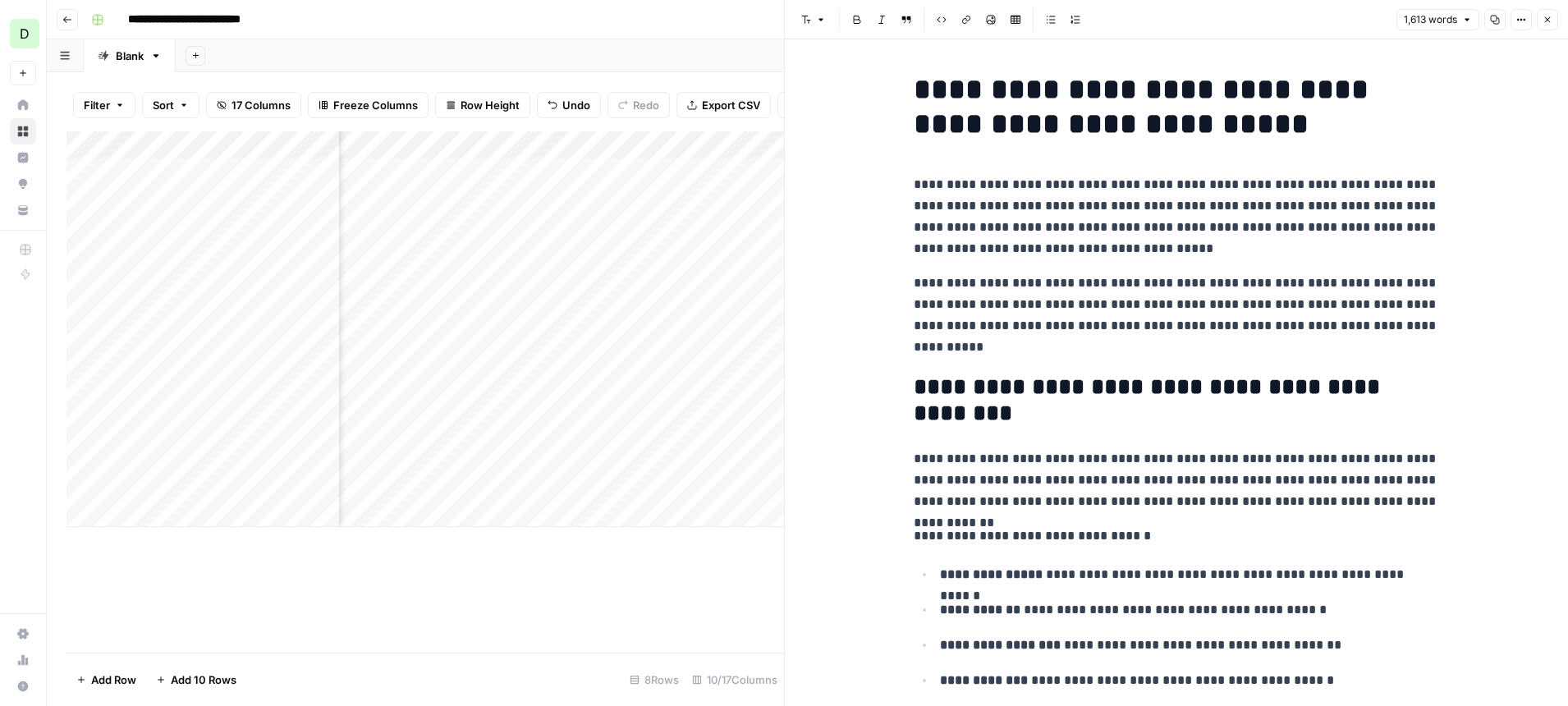
click at [1543, 24] on icon "button" at bounding box center [1548, 20] width 10 height 10
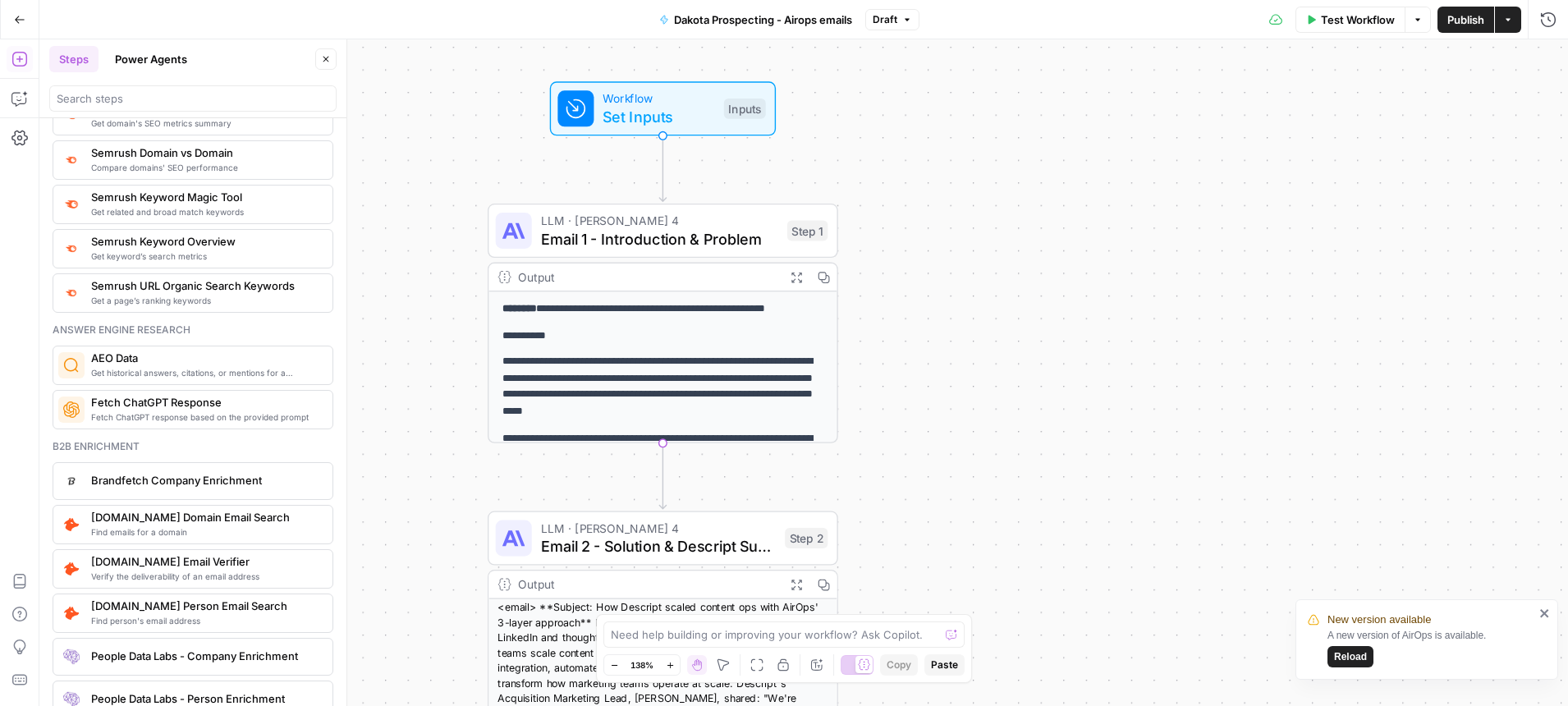
scroll to position [2023, 0]
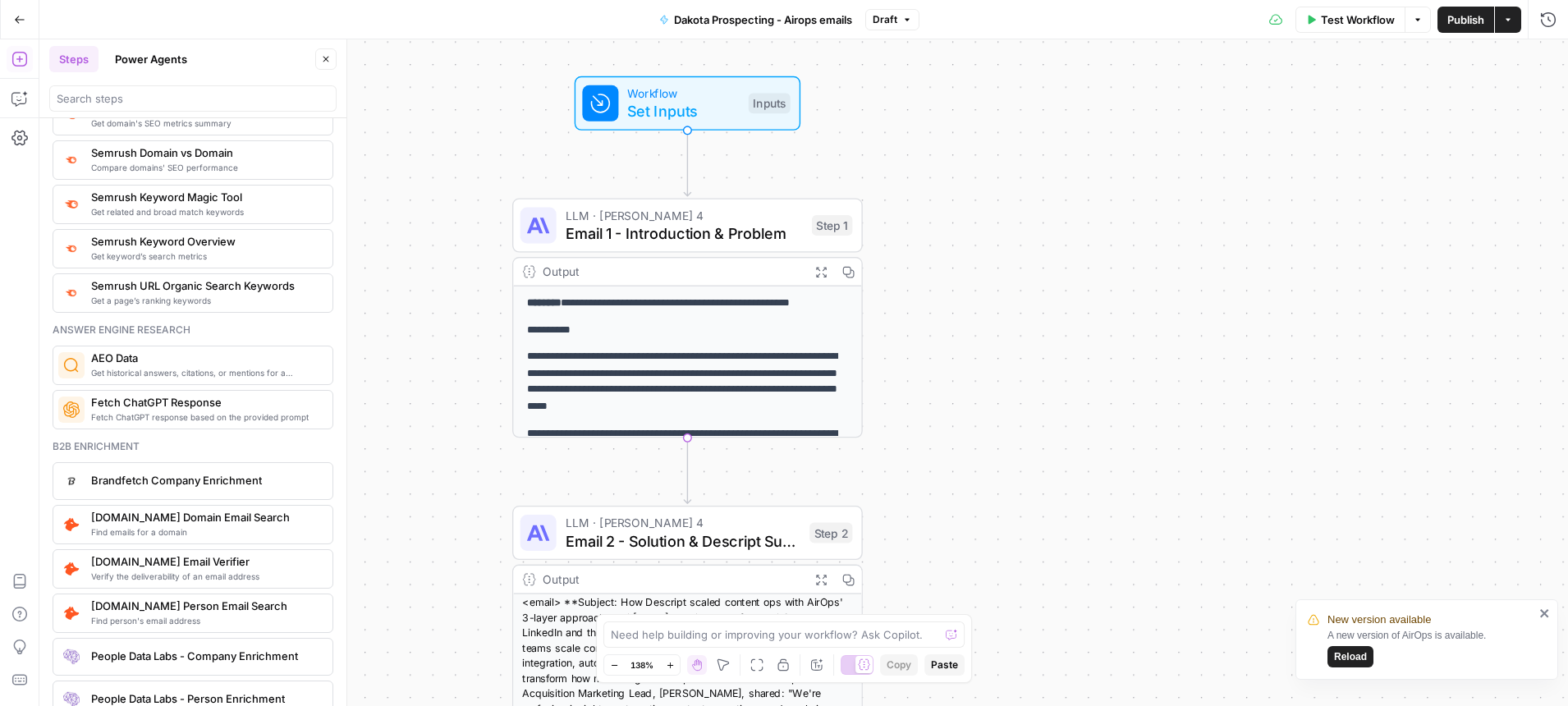
click at [22, 19] on icon "button" at bounding box center [20, 19] width 10 height 7
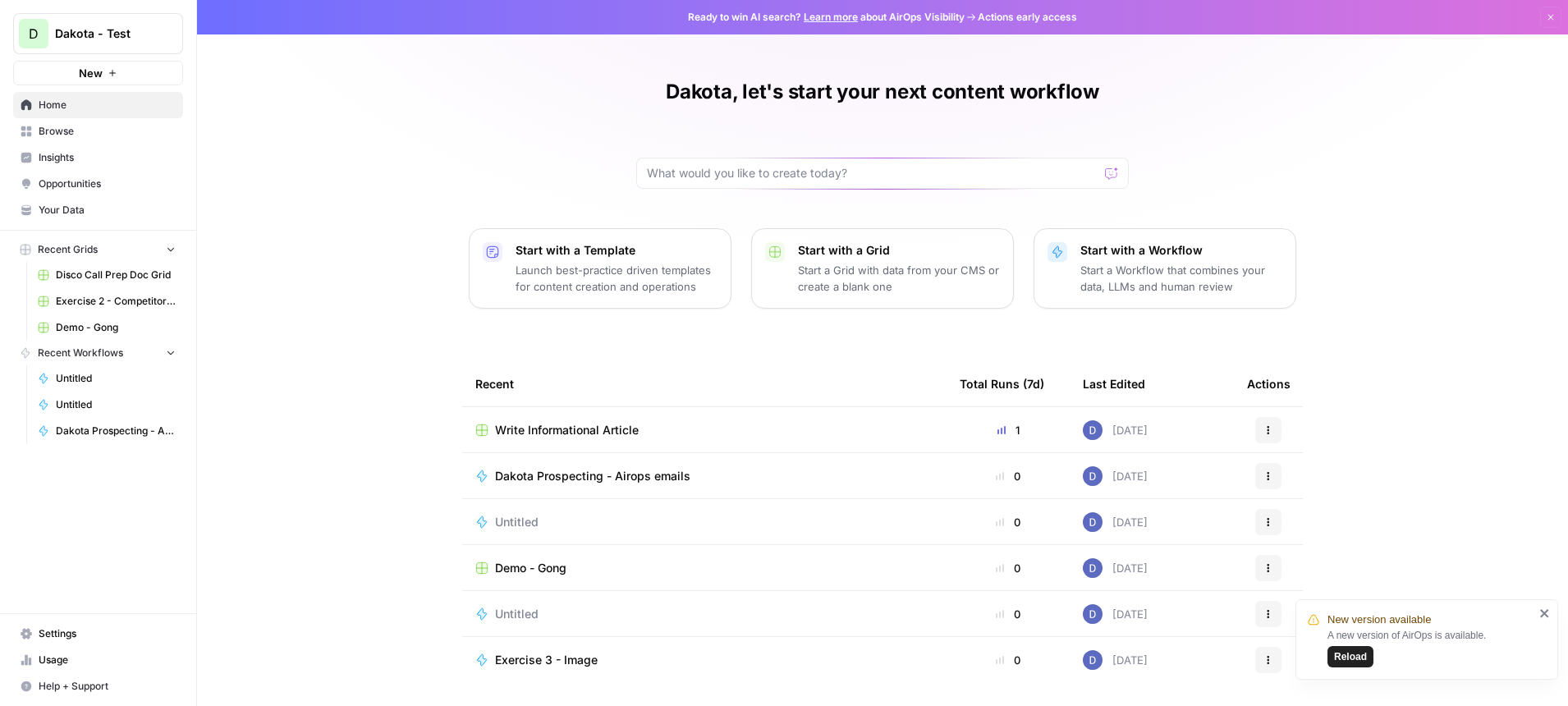
click at [599, 417] on td "Write Informational Article" at bounding box center [704, 429] width 485 height 45
click at [73, 213] on span "Your Data" at bounding box center [107, 210] width 137 height 15
click at [547, 426] on span "Write Informational Article" at bounding box center [567, 430] width 143 height 17
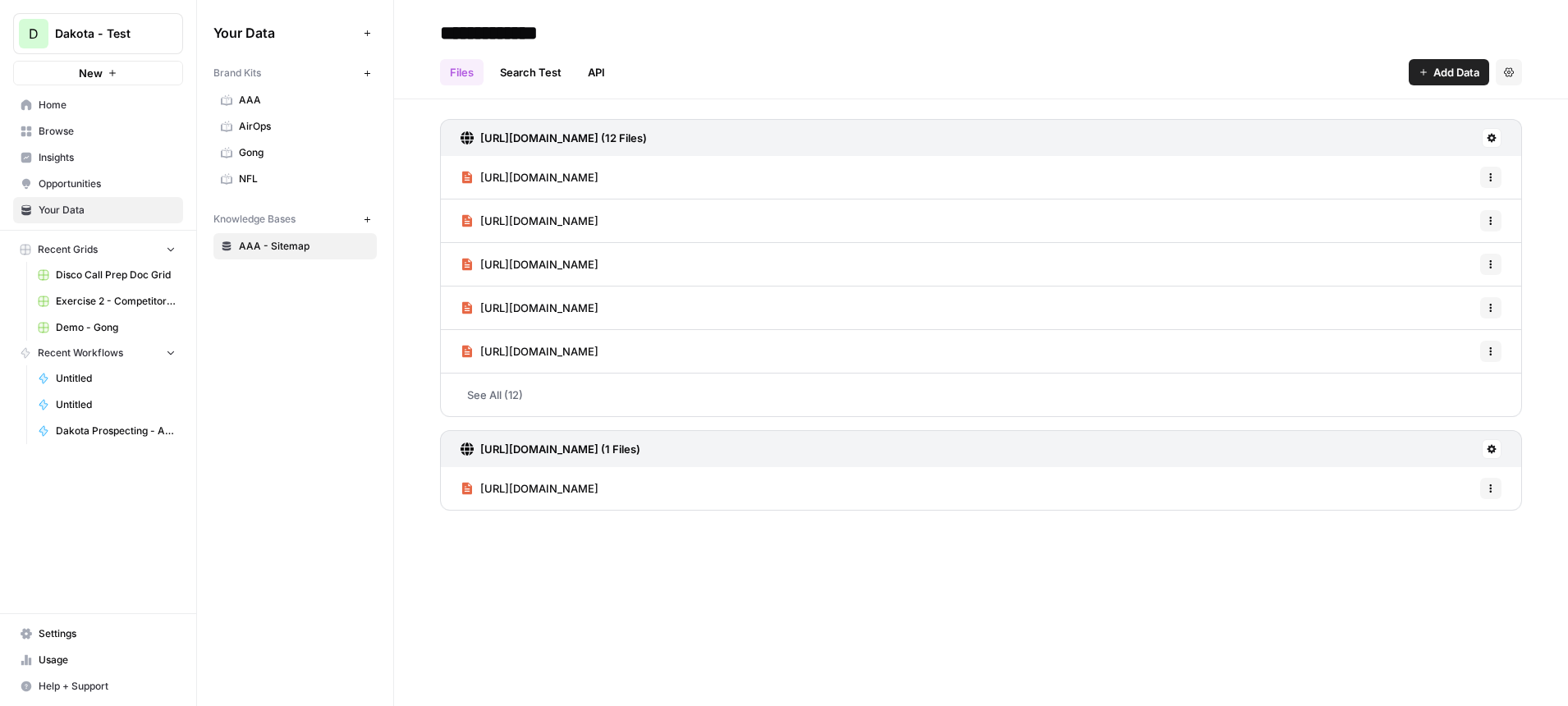
click at [270, 97] on span "AAA" at bounding box center [303, 99] width 130 height 15
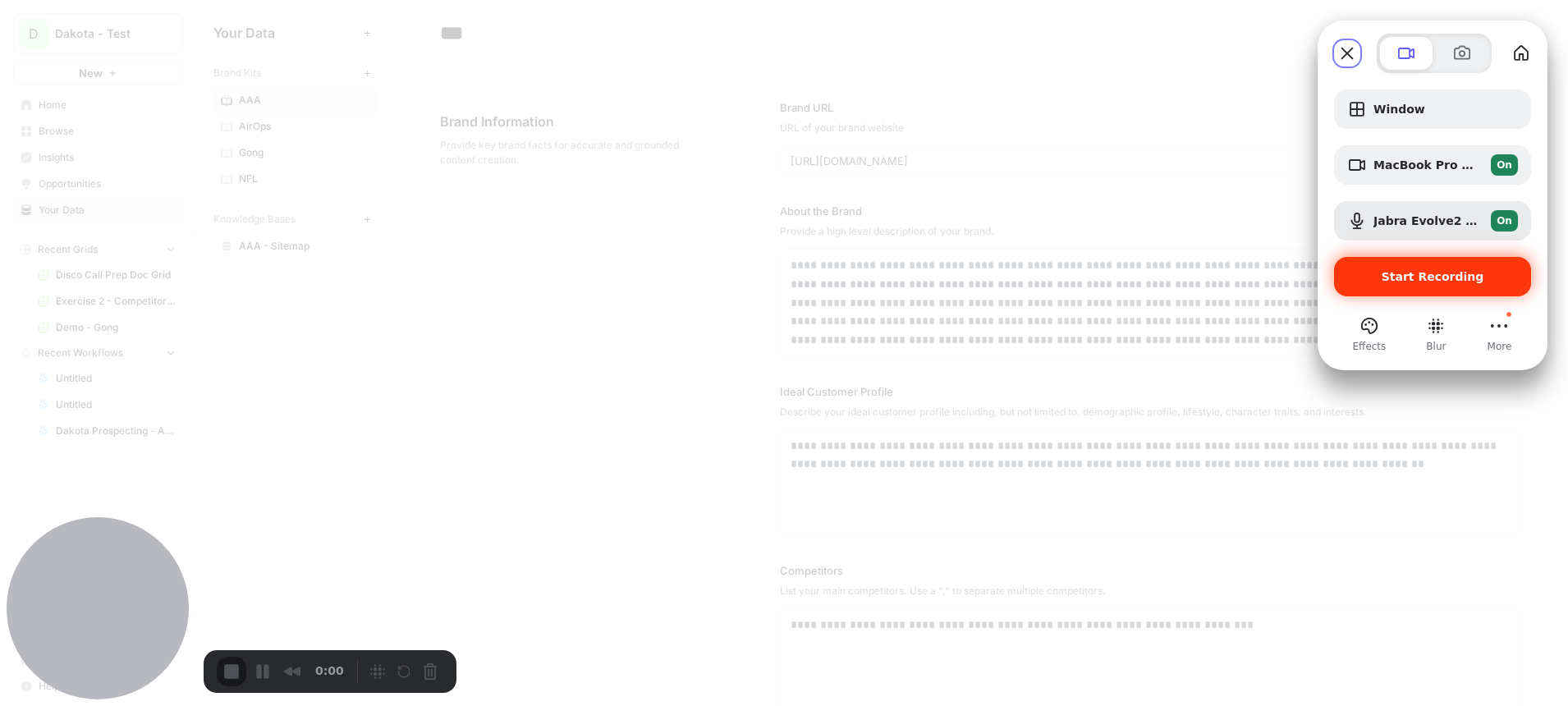
click at [1411, 274] on span "Start Recording" at bounding box center [1433, 275] width 102 height 13
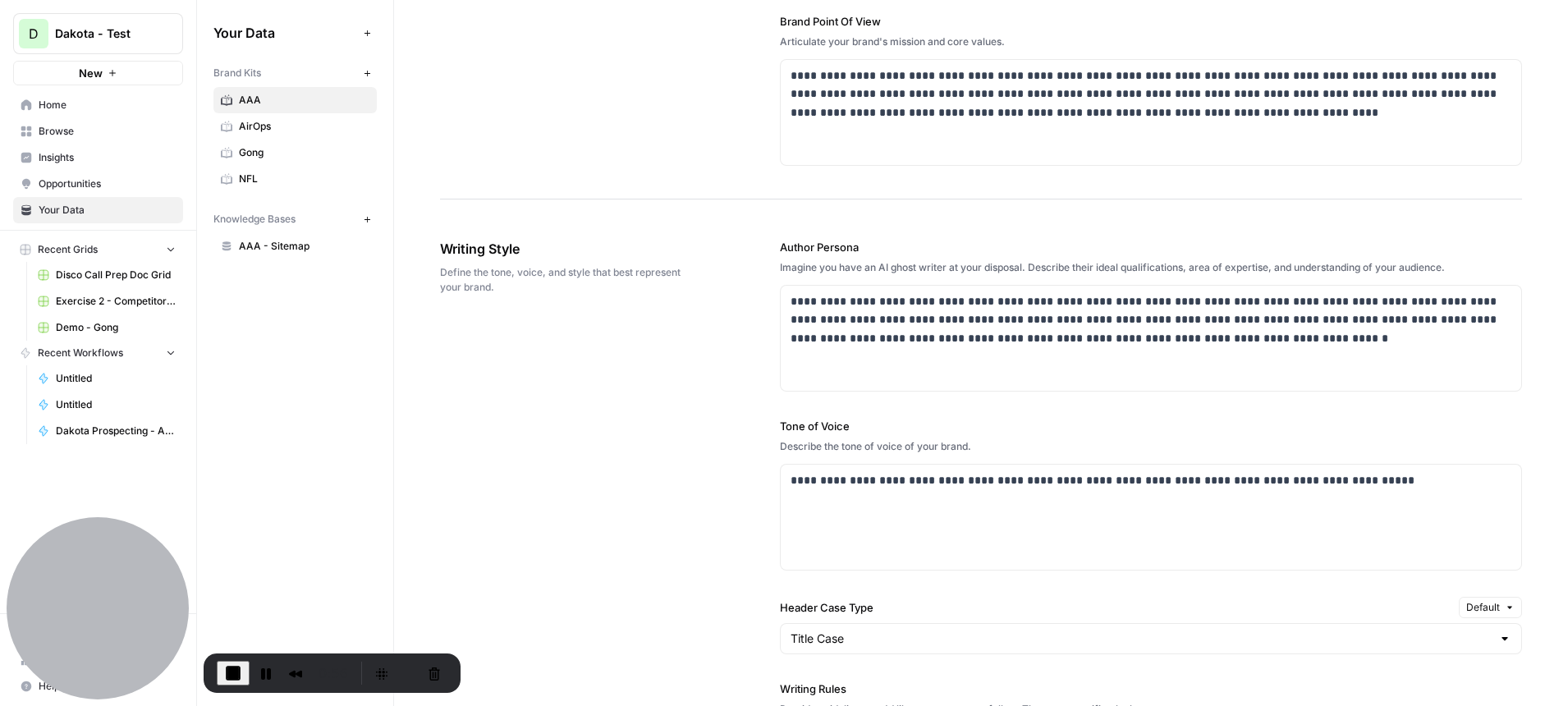
scroll to position [759, 0]
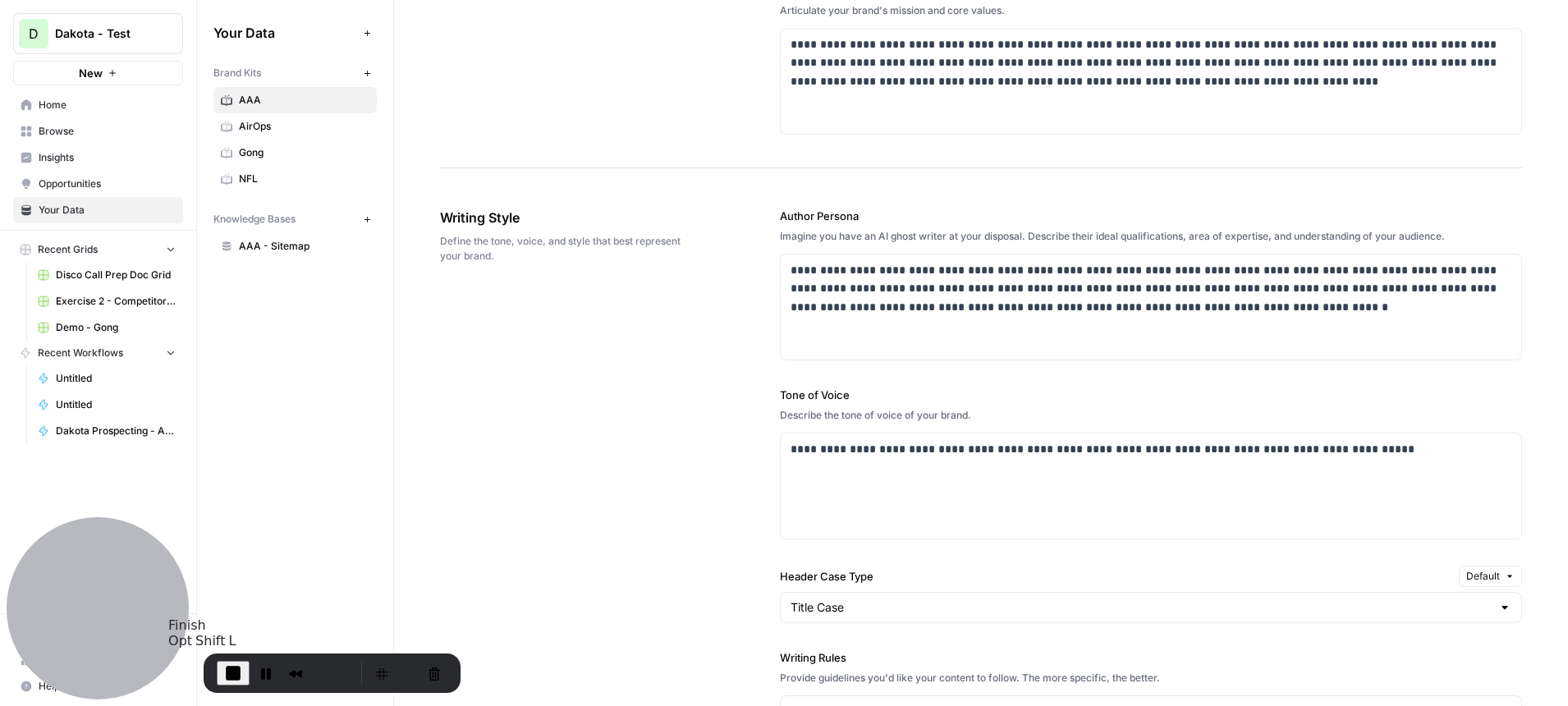
click at [233, 675] on span "End Recording" at bounding box center [233, 673] width 20 height 20
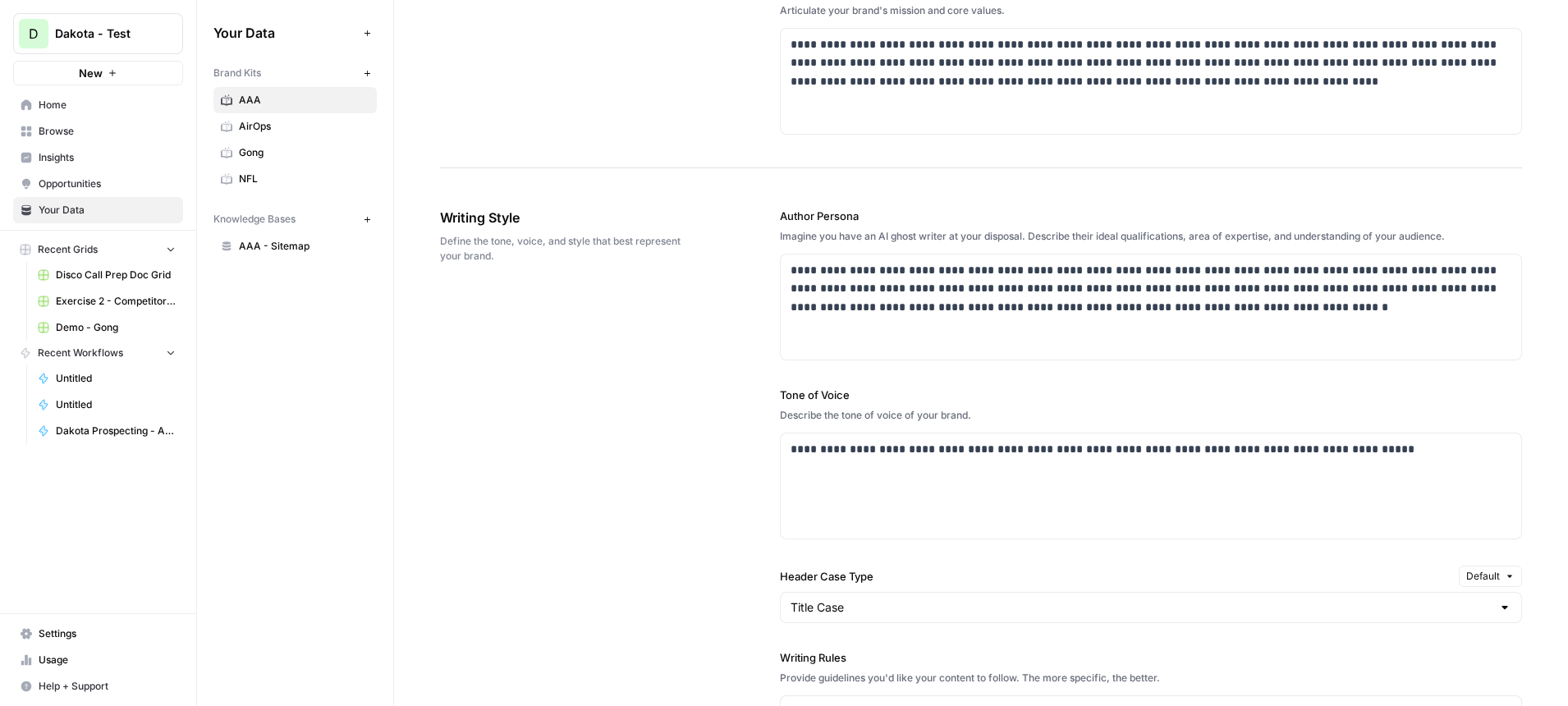
scroll to position [0, 0]
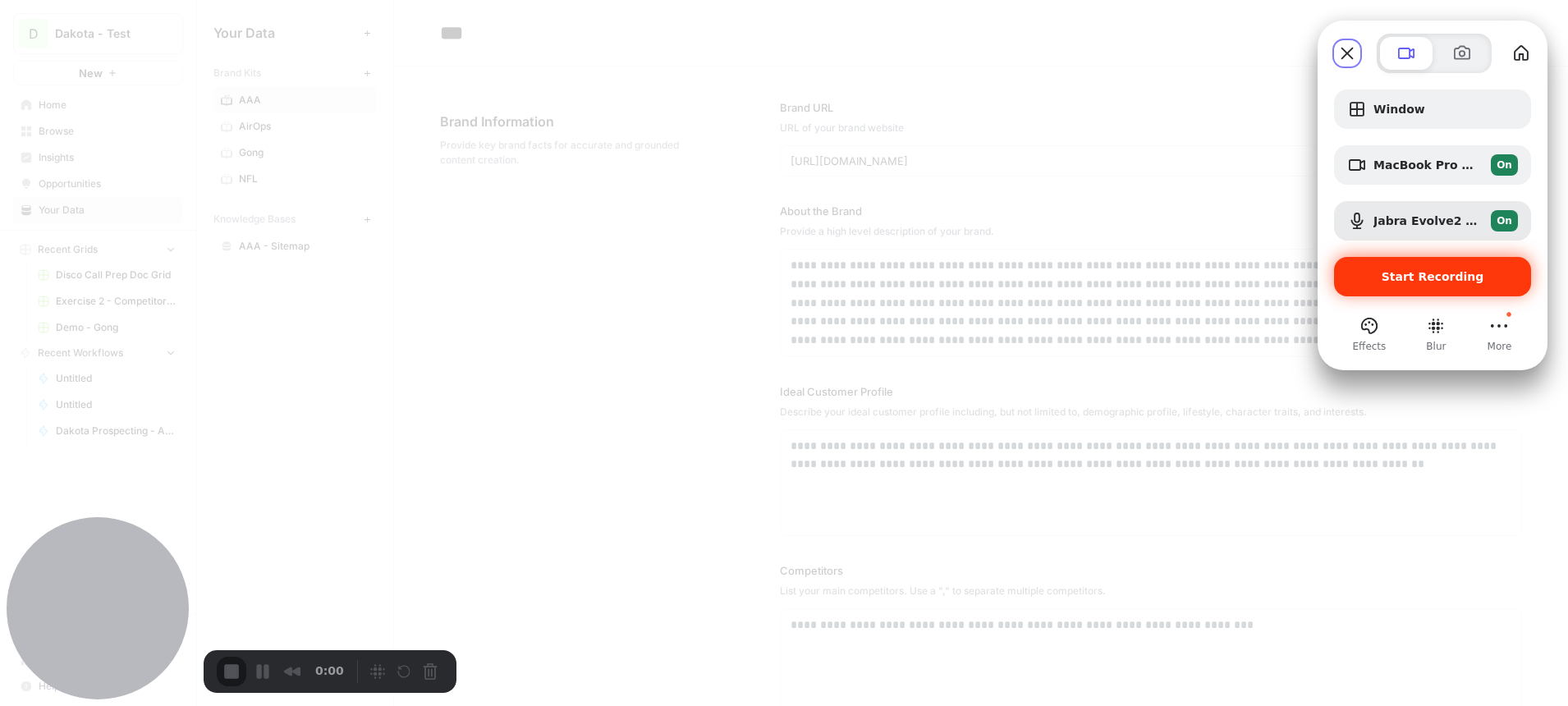
click at [1414, 271] on span "Start Recording" at bounding box center [1433, 275] width 102 height 13
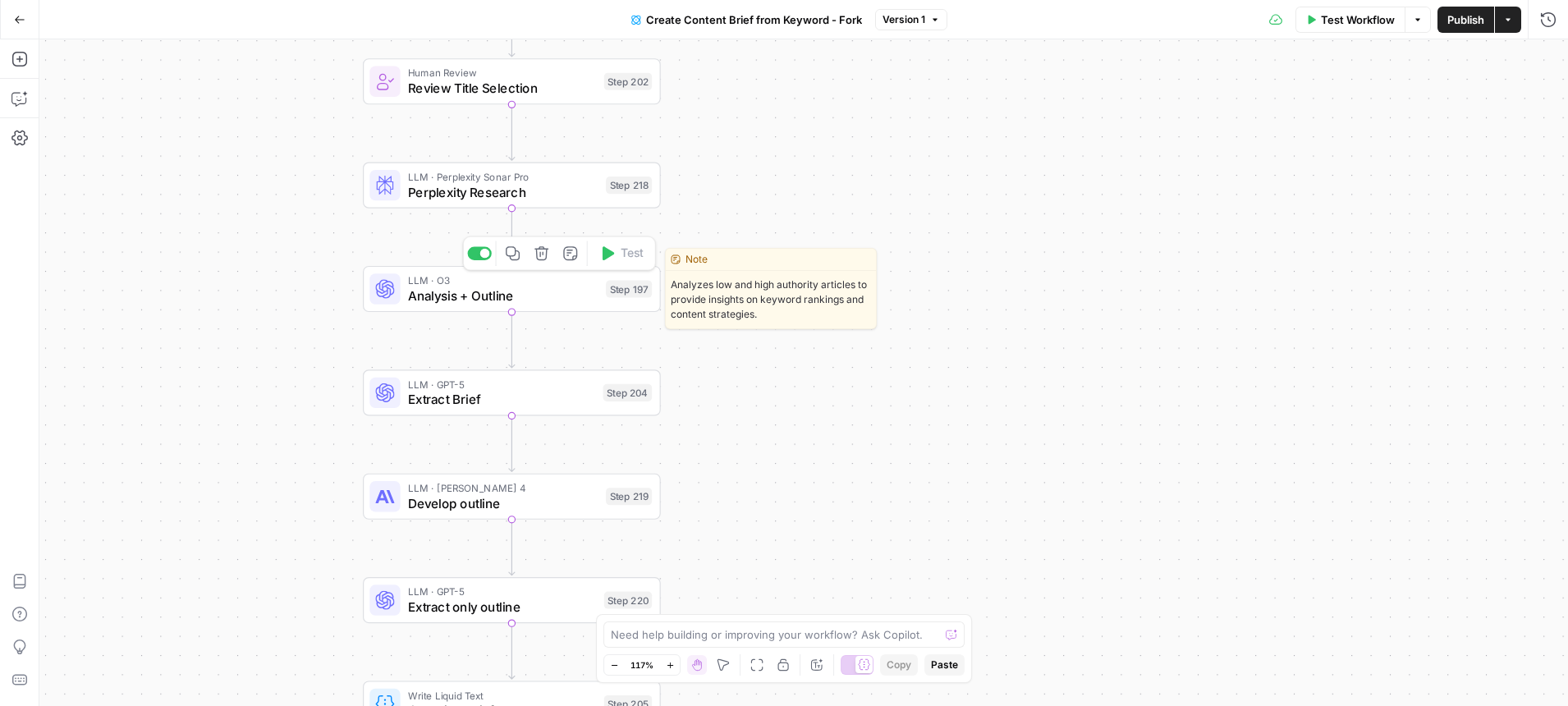
click at [533, 295] on span "Analysis + Outline" at bounding box center [502, 294] width 190 height 19
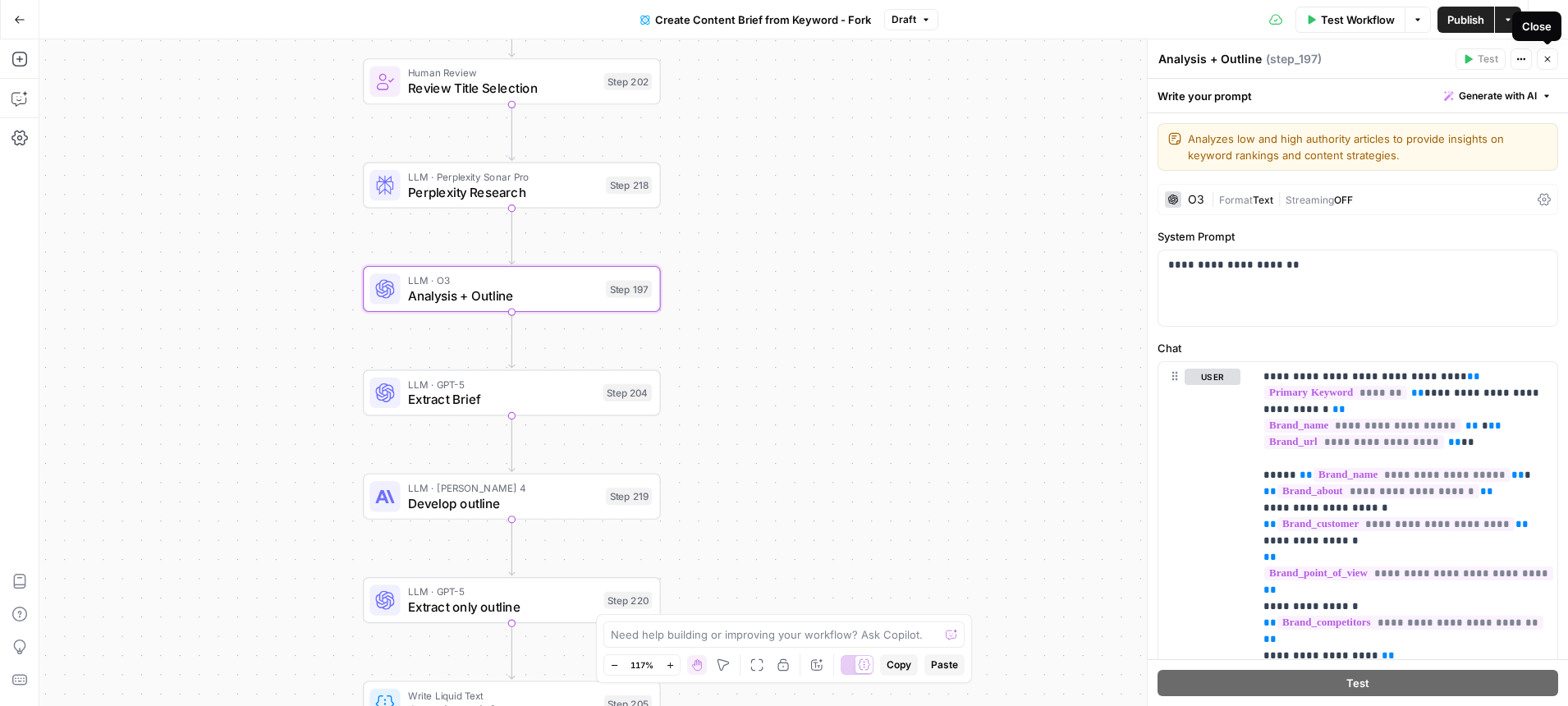
click at [1550, 62] on icon "button" at bounding box center [1548, 60] width 6 height 6
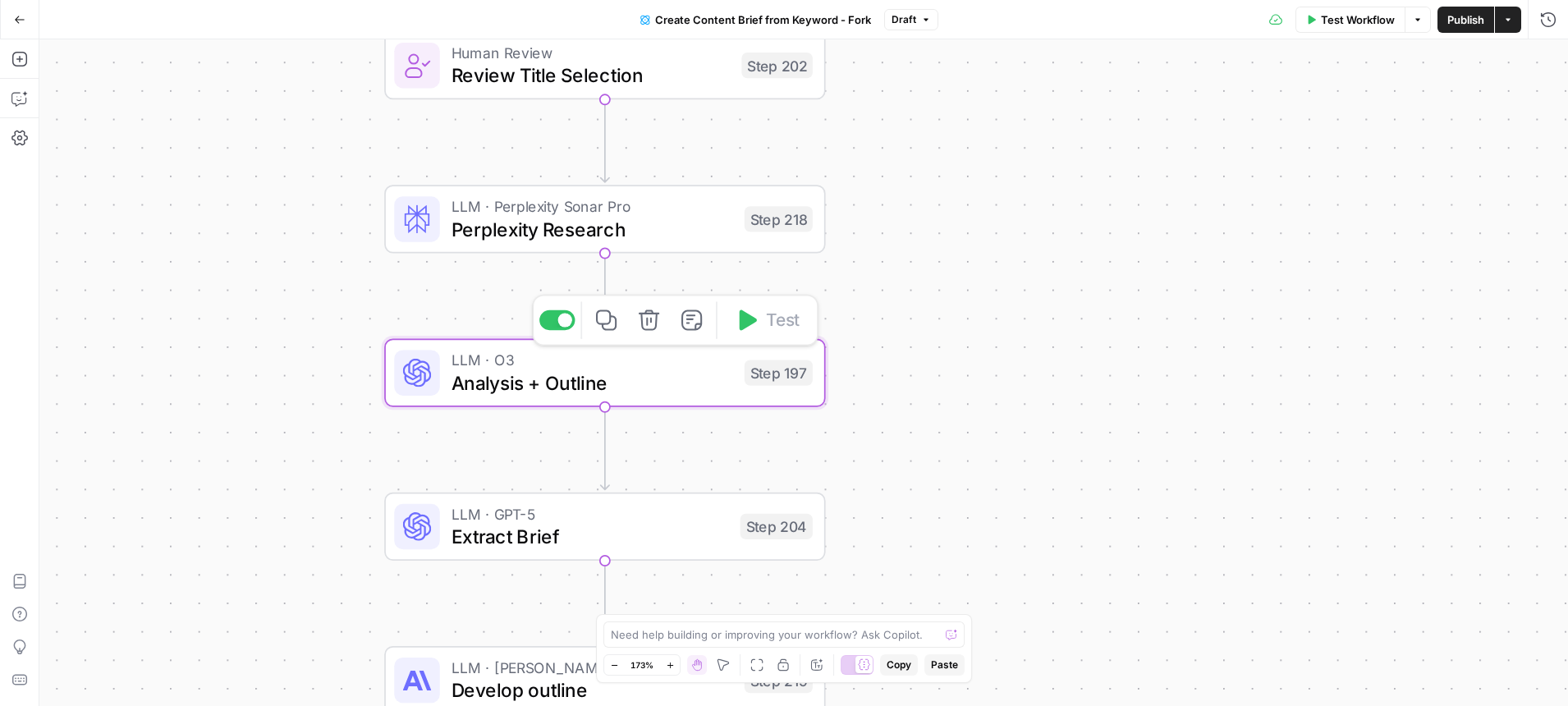
click at [598, 390] on span "Analysis + Outline" at bounding box center [592, 383] width 282 height 29
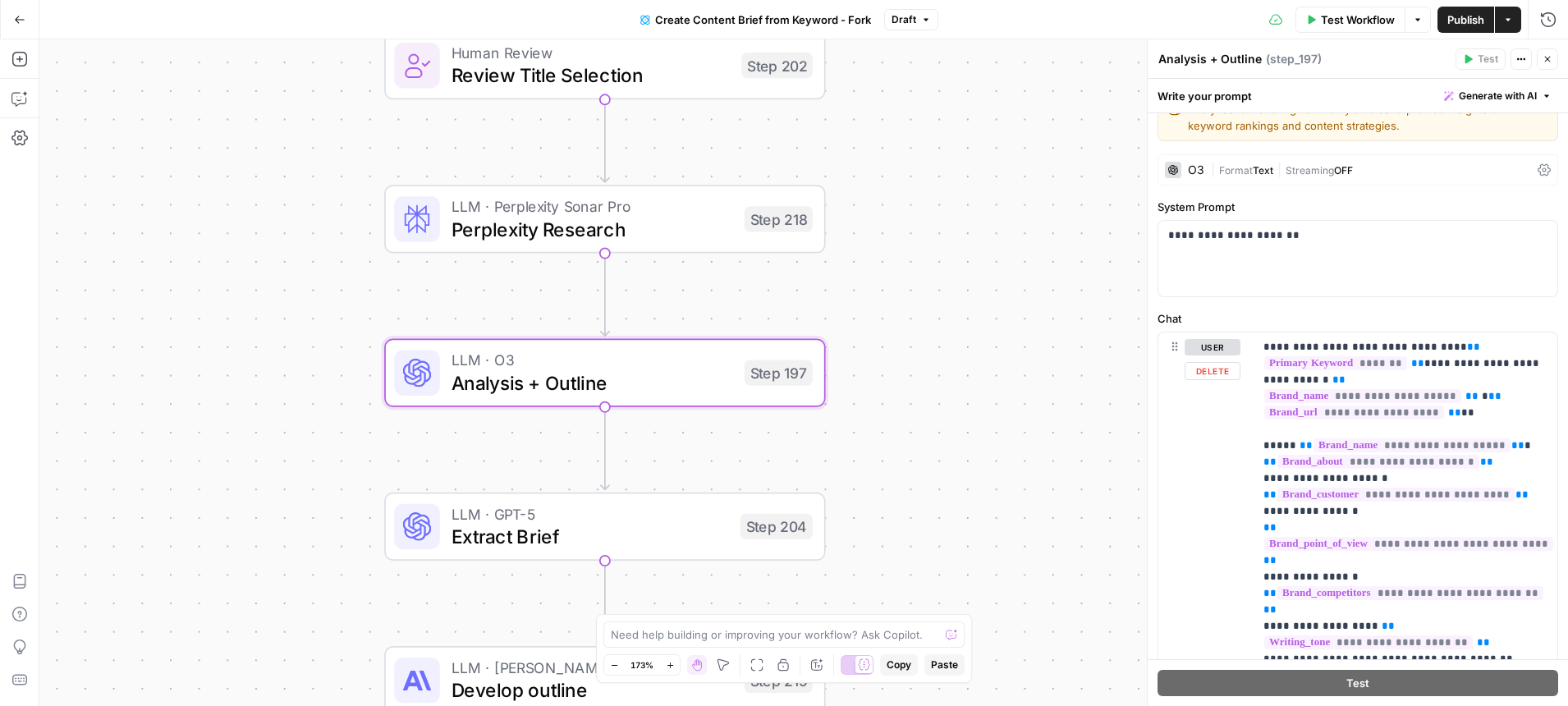
scroll to position [39, 0]
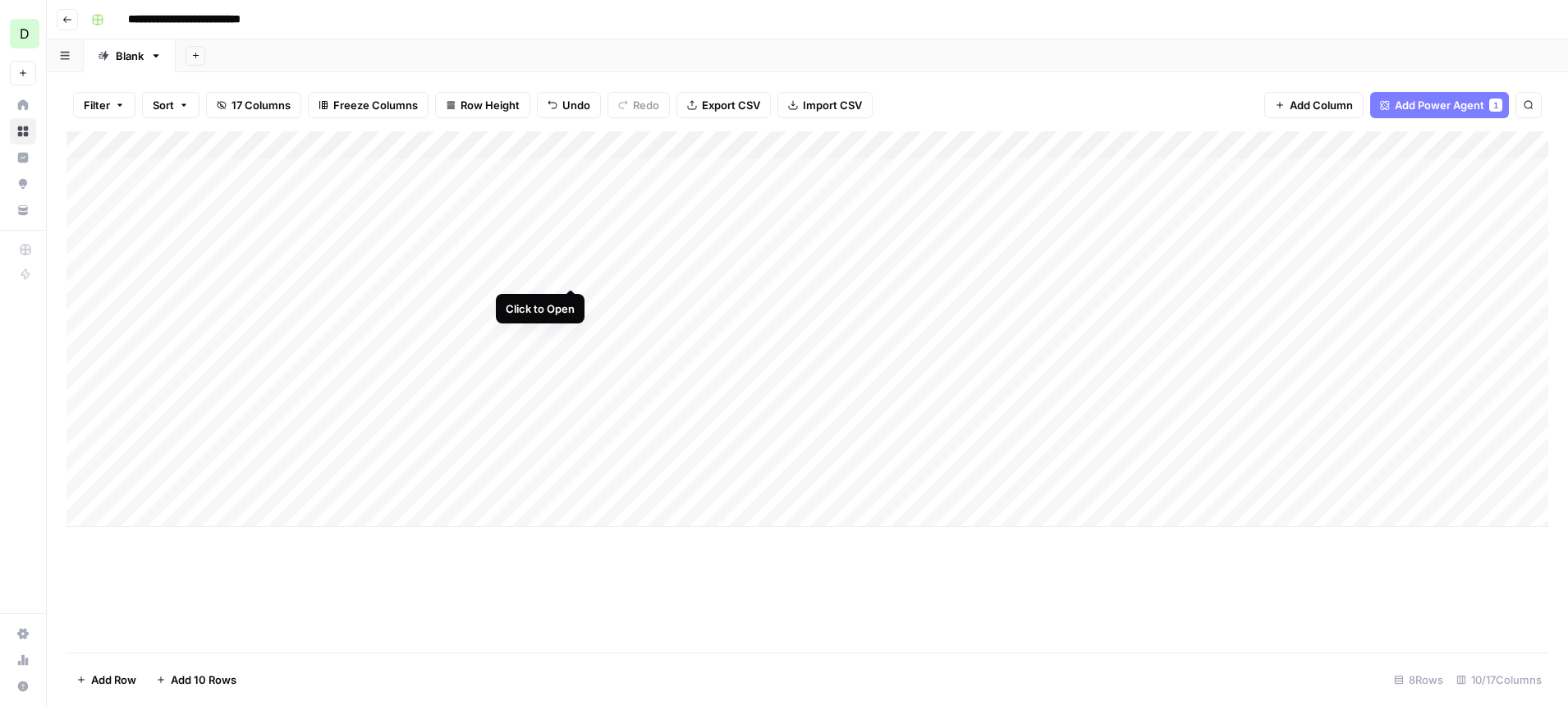
click at [572, 258] on div "Add Column" at bounding box center [807, 329] width 1481 height 396
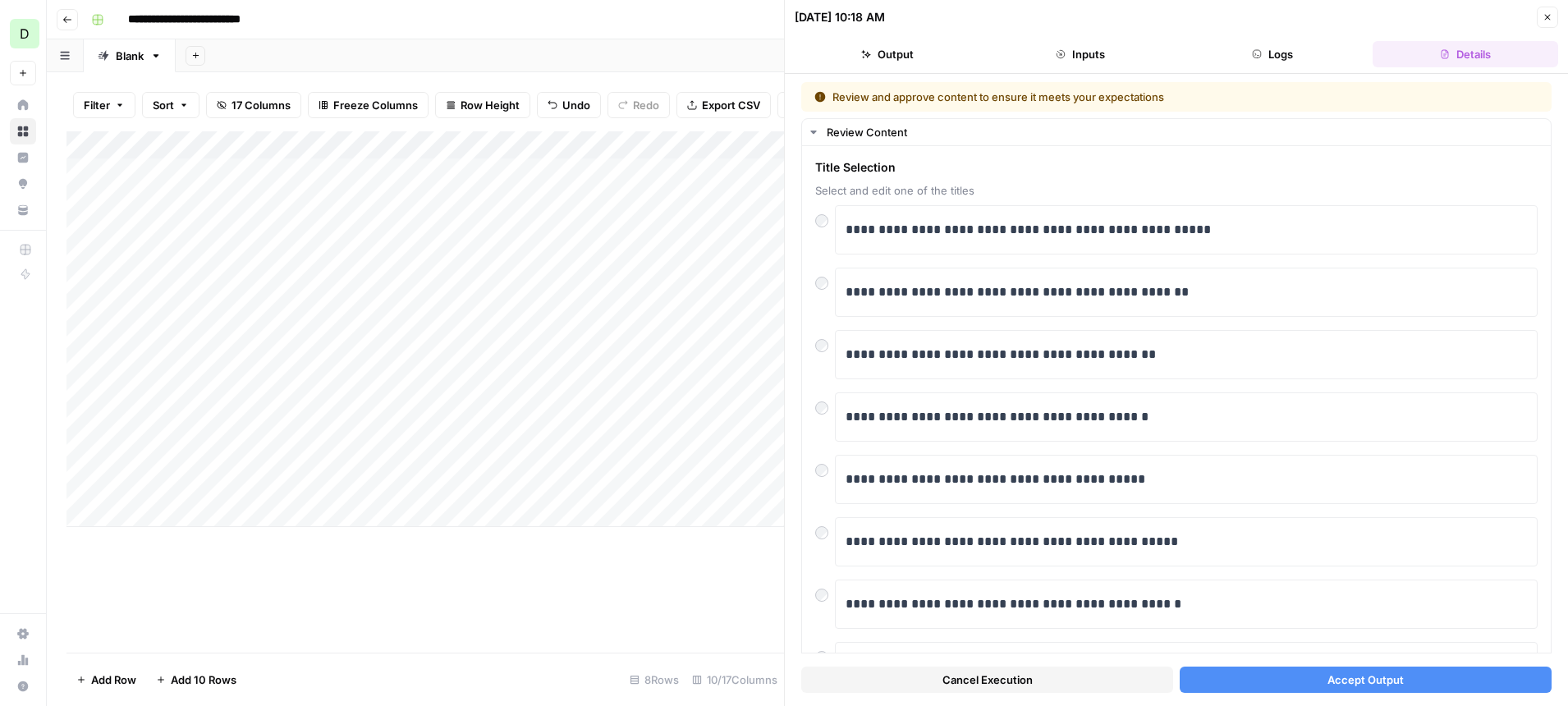
click at [1547, 17] on icon "button" at bounding box center [1548, 18] width 6 height 6
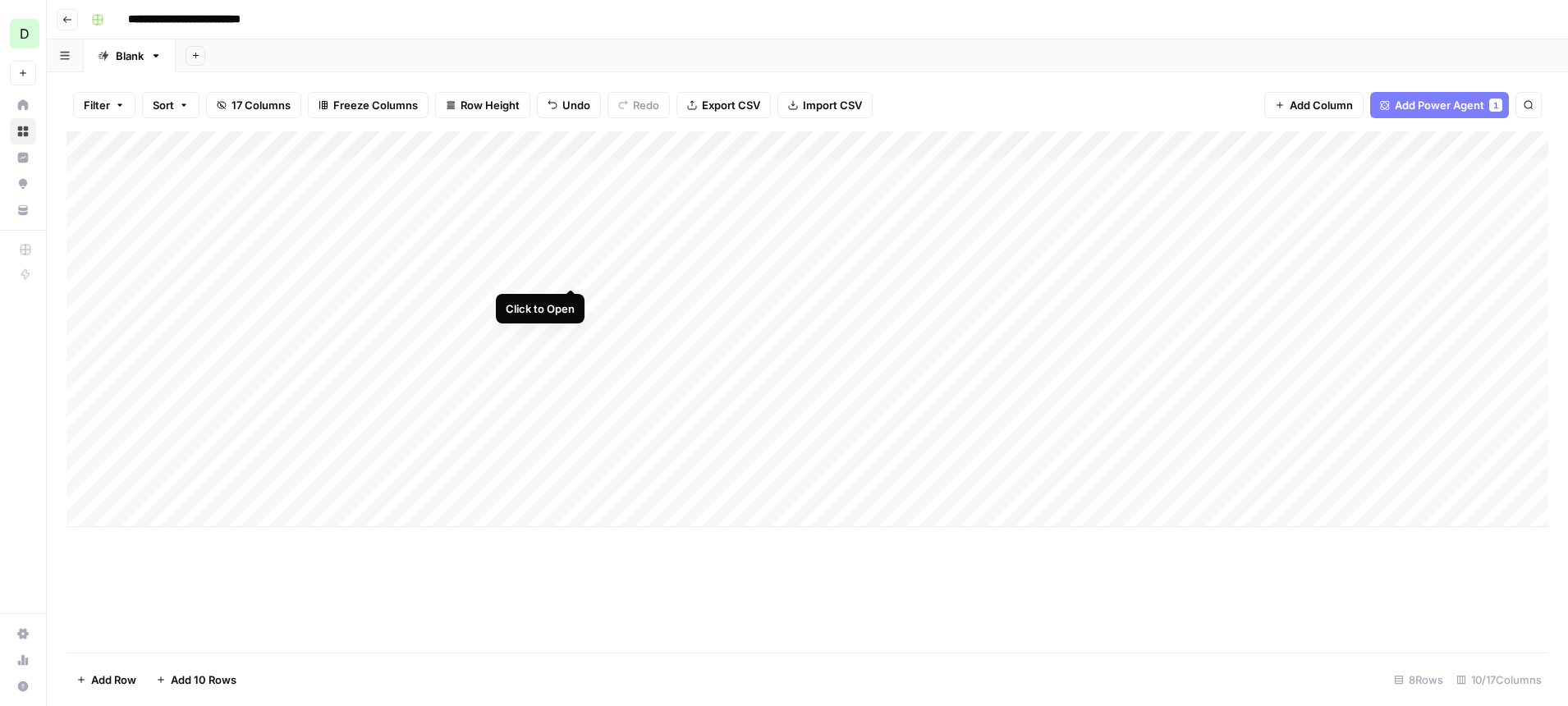
click at [569, 254] on div "Add Column" at bounding box center [807, 329] width 1481 height 396
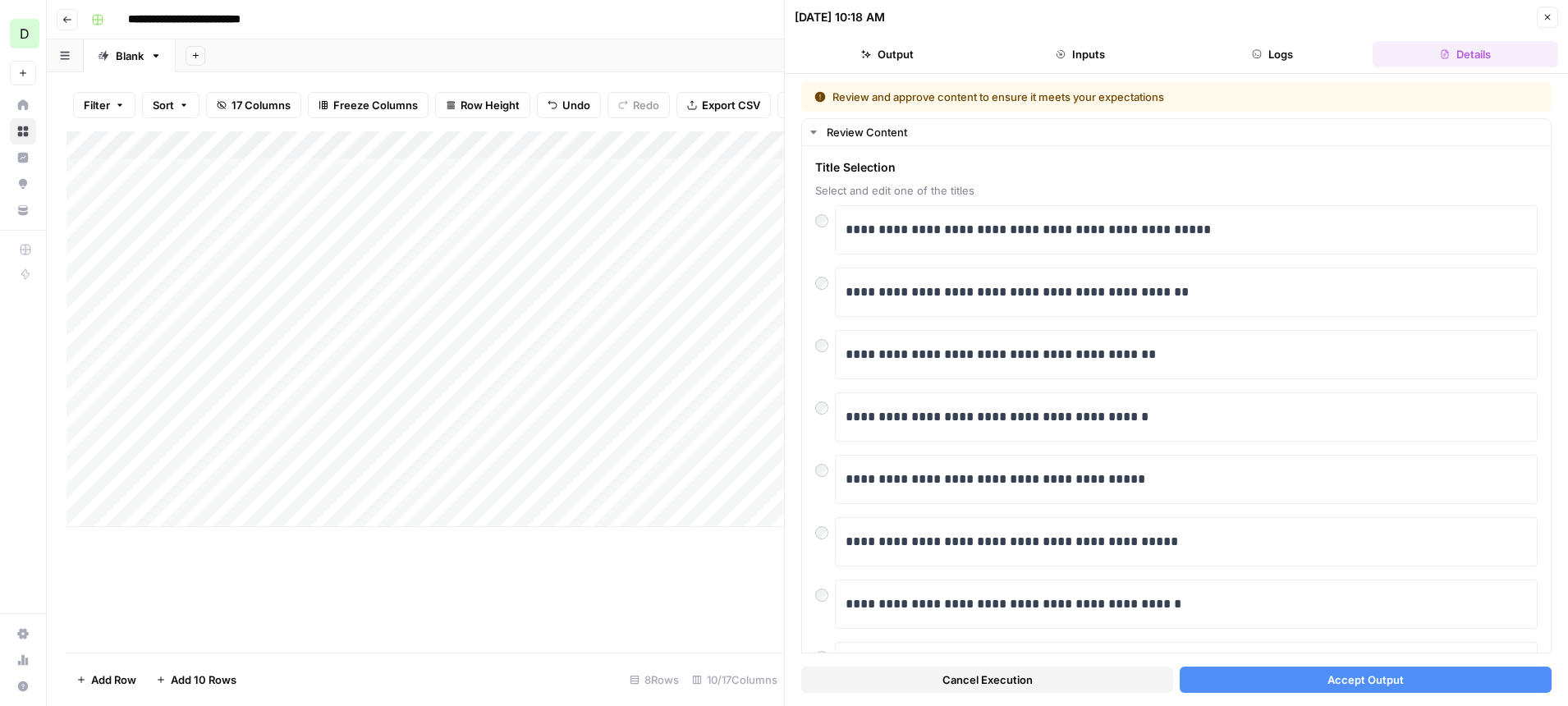
click at [1538, 21] on button "Close" at bounding box center [1547, 17] width 21 height 21
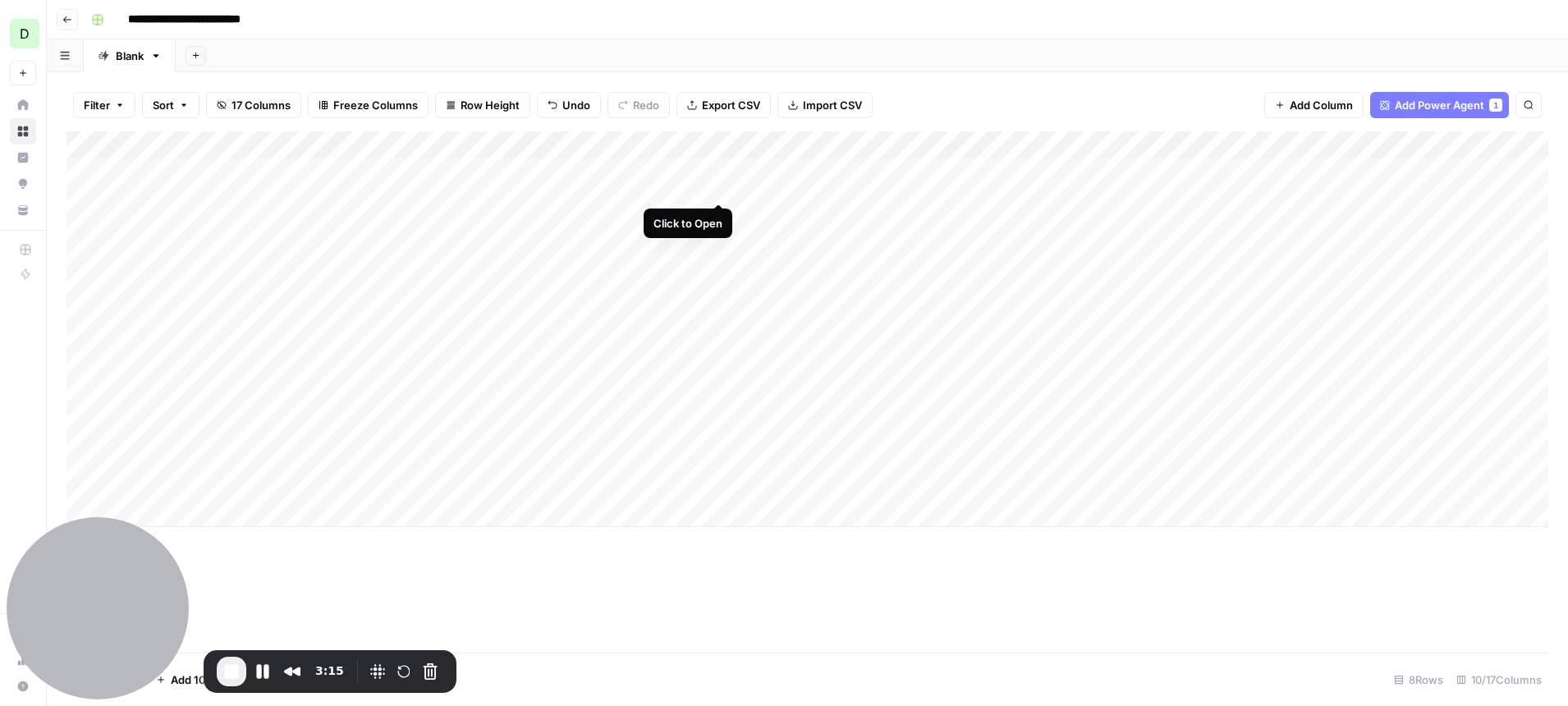
click at [717, 174] on div "Add Column" at bounding box center [807, 329] width 1481 height 396
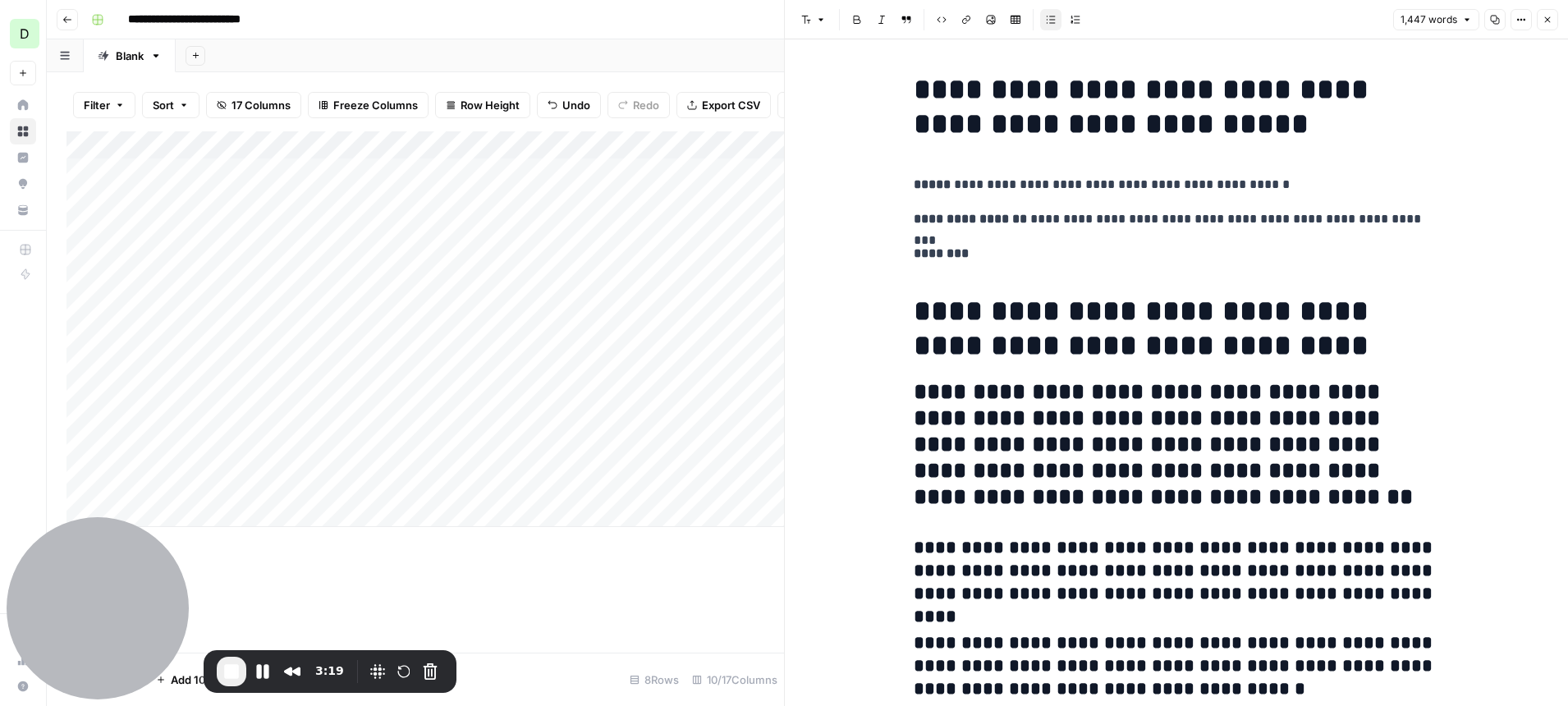
click at [1549, 19] on icon "button" at bounding box center [1548, 20] width 10 height 10
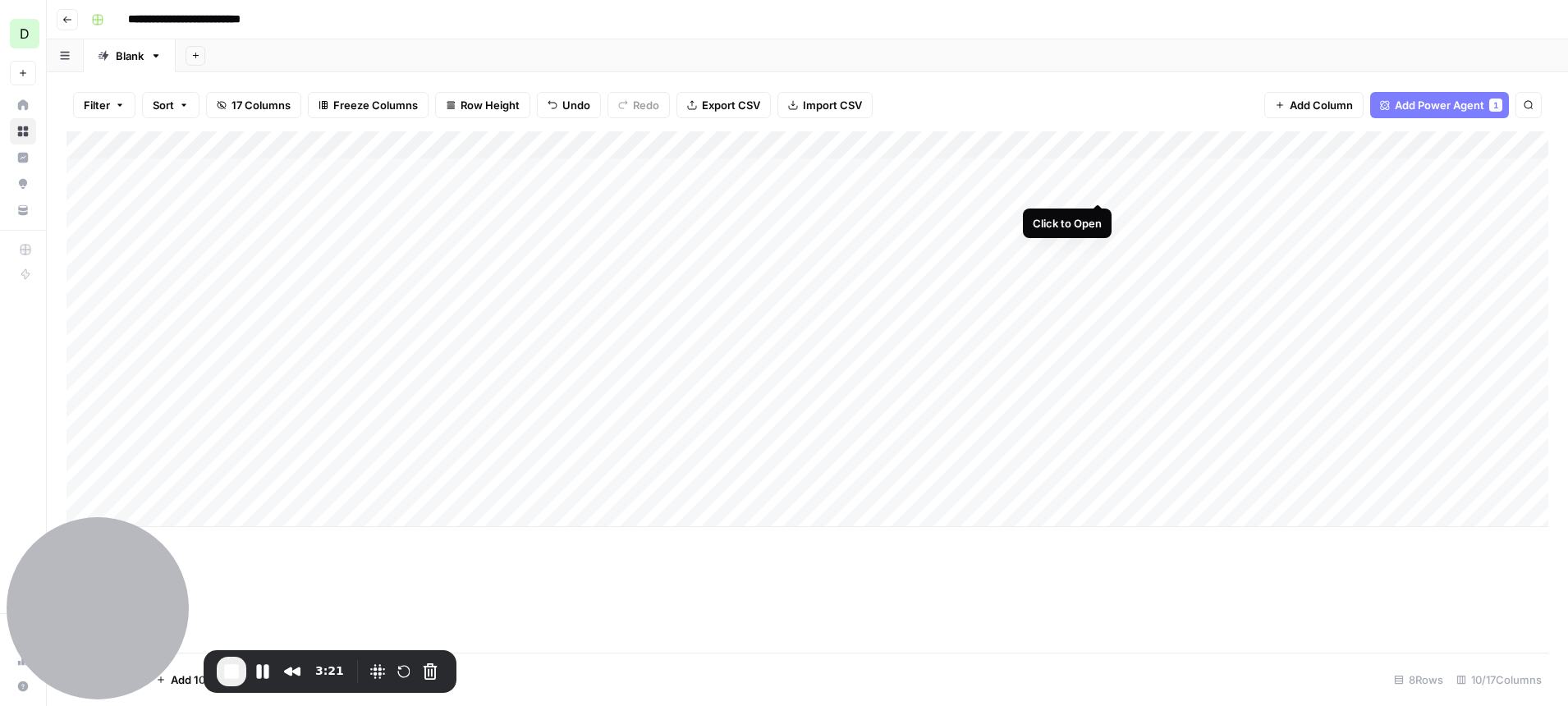
click at [1097, 171] on div "Add Column" at bounding box center [807, 329] width 1481 height 396
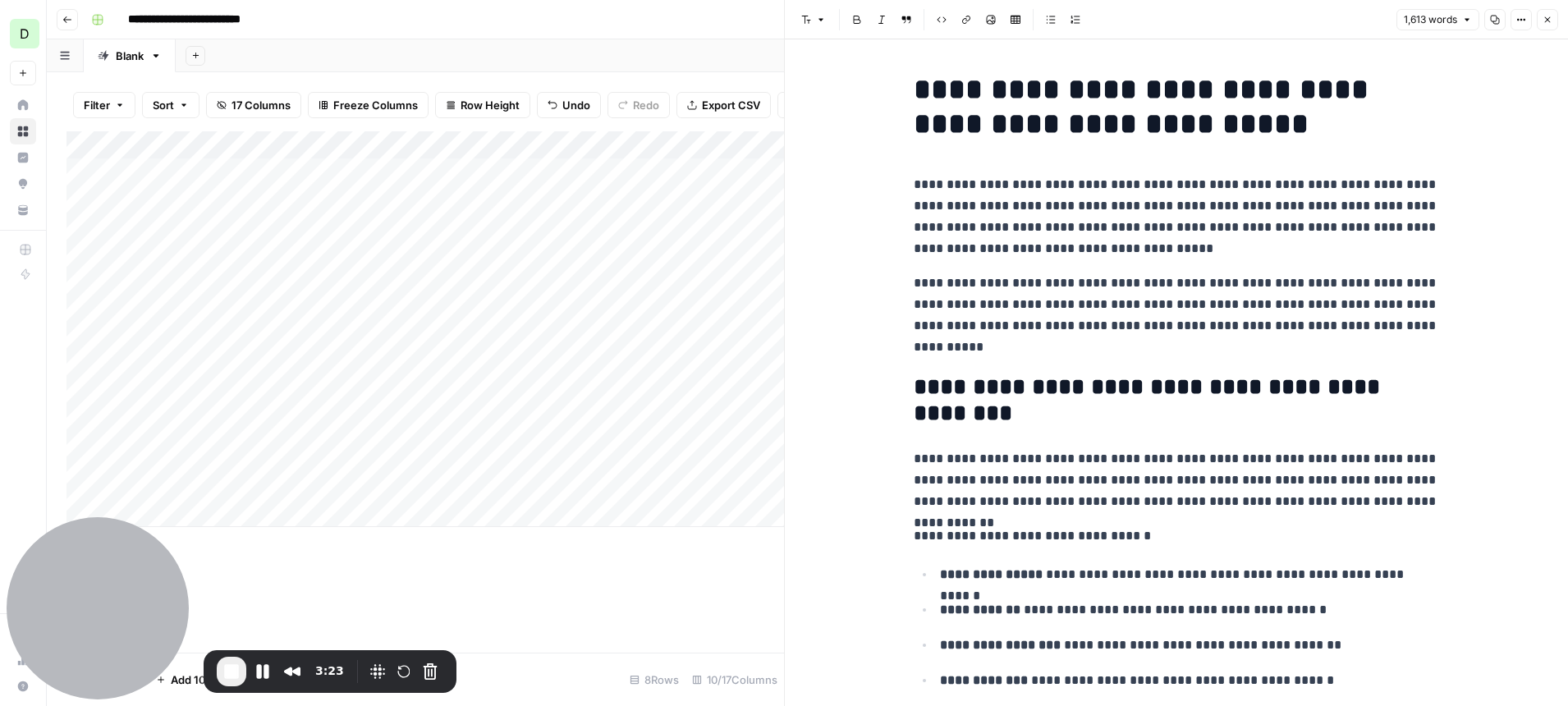
click at [1551, 16] on icon "button" at bounding box center [1548, 20] width 10 height 10
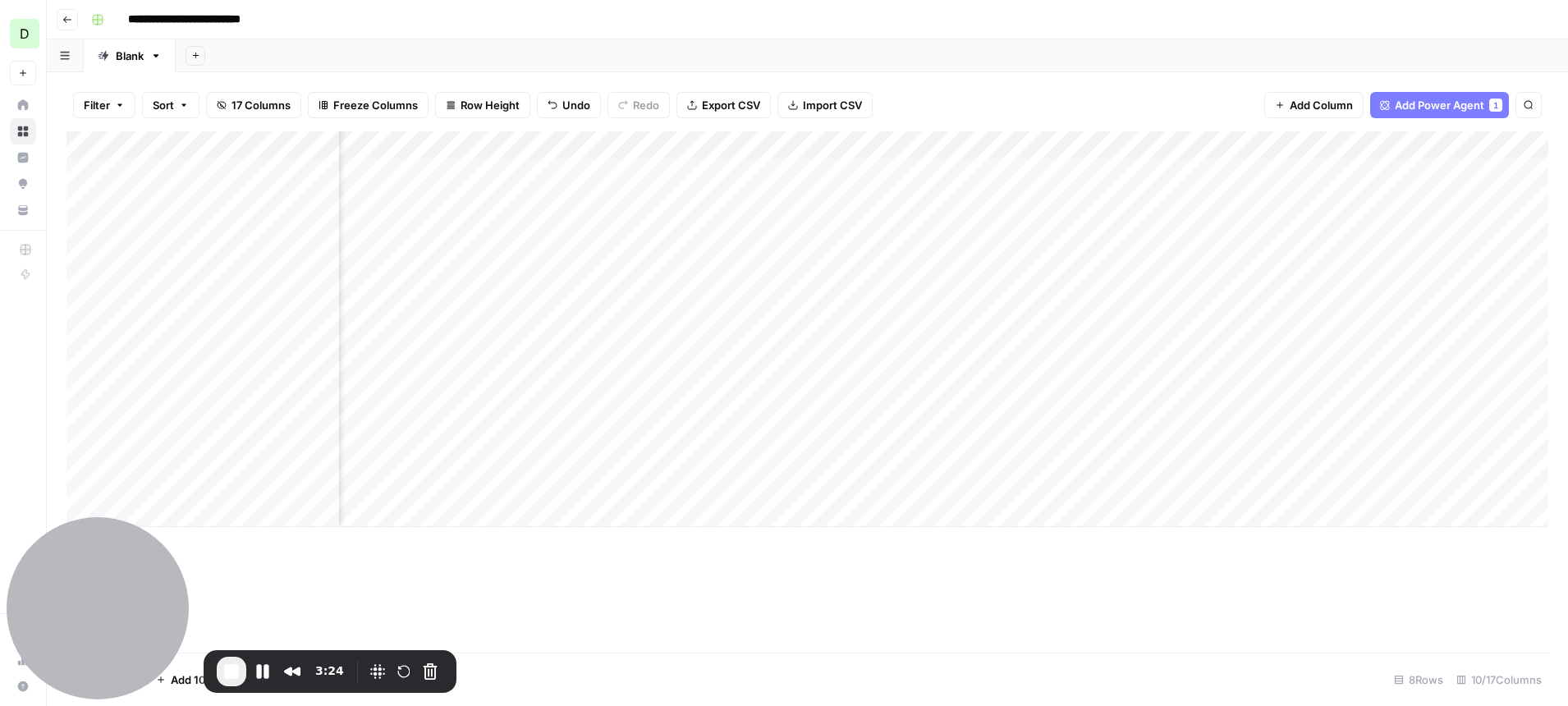
scroll to position [0, 189]
click at [1340, 173] on div "Add Column" at bounding box center [807, 329] width 1481 height 396
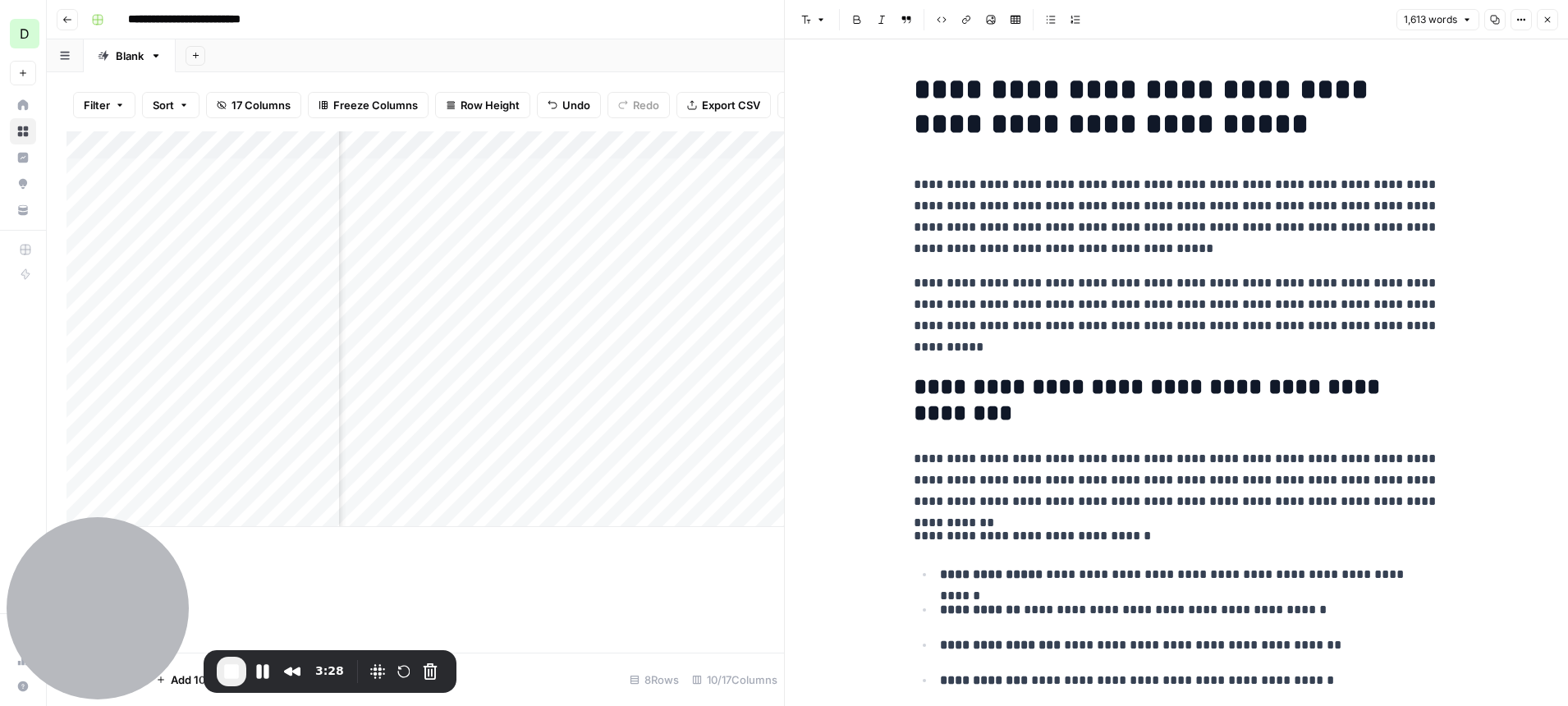
click at [1543, 21] on icon "button" at bounding box center [1548, 20] width 10 height 10
